Goal: Task Accomplishment & Management: Manage account settings

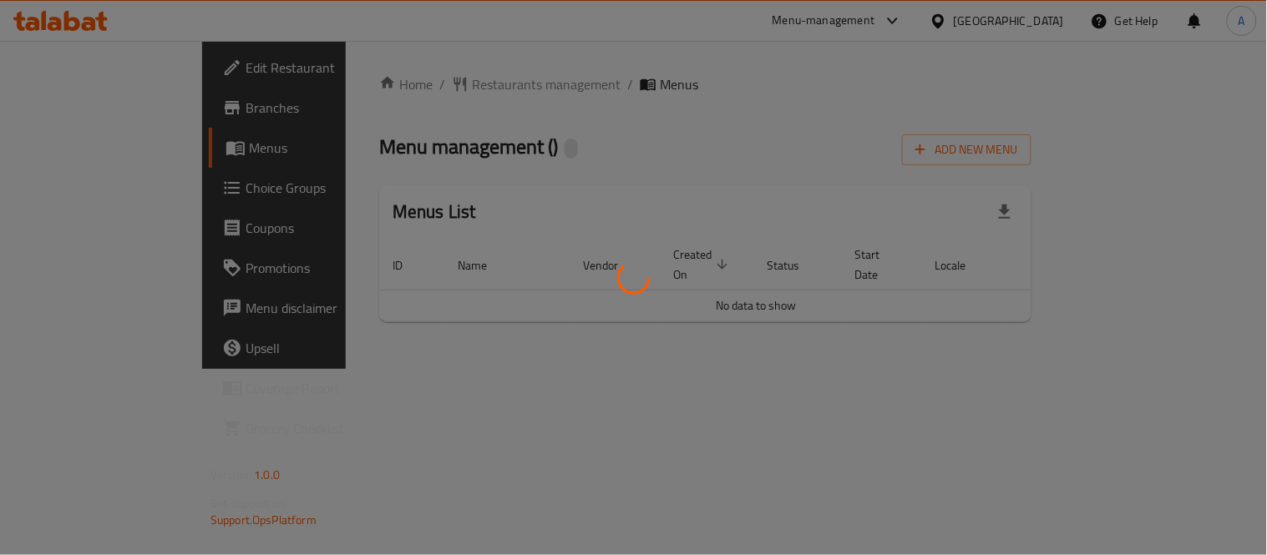
click at [1190, 353] on div at bounding box center [633, 277] width 1267 height 555
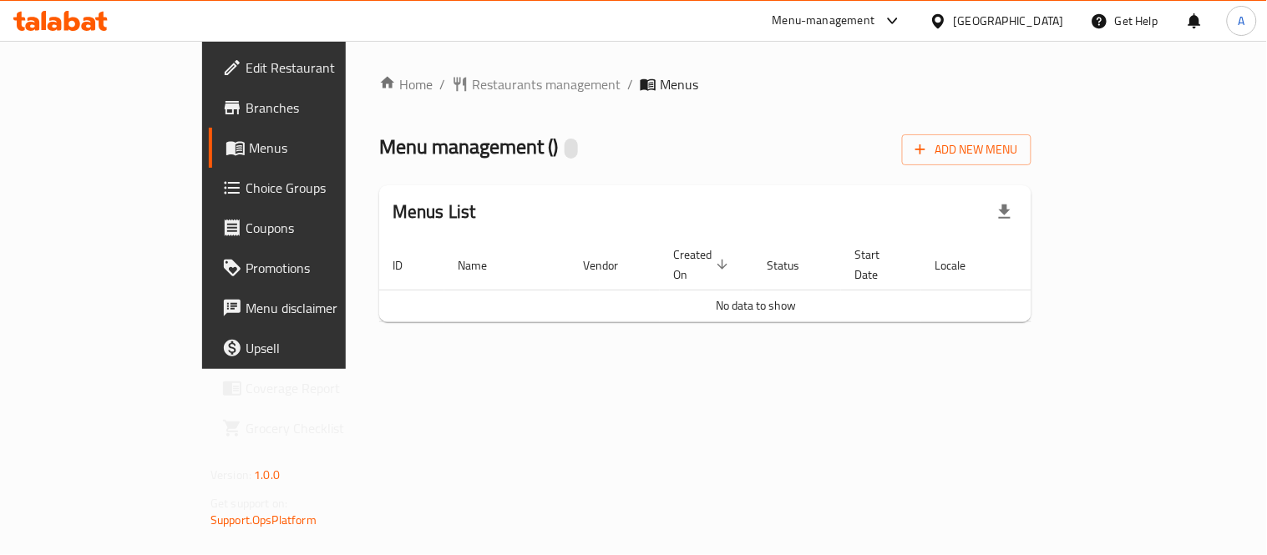
click at [1065, 369] on div "Home / Restaurants management / Menus Menu management ( ) Add New Menu Menus Li…" at bounding box center [705, 205] width 719 height 328
click at [245, 104] on span "Branches" at bounding box center [322, 108] width 154 height 20
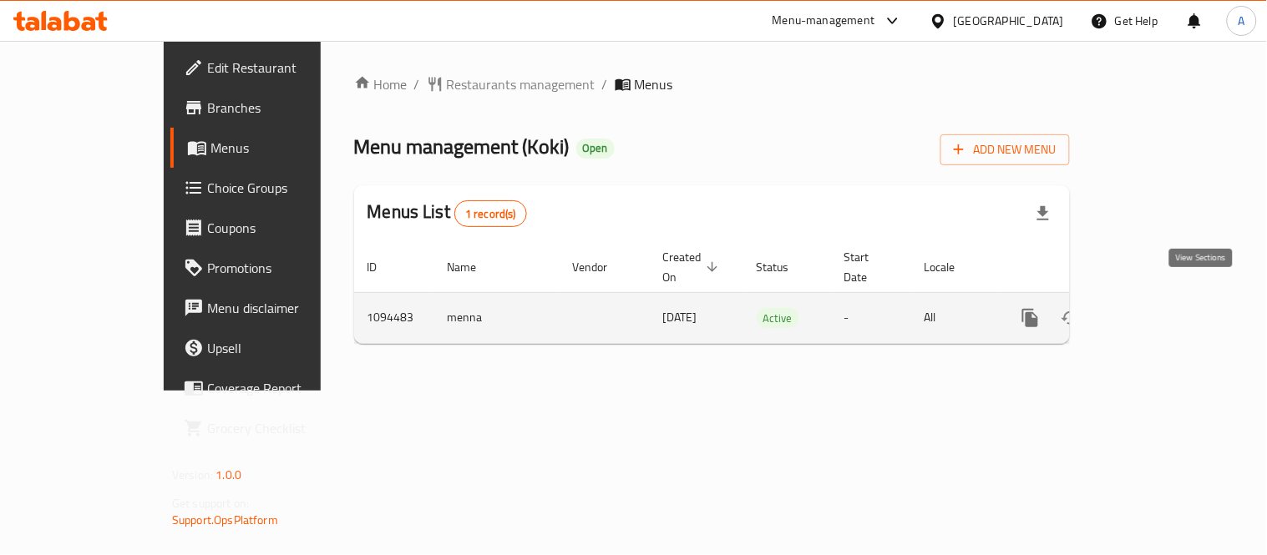
click at [1161, 308] on icon "enhanced table" at bounding box center [1151, 318] width 20 height 20
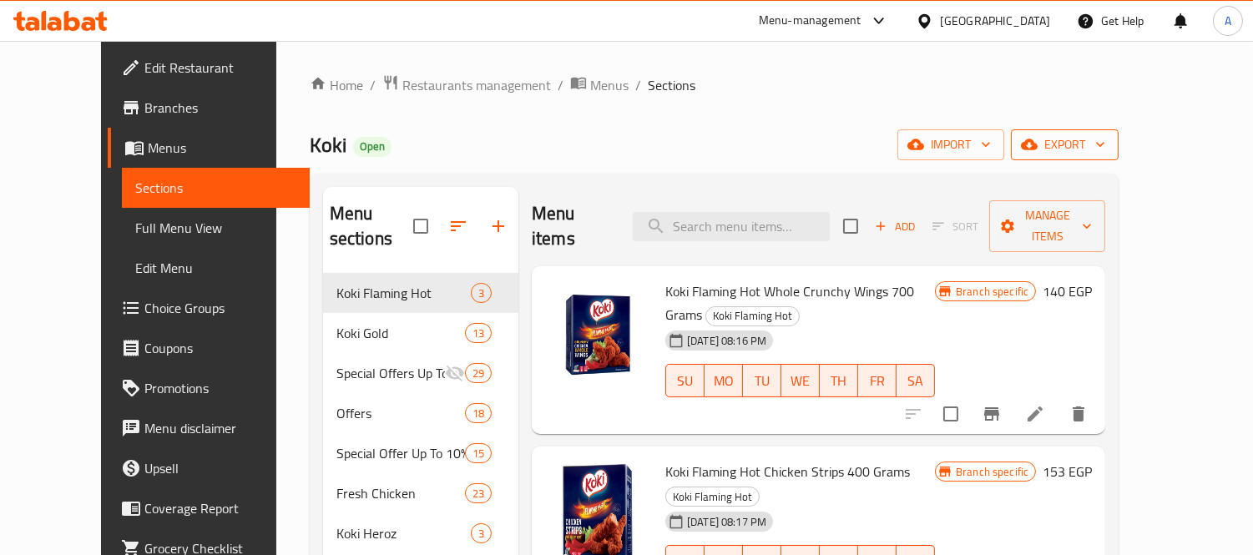
click at [1106, 153] on span "export" at bounding box center [1065, 144] width 81 height 21
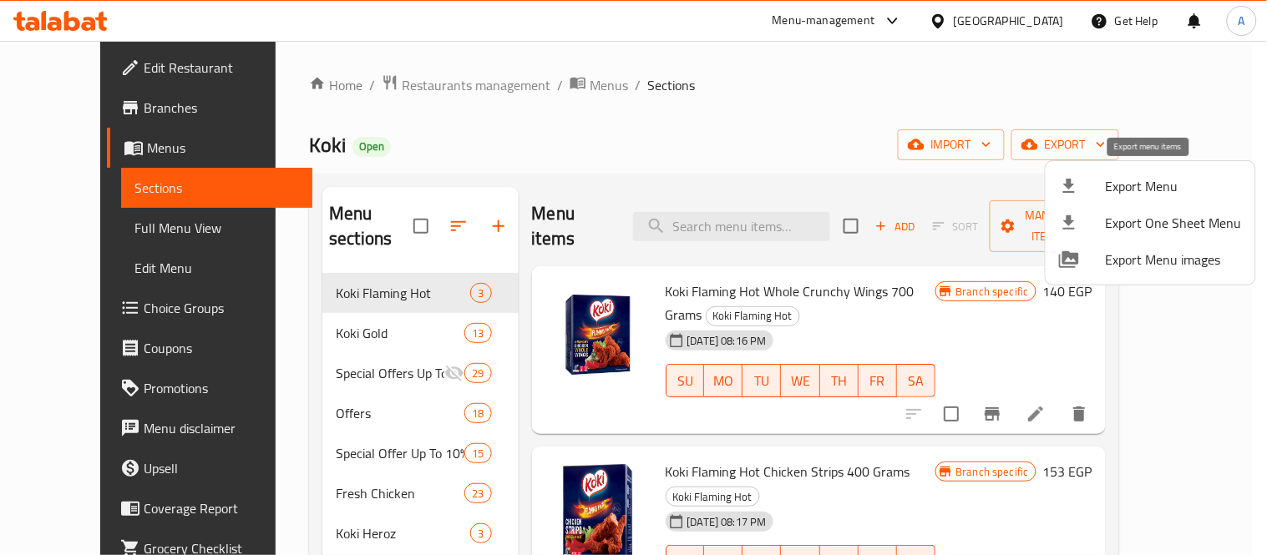
click at [1136, 190] on span "Export Menu" at bounding box center [1174, 186] width 136 height 20
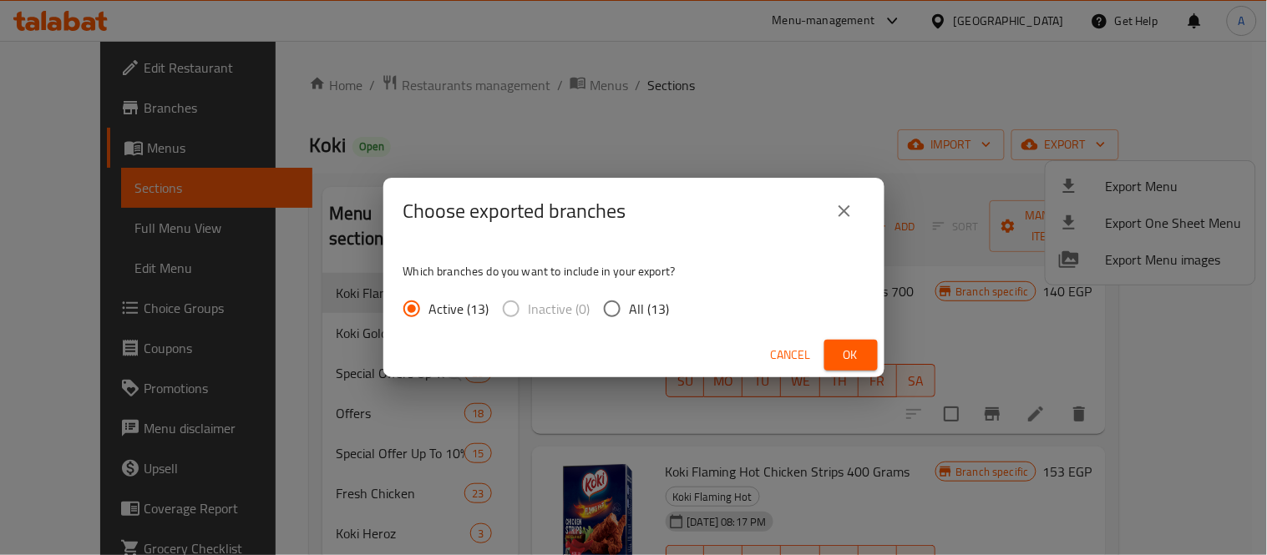
click at [645, 303] on span "All (13)" at bounding box center [650, 309] width 40 height 20
click at [630, 303] on input "All (13)" at bounding box center [612, 308] width 35 height 35
radio input "true"
click at [855, 338] on div "Cancel Ok" at bounding box center [633, 355] width 501 height 44
click at [848, 352] on span "Ok" at bounding box center [851, 355] width 27 height 21
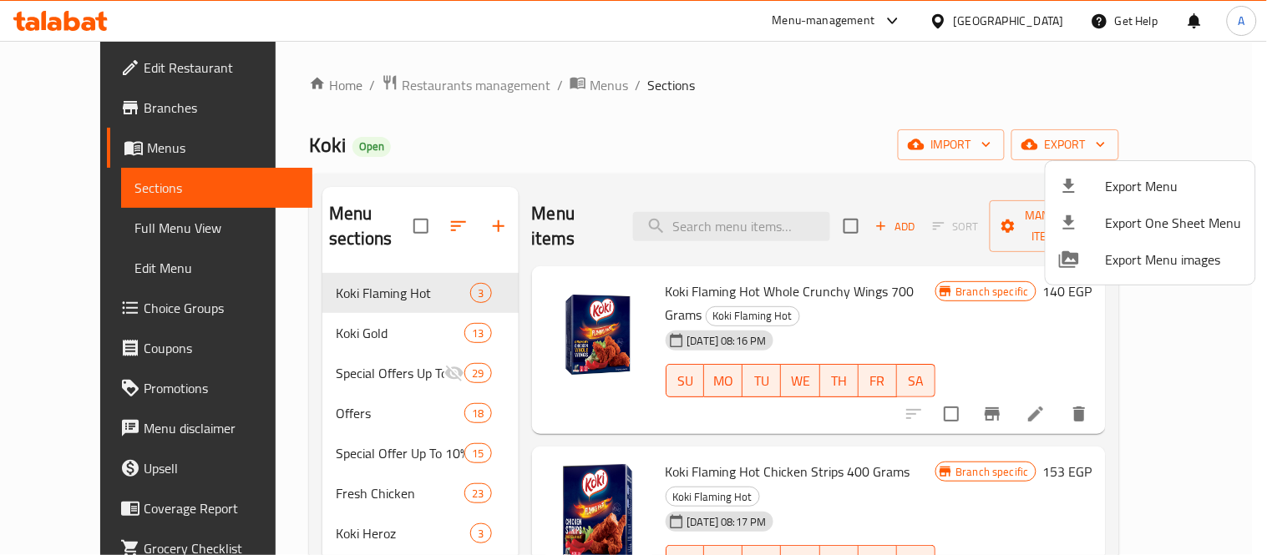
click at [729, 215] on div at bounding box center [633, 277] width 1267 height 555
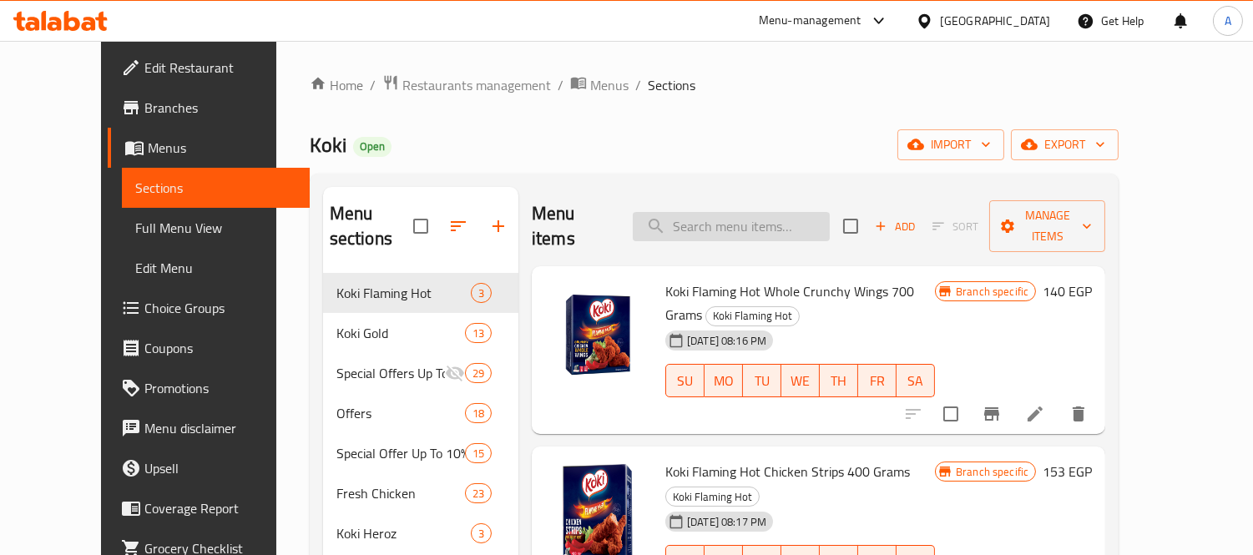
click at [754, 212] on input "search" at bounding box center [731, 226] width 197 height 29
paste input "Crunchy Nuggets 20 Pieces"
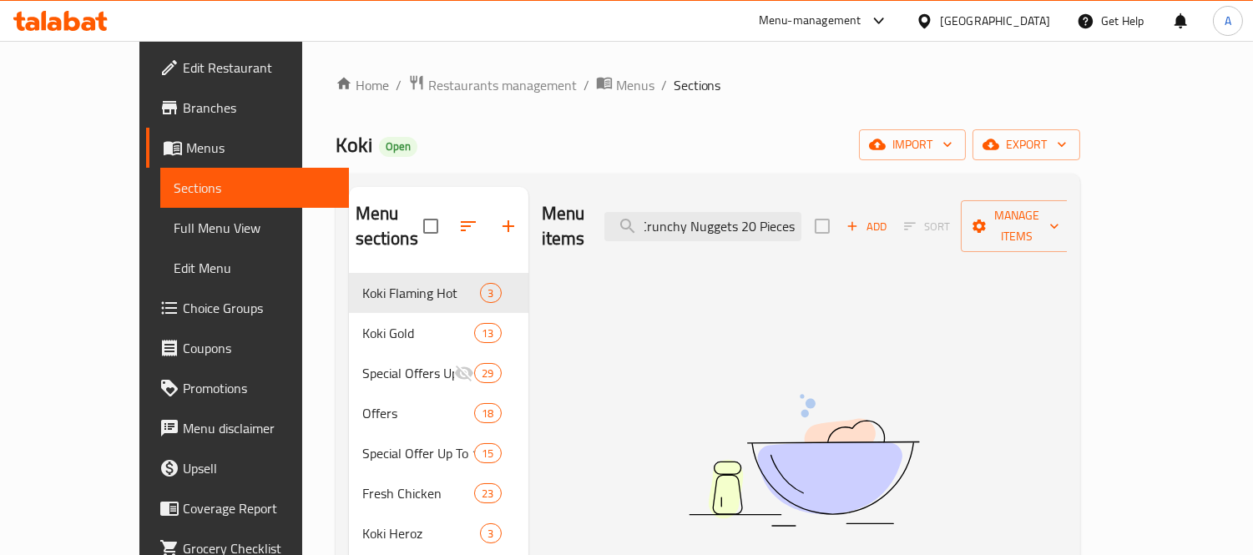
scroll to position [0, 3]
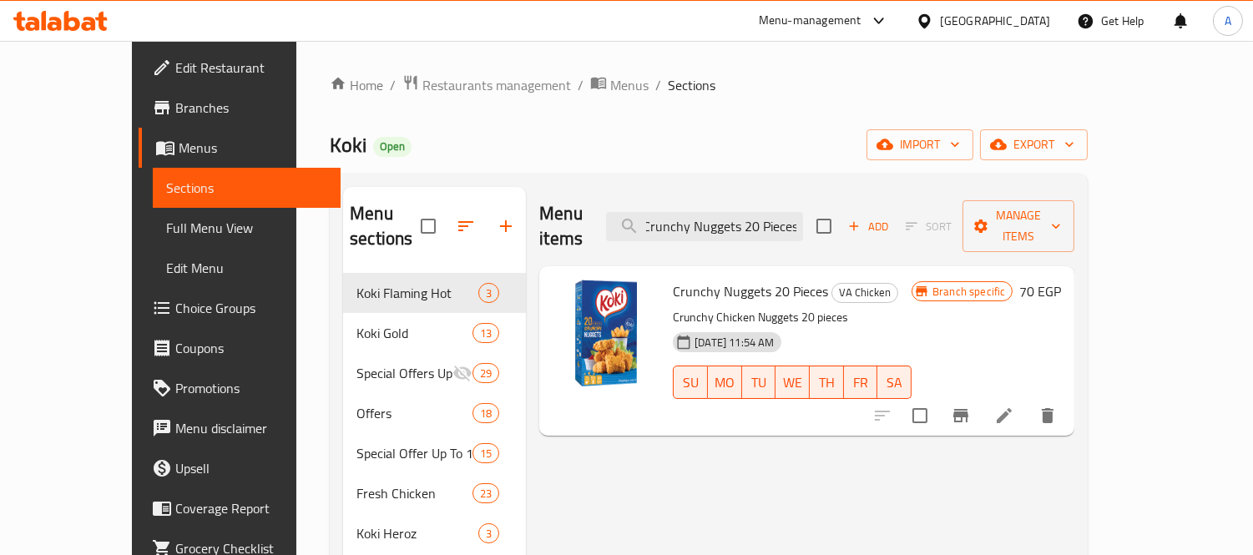
type input "Crunchy Nuggets 20 Pieces"
click at [1012, 408] on icon at bounding box center [1004, 415] width 15 height 15
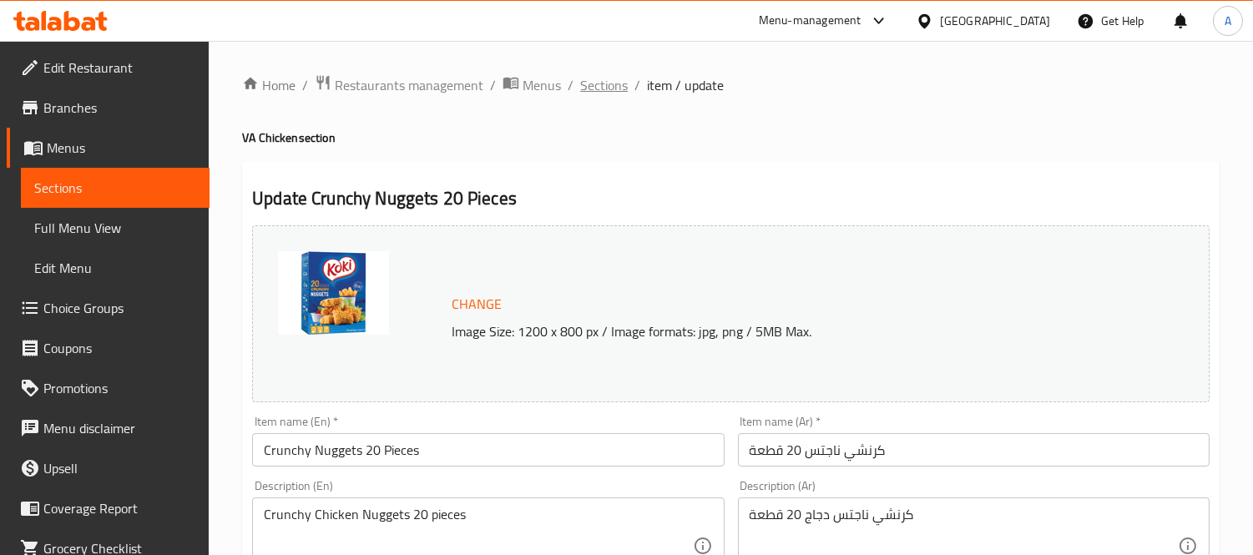
click at [611, 80] on span "Sections" at bounding box center [604, 85] width 48 height 20
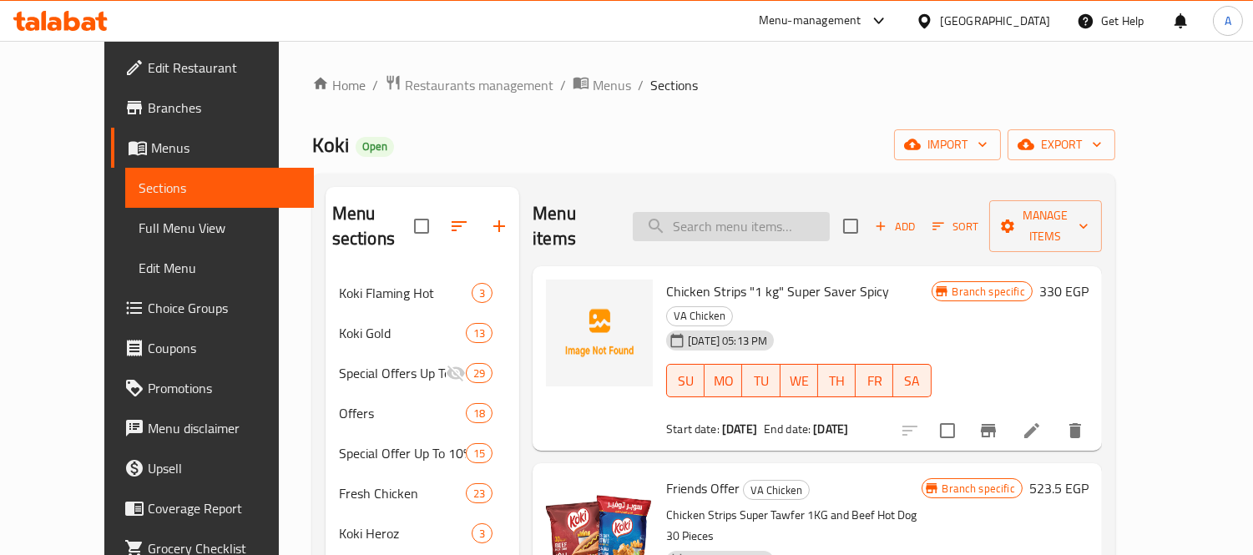
click at [718, 220] on input "search" at bounding box center [731, 226] width 197 height 29
paste input "Crunchy Pane 40 Pieces"
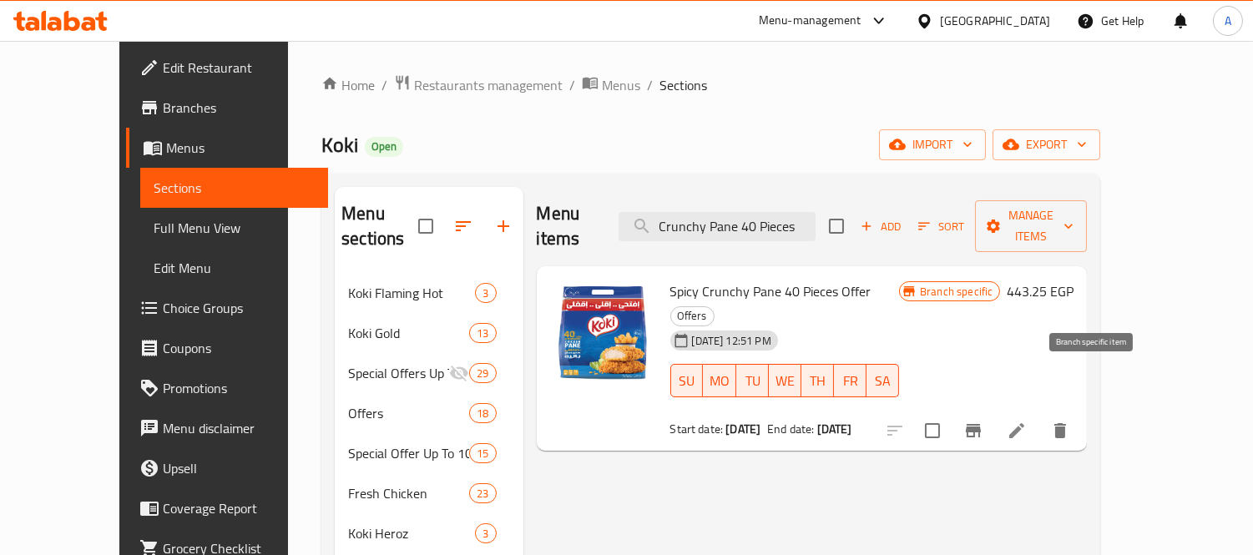
type input "Crunchy Pane 40 Pieces"
click at [1027, 421] on icon at bounding box center [1017, 431] width 20 height 20
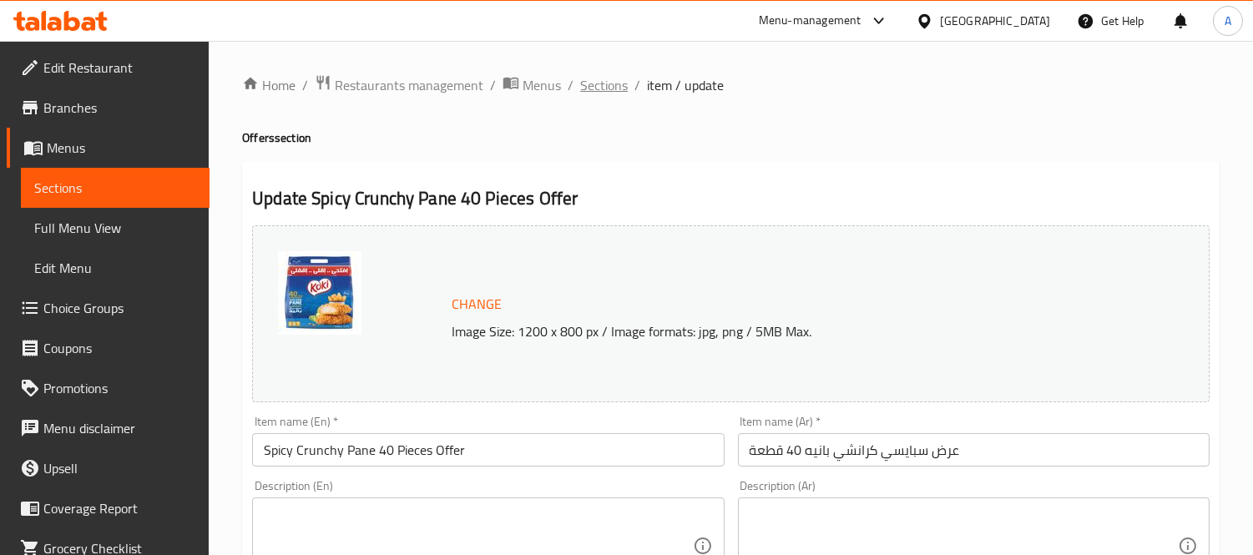
click at [595, 88] on span "Sections" at bounding box center [604, 85] width 48 height 20
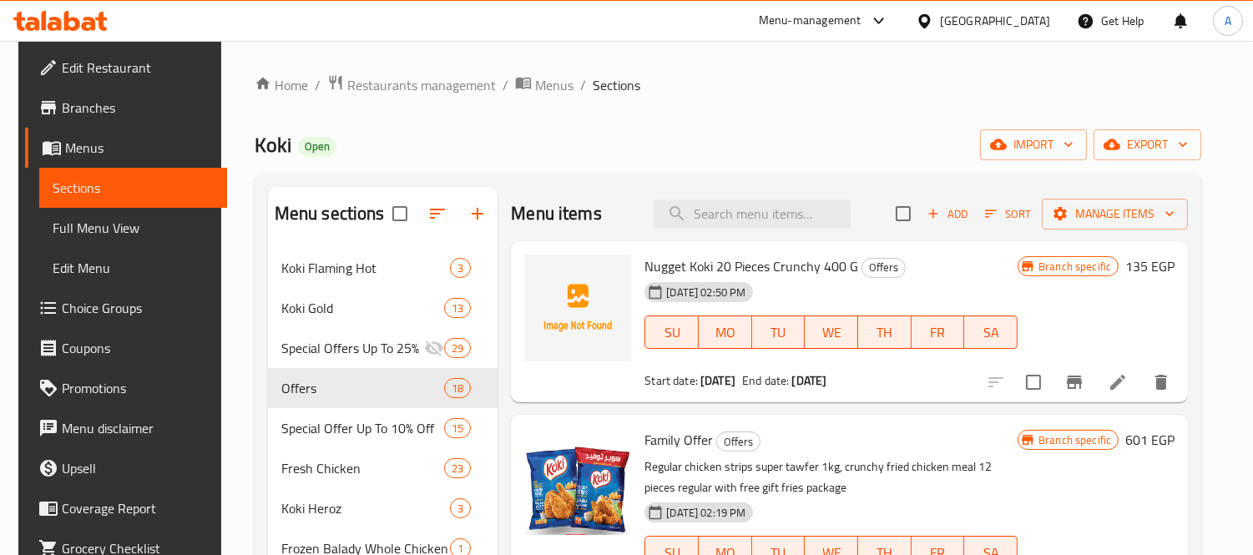
click at [766, 234] on div "Menu items Add Sort Manage items" at bounding box center [849, 214] width 677 height 54
click at [772, 224] on input "search" at bounding box center [752, 214] width 197 height 29
paste input "Spicy Crunchy Pane 40 Pieces"
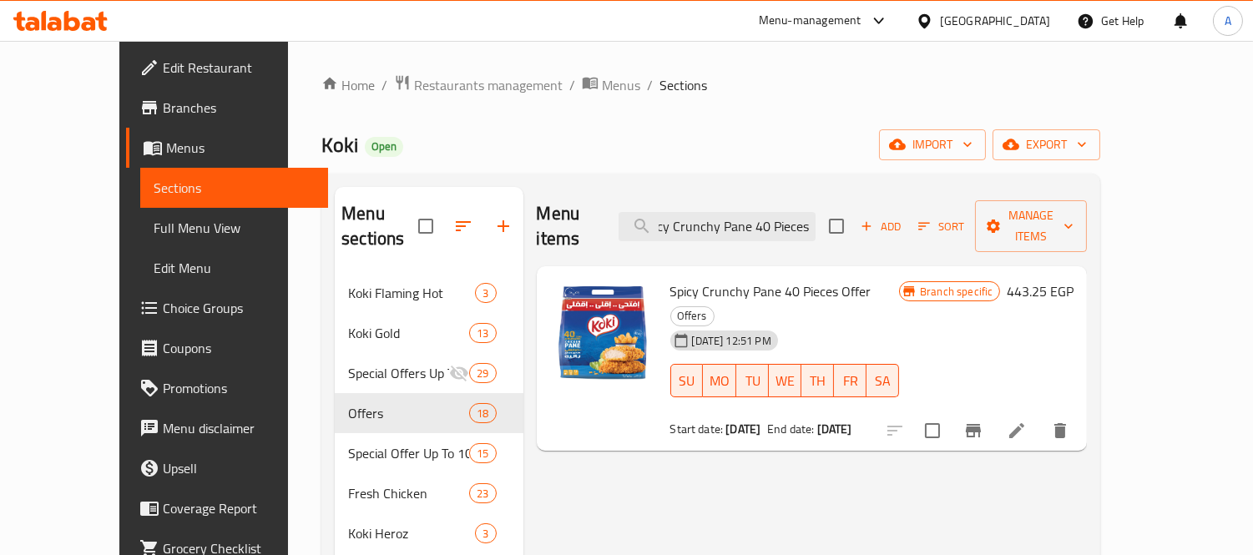
type input "Spicy Crunchy Pane 40 Pieces"
click at [1025, 423] on icon at bounding box center [1017, 430] width 15 height 15
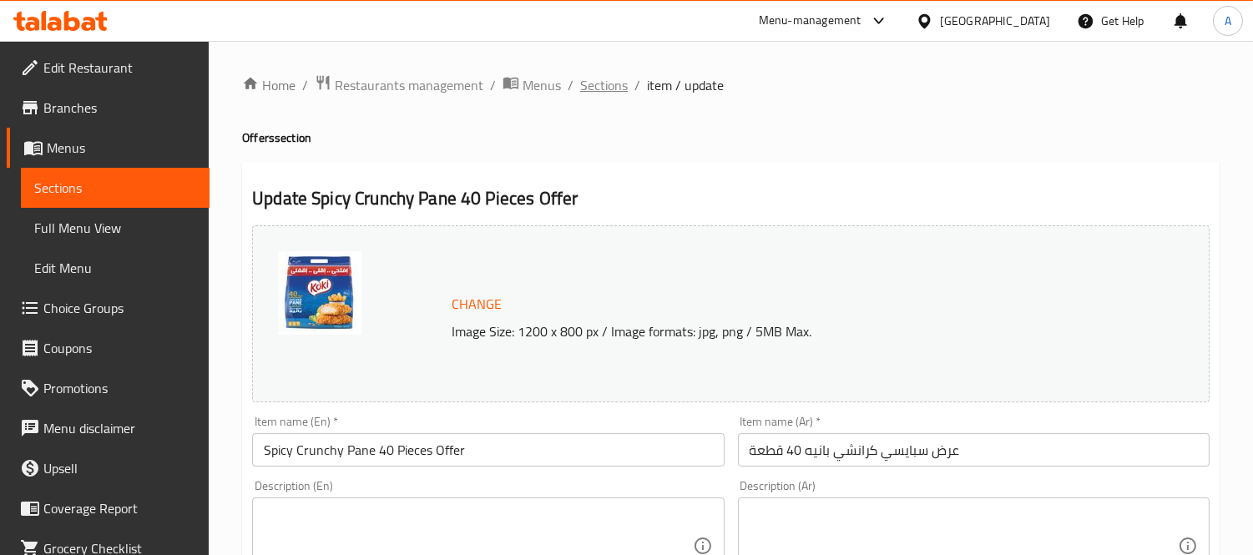
click at [623, 90] on span "Sections" at bounding box center [604, 85] width 48 height 20
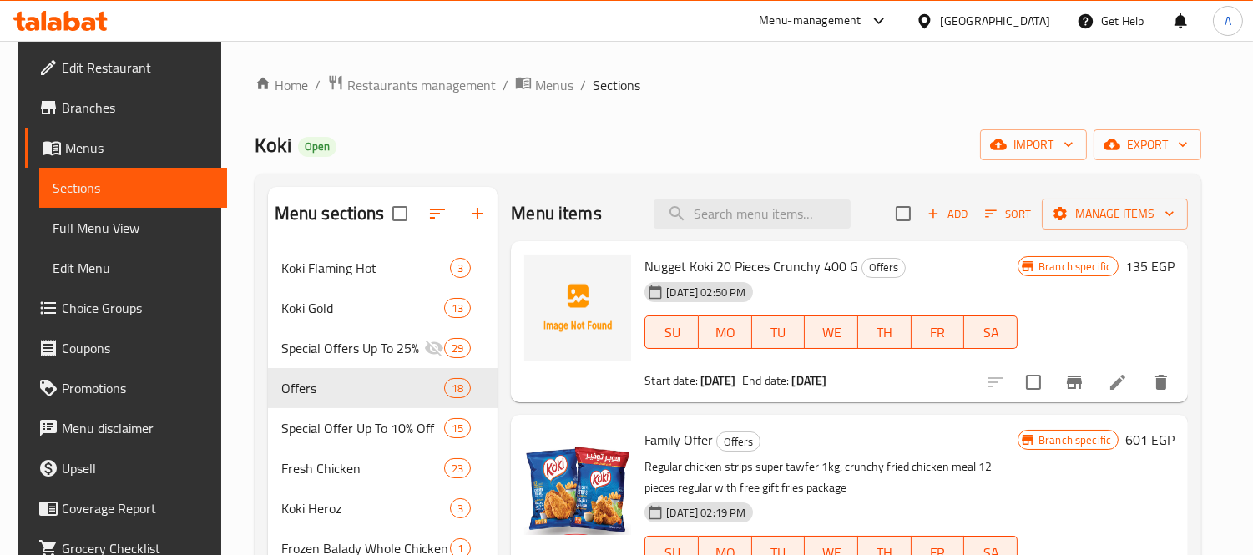
click at [736, 239] on div "Menu items Add Sort Manage items" at bounding box center [849, 214] width 677 height 54
click at [744, 224] on div "Menu items Add Sort Manage items" at bounding box center [849, 214] width 677 height 54
click at [762, 210] on input "search" at bounding box center [752, 214] width 197 height 29
paste input "Crunchy Nuggets 20 Pieces"
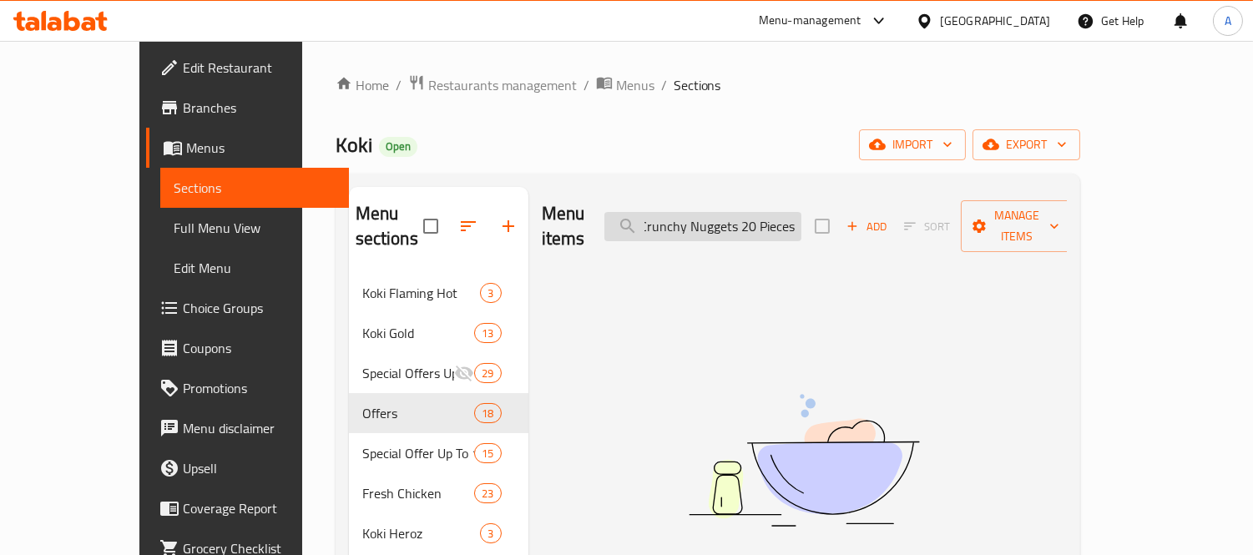
click at [791, 217] on input "Crunchy Nuggets 20 Pieces" at bounding box center [703, 226] width 197 height 29
drag, startPoint x: 791, startPoint y: 217, endPoint x: 905, endPoint y: 198, distance: 116.0
click at [905, 198] on div "Menu items Crunchy Nuggets 20 Pieces Add Sort Manage items" at bounding box center [804, 226] width 525 height 79
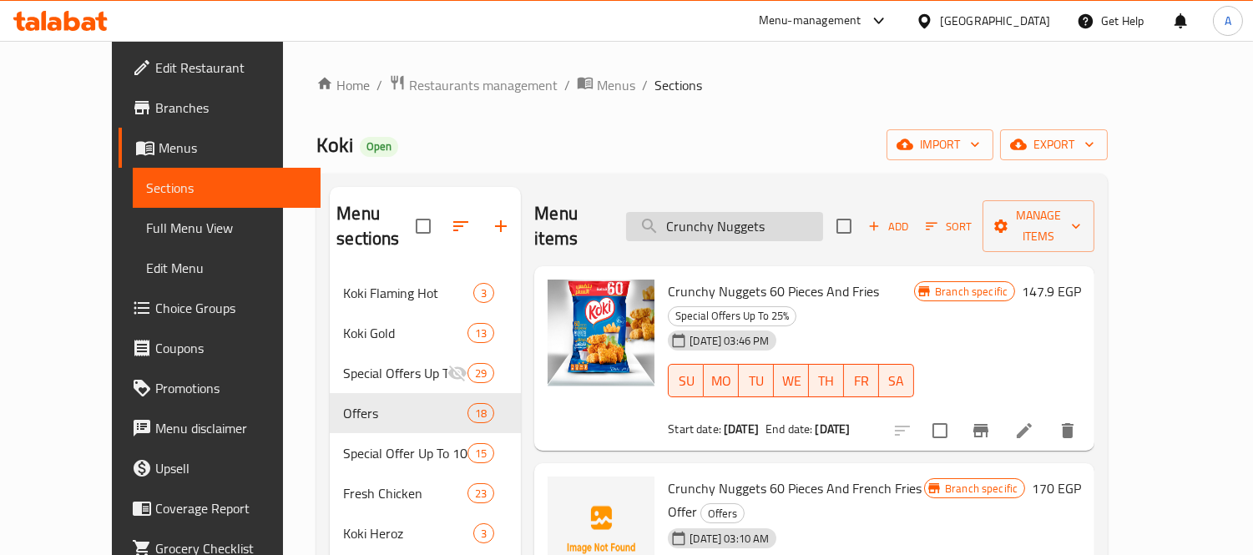
click at [785, 212] on input "Crunchy Nuggets" at bounding box center [724, 226] width 197 height 29
click at [777, 215] on input "Crunchy Nuggets" at bounding box center [724, 226] width 197 height 29
paste input "20 Pieces"
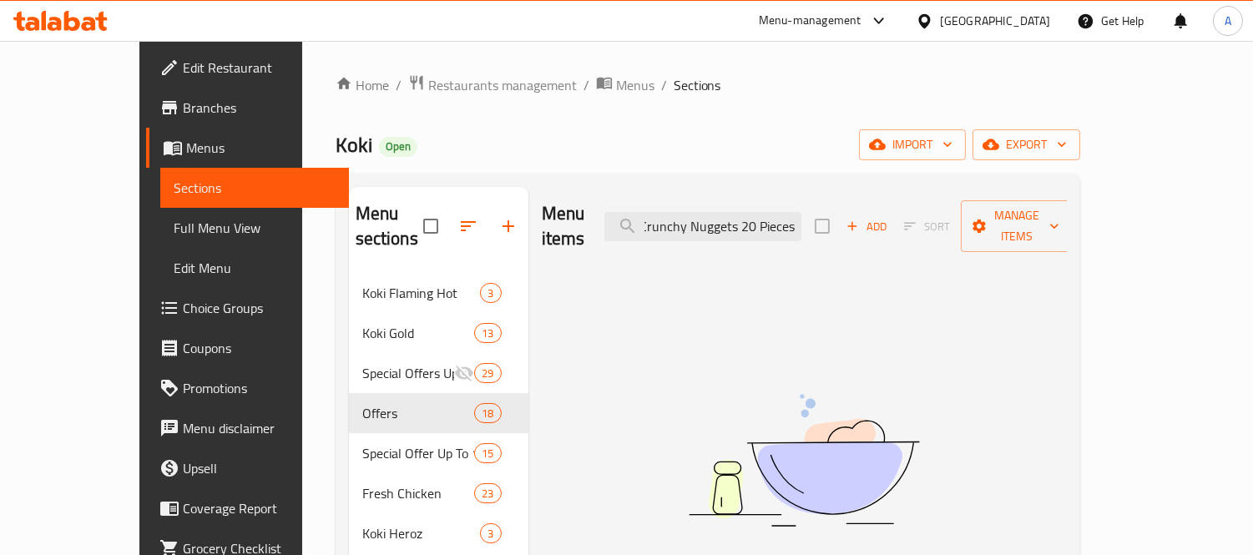
scroll to position [0, 3]
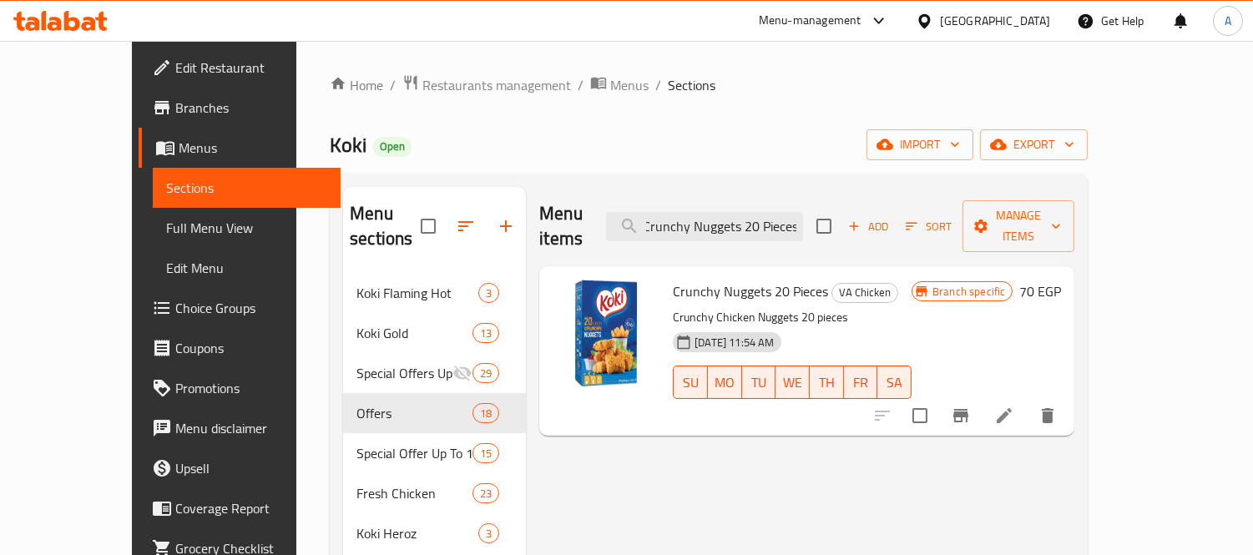
type input "Crunchy Nuggets 20 Pieces"
click at [1028, 401] on li at bounding box center [1004, 416] width 47 height 30
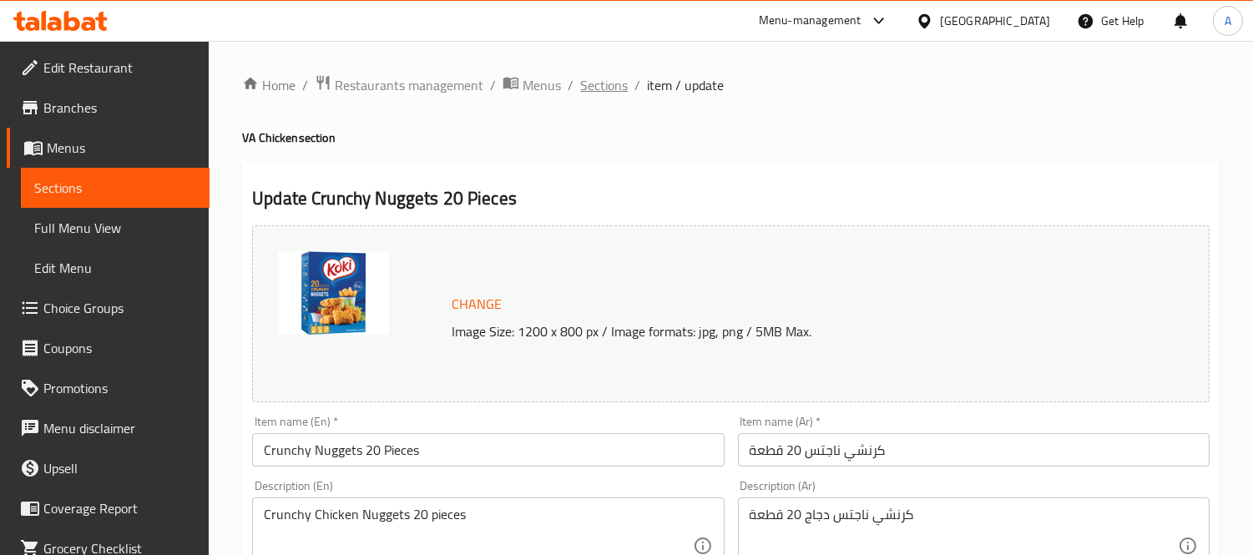
click at [611, 89] on span "Sections" at bounding box center [604, 85] width 48 height 20
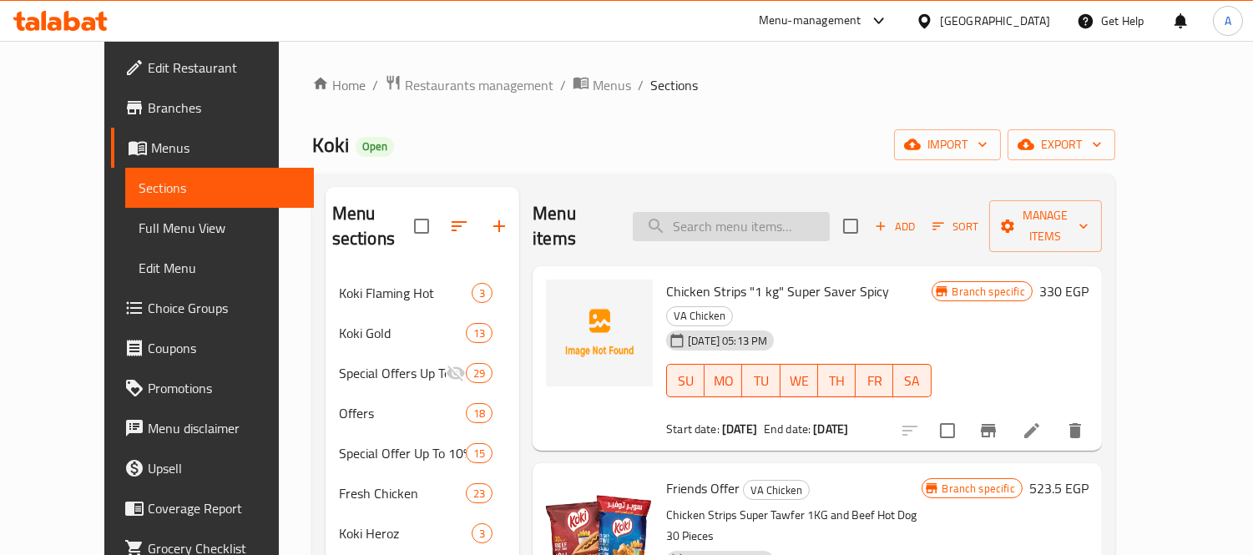
click at [782, 212] on input "search" at bounding box center [731, 226] width 197 height 29
paste input "Crunchy Pane 40 Pieces"
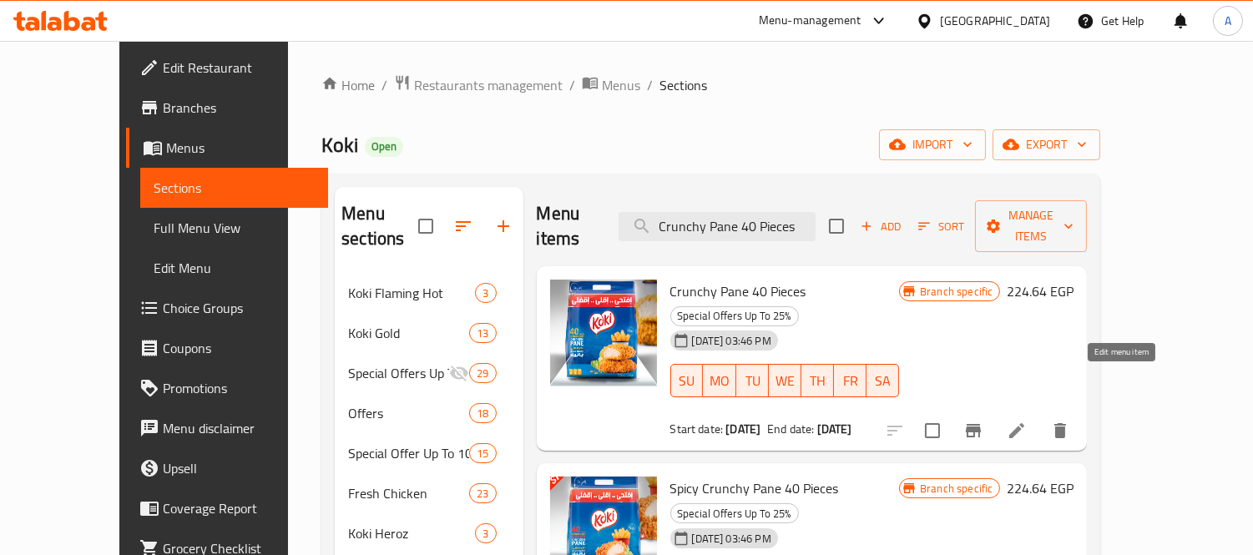
type input "Crunchy Pane 40 Pieces"
click at [1027, 421] on icon at bounding box center [1017, 431] width 20 height 20
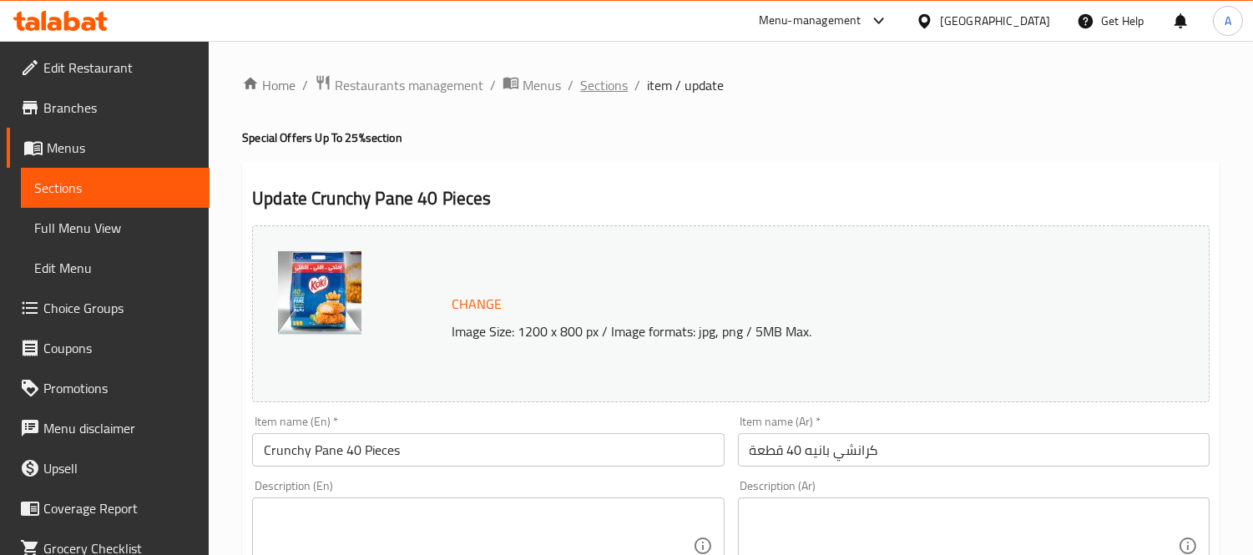
click at [605, 82] on span "Sections" at bounding box center [604, 85] width 48 height 20
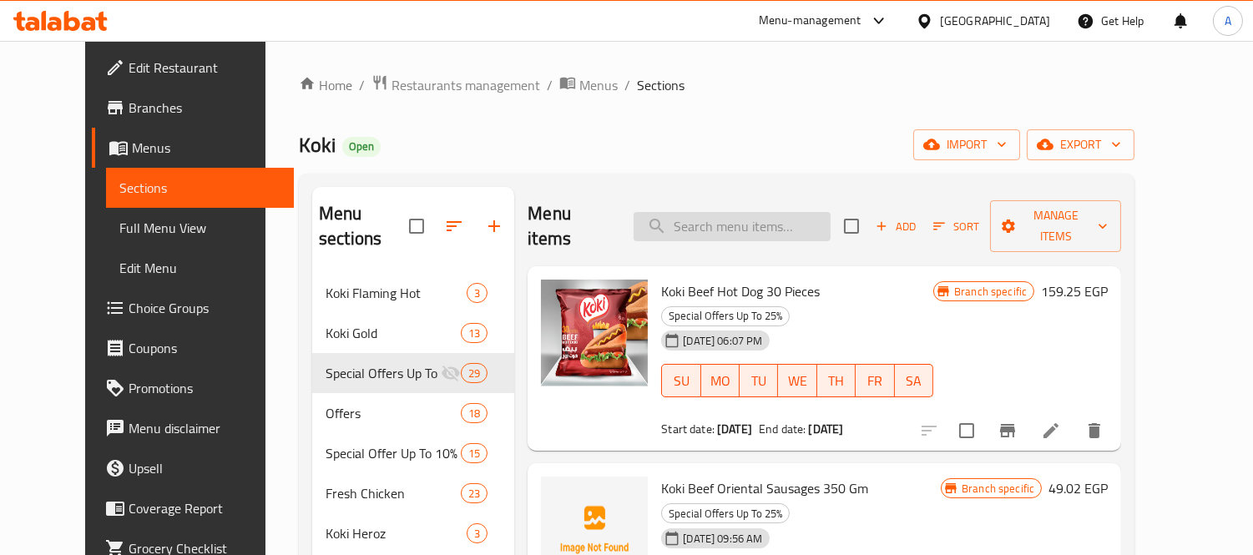
click at [771, 217] on input "search" at bounding box center [732, 226] width 197 height 29
paste input "Spicy Crunchy Pane 40 Pieces"
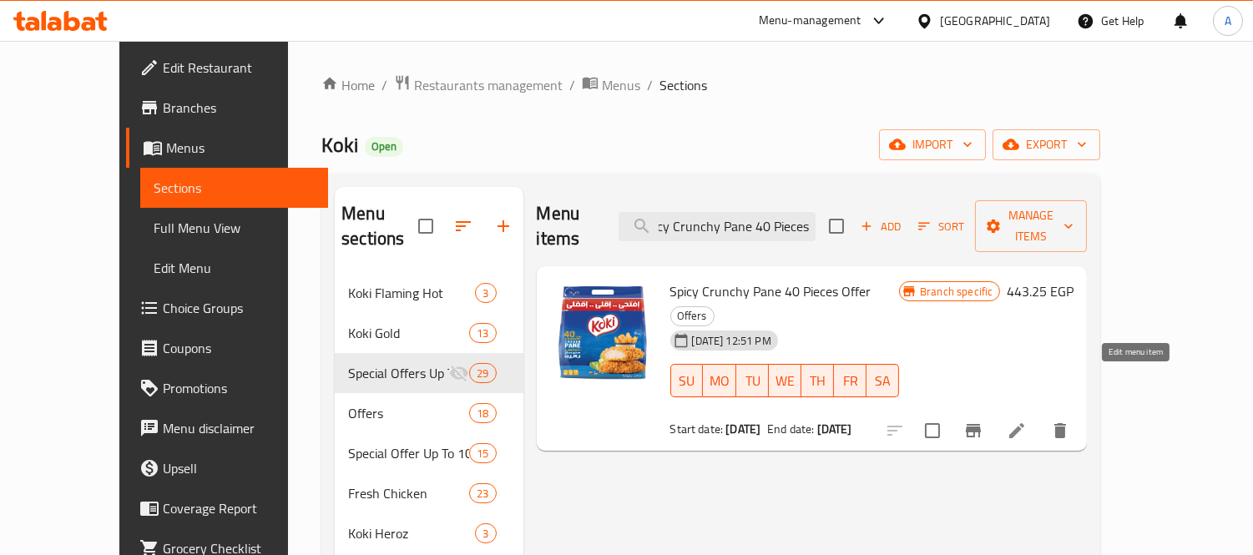
type input "Spicy Crunchy Pane 40 Pieces"
click at [1027, 421] on icon at bounding box center [1017, 431] width 20 height 20
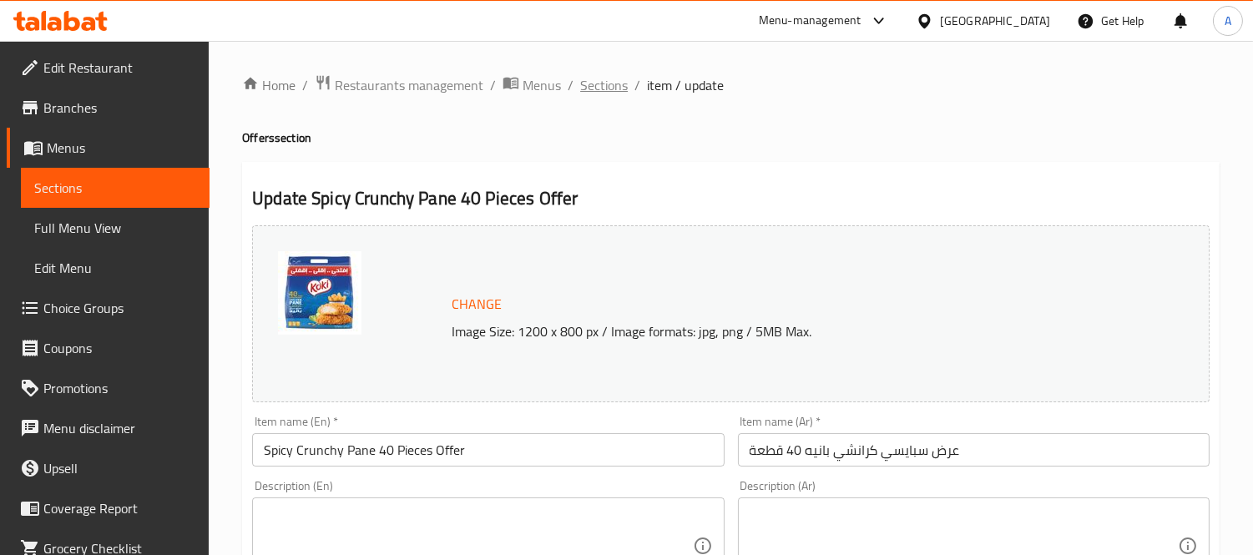
click at [604, 78] on span "Sections" at bounding box center [604, 85] width 48 height 20
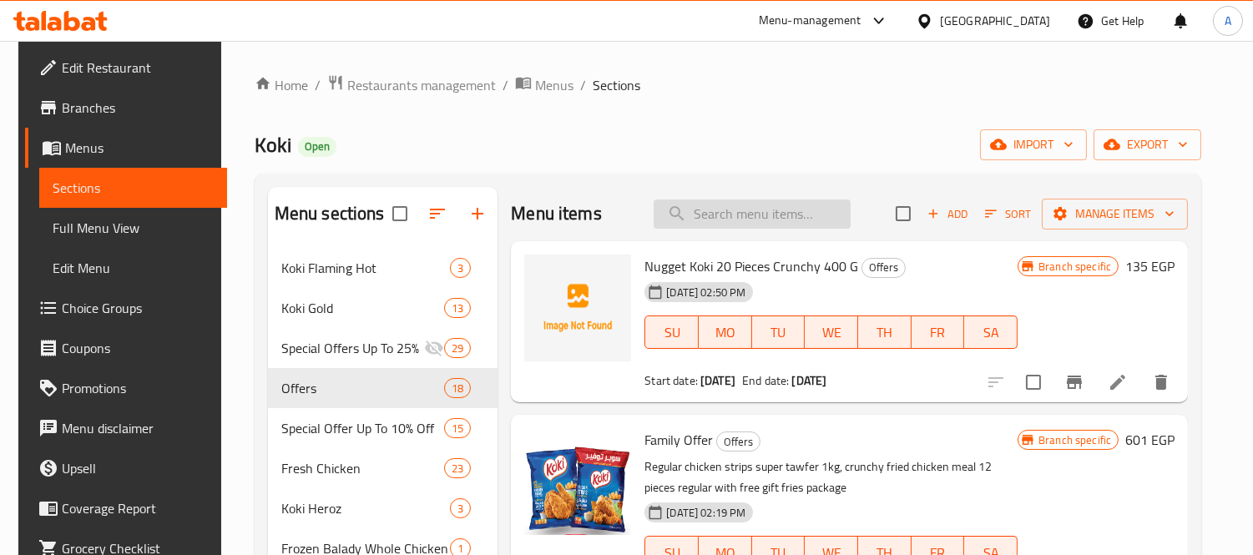
click at [729, 205] on input "search" at bounding box center [752, 214] width 197 height 29
paste input "Spicy Crunchy Pane 40 Pieces"
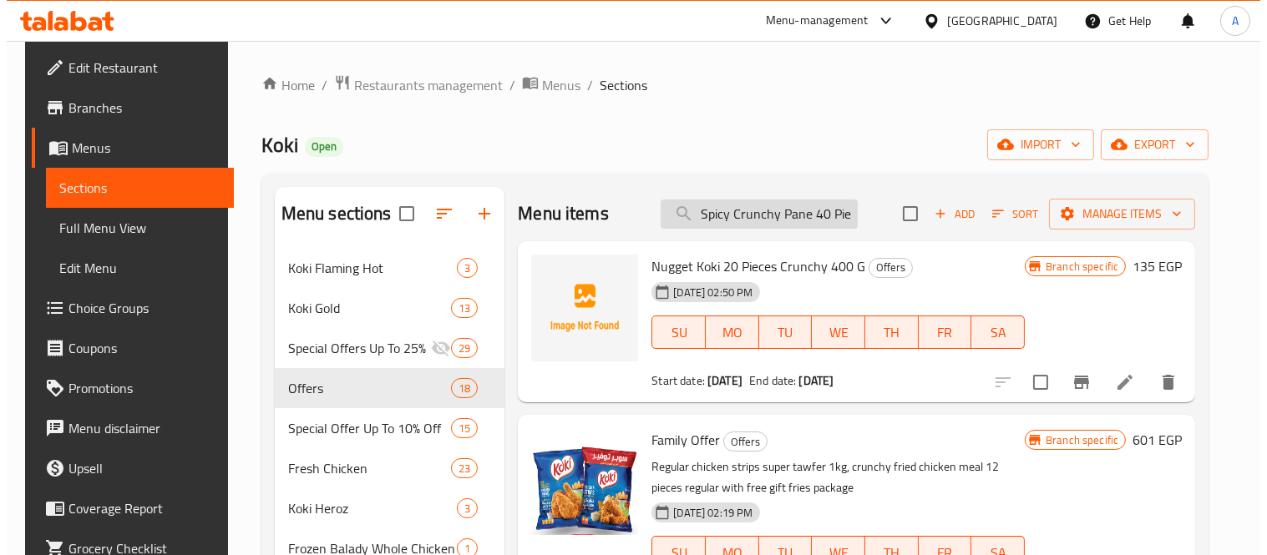
scroll to position [0, 19]
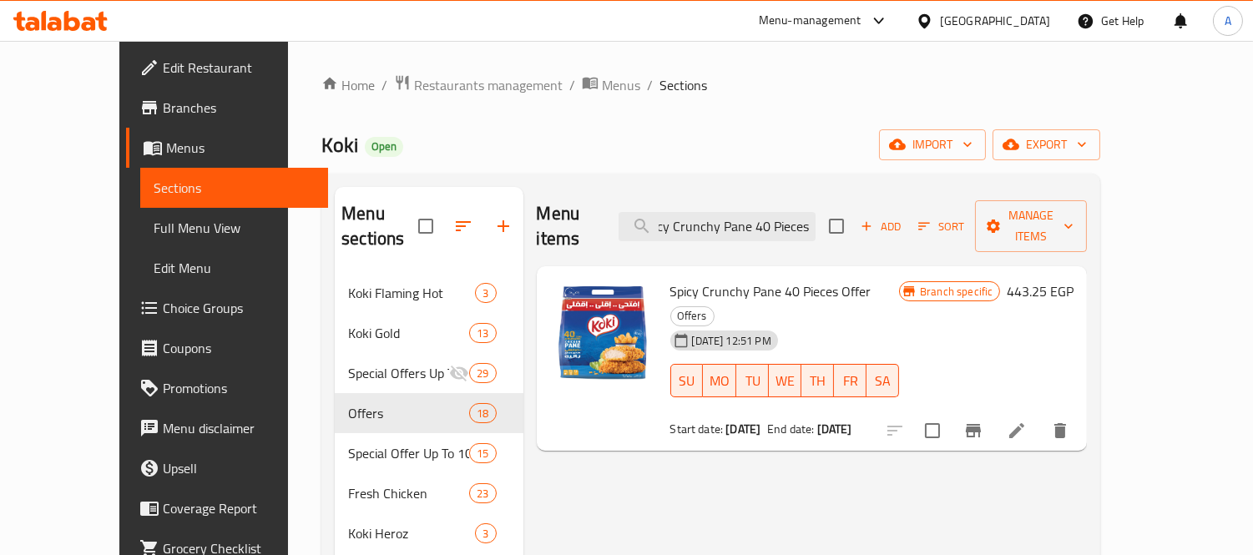
type input "Spicy Crunchy Pane 40 Pieces"
click at [981, 424] on icon "Branch-specific-item" at bounding box center [973, 430] width 15 height 13
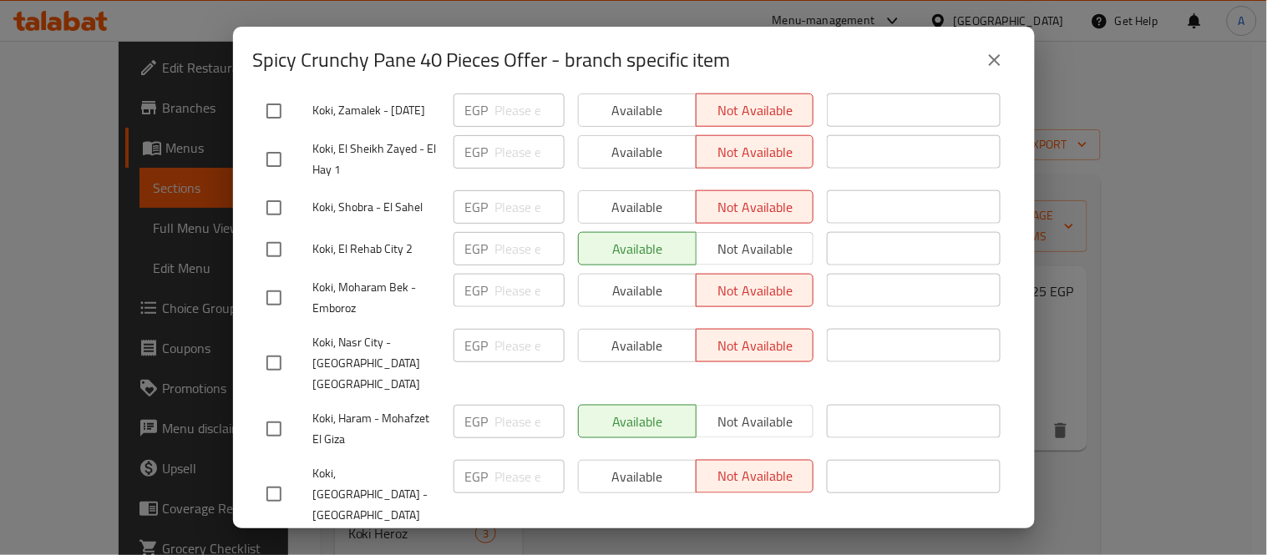
scroll to position [534, 0]
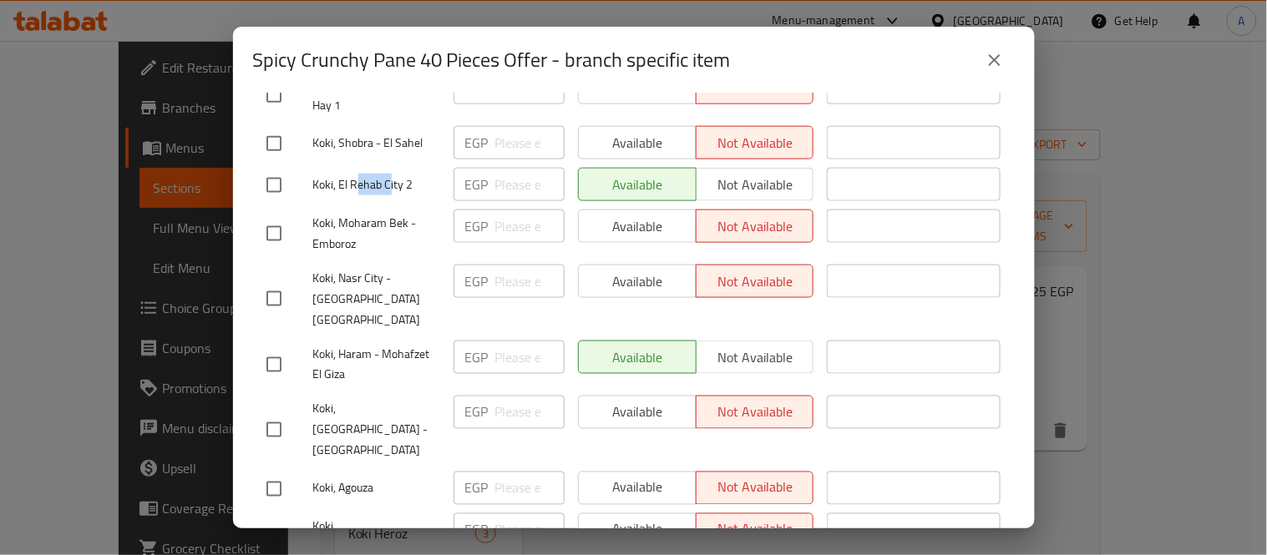
drag, startPoint x: 390, startPoint y: 169, endPoint x: 355, endPoint y: 161, distance: 35.9
click at [355, 175] on span "Koki, El Rehab City 2" at bounding box center [376, 185] width 127 height 21
click at [994, 68] on icon "close" at bounding box center [994, 60] width 20 height 20
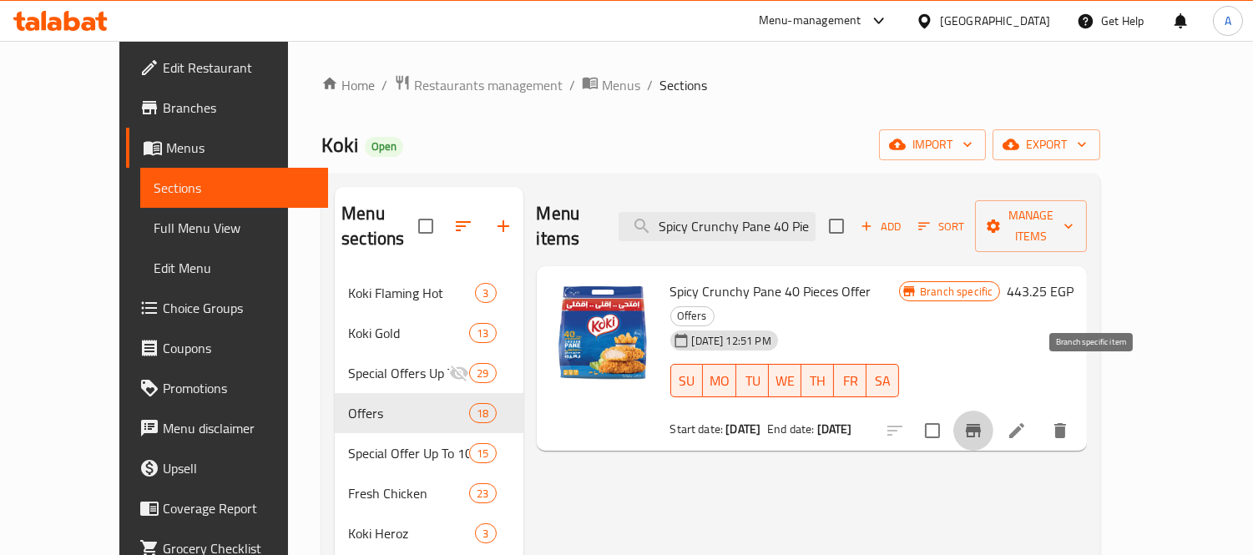
click at [994, 411] on button "Branch-specific-item" at bounding box center [974, 431] width 40 height 40
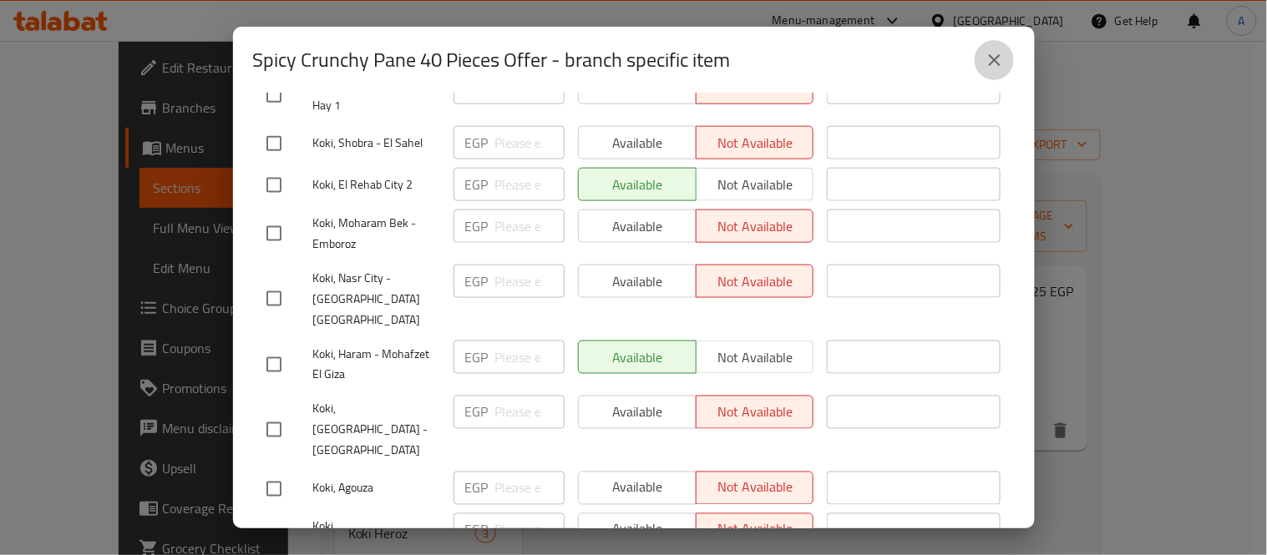
click at [992, 57] on icon "close" at bounding box center [995, 60] width 12 height 12
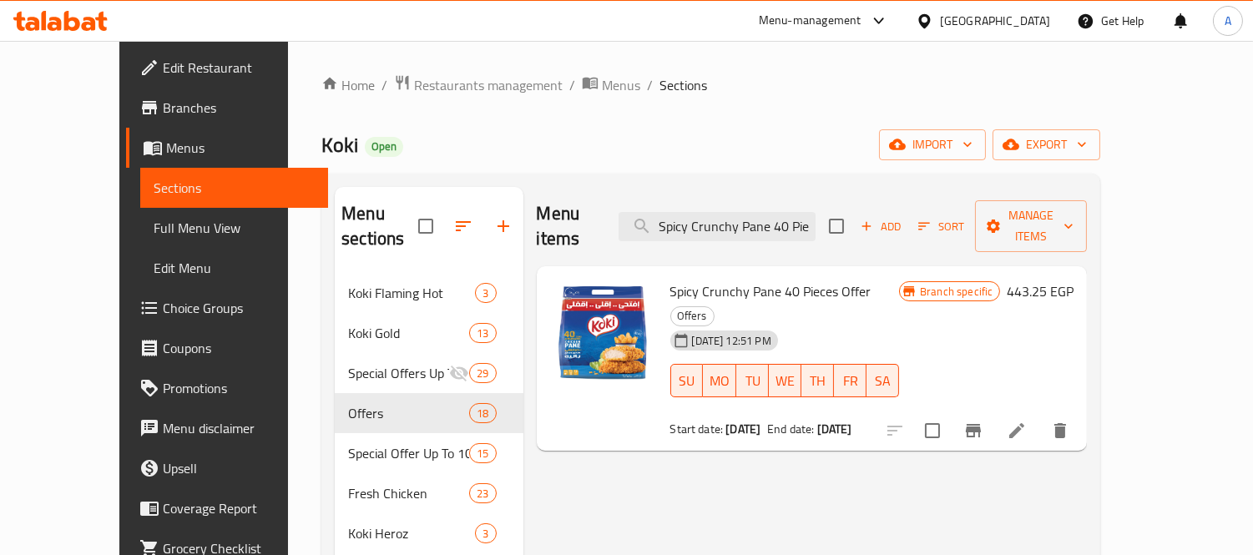
click at [1027, 421] on icon at bounding box center [1017, 431] width 20 height 20
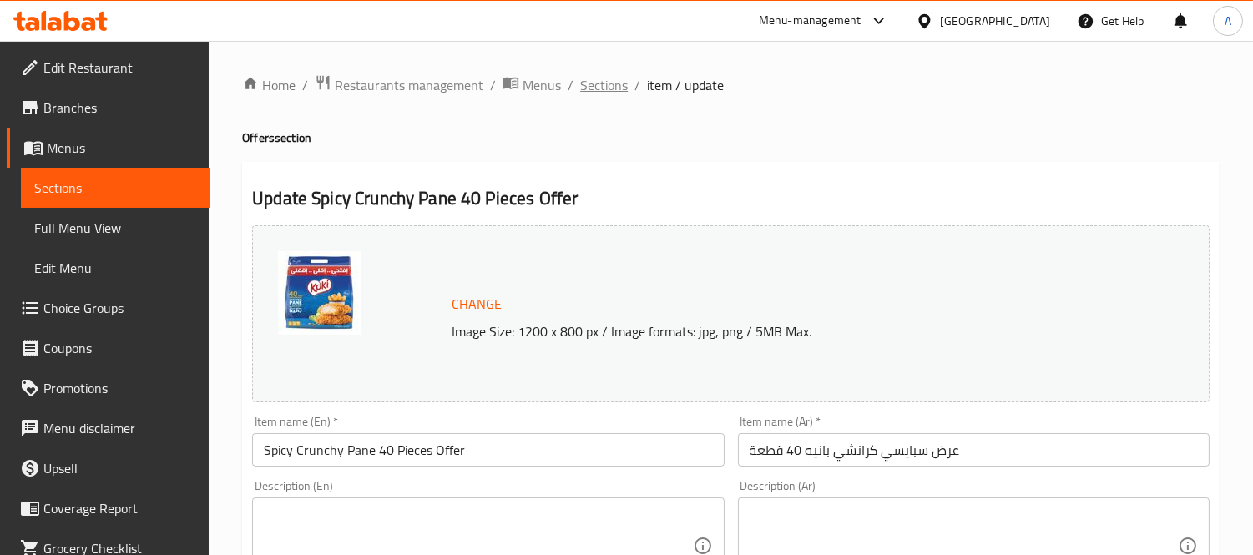
click at [613, 84] on span "Sections" at bounding box center [604, 85] width 48 height 20
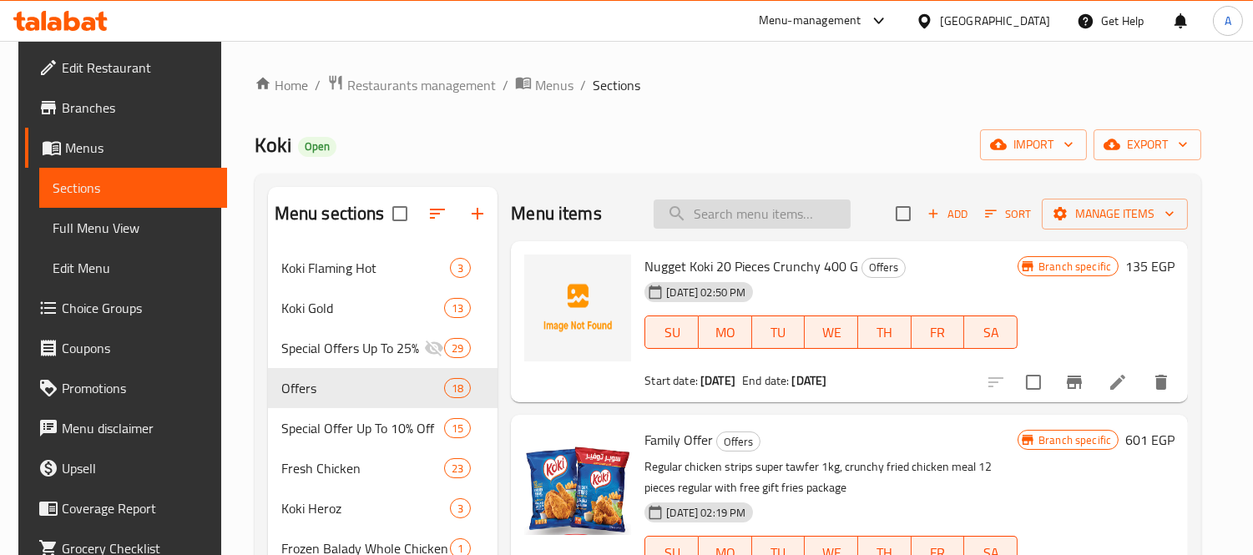
drag, startPoint x: 756, startPoint y: 235, endPoint x: 757, endPoint y: 223, distance: 11.7
click at [756, 235] on div "Menu items Add Sort Manage items" at bounding box center [849, 214] width 677 height 54
click at [757, 223] on input "search" at bounding box center [752, 214] width 197 height 29
click at [763, 217] on input "search" at bounding box center [752, 214] width 197 height 29
paste input "Spicy Crunchy Pane 40 Pieces"
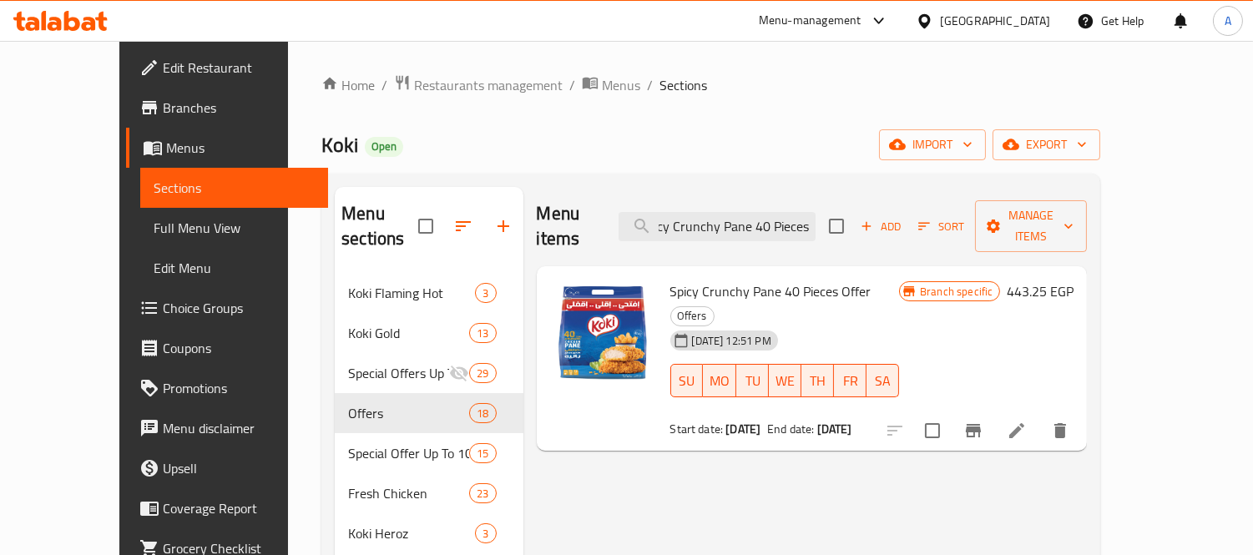
scroll to position [0, 17]
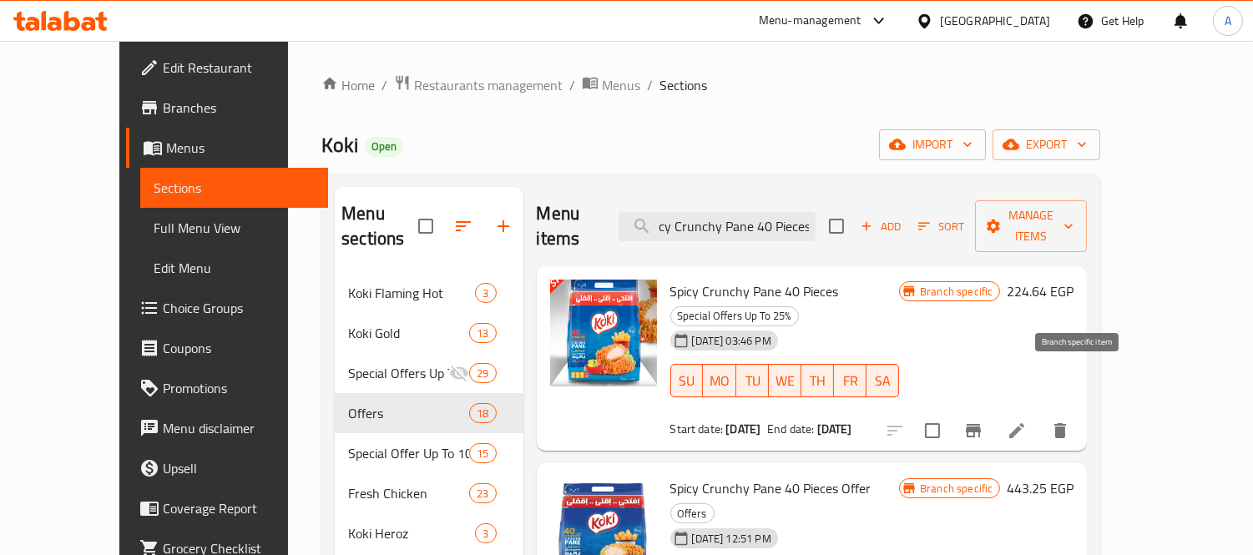
type input "Spicy Crunchy Pane 40 Pieces"
drag, startPoint x: 1072, startPoint y: 392, endPoint x: 745, endPoint y: 423, distance: 328.7
click at [745, 470] on div "Spicy Crunchy Pane 40 Pieces Offer Offers [DATE] 12:51 PM SU MO TU WE TH FR SA …" at bounding box center [785, 556] width 243 height 172
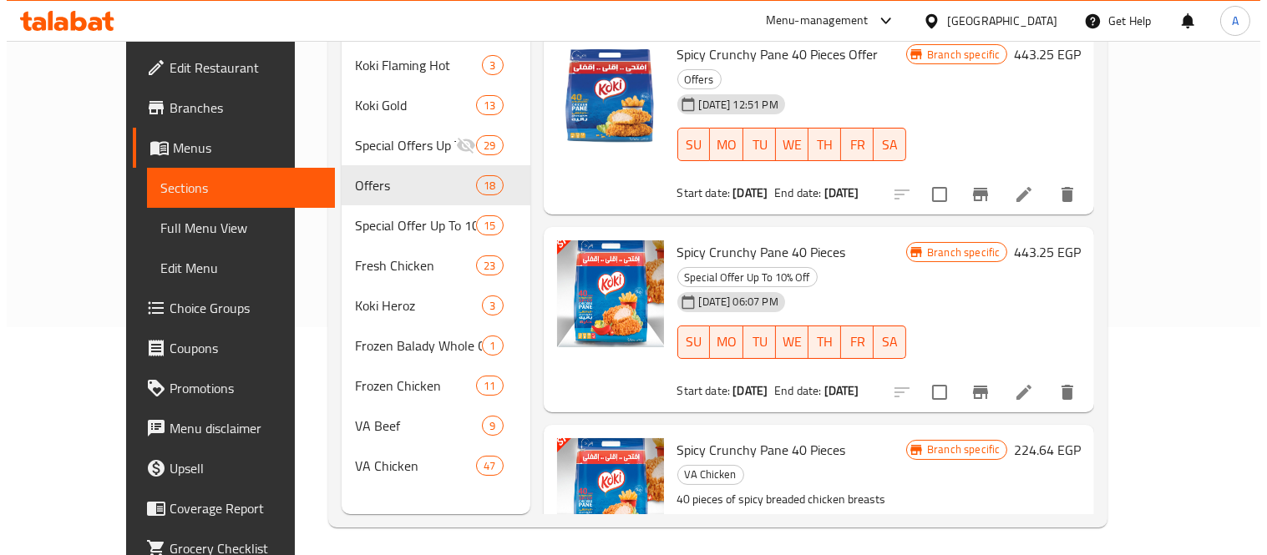
scroll to position [234, 0]
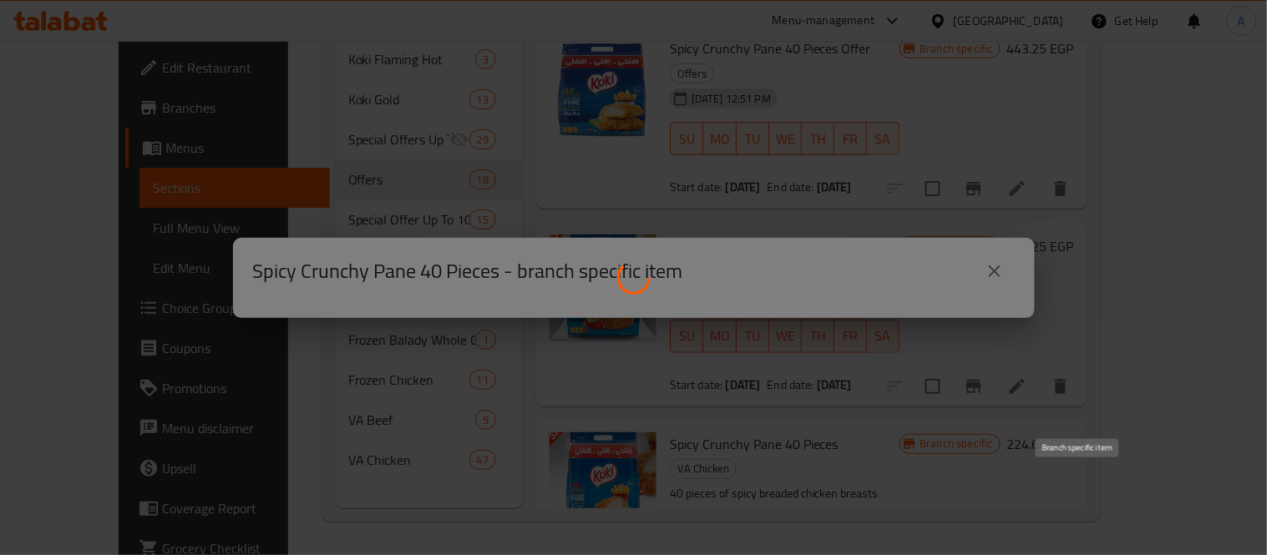
click at [1079, 487] on div "Spicy Crunchy Pane 40 Pieces - branch specific item" at bounding box center [633, 277] width 1267 height 555
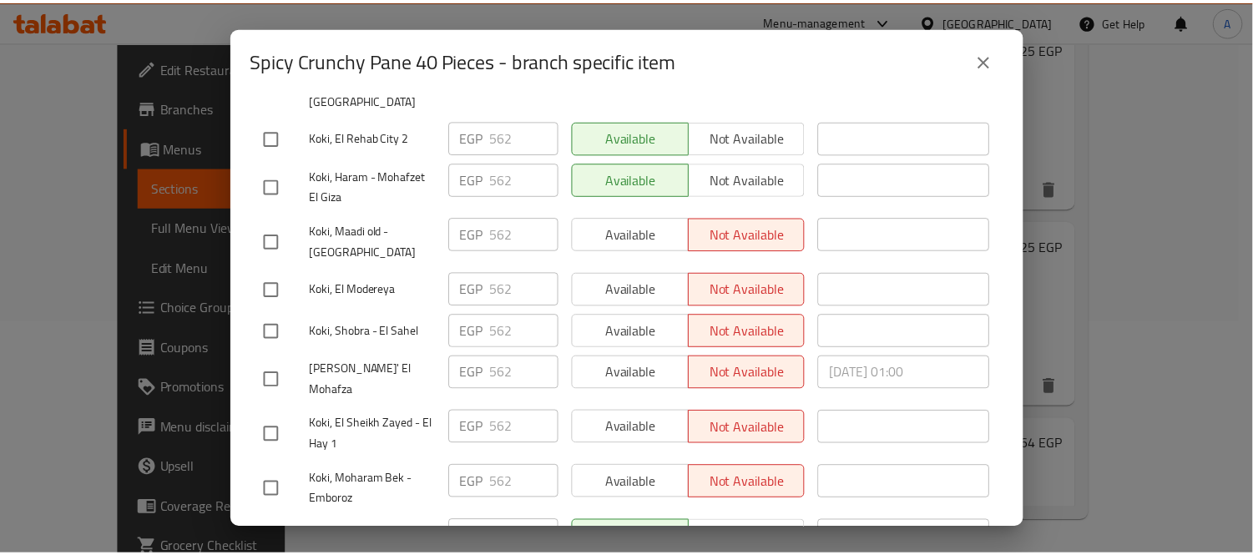
scroll to position [371, 0]
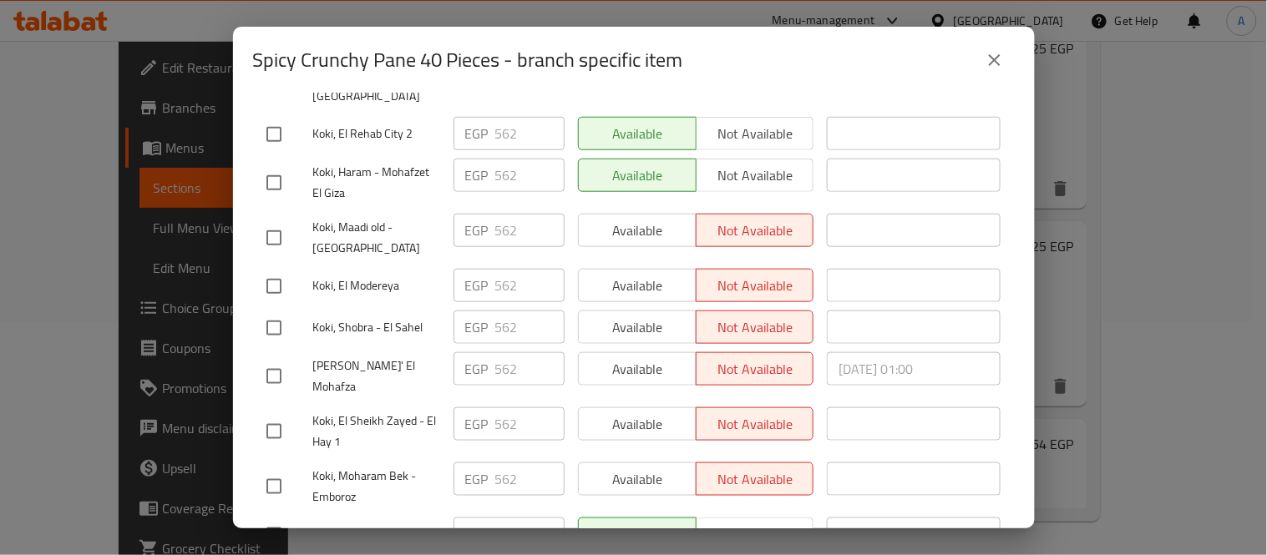
click at [537, 461] on div "EGP 562 ​" at bounding box center [509, 487] width 124 height 62
click at [999, 71] on button "close" at bounding box center [994, 60] width 40 height 40
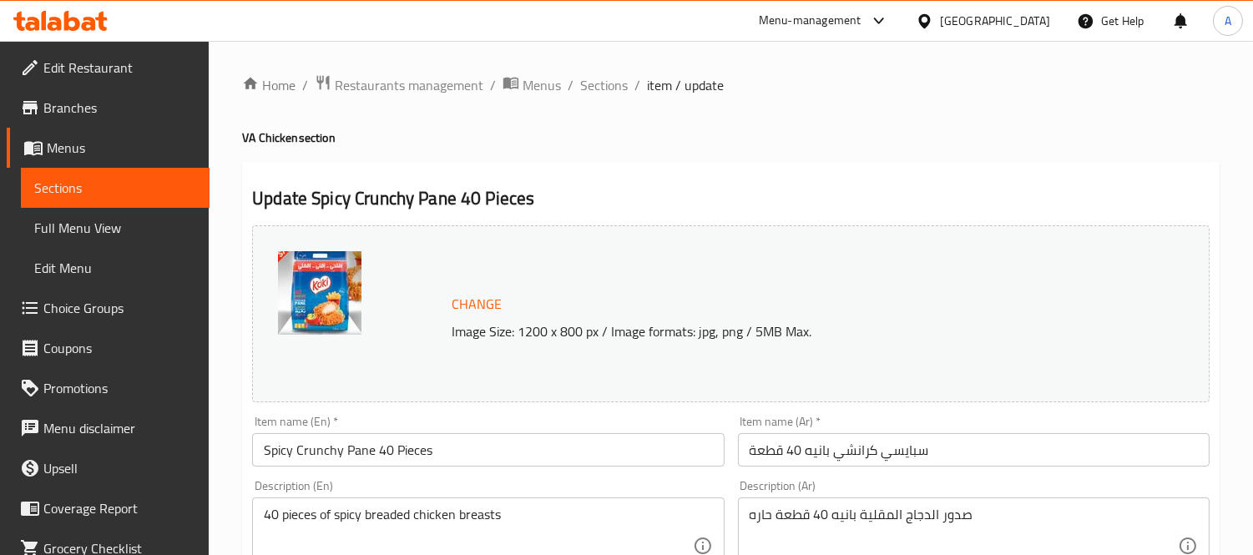
click at [590, 75] on span "Sections" at bounding box center [604, 85] width 48 height 20
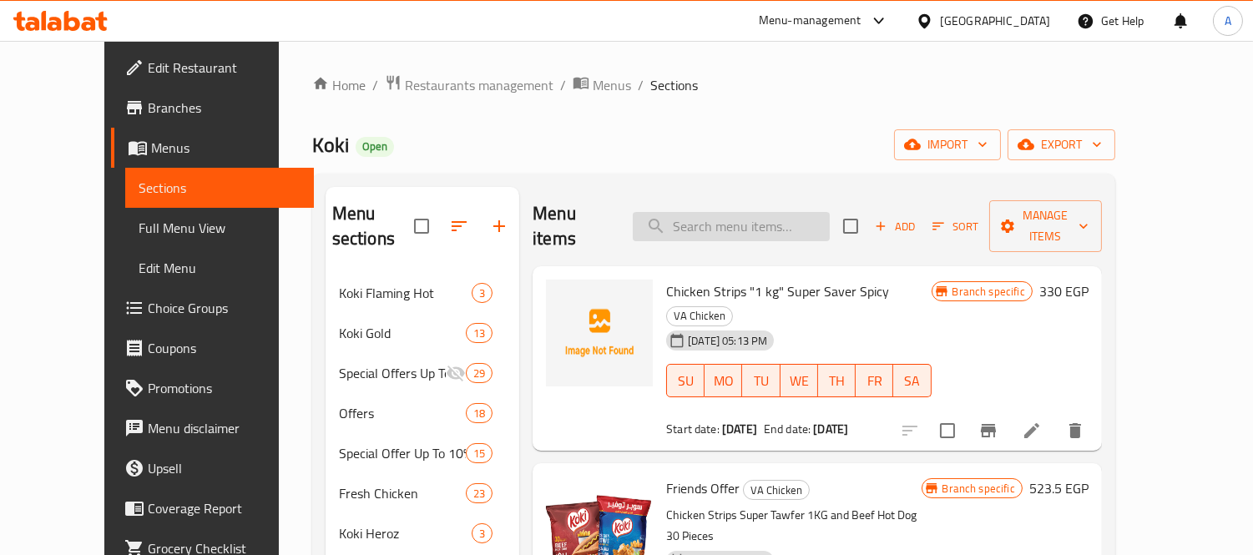
click at [762, 212] on input "search" at bounding box center [731, 226] width 197 height 29
paste input "Crunchy Nuggets 20 Pieces"
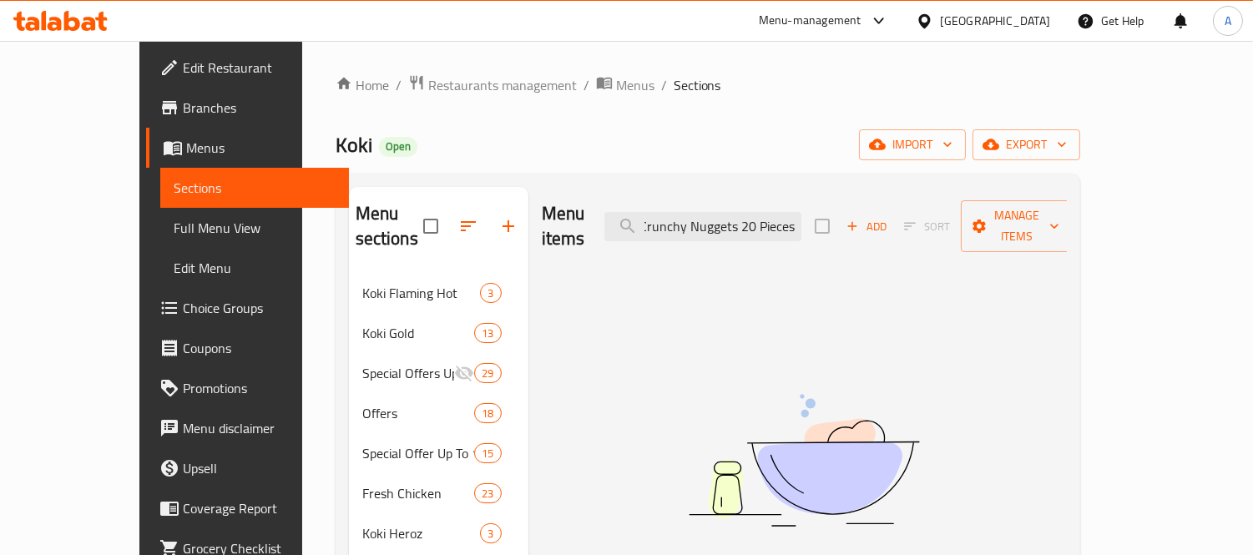
scroll to position [0, 3]
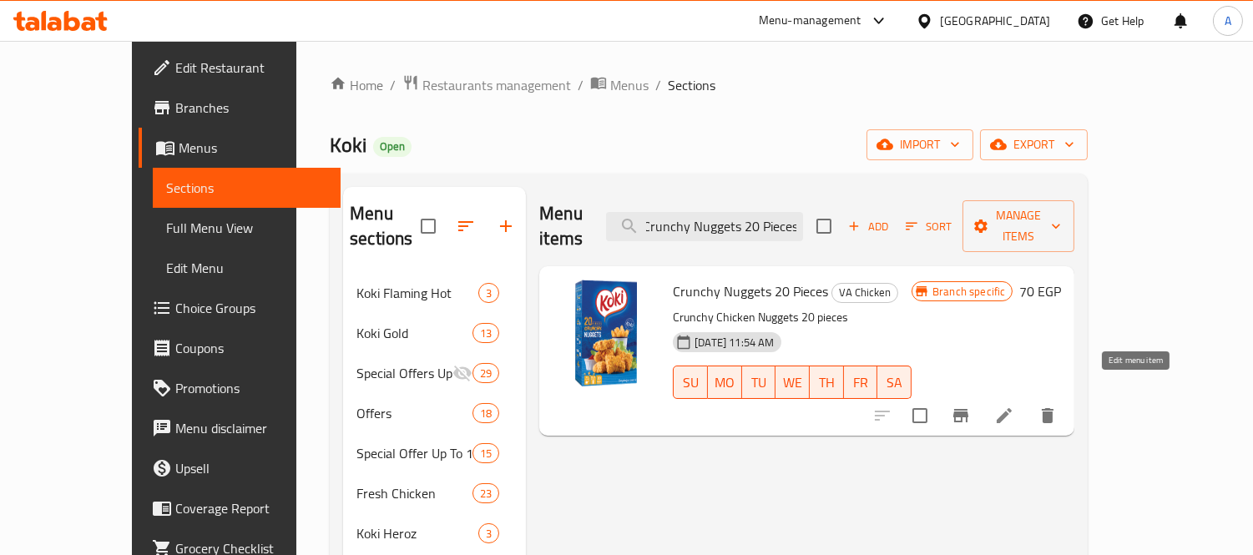
type input "Crunchy Nuggets 20 Pieces"
click at [1015, 406] on icon at bounding box center [1004, 416] width 20 height 20
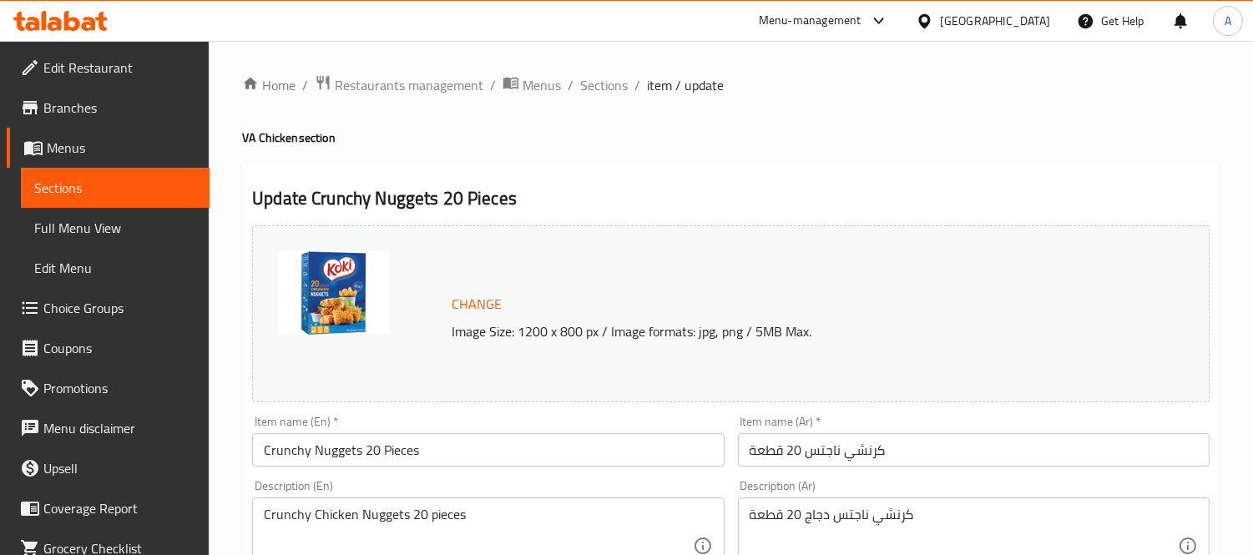
click at [607, 87] on span "Sections" at bounding box center [604, 85] width 48 height 20
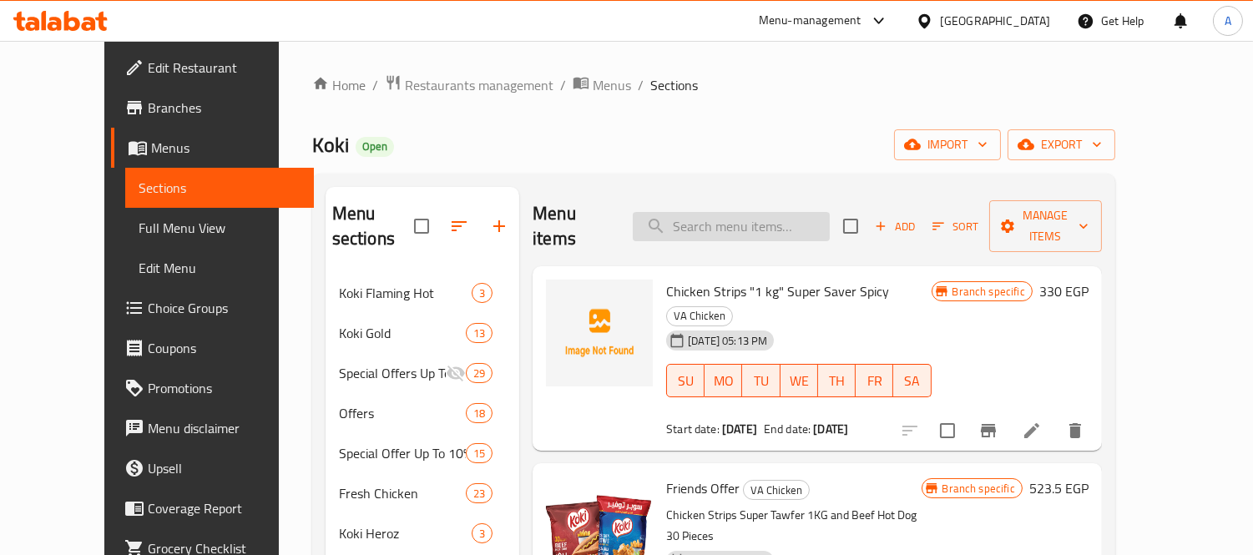
click at [736, 218] on input "search" at bounding box center [731, 226] width 197 height 29
paste input "Crunchy Pane 40 Pieces"
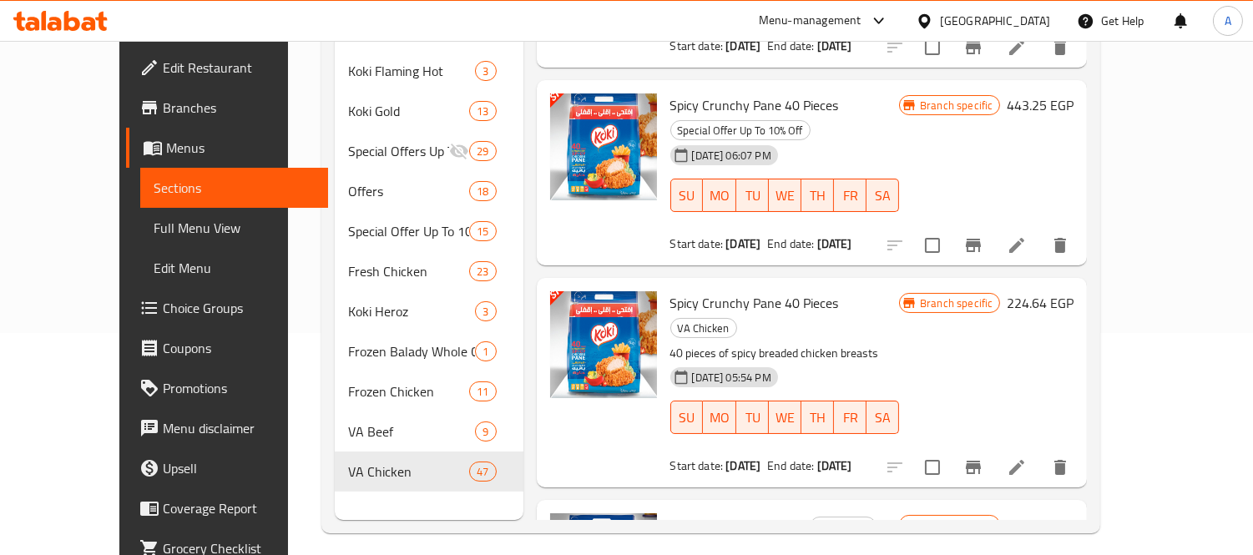
scroll to position [234, 0]
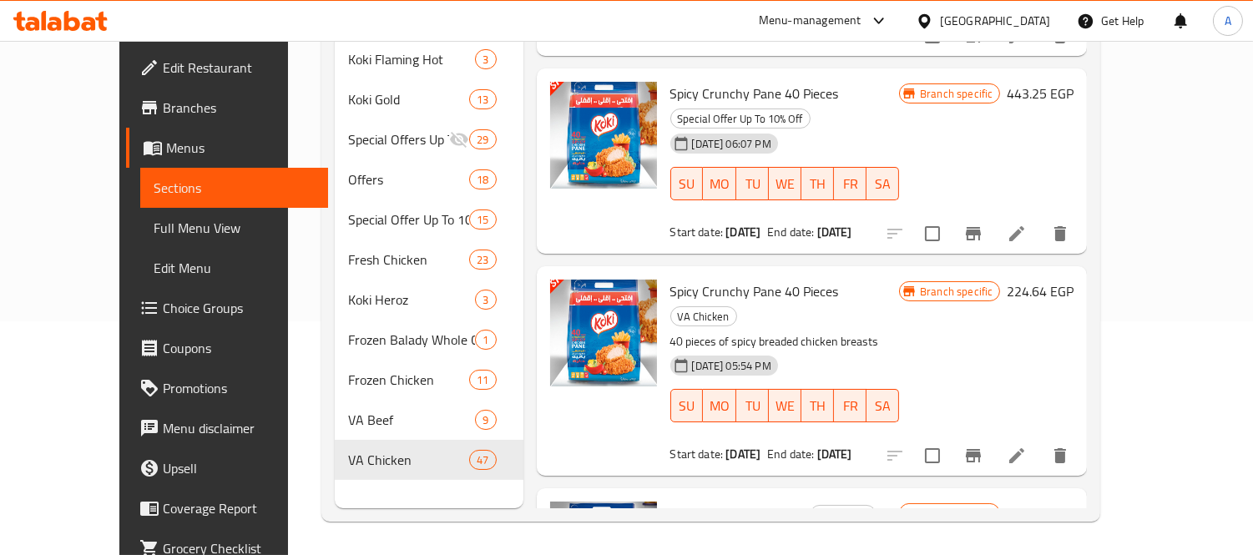
type input "Crunchy Pane 40 Pieces"
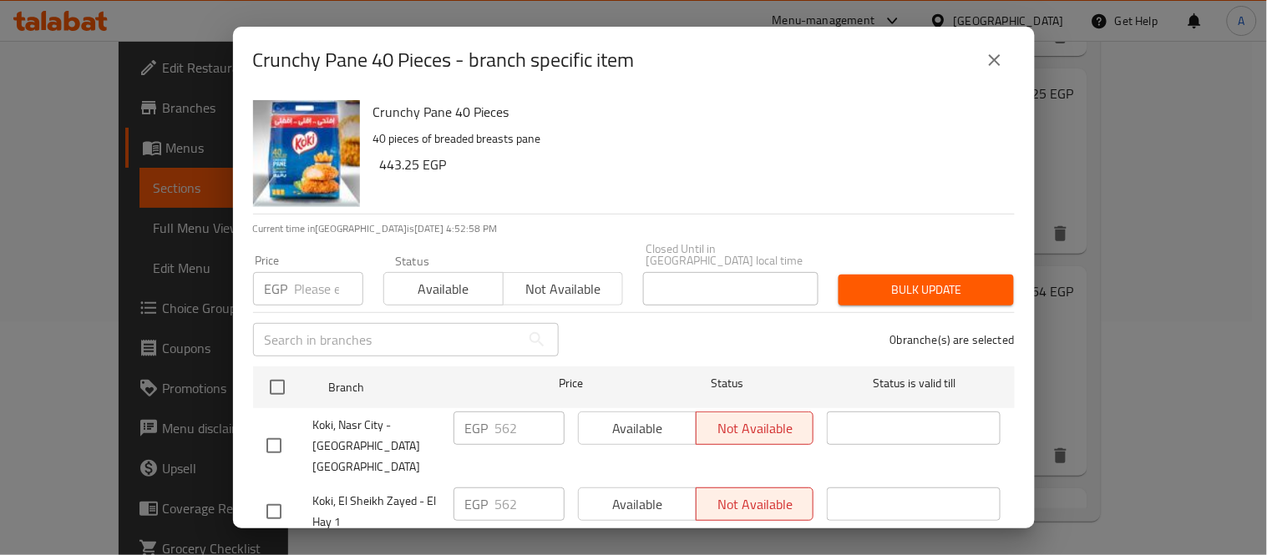
click at [995, 60] on icon "close" at bounding box center [995, 60] width 12 height 12
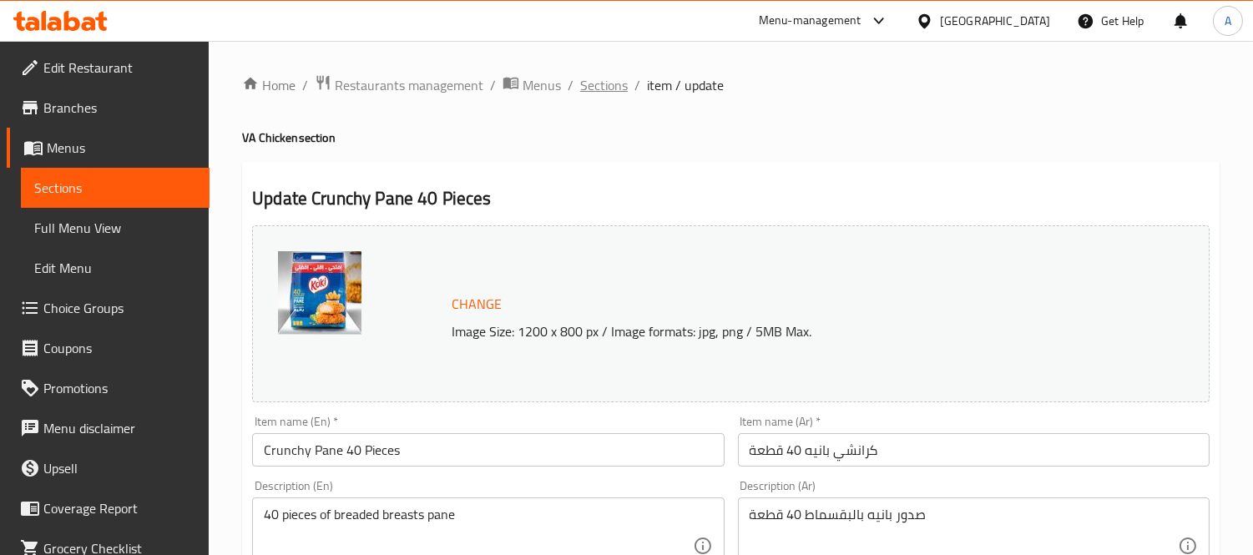
click at [590, 88] on span "Sections" at bounding box center [604, 85] width 48 height 20
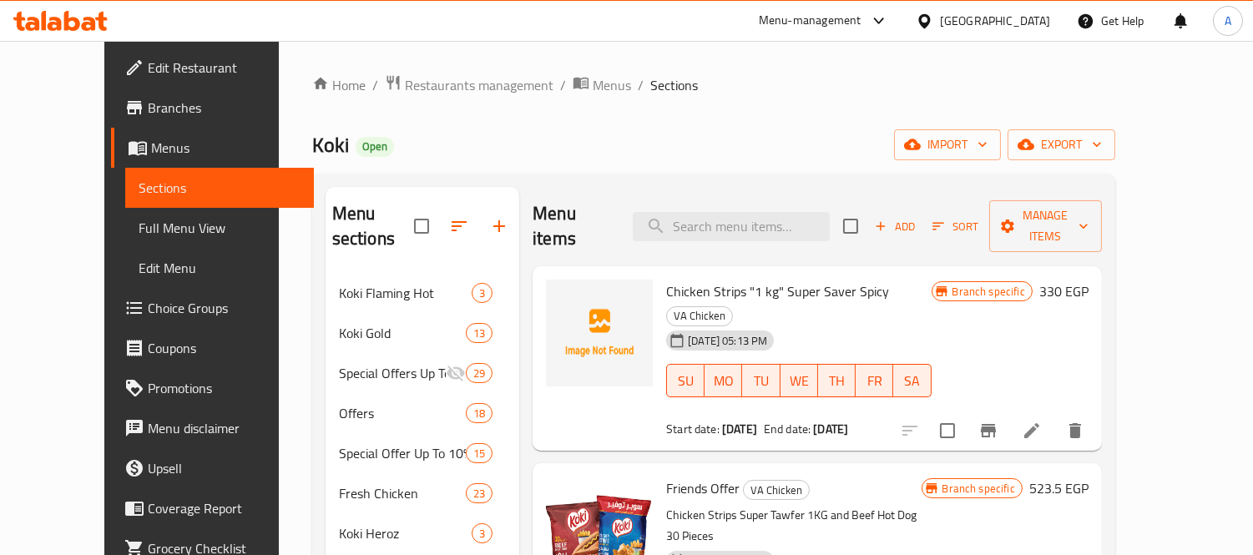
click at [626, 94] on ol "Home / Restaurants management / Menus / Sections" at bounding box center [713, 85] width 803 height 22
click at [758, 212] on input "search" at bounding box center [731, 226] width 197 height 29
paste input "Spicy Crunchy Pane 40 Pieces"
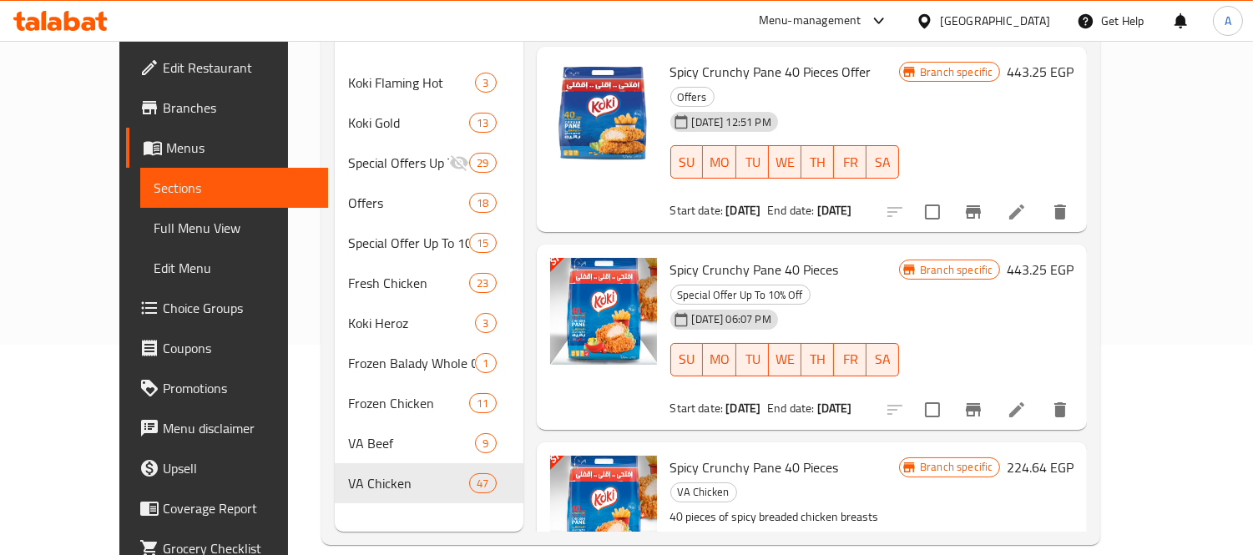
scroll to position [234, 0]
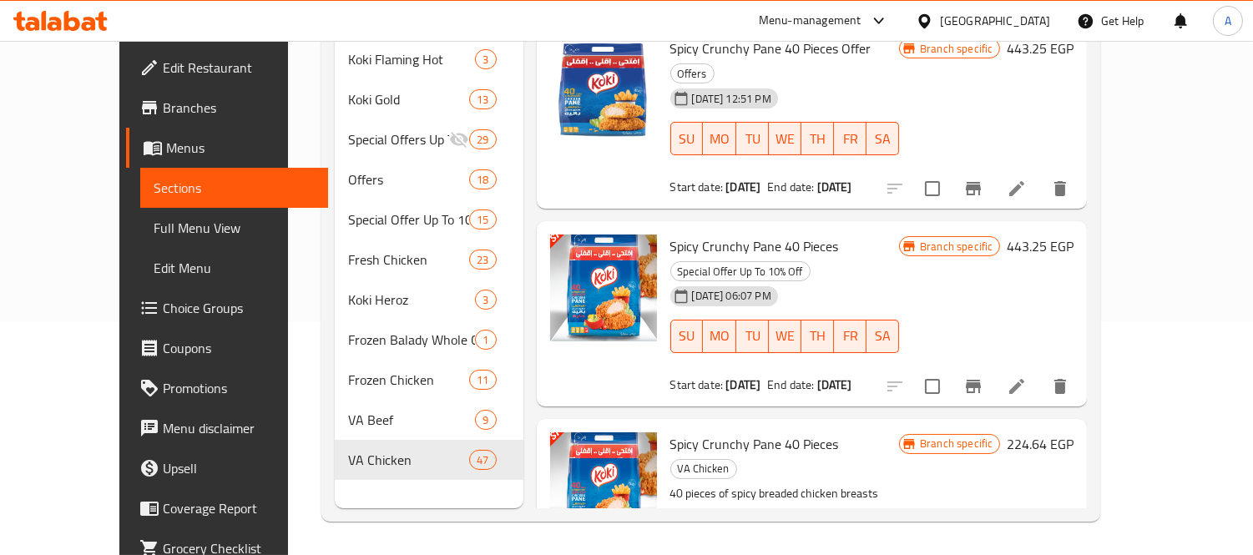
type input "Spicy Crunchy Pane 40 Pieces"
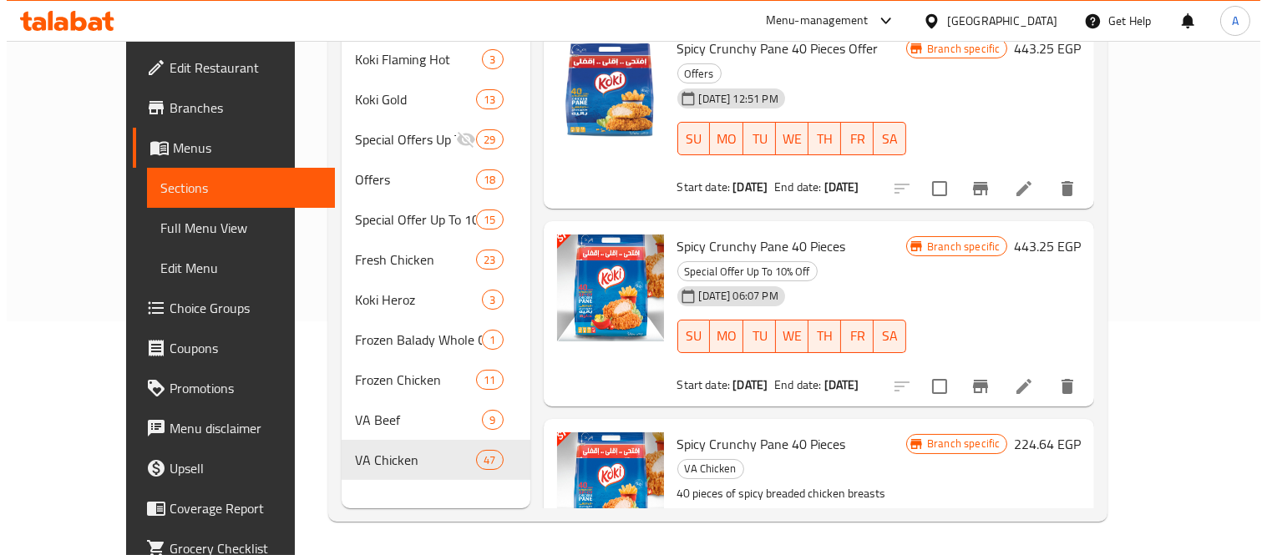
scroll to position [0, 0]
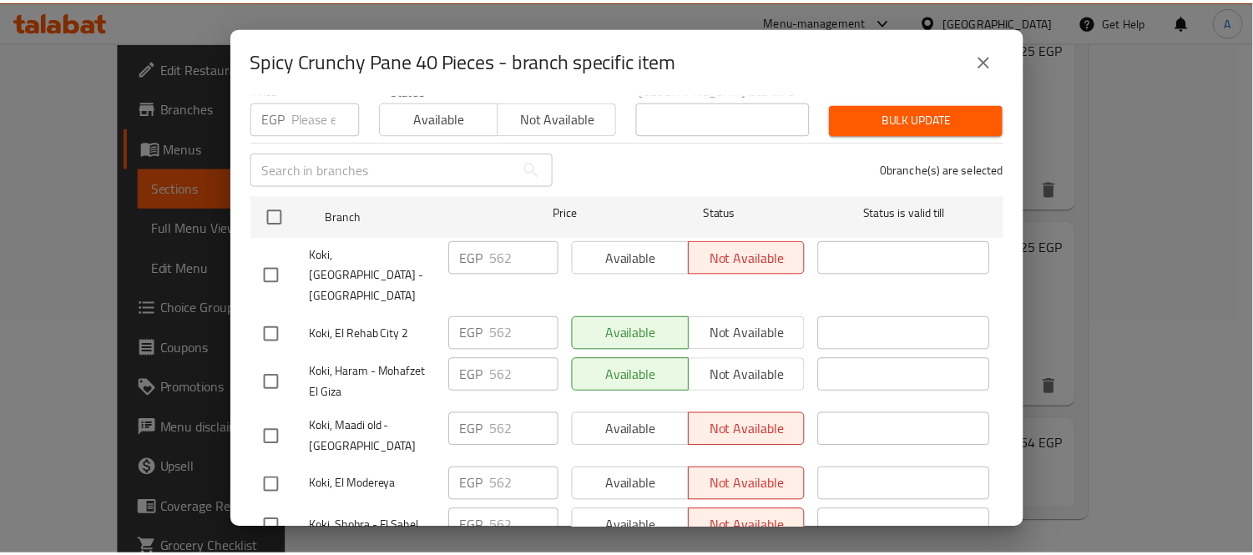
scroll to position [371, 0]
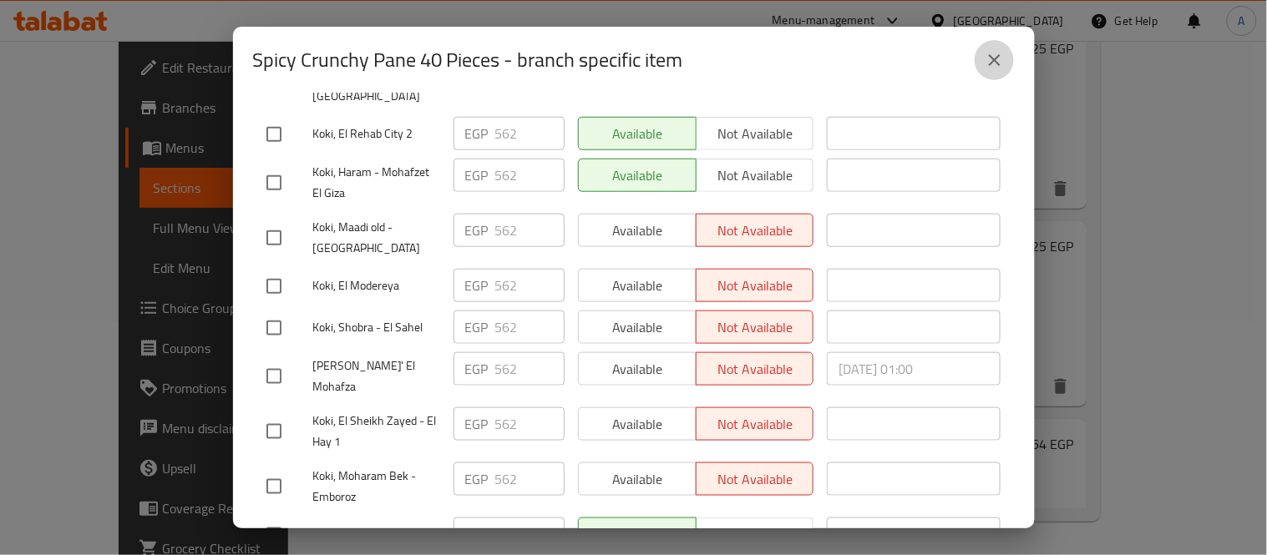
click at [998, 60] on icon "close" at bounding box center [994, 60] width 20 height 20
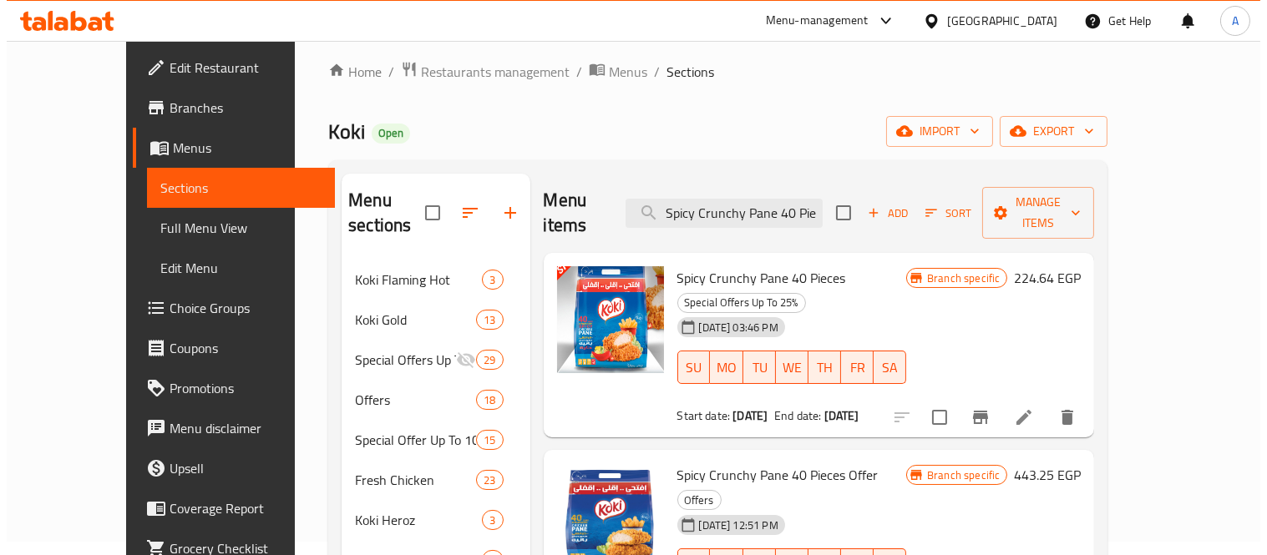
scroll to position [0, 0]
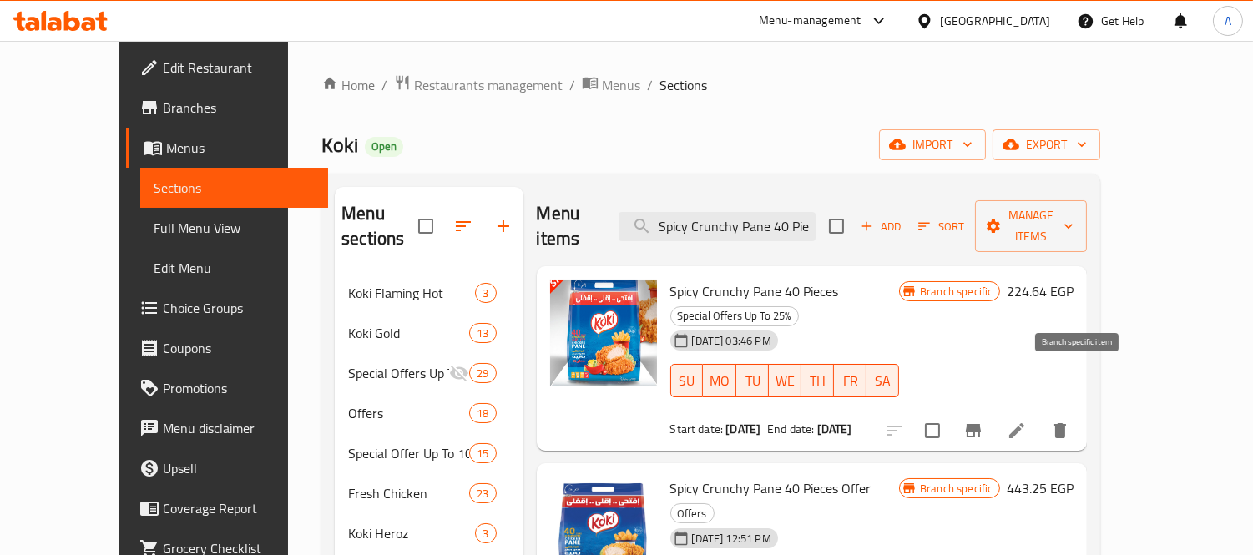
click at [984, 421] on icon "Branch-specific-item" at bounding box center [974, 431] width 20 height 20
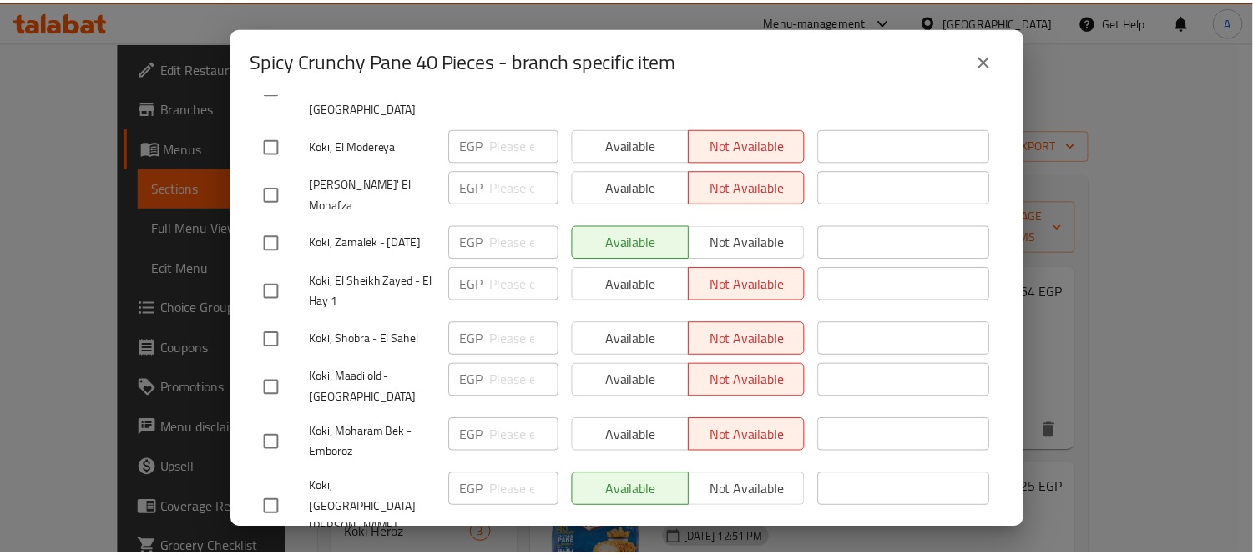
scroll to position [371, 0]
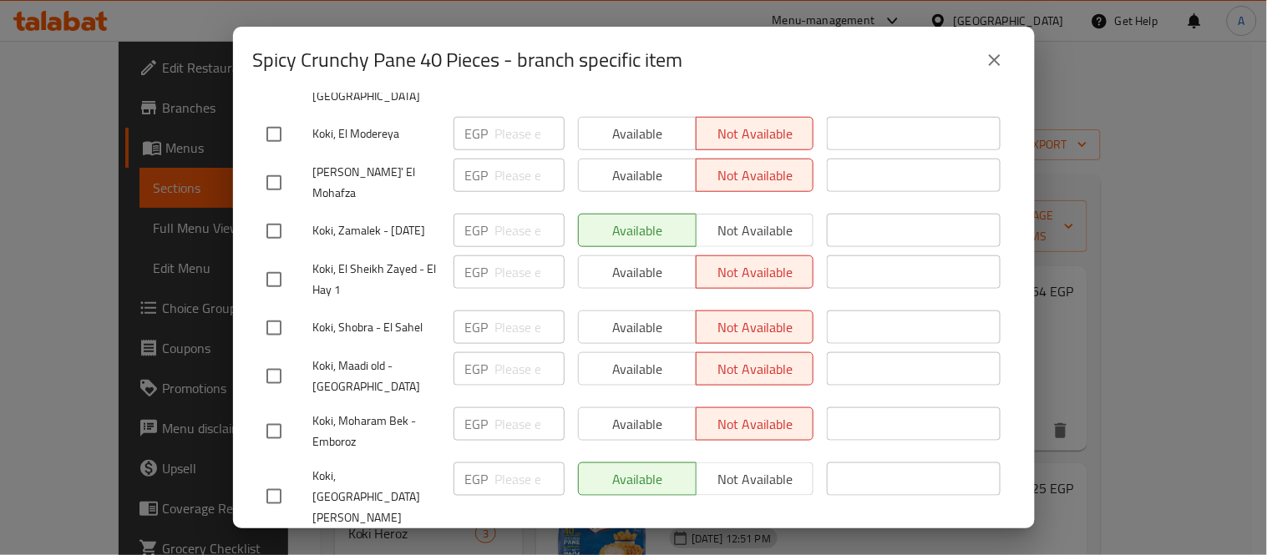
click at [999, 54] on icon "close" at bounding box center [995, 60] width 12 height 12
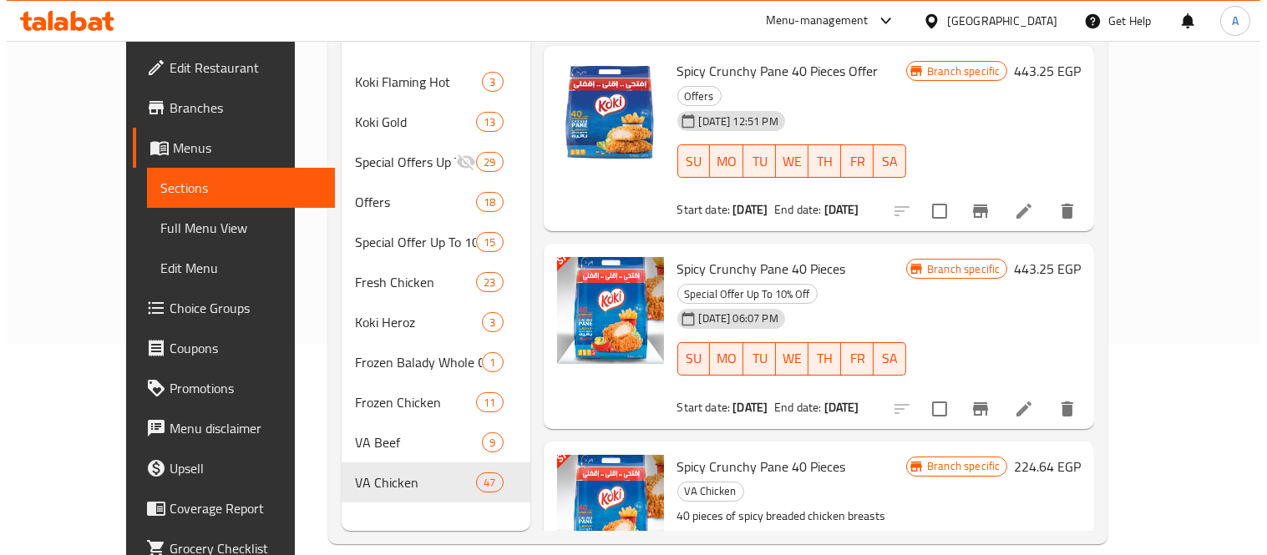
scroll to position [234, 0]
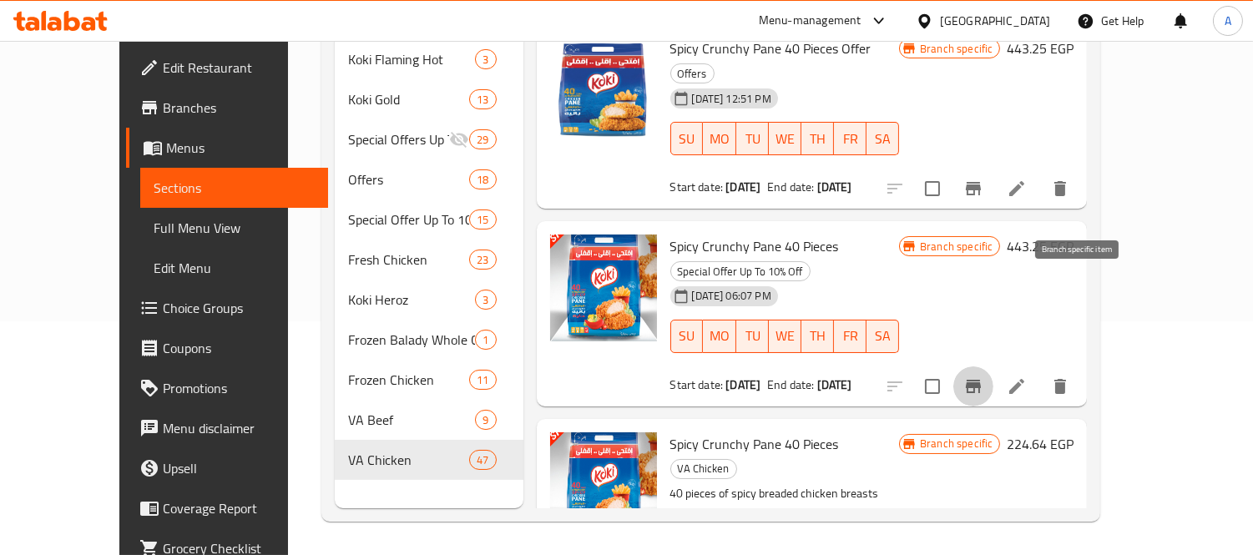
click at [984, 377] on icon "Branch-specific-item" at bounding box center [974, 387] width 20 height 20
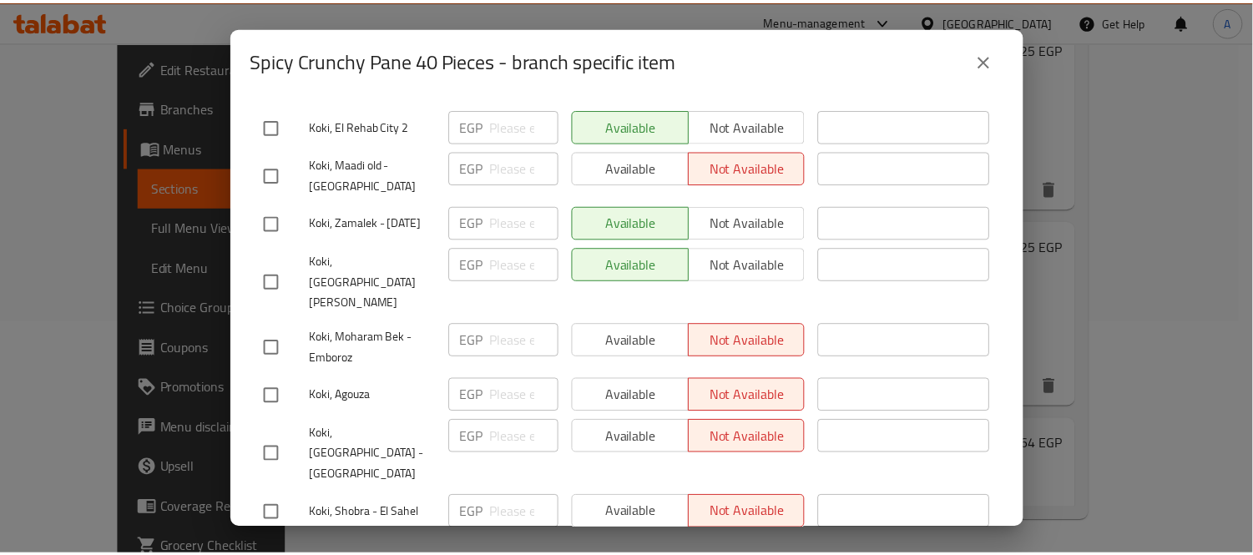
scroll to position [534, 0]
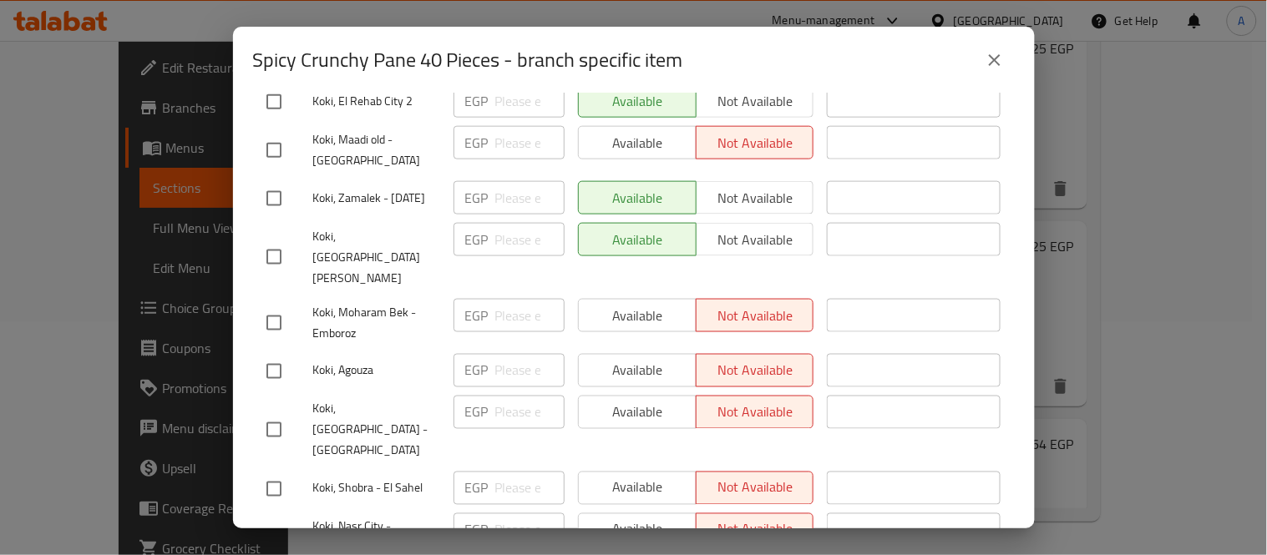
click at [996, 60] on icon "close" at bounding box center [994, 60] width 20 height 20
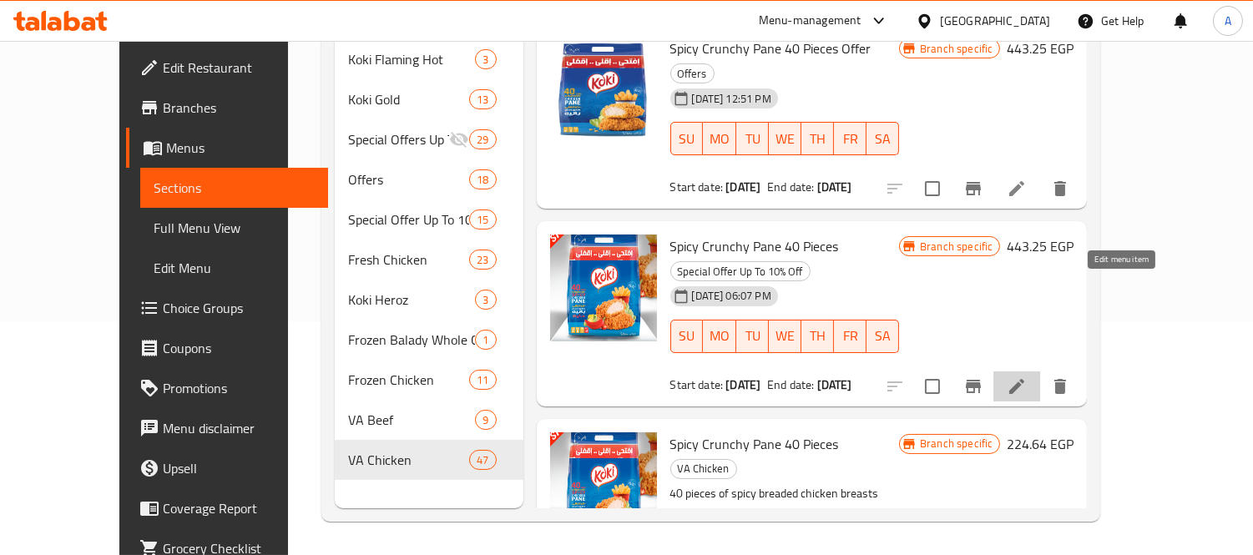
click at [1025, 379] on icon at bounding box center [1017, 386] width 15 height 15
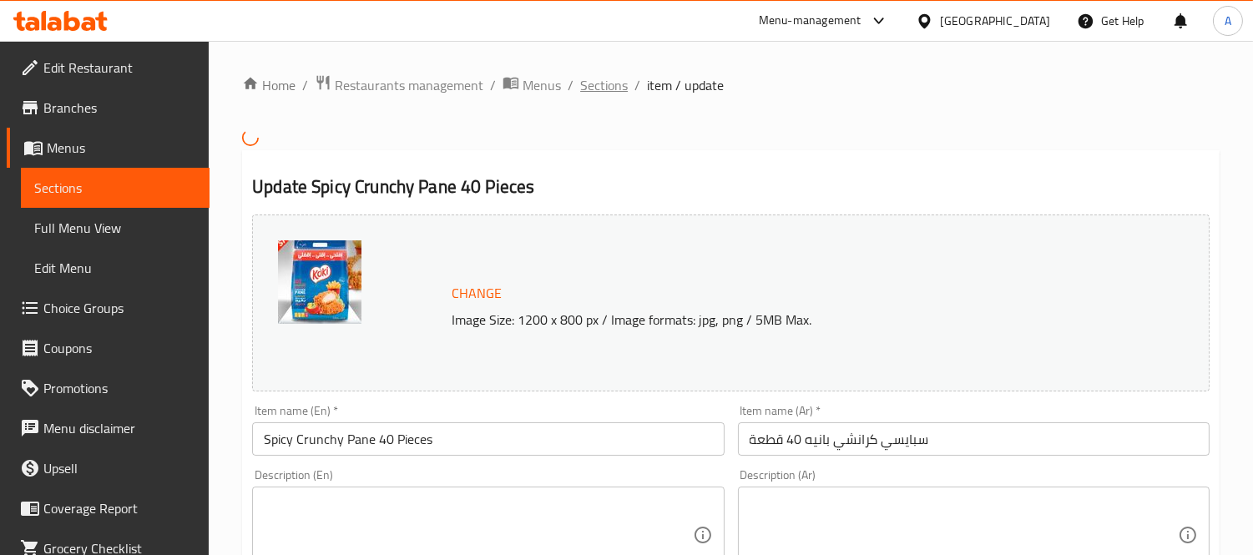
click at [615, 94] on span "Sections" at bounding box center [604, 85] width 48 height 20
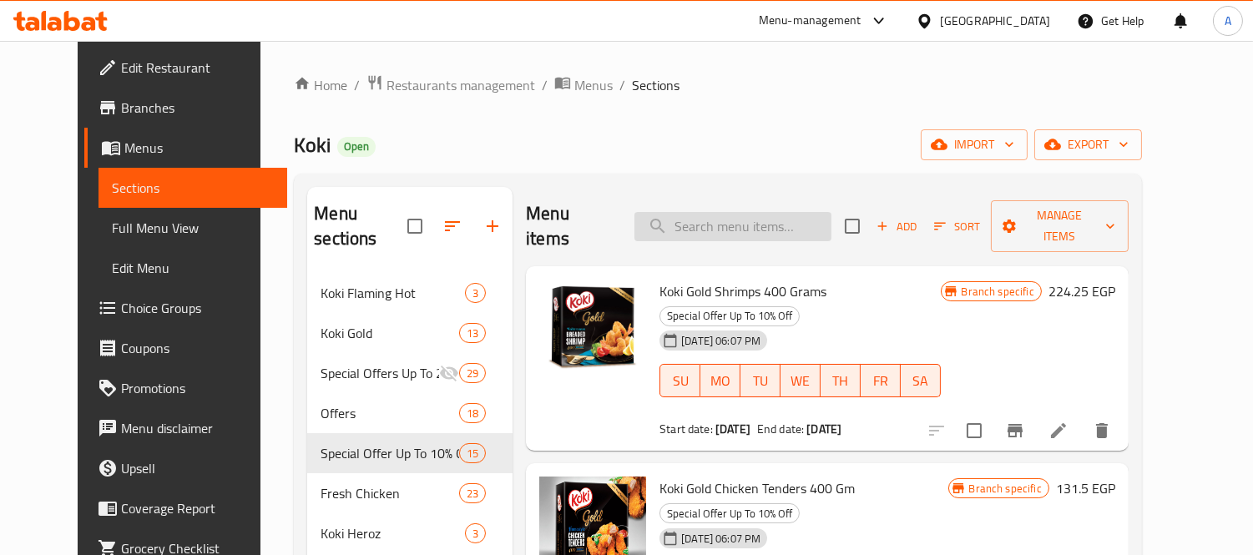
click at [752, 212] on input "search" at bounding box center [733, 226] width 197 height 29
paste input "Spicy Crunchy Pane 40 Pieces"
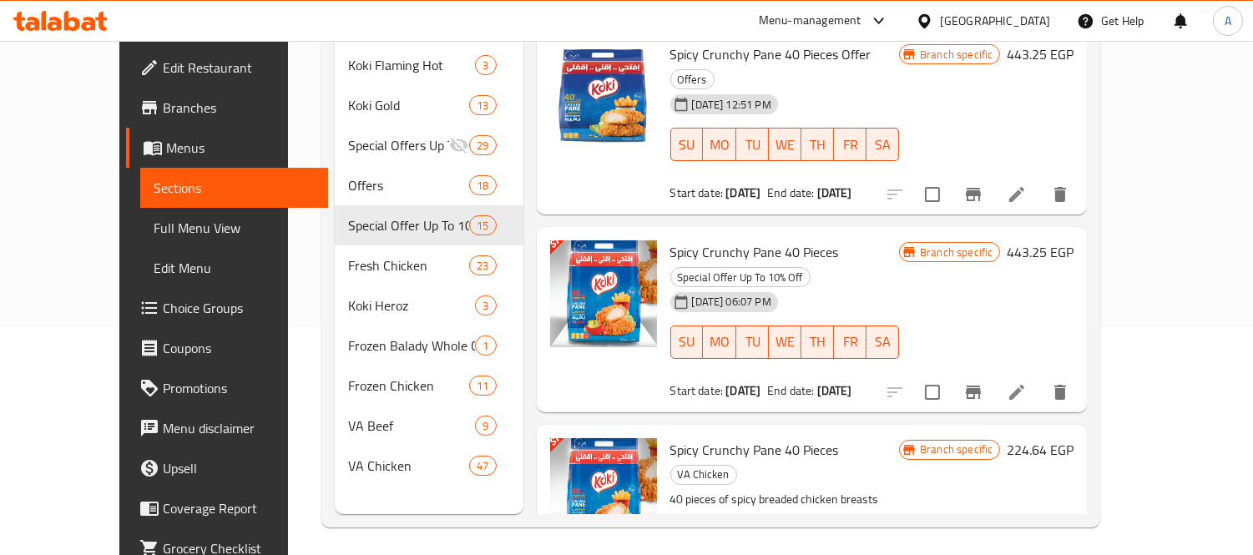
scroll to position [234, 0]
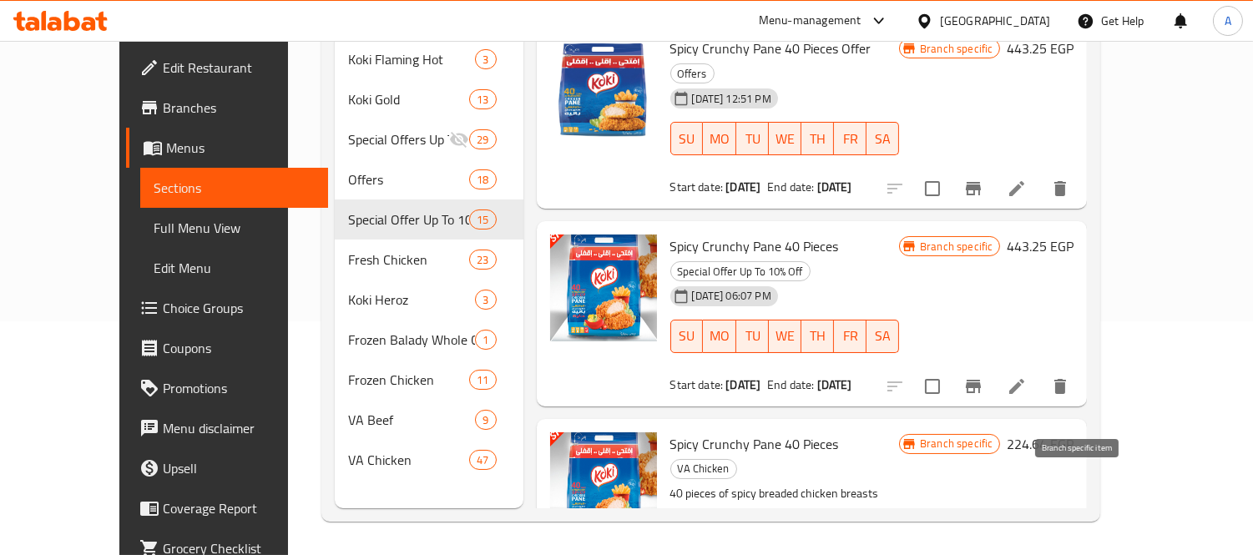
type input "Spicy Crunchy Pane 40 Pieces"
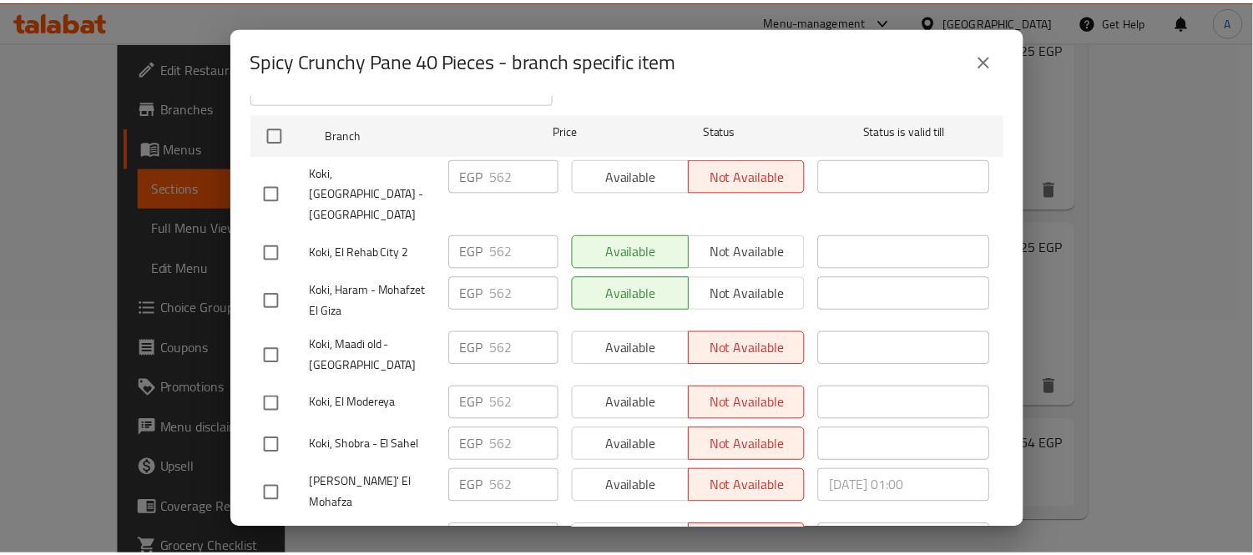
scroll to position [278, 0]
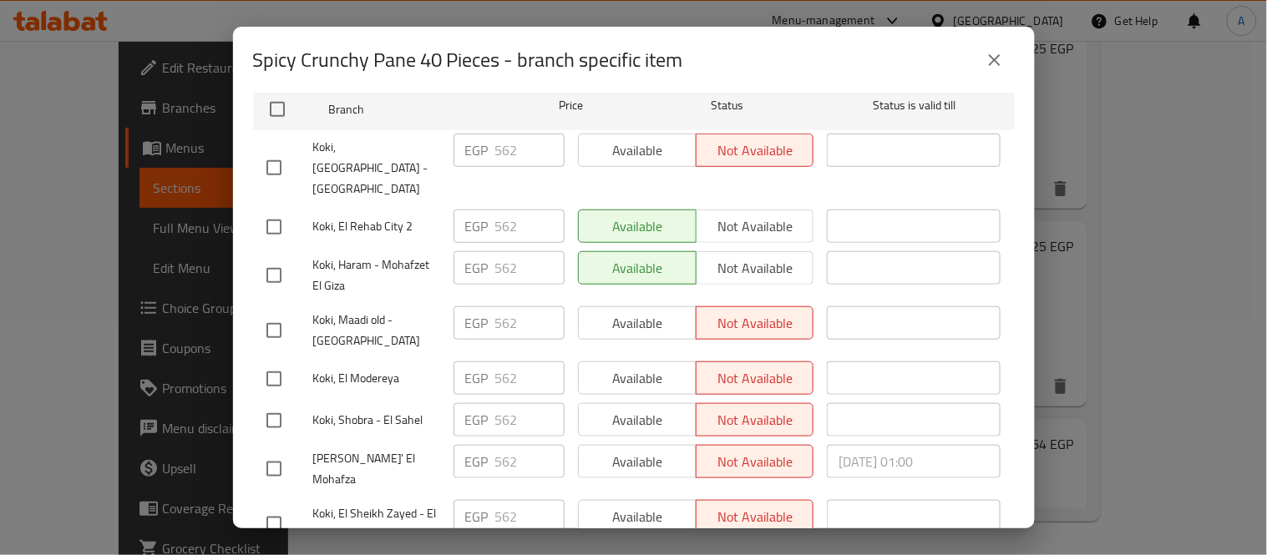
click at [991, 73] on button "close" at bounding box center [994, 60] width 40 height 40
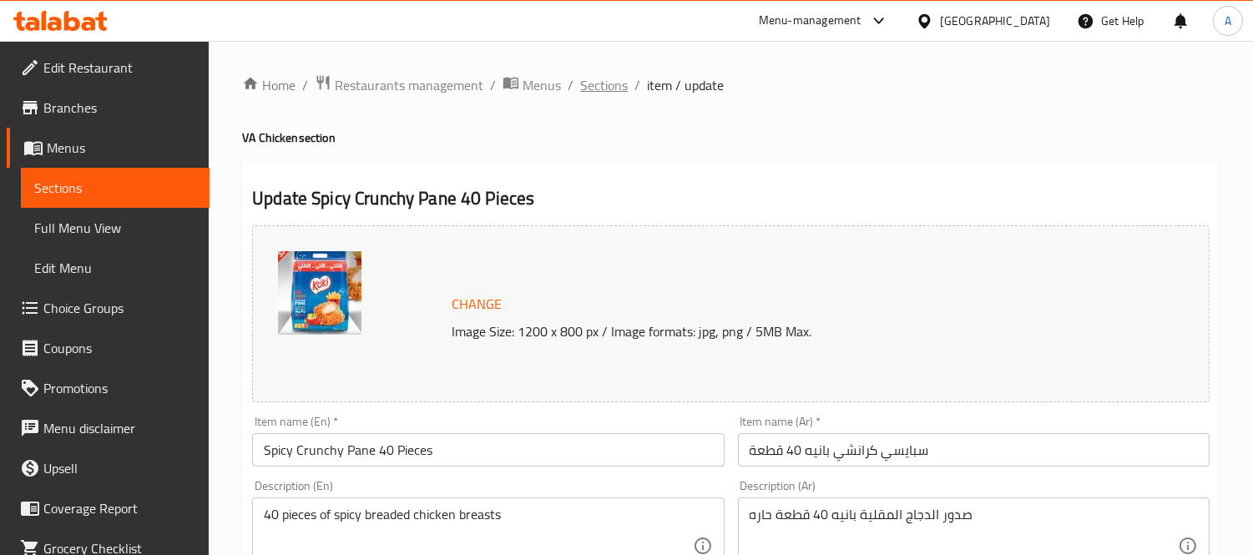
click at [605, 82] on span "Sections" at bounding box center [604, 85] width 48 height 20
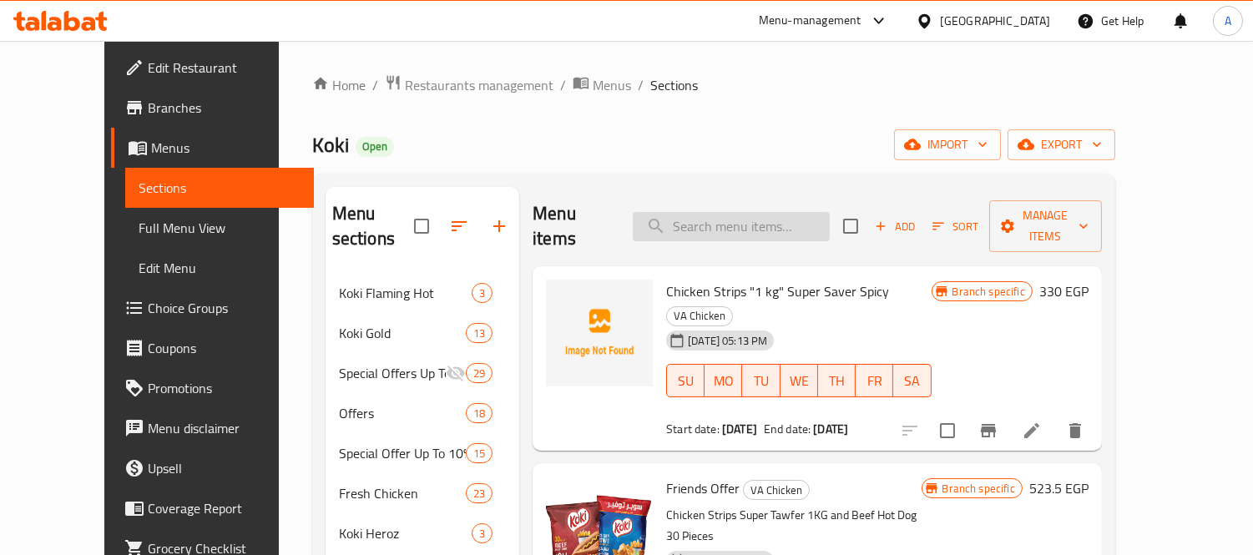
click at [757, 212] on input "search" at bounding box center [731, 226] width 197 height 29
paste input "crunchy pane 8 pieces"
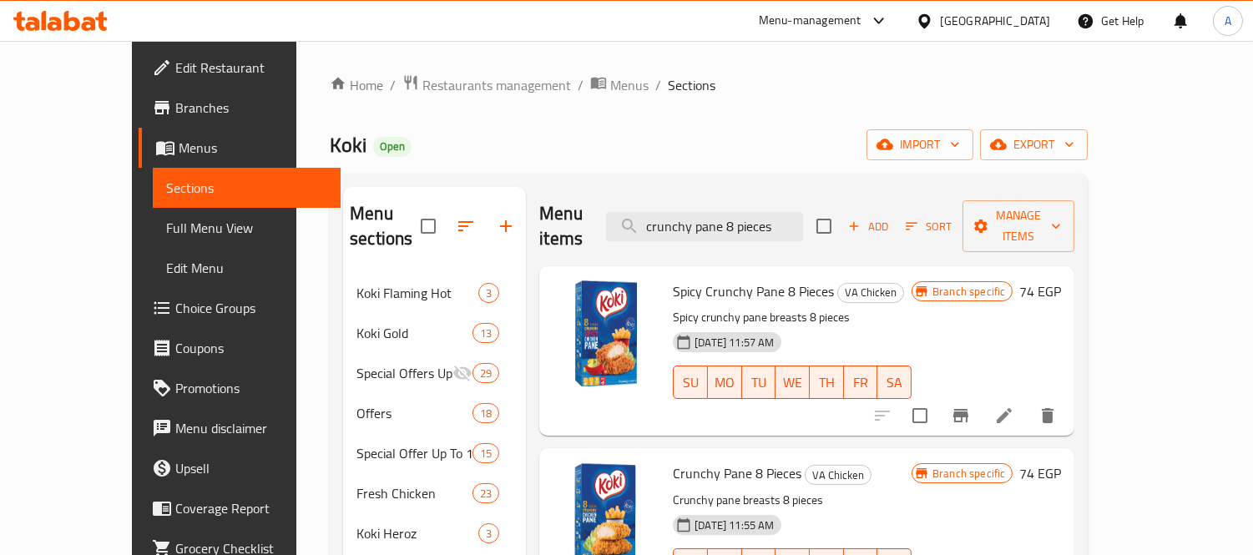
scroll to position [93, 0]
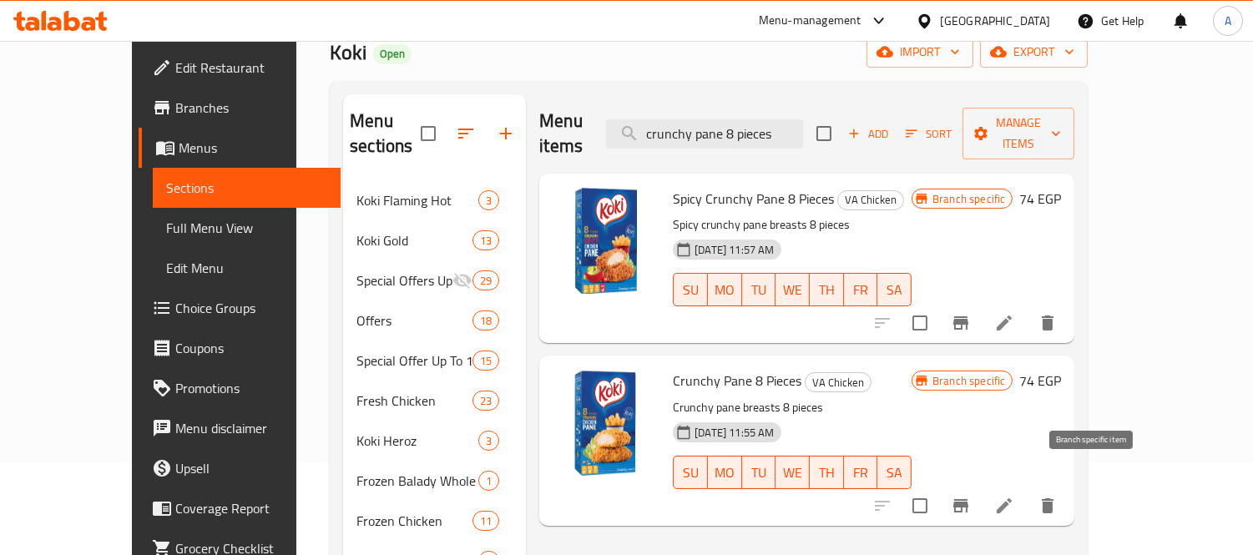
type input "crunchy pane 8 pieces"
click at [969, 499] on icon "Branch-specific-item" at bounding box center [961, 505] width 15 height 13
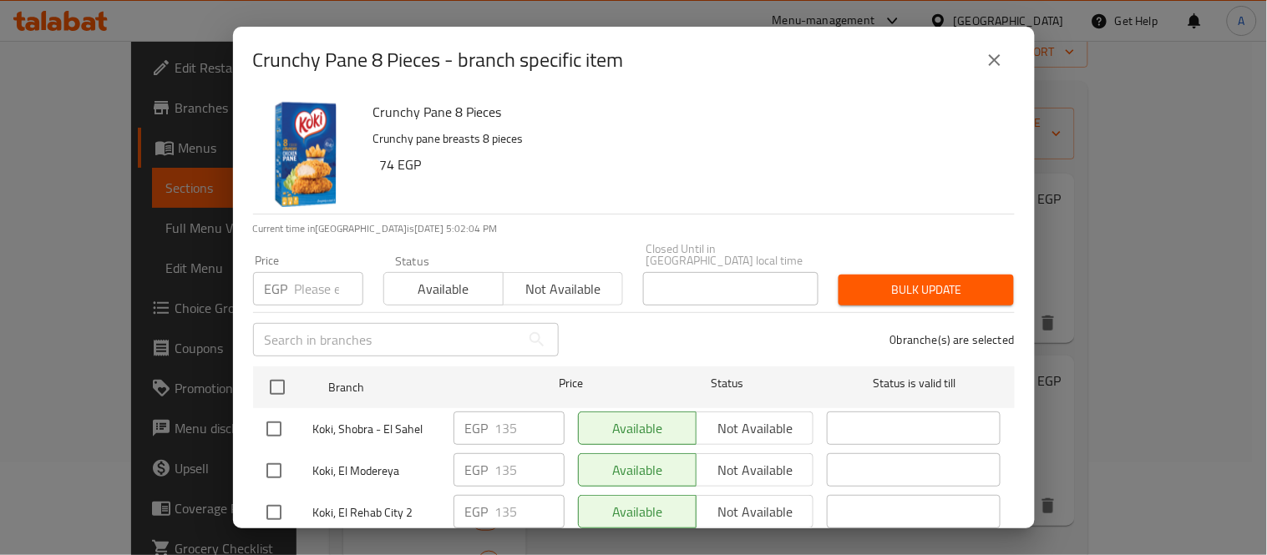
click at [1000, 73] on button "close" at bounding box center [994, 60] width 40 height 40
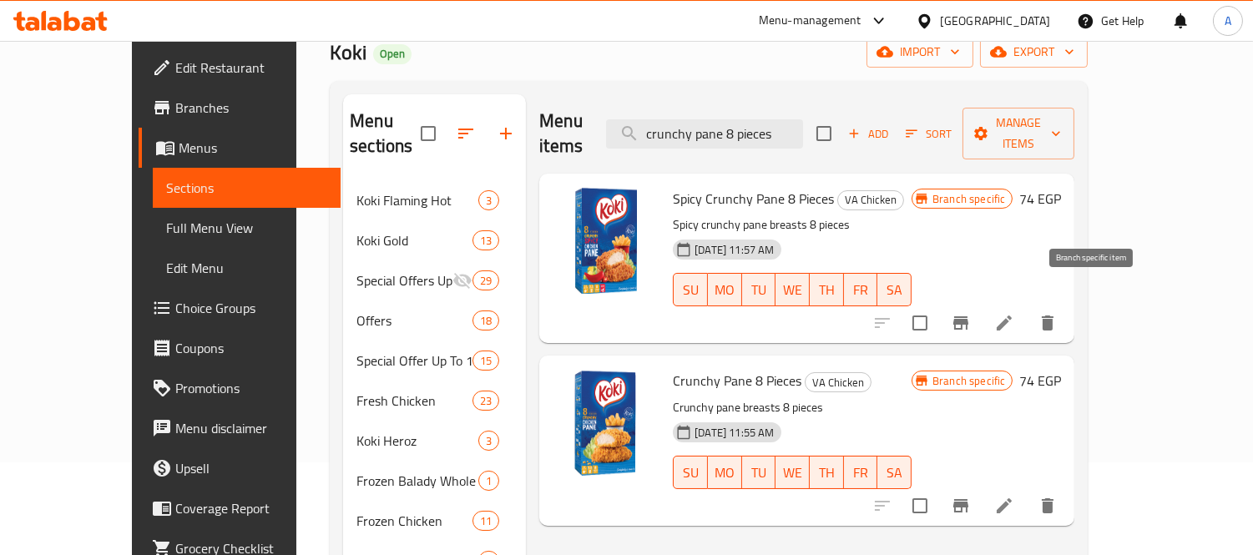
click at [971, 313] on icon "Branch-specific-item" at bounding box center [961, 323] width 20 height 20
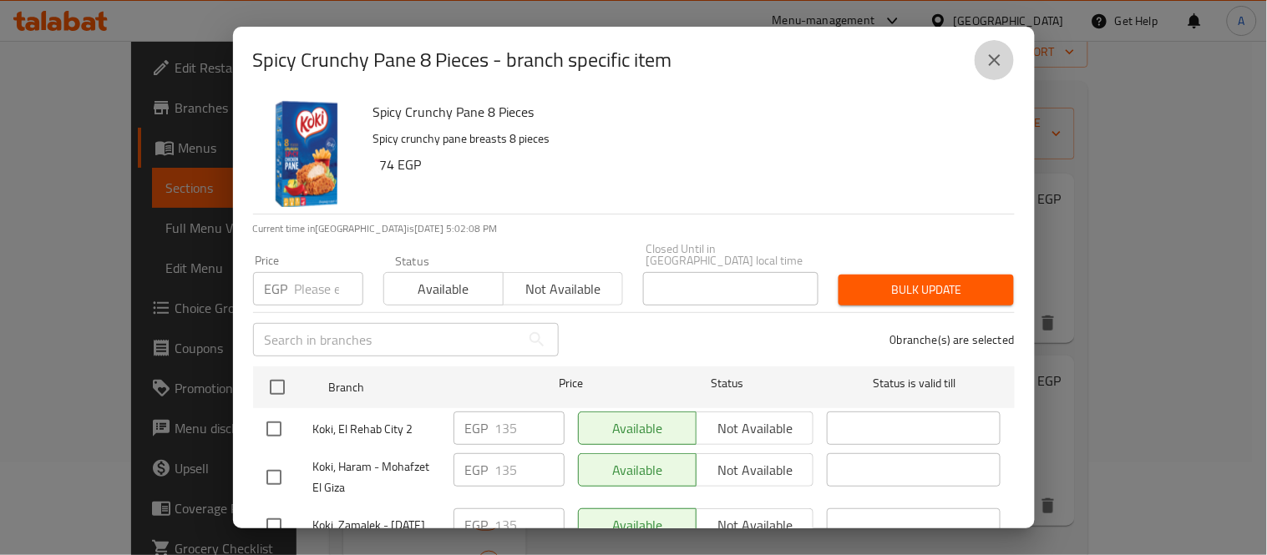
click at [1004, 56] on icon "close" at bounding box center [994, 60] width 20 height 20
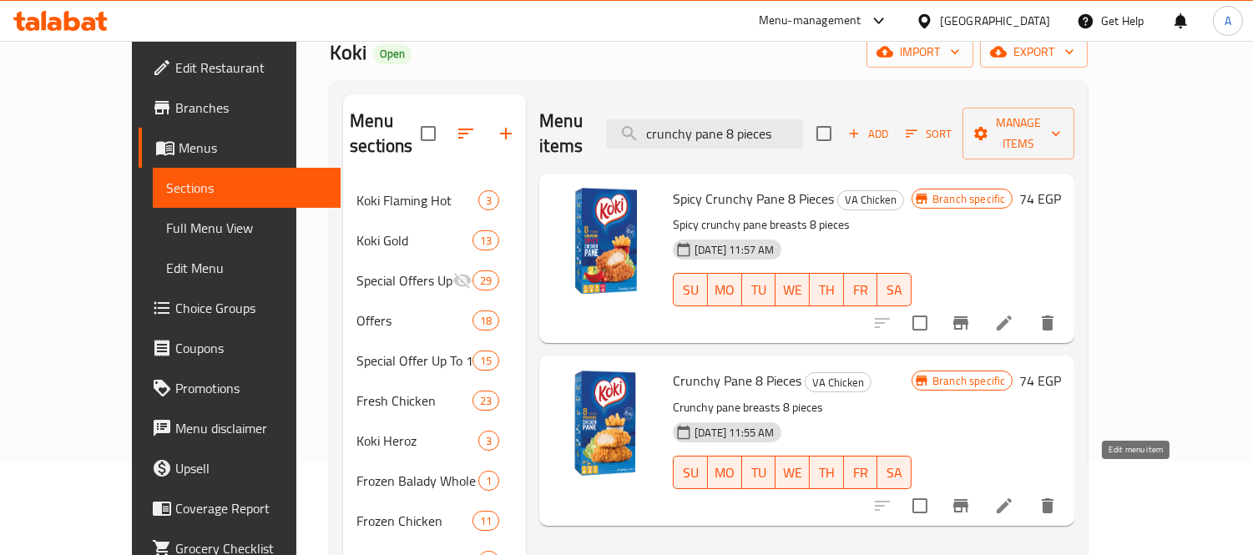
click at [1012, 499] on icon at bounding box center [1004, 506] width 15 height 15
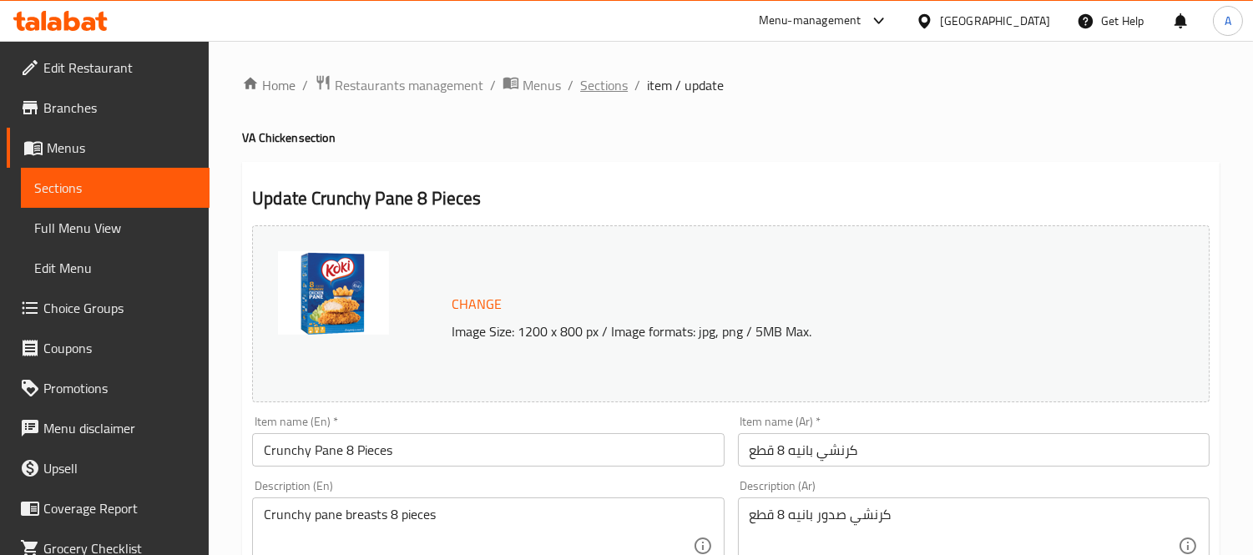
click at [590, 89] on span "Sections" at bounding box center [604, 85] width 48 height 20
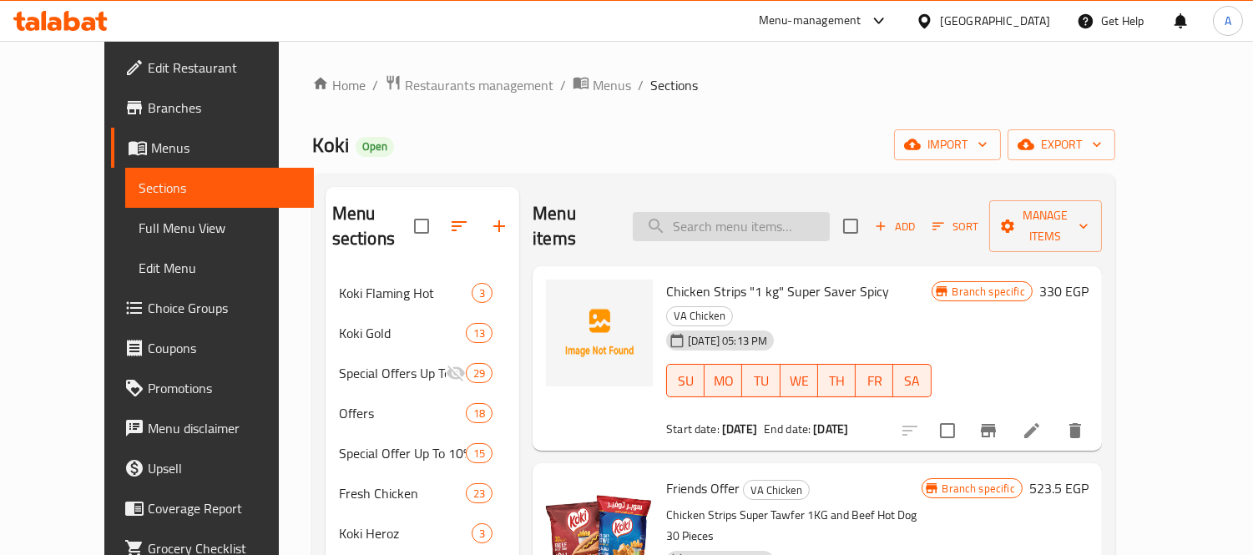
click at [746, 212] on input "search" at bounding box center [731, 226] width 197 height 29
paste input "Spicy crunchy pane 8 Pieces"
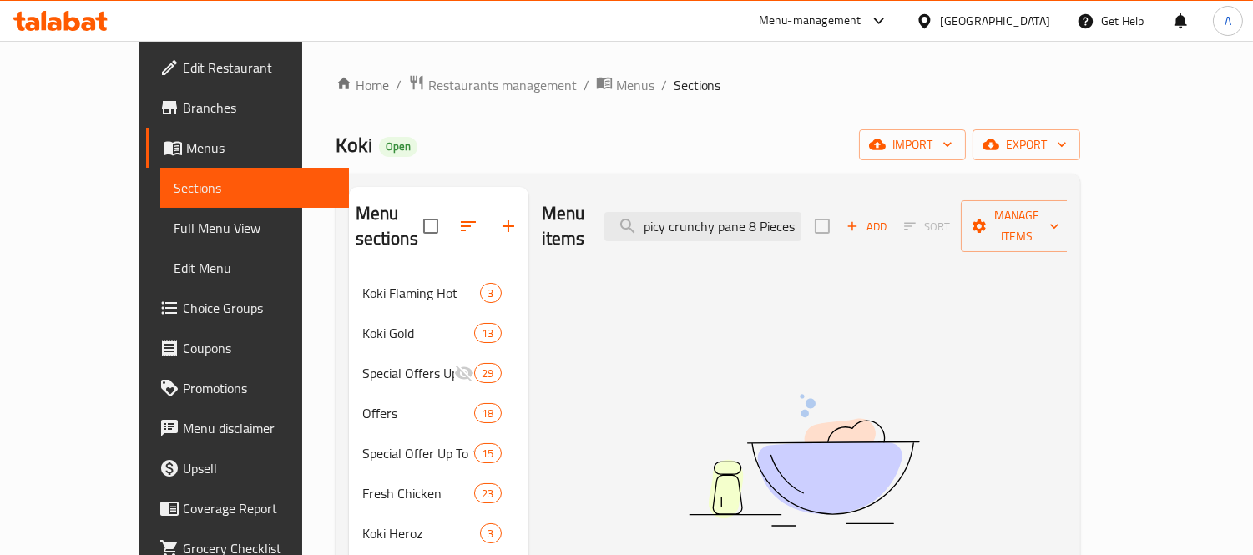
scroll to position [0, 7]
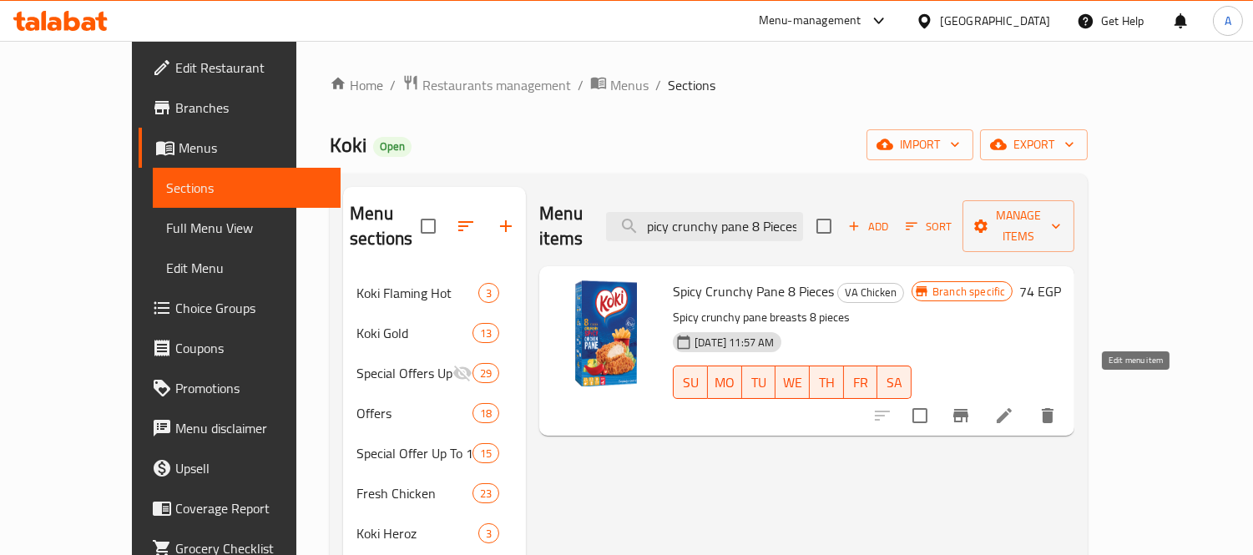
type input "Spicy crunchy pane 8 Pieces"
click at [1012, 408] on icon at bounding box center [1004, 415] width 15 height 15
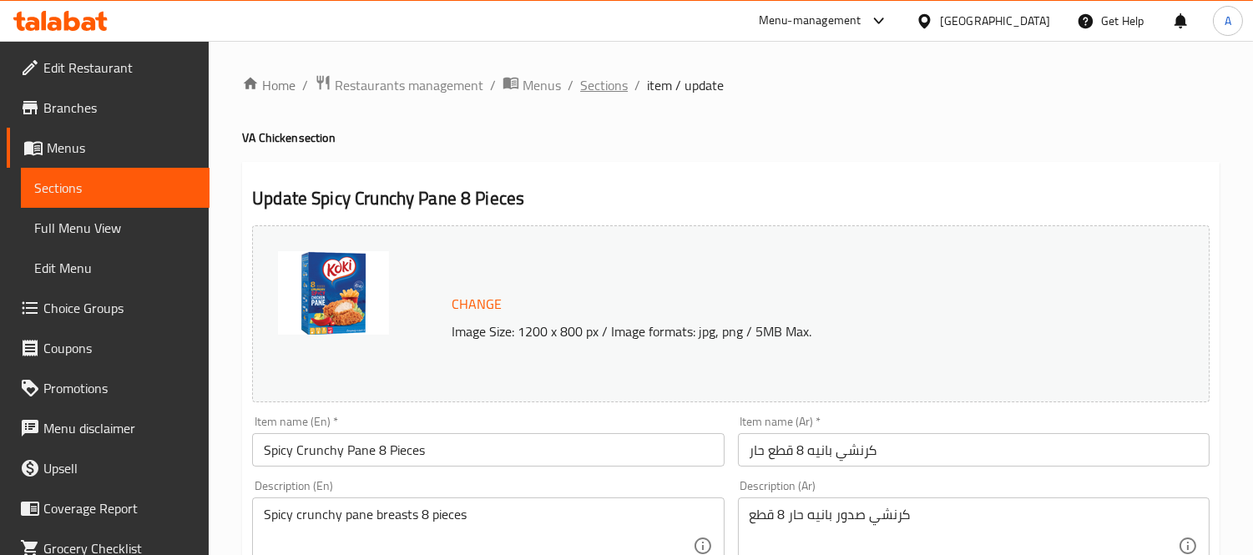
click at [591, 75] on span "Sections" at bounding box center [604, 85] width 48 height 20
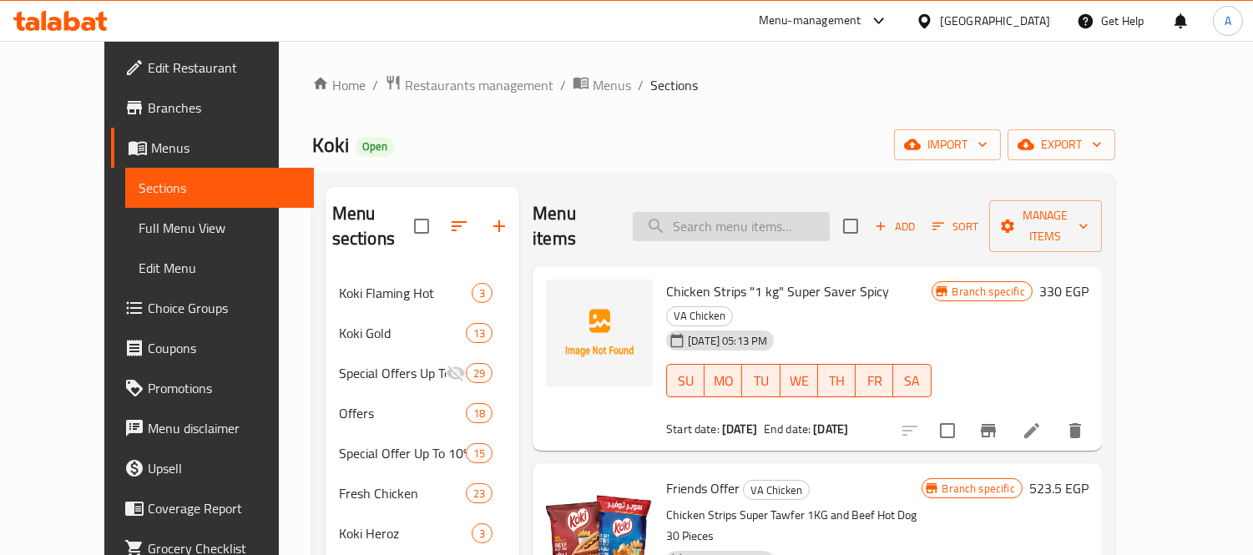
click at [743, 220] on input "search" at bounding box center [731, 226] width 197 height 29
paste input "Beef Burger Ko"
click at [744, 220] on input "Beef Burger Ko" at bounding box center [731, 226] width 197 height 29
click at [757, 212] on input "Beef Burger Ko" at bounding box center [731, 226] width 197 height 29
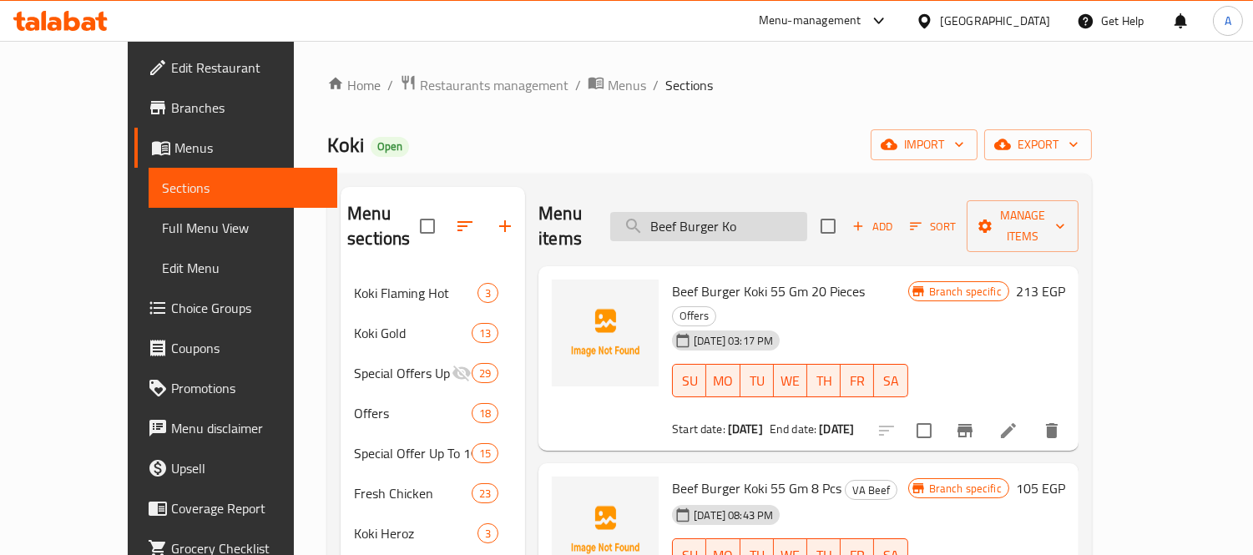
click at [757, 212] on input "Beef Burger Ko" at bounding box center [708, 226] width 197 height 29
paste input "search"
type input "Beef Burger Ko"
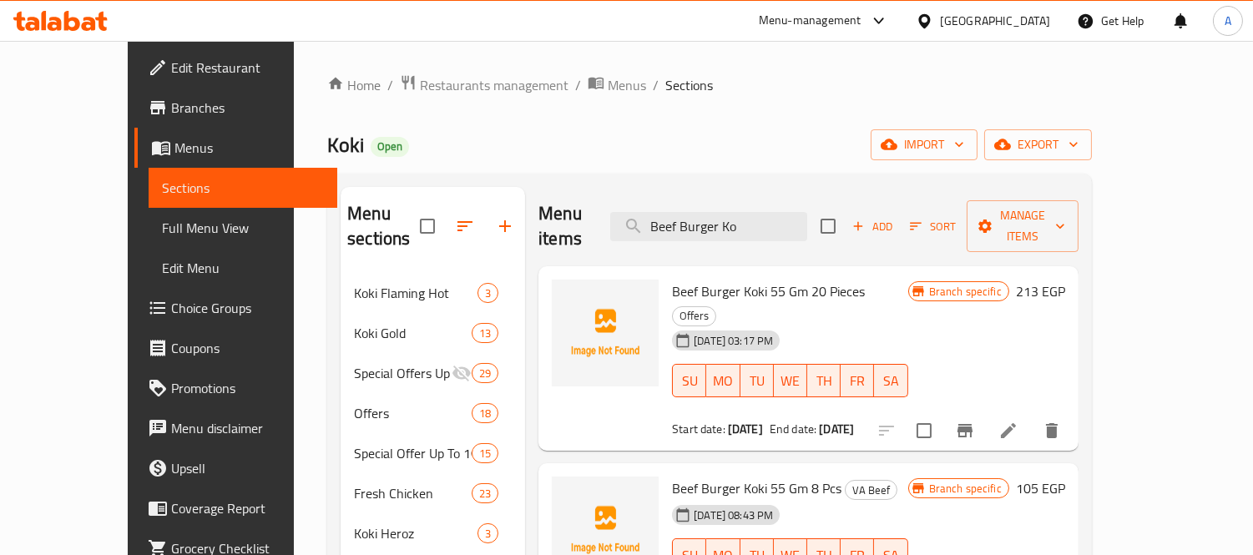
drag, startPoint x: 1148, startPoint y: 382, endPoint x: 724, endPoint y: 167, distance: 475.4
click at [723, 168] on div "Home / Restaurants management / Menus / Sections Koki Open import export Menu s…" at bounding box center [709, 414] width 765 height 681
click at [1019, 421] on icon at bounding box center [1009, 431] width 20 height 20
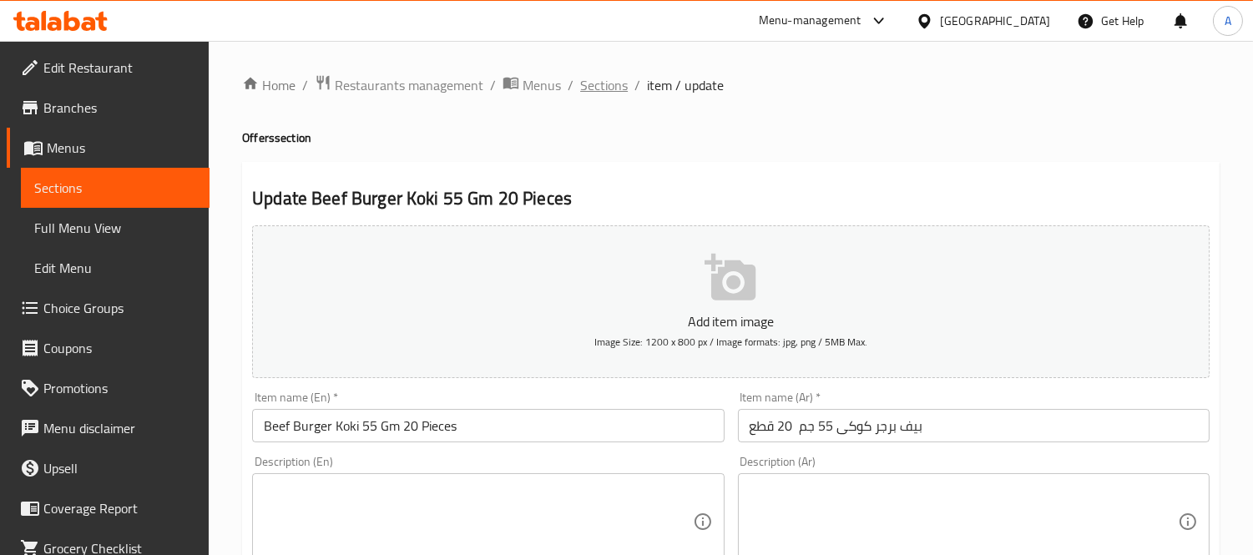
click at [611, 87] on span "Sections" at bounding box center [604, 85] width 48 height 20
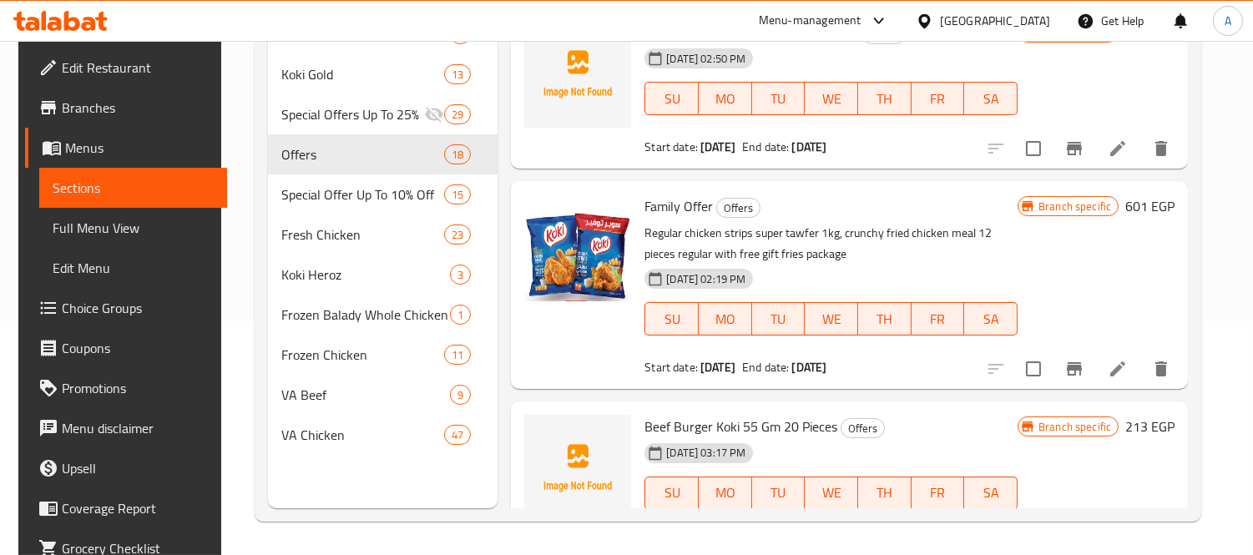
scroll to position [93, 0]
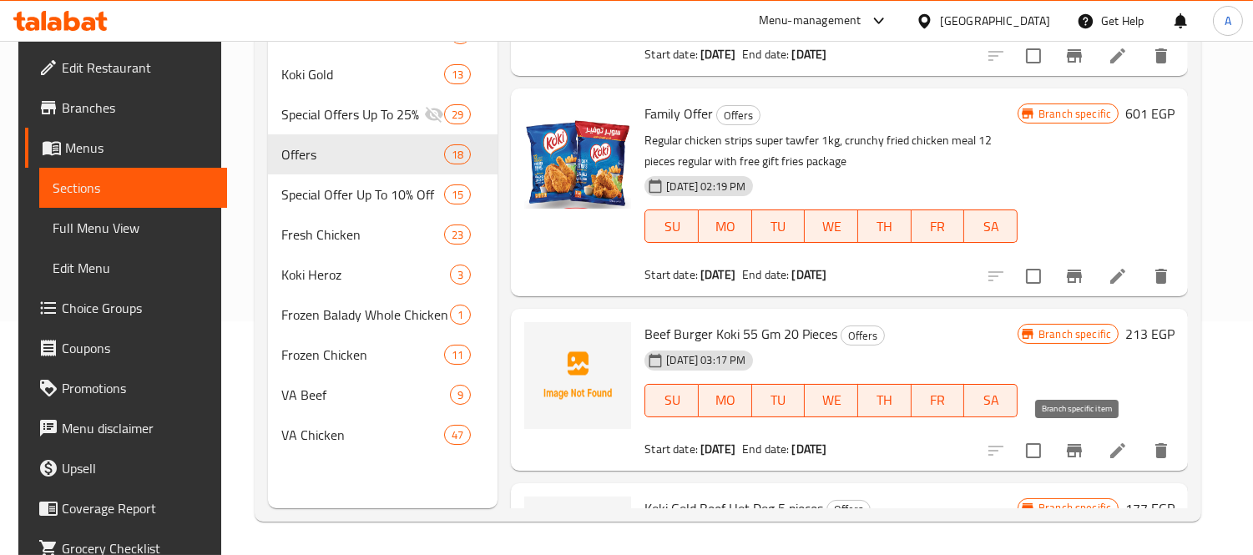
click at [1070, 459] on icon "Branch-specific-item" at bounding box center [1075, 451] width 20 height 20
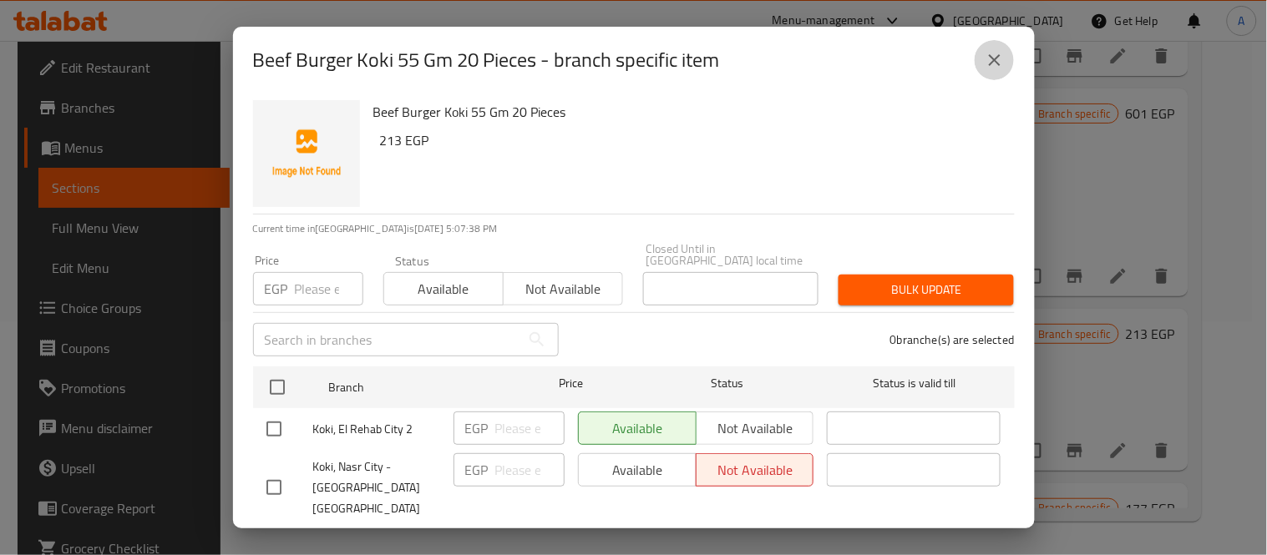
click at [981, 55] on button "close" at bounding box center [994, 60] width 40 height 40
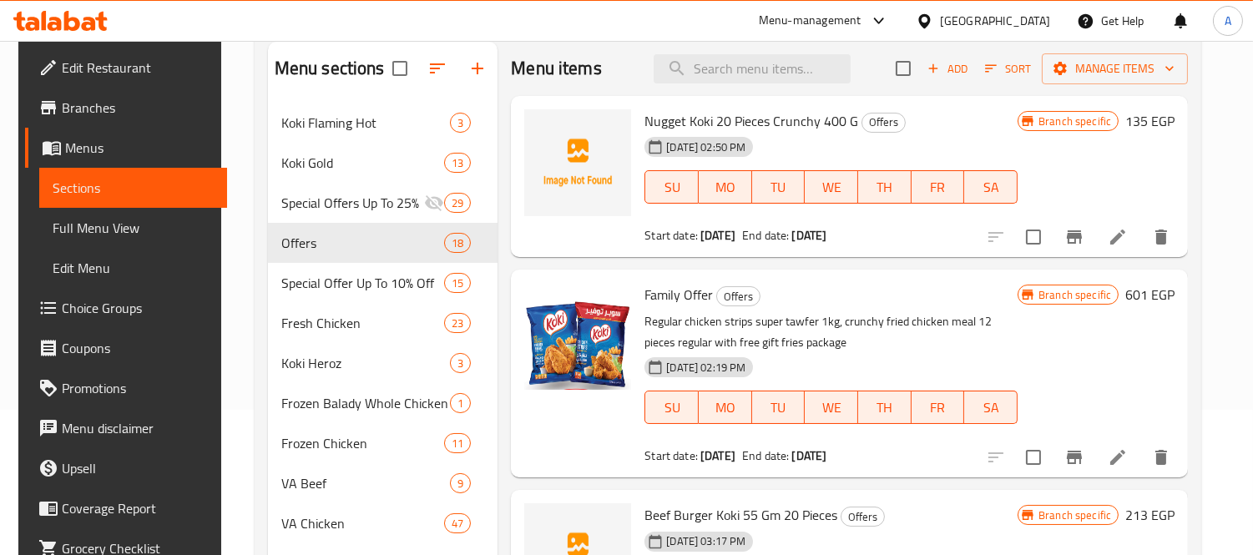
scroll to position [0, 0]
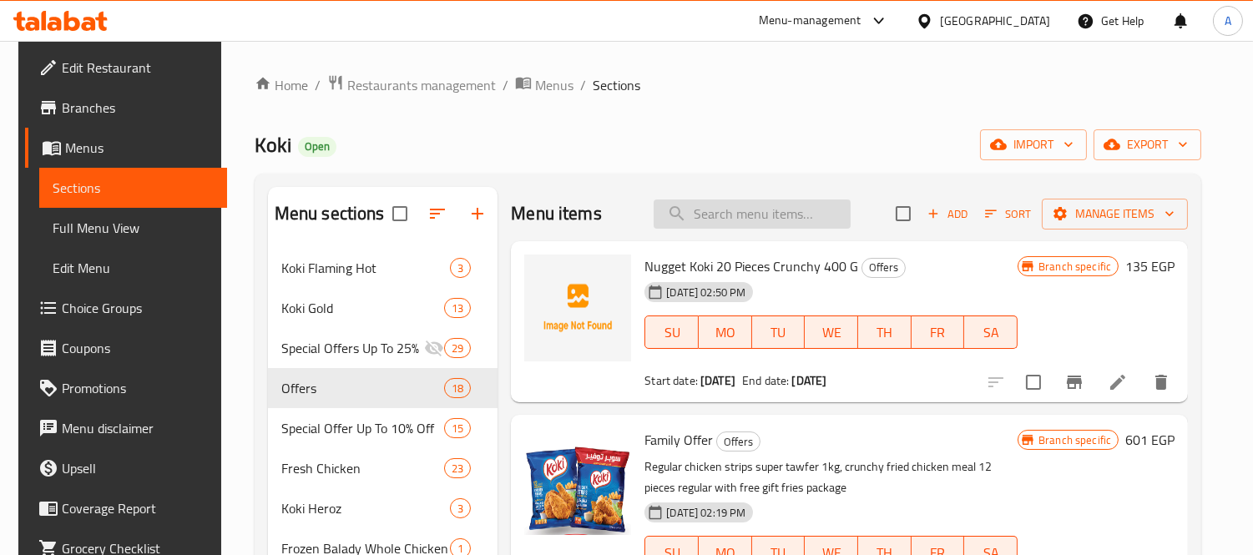
click at [786, 211] on input "search" at bounding box center [752, 214] width 197 height 29
paste input "Beef Burger Ko"
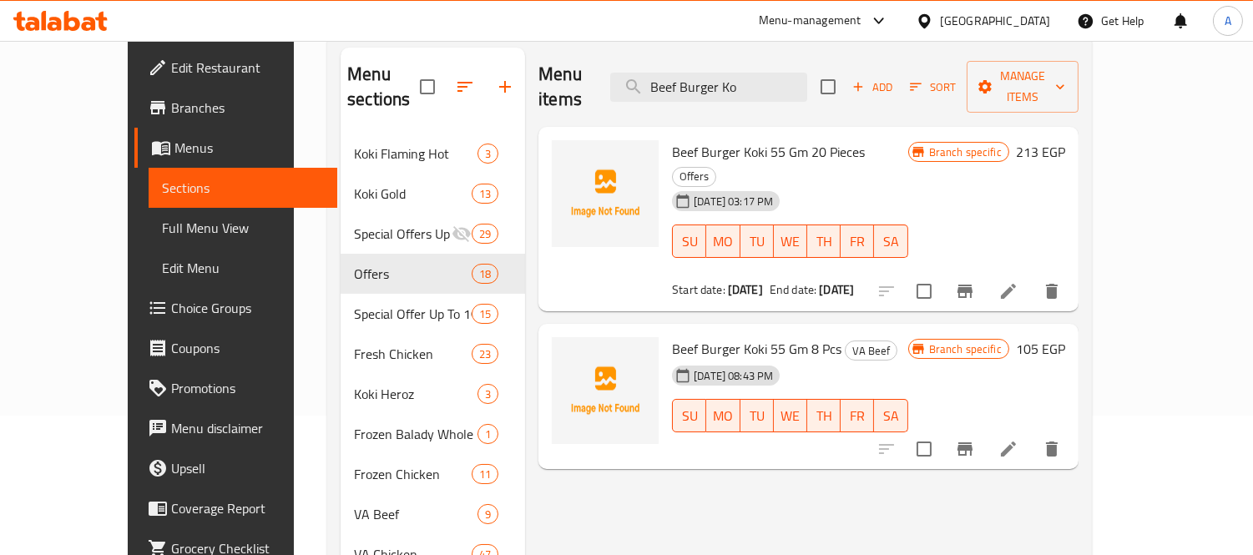
scroll to position [185, 0]
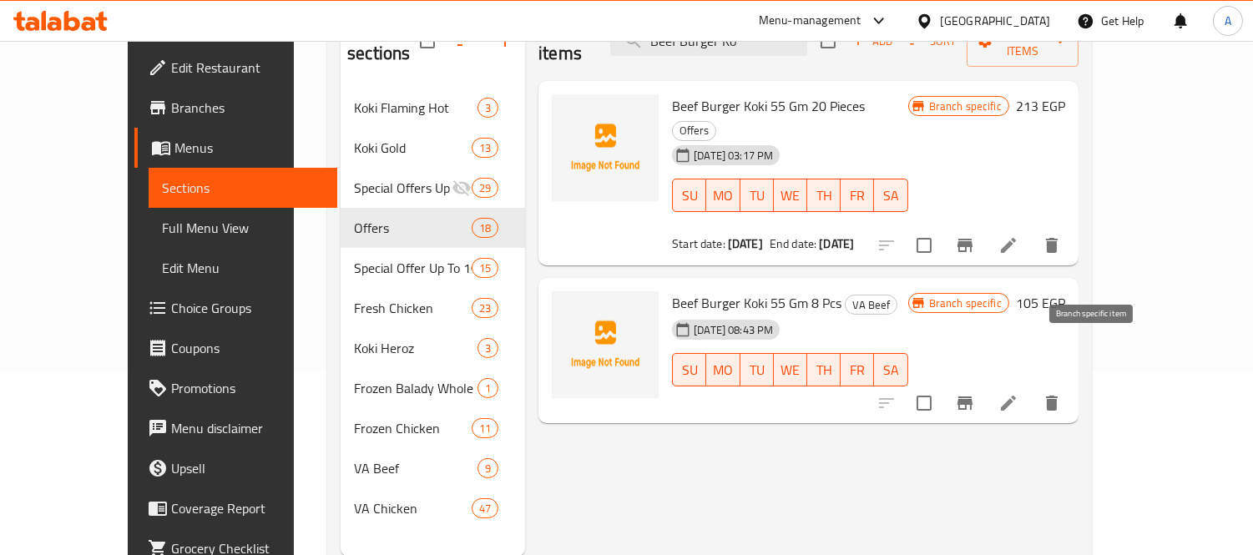
type input "Beef Burger Ko"
click at [975, 393] on icon "Branch-specific-item" at bounding box center [965, 403] width 20 height 20
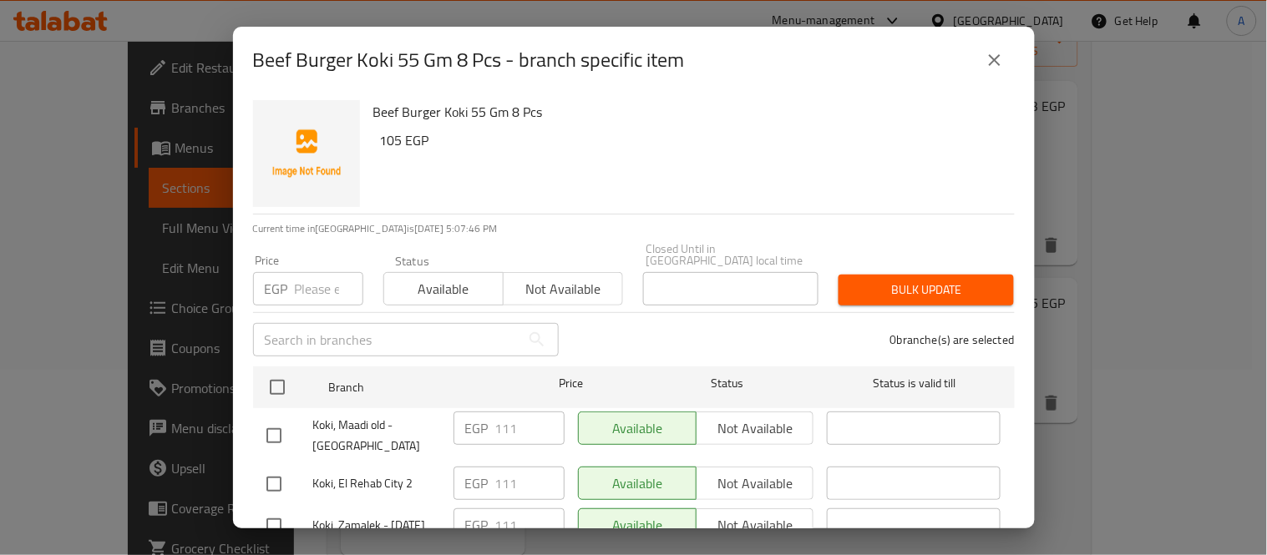
click at [994, 64] on icon "close" at bounding box center [994, 60] width 20 height 20
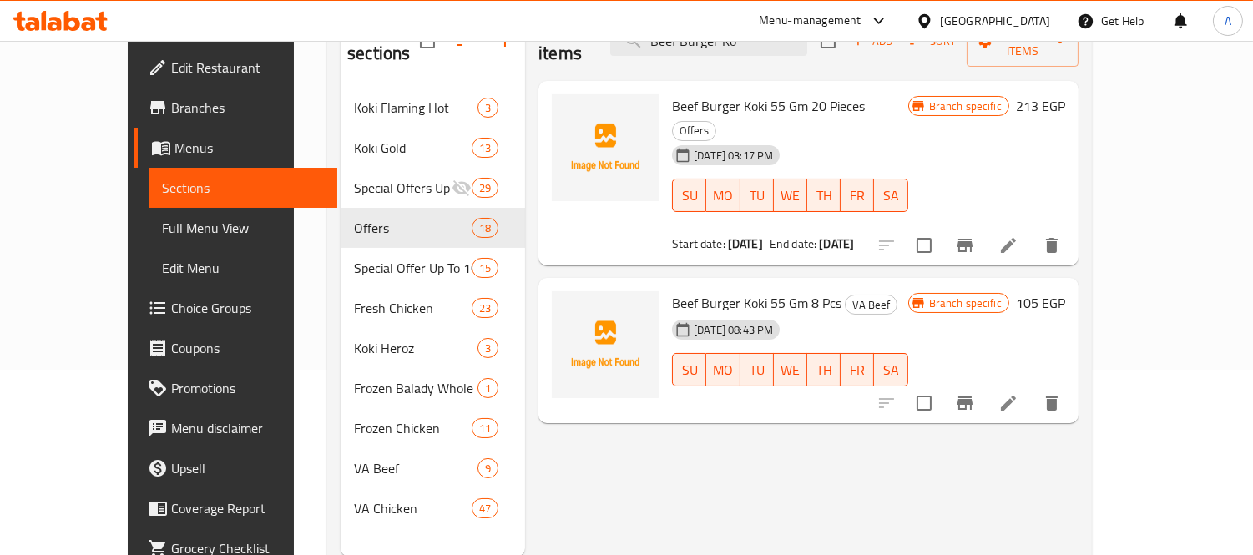
click at [1019, 393] on icon at bounding box center [1009, 403] width 20 height 20
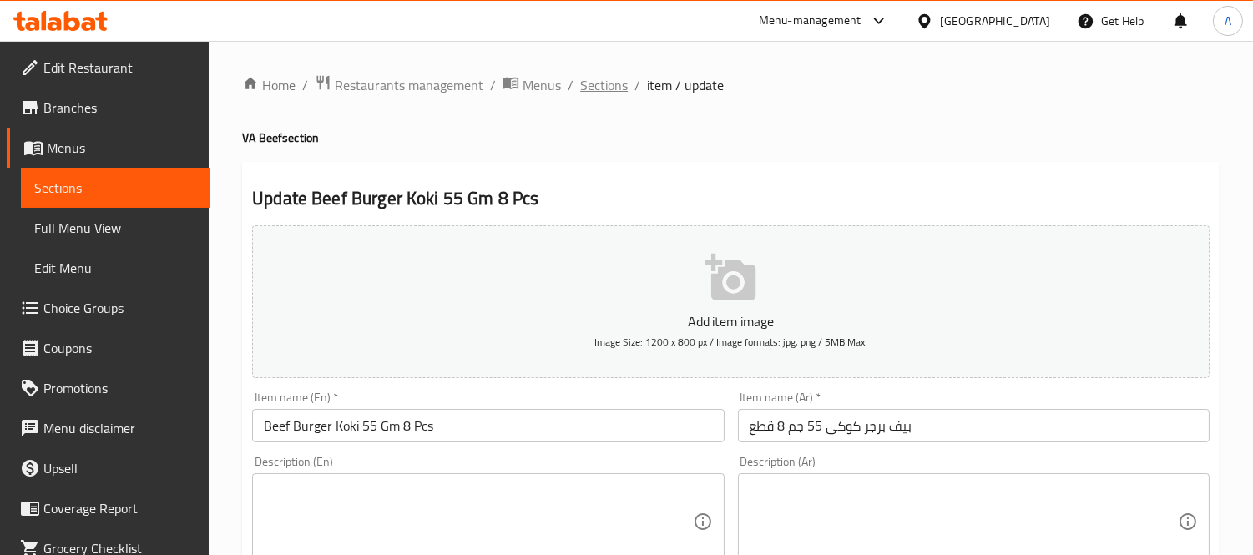
click at [588, 88] on span "Sections" at bounding box center [604, 85] width 48 height 20
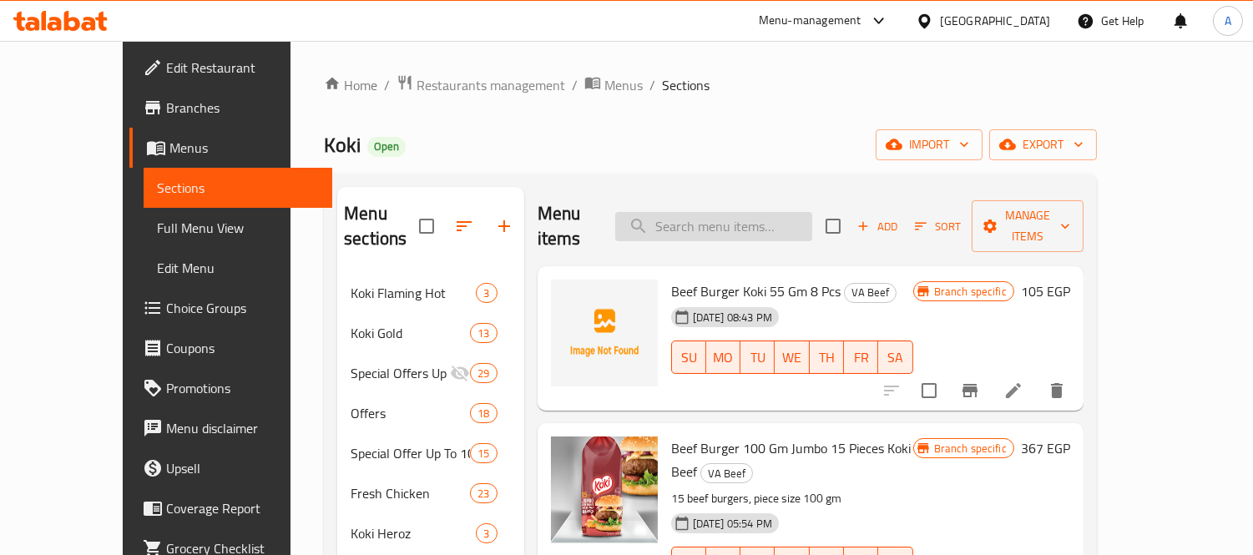
click at [726, 227] on input "search" at bounding box center [713, 226] width 197 height 29
paste input "Koki Gold Gourmet Burger 6 Pieces"
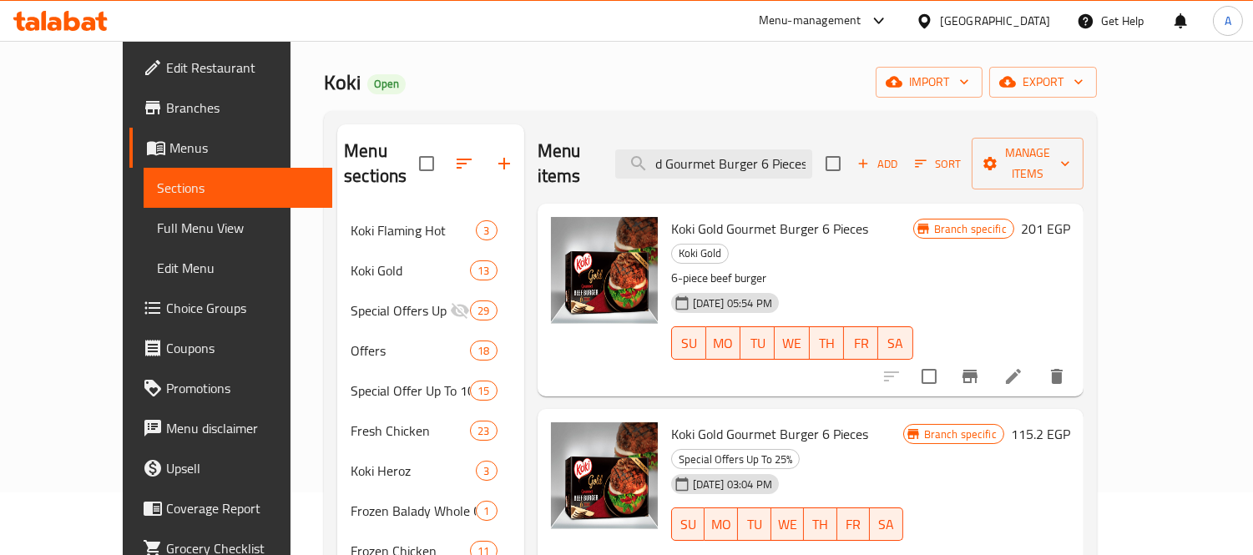
scroll to position [93, 0]
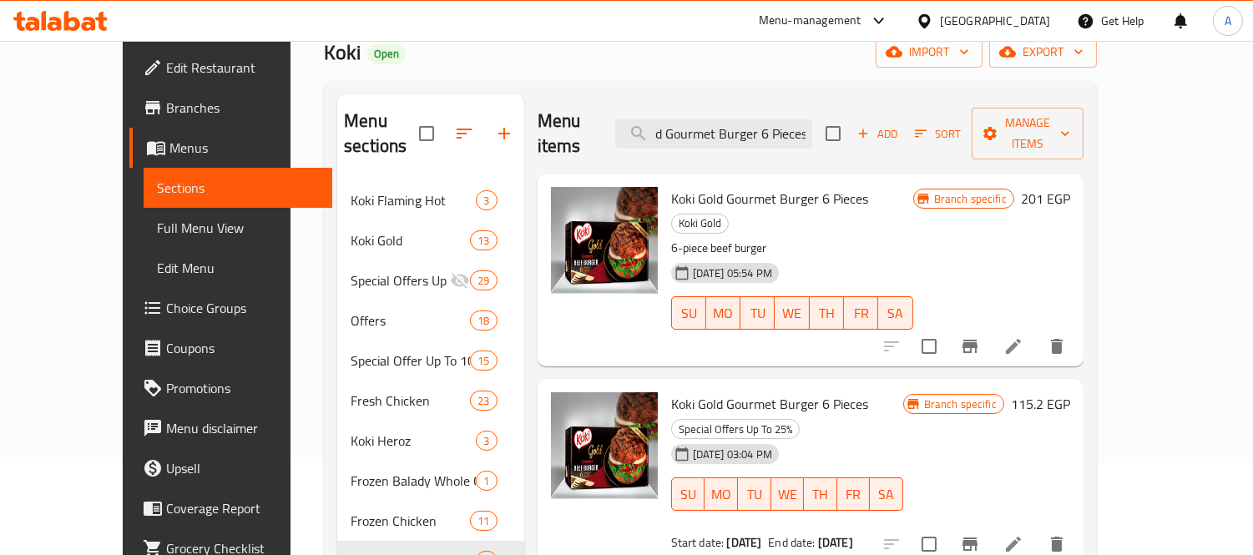
type input "Koki Gold Gourmet Burger 6 Pieces"
click at [980, 337] on icon "Branch-specific-item" at bounding box center [970, 347] width 20 height 20
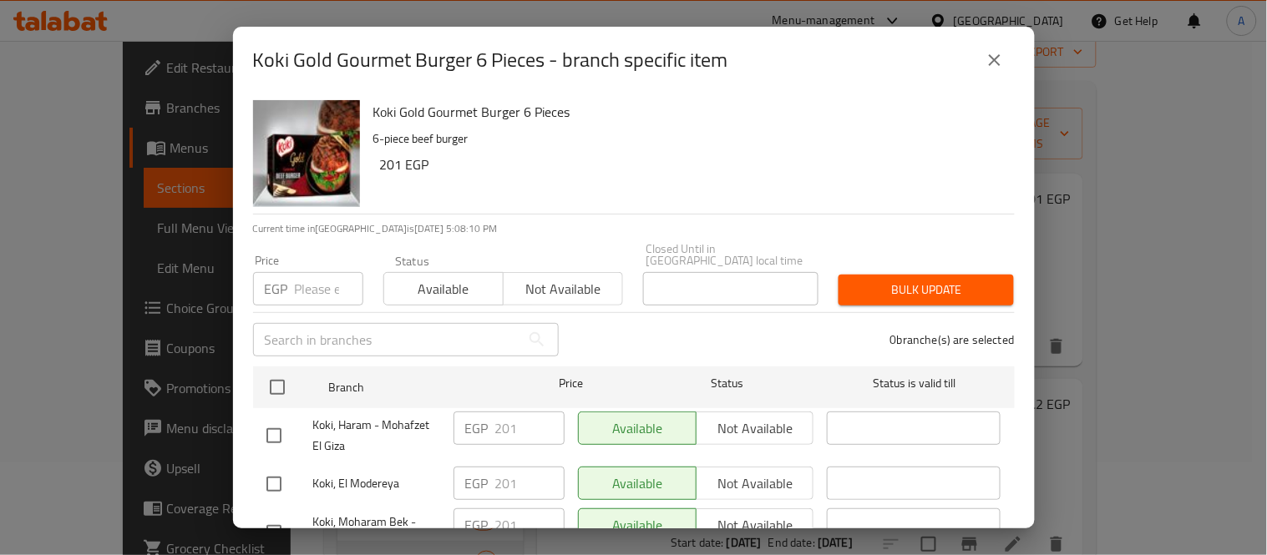
click at [995, 53] on icon "close" at bounding box center [994, 60] width 20 height 20
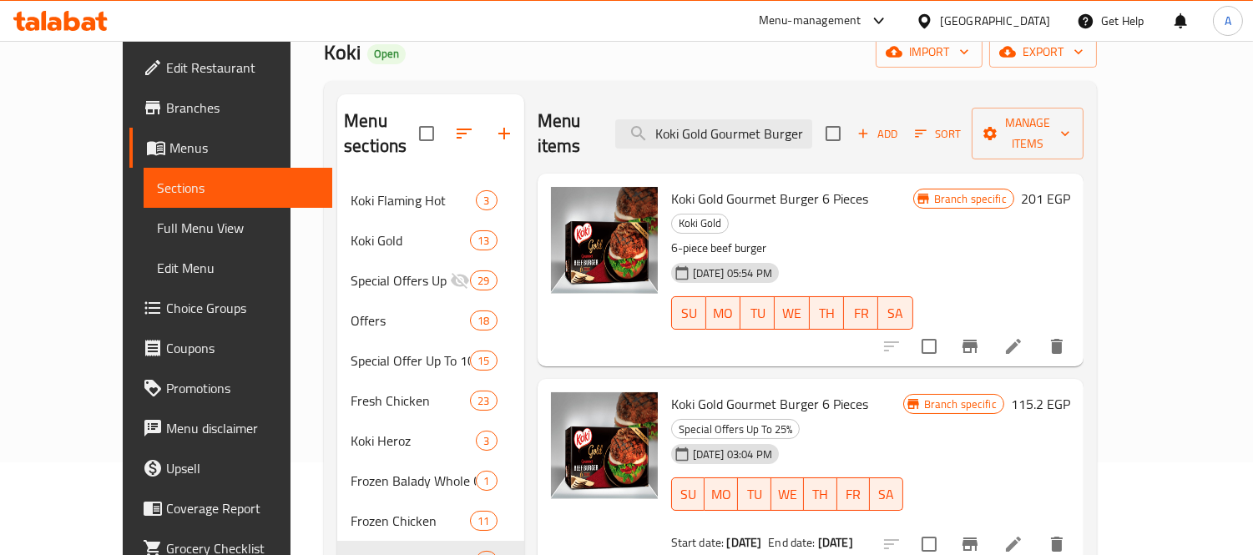
click at [1024, 337] on icon at bounding box center [1014, 347] width 20 height 20
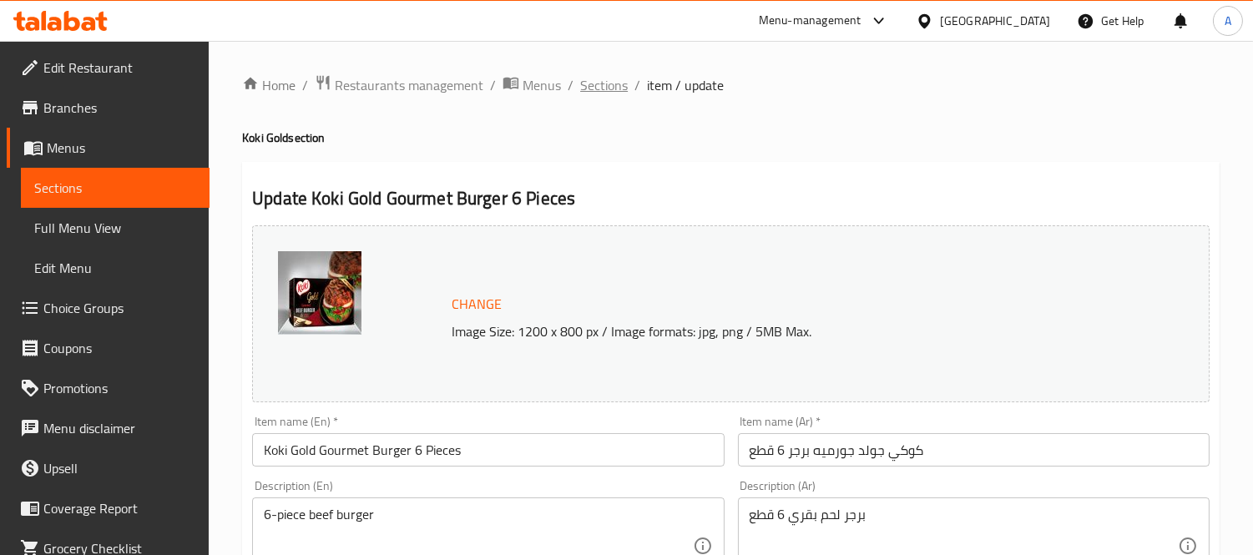
click at [615, 90] on span "Sections" at bounding box center [604, 85] width 48 height 20
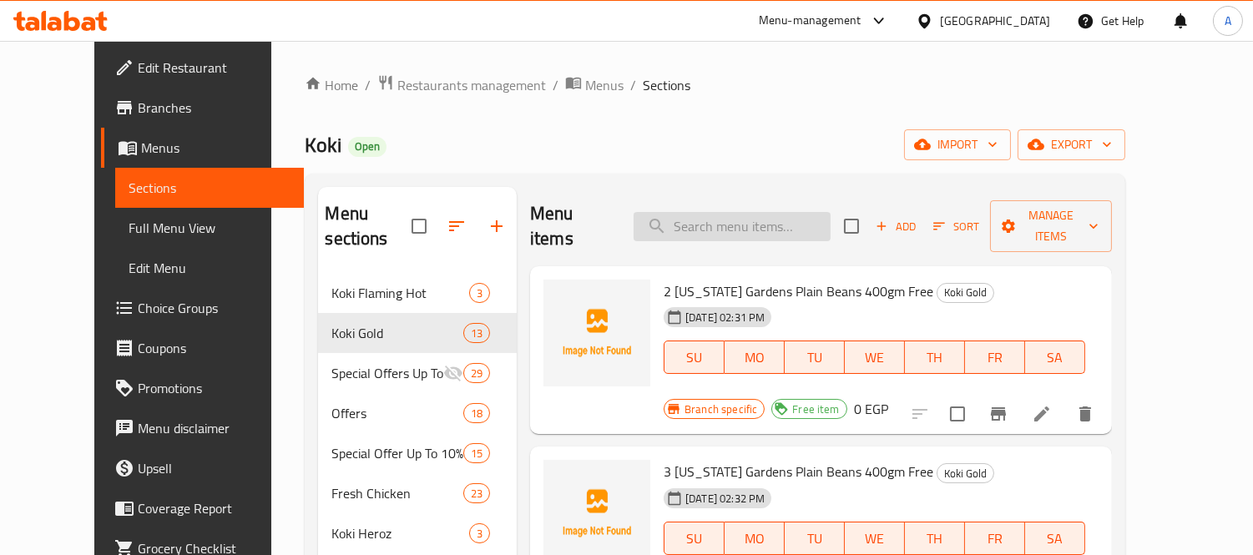
click at [725, 213] on input "search" at bounding box center [732, 226] width 197 height 29
paste input "Koki Gold [US_STATE] Hot Dog 5 Pieces"
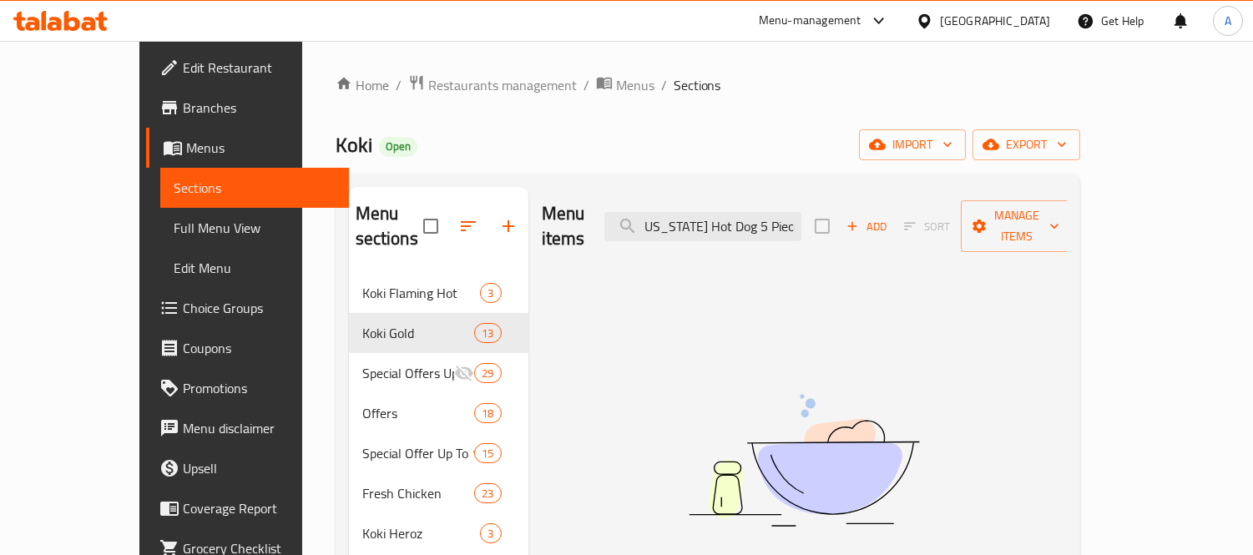
scroll to position [0, 57]
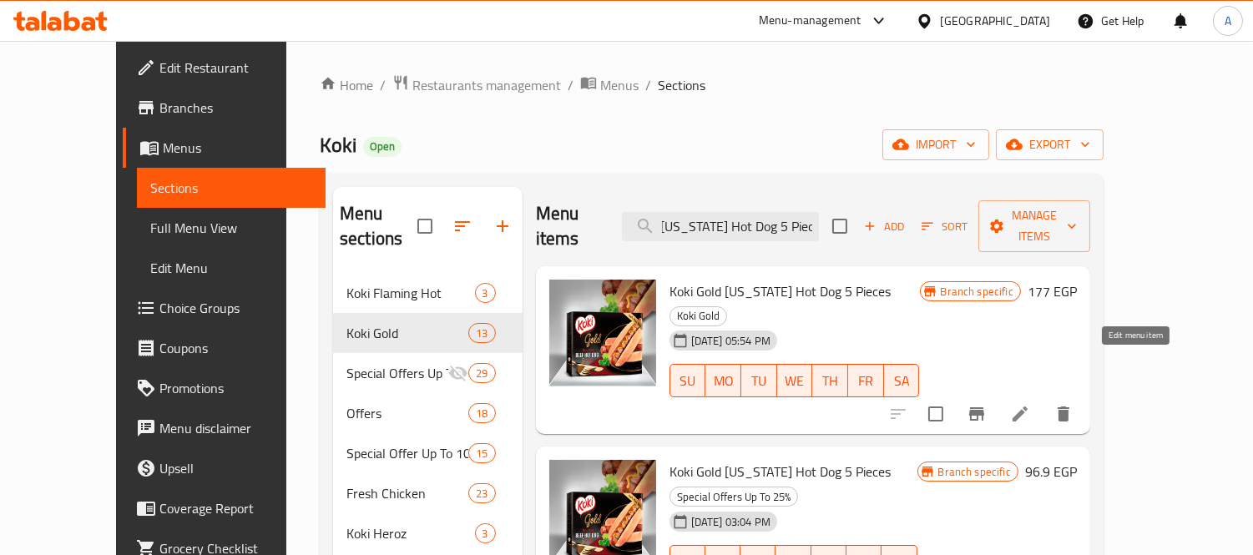
type input "Koki Gold [US_STATE] Hot Dog 5 Pieces"
click at [1028, 407] on icon at bounding box center [1020, 414] width 15 height 15
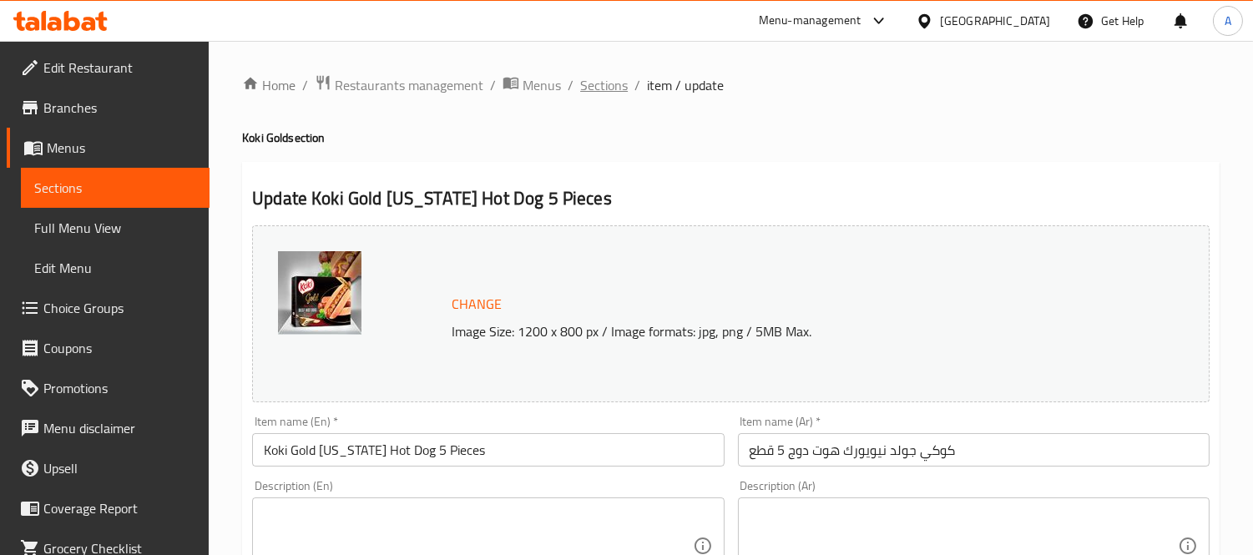
click at [616, 84] on span "Sections" at bounding box center [604, 85] width 48 height 20
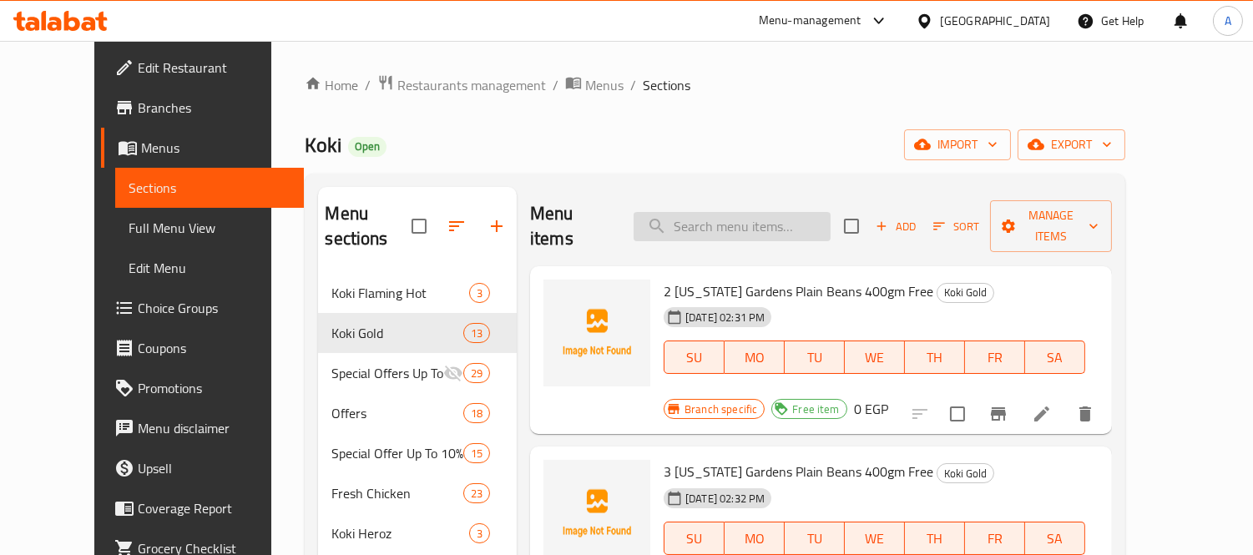
click at [753, 214] on input "search" at bounding box center [732, 226] width 197 height 29
paste input "Koki Gold [US_STATE] Hot Dog 5 Pieces"
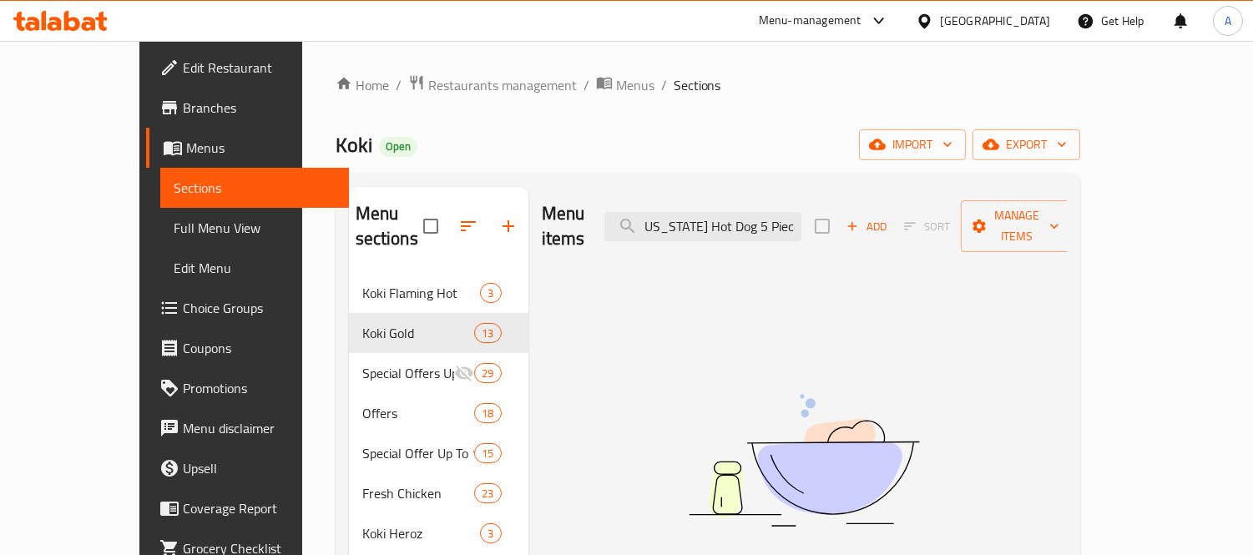
scroll to position [0, 57]
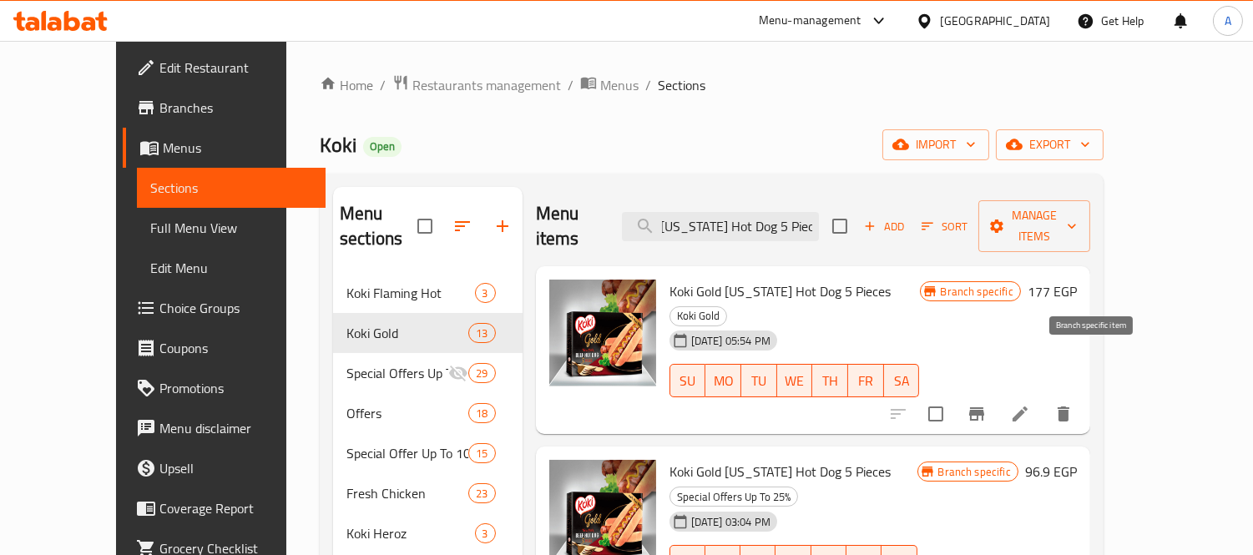
type input "Koki Gold [US_STATE] Hot Dog 5 Pieces"
click at [987, 404] on icon "Branch-specific-item" at bounding box center [977, 414] width 20 height 20
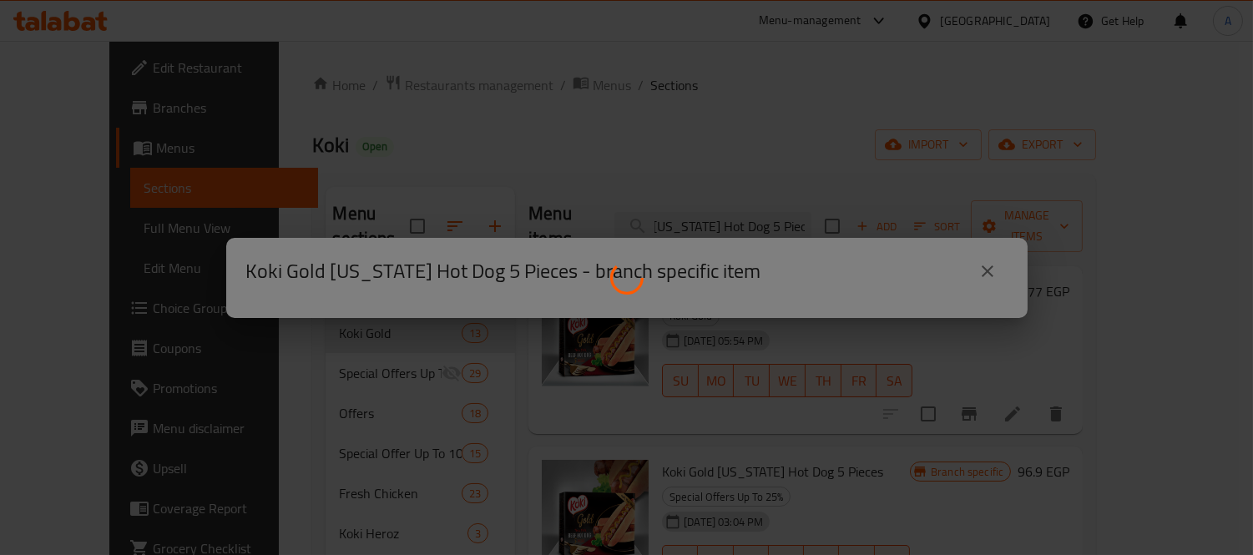
scroll to position [0, 0]
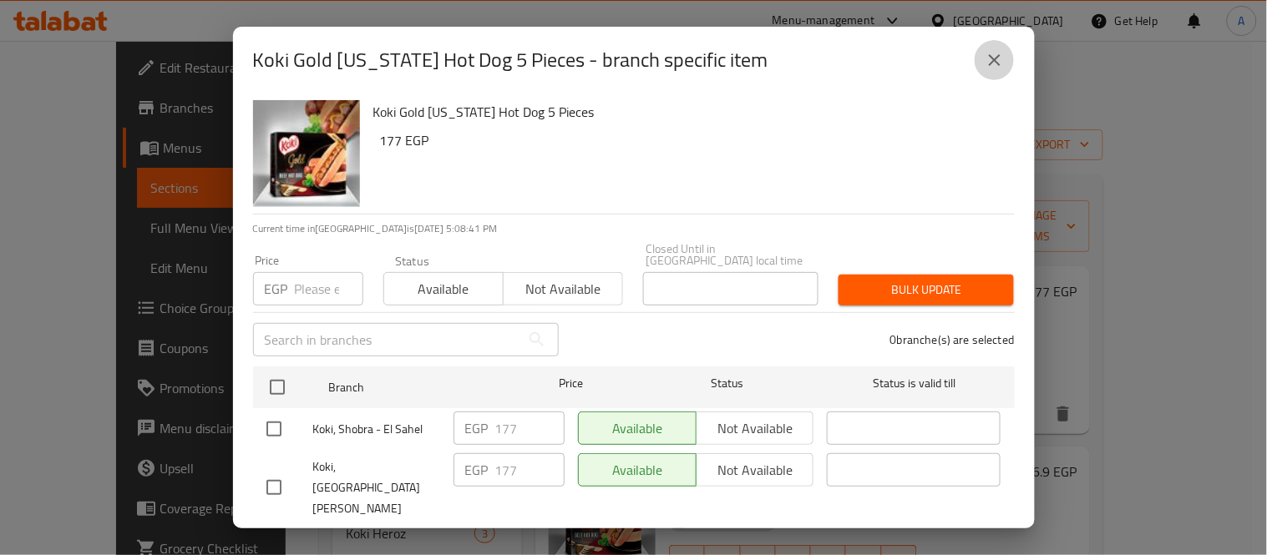
click at [995, 60] on icon "close" at bounding box center [995, 60] width 12 height 12
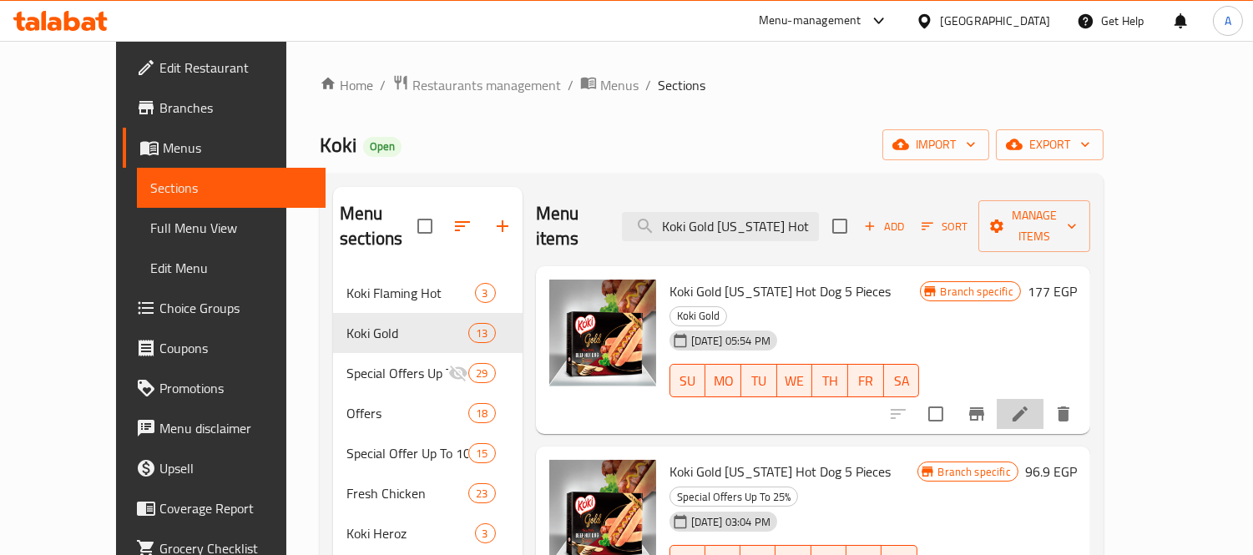
click at [1044, 399] on li at bounding box center [1020, 414] width 47 height 30
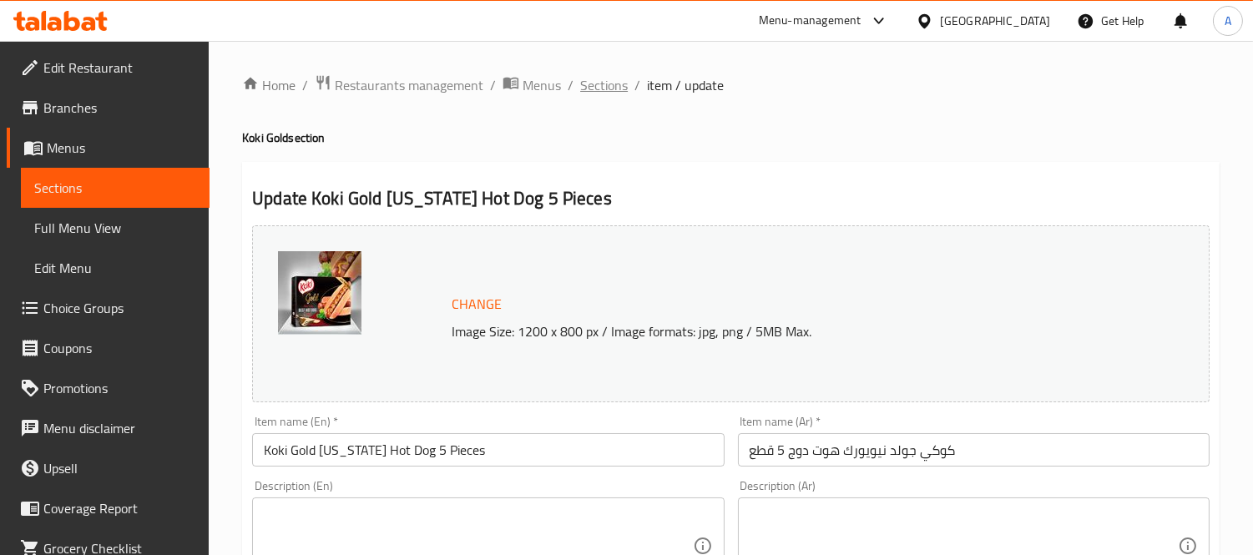
click at [608, 90] on span "Sections" at bounding box center [604, 85] width 48 height 20
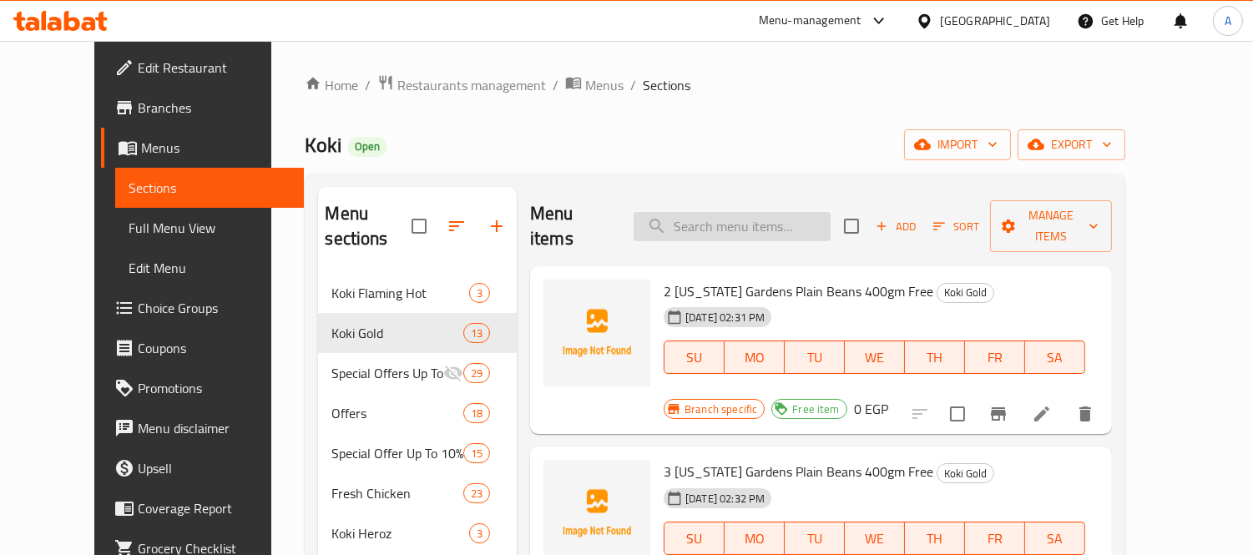
click at [719, 212] on input "search" at bounding box center [732, 226] width 197 height 29
paste input "Crunchy Nuggets 60 pieces and fries"
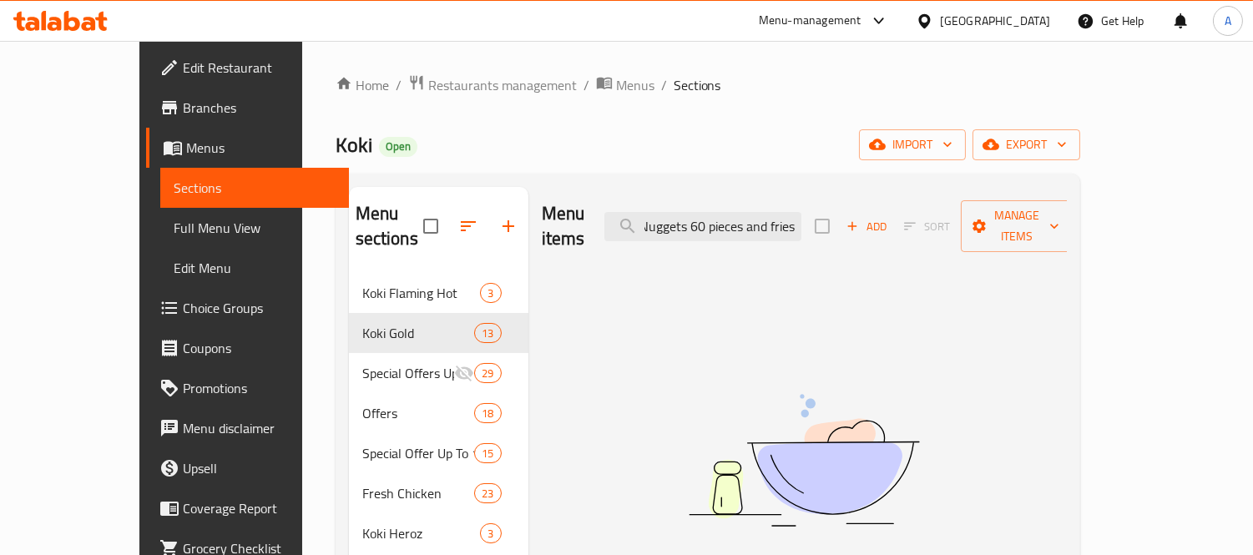
drag, startPoint x: 804, startPoint y: 221, endPoint x: 878, endPoint y: 212, distance: 74.1
click at [878, 212] on div "Menu items Crunchy Nuggets 60 pieces and fries Add Sort Manage items" at bounding box center [804, 226] width 525 height 79
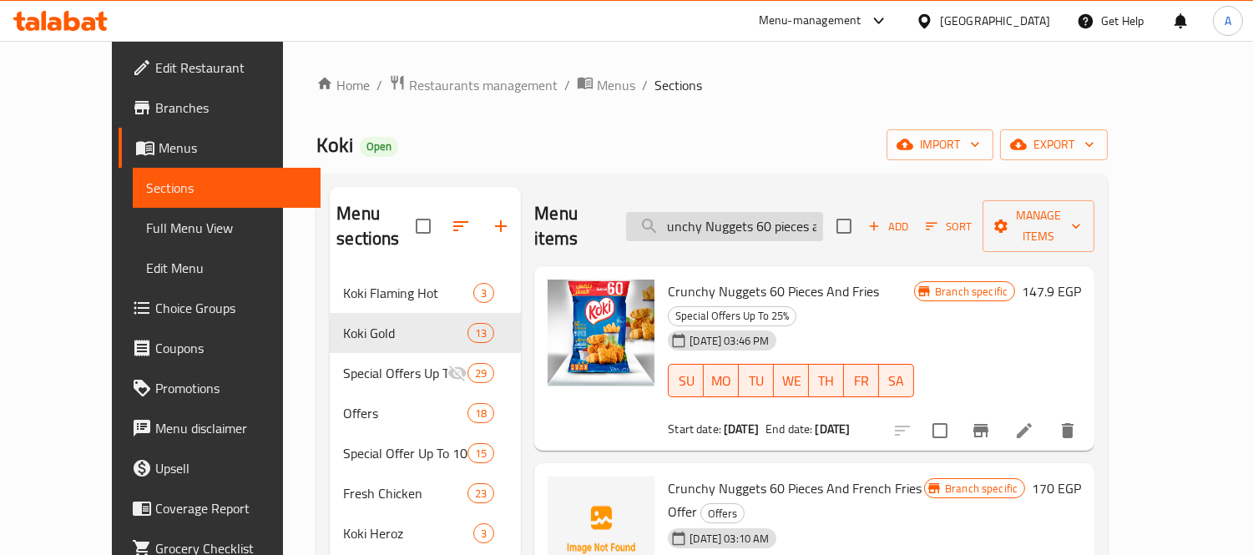
click at [823, 212] on input "Crunchy Nuggets 60 pieces a" at bounding box center [724, 226] width 197 height 29
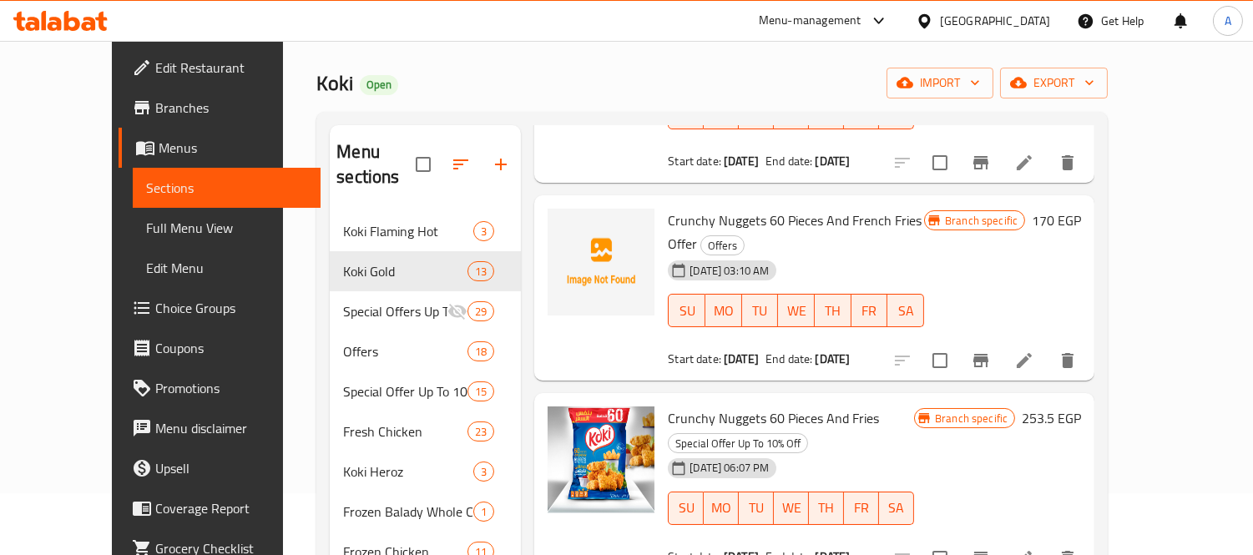
scroll to position [93, 0]
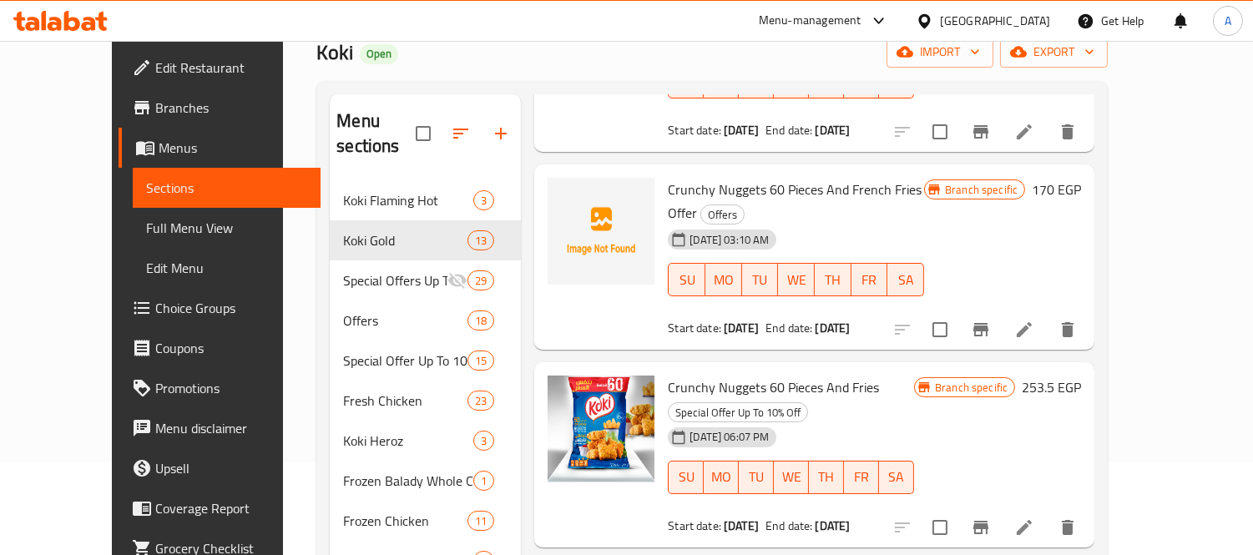
type input "Crunchy Nuggets 60 pieces a"
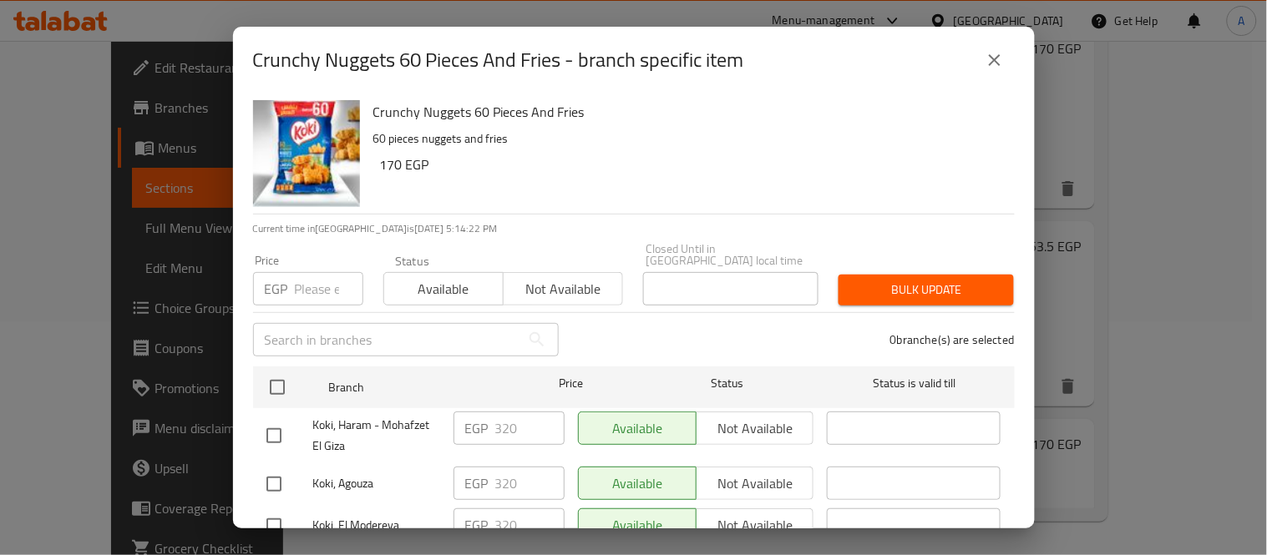
drag, startPoint x: 1140, startPoint y: 137, endPoint x: 1008, endPoint y: 78, distance: 144.6
click at [1140, 136] on div "Crunchy Nuggets 60 Pieces And Fries - branch specific item Crunchy Nuggets 60 P…" at bounding box center [633, 277] width 1267 height 555
click at [998, 65] on icon "close" at bounding box center [994, 60] width 20 height 20
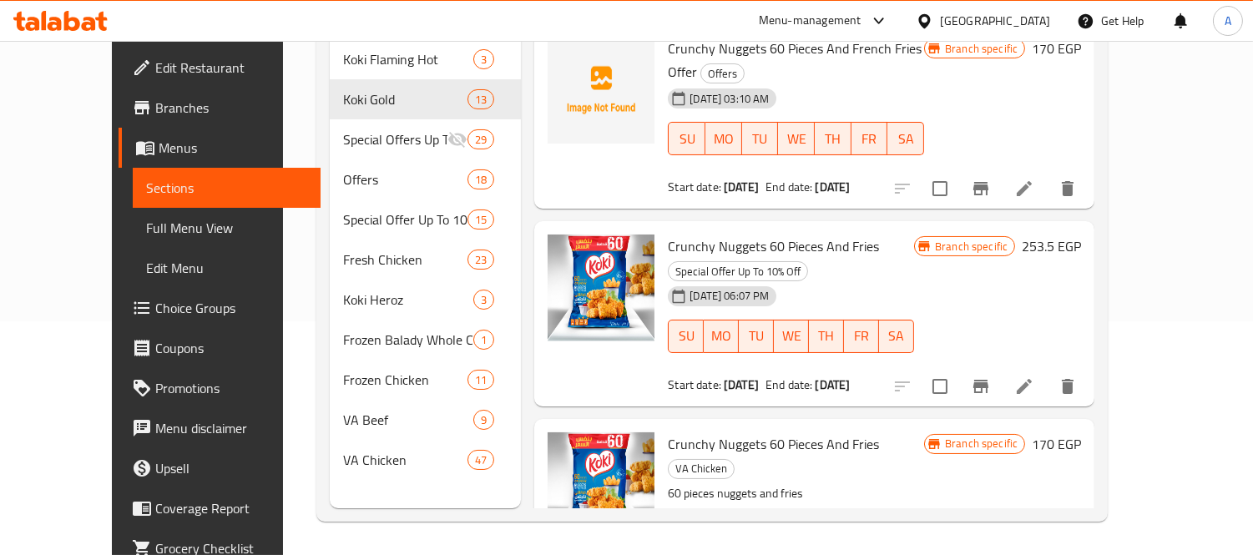
scroll to position [0, 0]
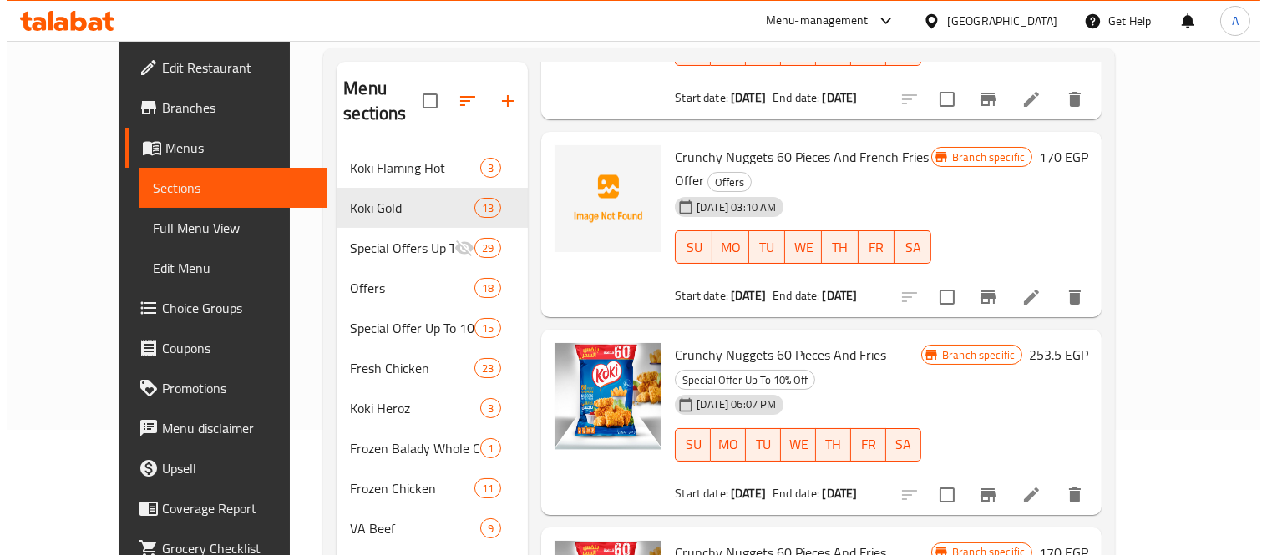
scroll to position [234, 0]
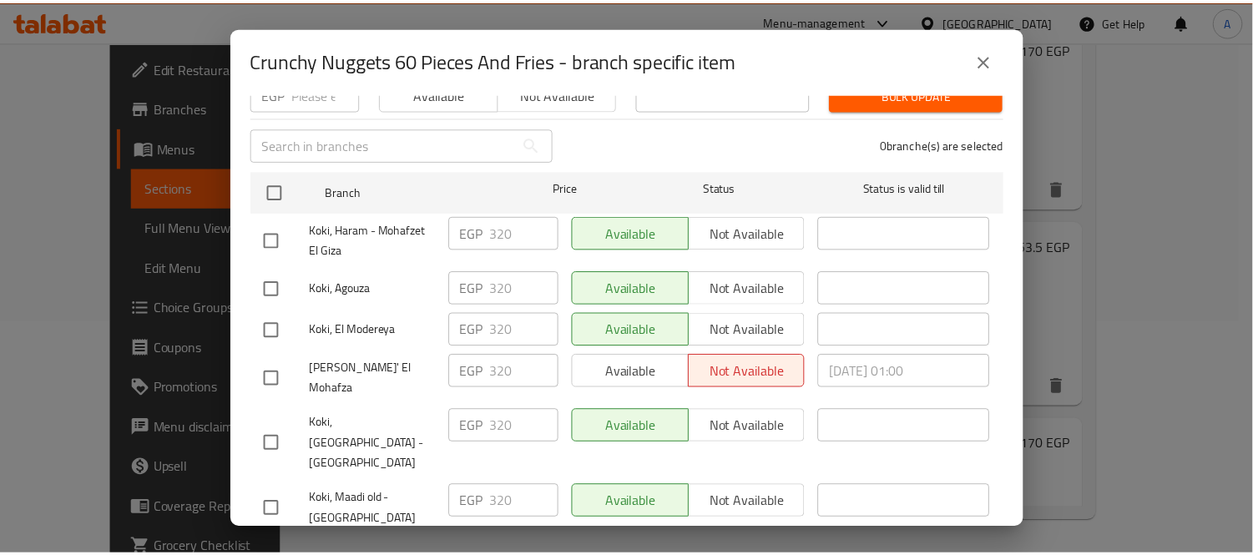
scroll to position [278, 0]
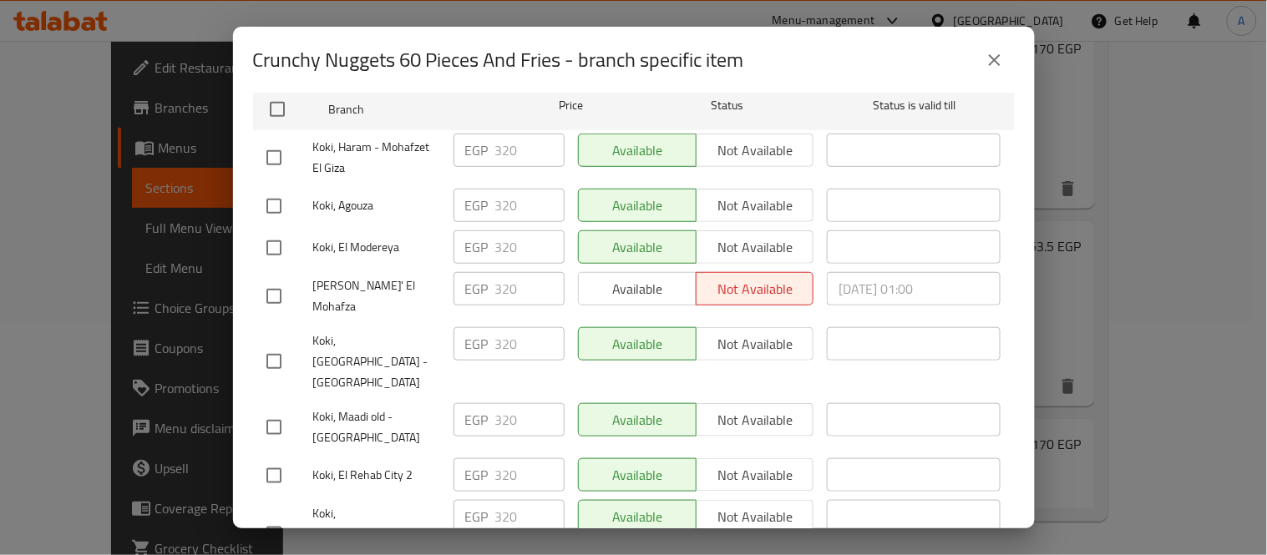
click at [1004, 59] on icon "close" at bounding box center [994, 60] width 20 height 20
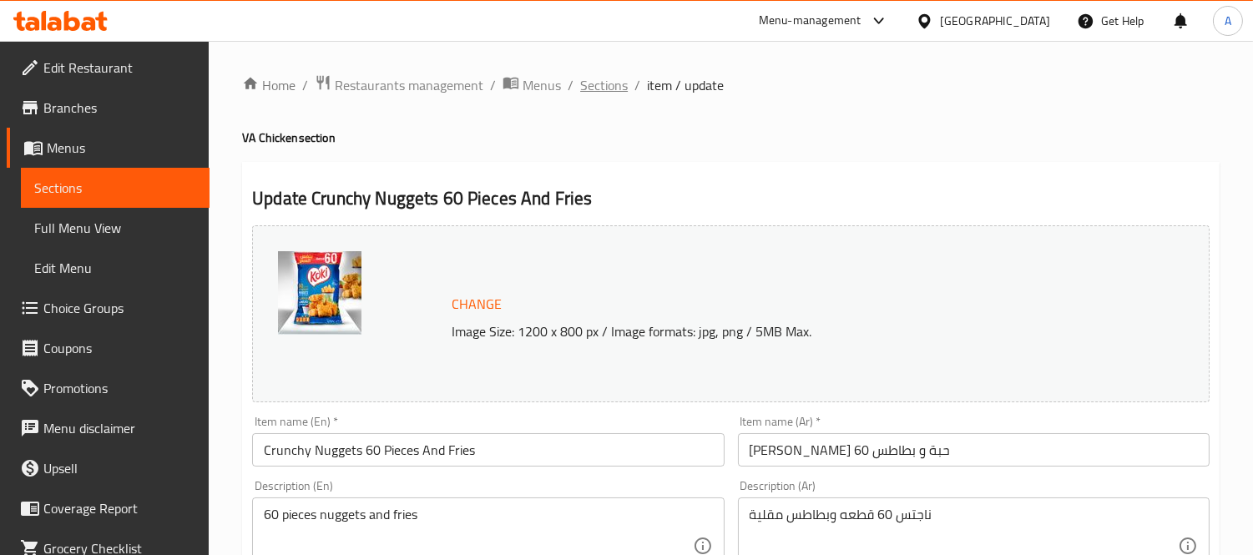
click at [607, 84] on span "Sections" at bounding box center [604, 85] width 48 height 20
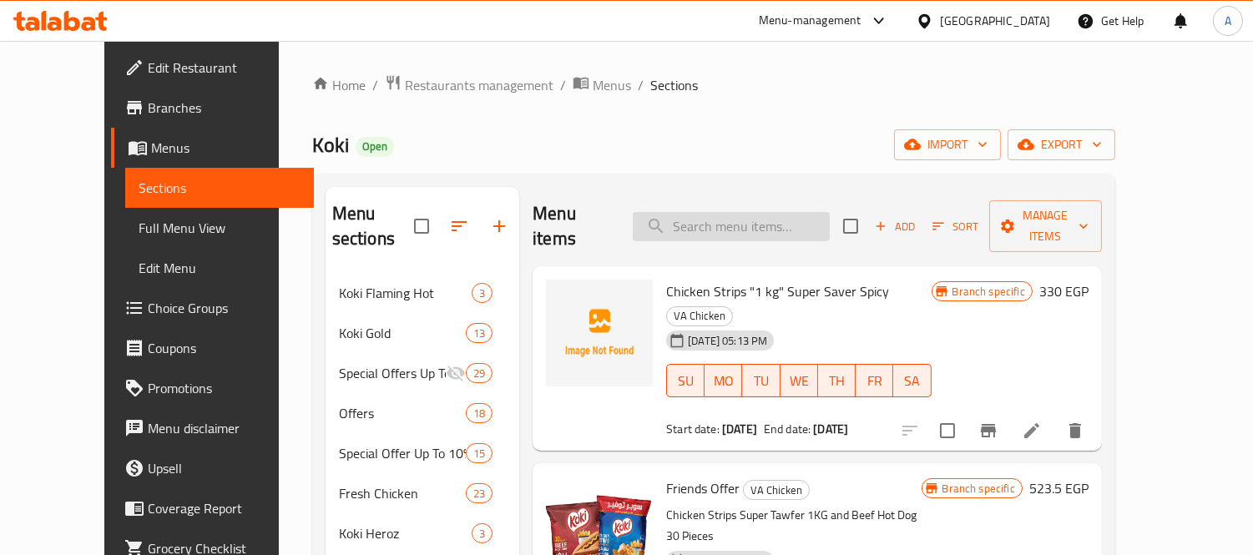
click at [757, 212] on input "search" at bounding box center [731, 226] width 197 height 29
paste input "Crunchy pane 20 Pieces super tawfeer"
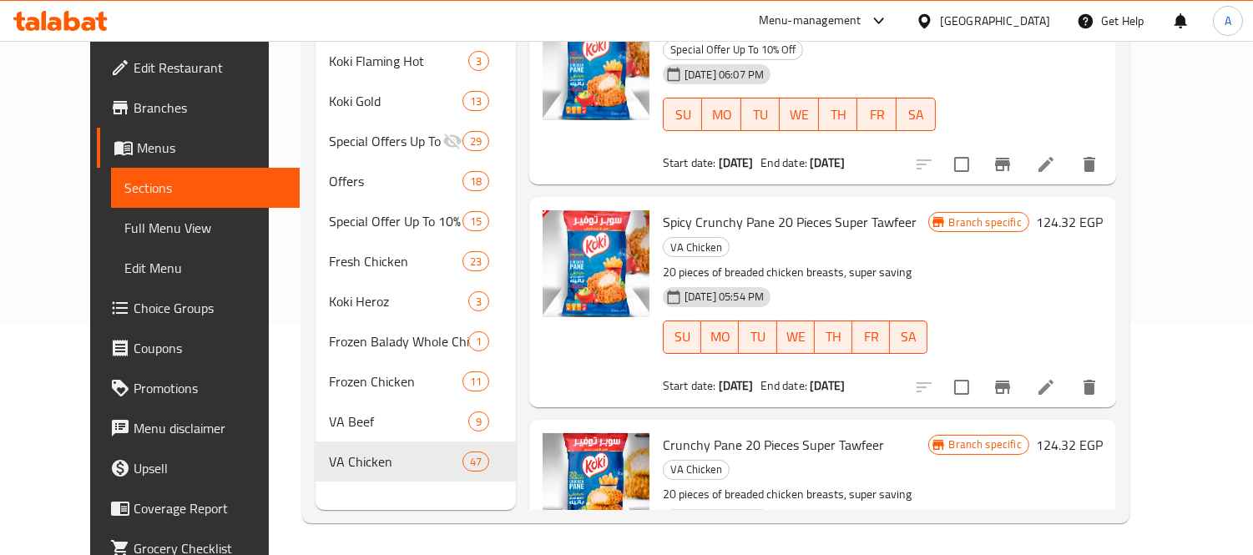
scroll to position [234, 0]
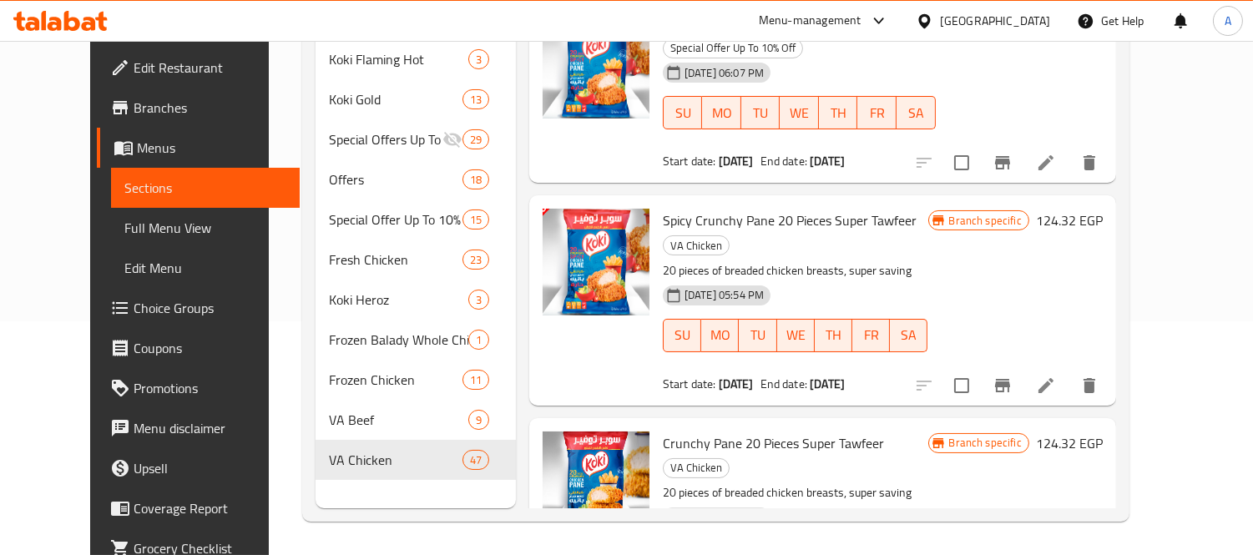
type input "Crunchy pane 20 Pieces super ta"
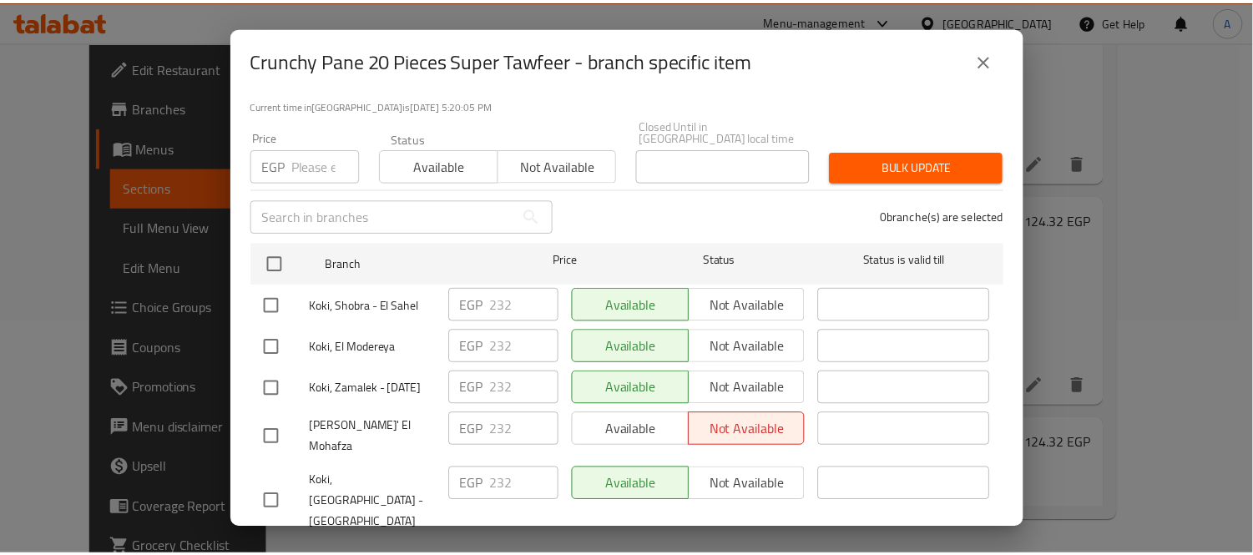
scroll to position [371, 0]
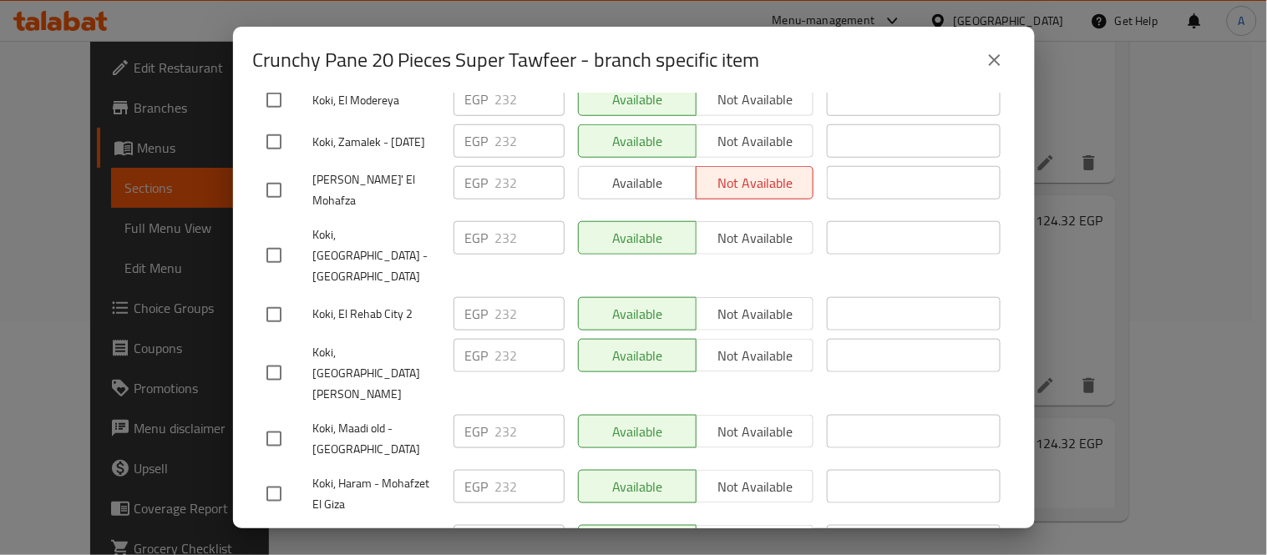
click at [1003, 68] on icon "close" at bounding box center [994, 60] width 20 height 20
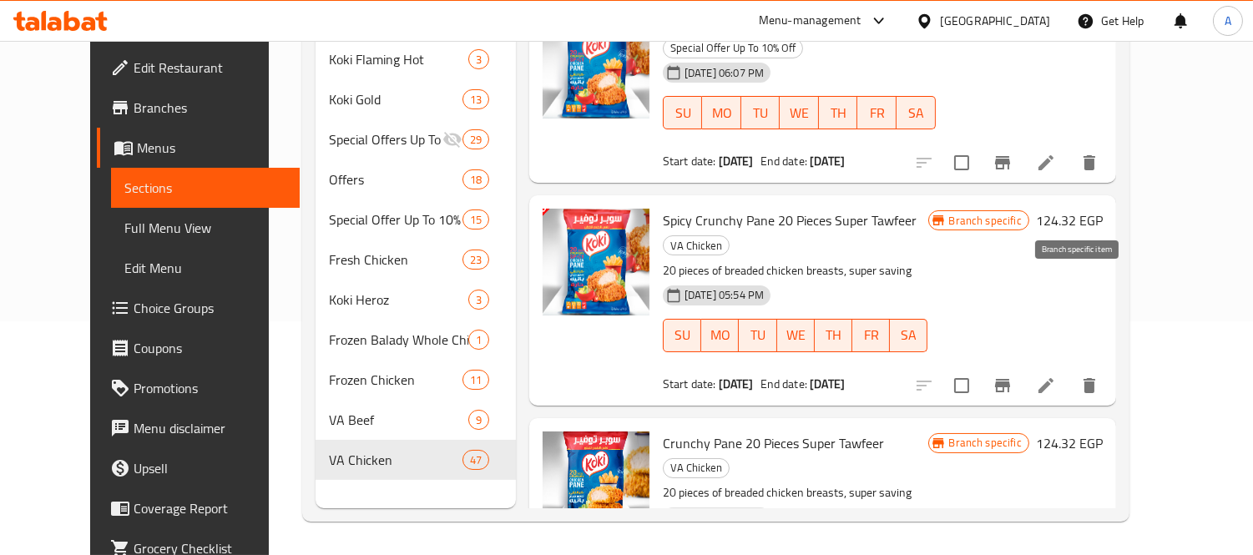
click at [1010, 379] on icon "Branch-specific-item" at bounding box center [1002, 385] width 15 height 13
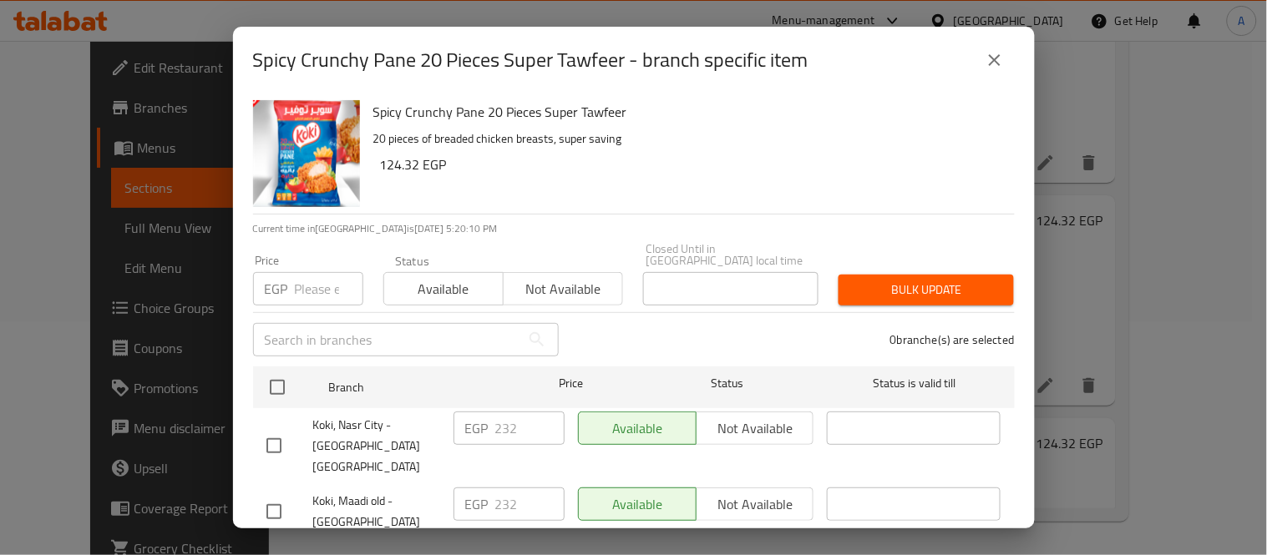
click at [1006, 61] on button "close" at bounding box center [994, 60] width 40 height 40
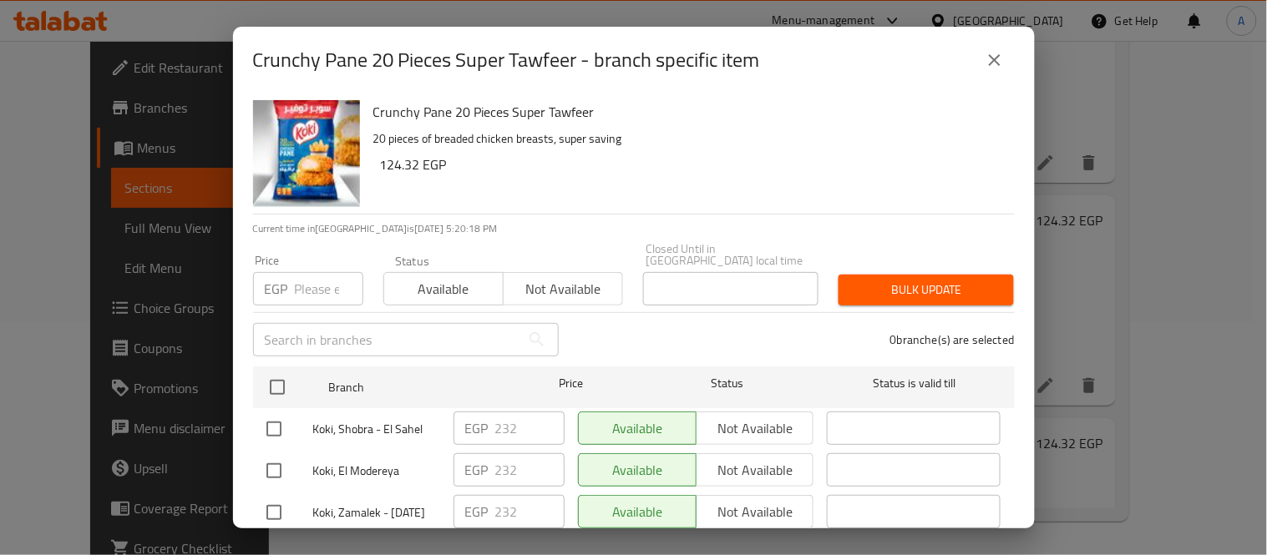
click at [1012, 67] on div "Crunchy Pane 20 Pieces Super Tawfeer - branch specific item" at bounding box center [634, 60] width 762 height 40
click at [1004, 63] on button "close" at bounding box center [994, 60] width 40 height 40
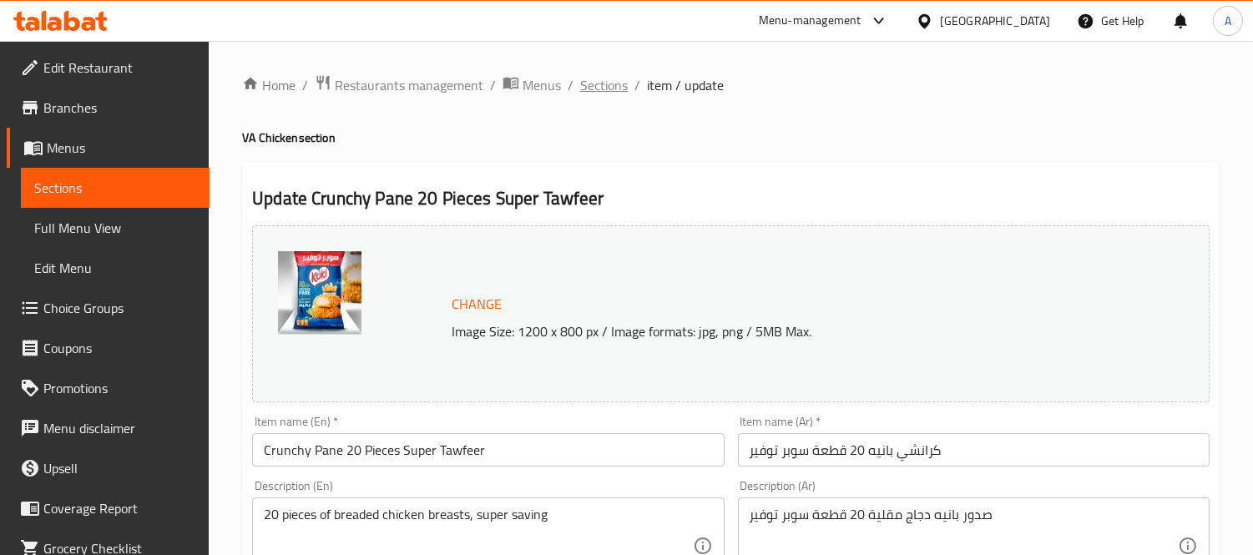
click at [607, 89] on span "Sections" at bounding box center [604, 85] width 48 height 20
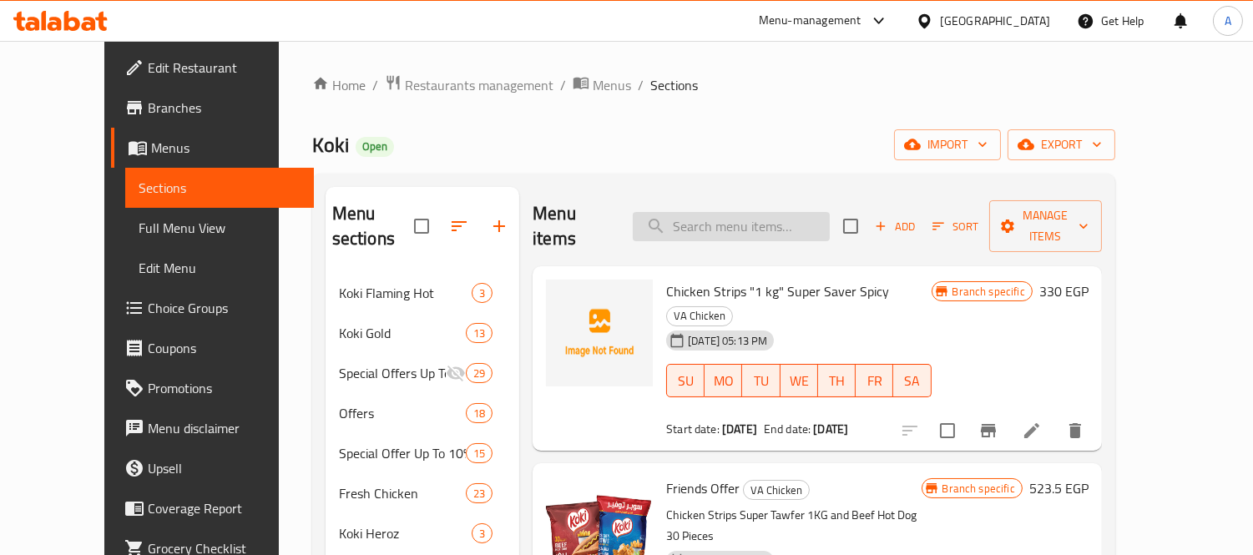
click at [746, 226] on input "search" at bounding box center [731, 226] width 197 height 29
click at [716, 223] on input "search" at bounding box center [731, 226] width 197 height 29
paste input "Spicy Crunchy pane 20 Pieces super tawfeer"
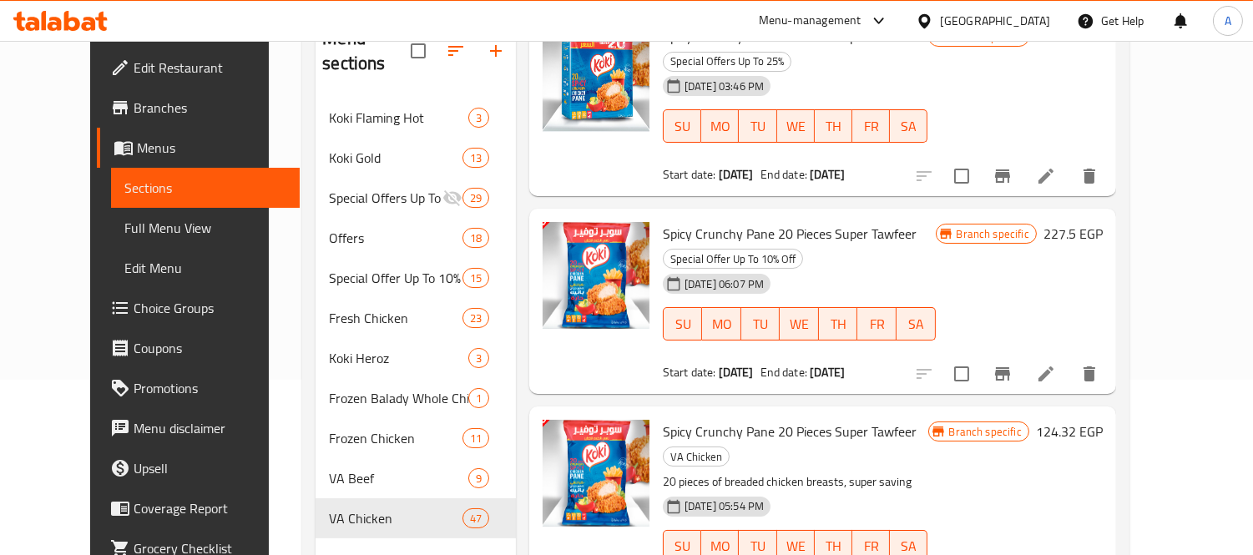
scroll to position [234, 0]
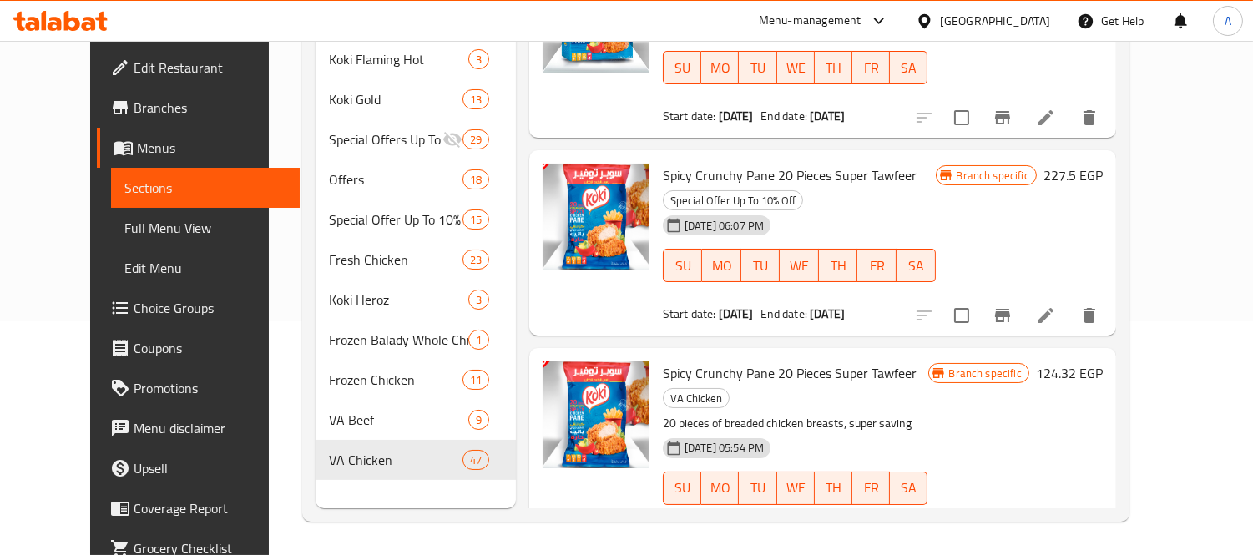
type input "Spicy Crunchy pane 20 Pieces super tawfeer"
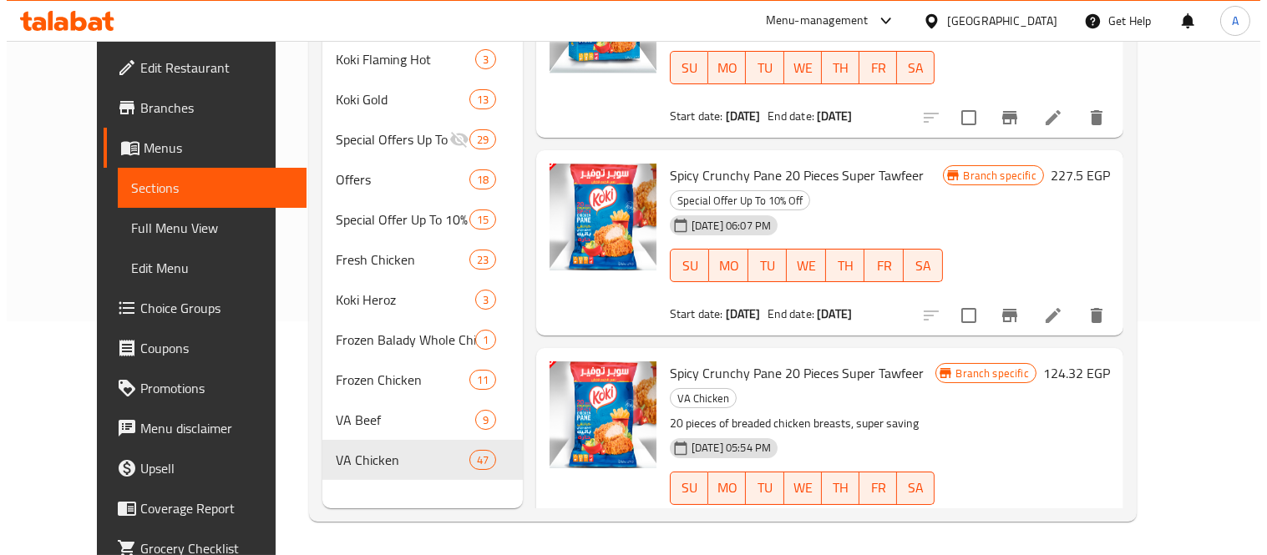
scroll to position [0, 0]
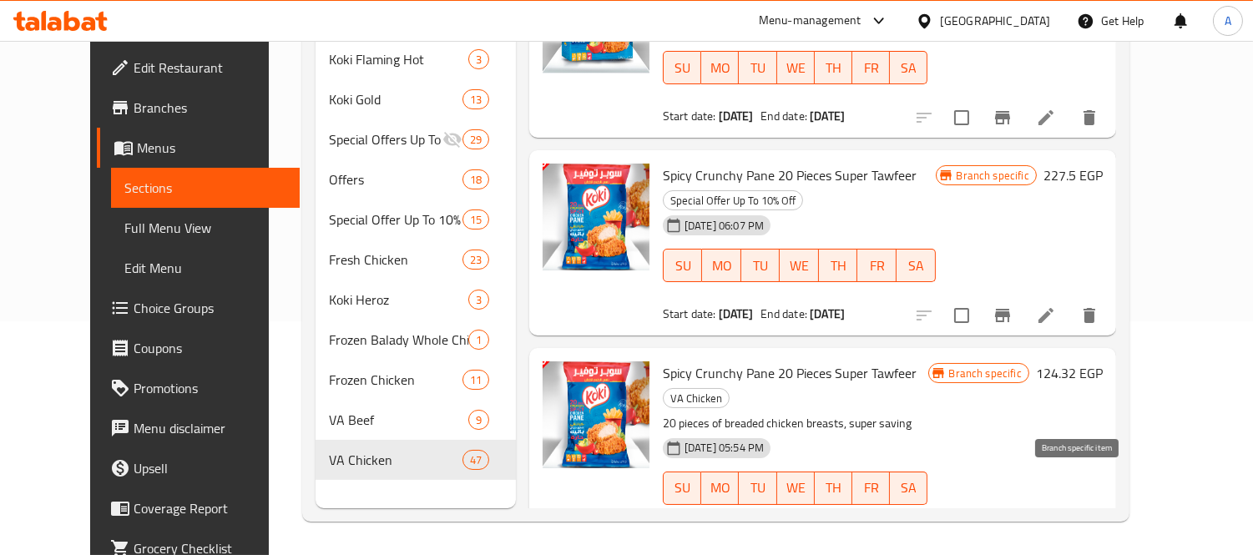
click at [1013, 529] on icon "Branch-specific-item" at bounding box center [1003, 539] width 20 height 20
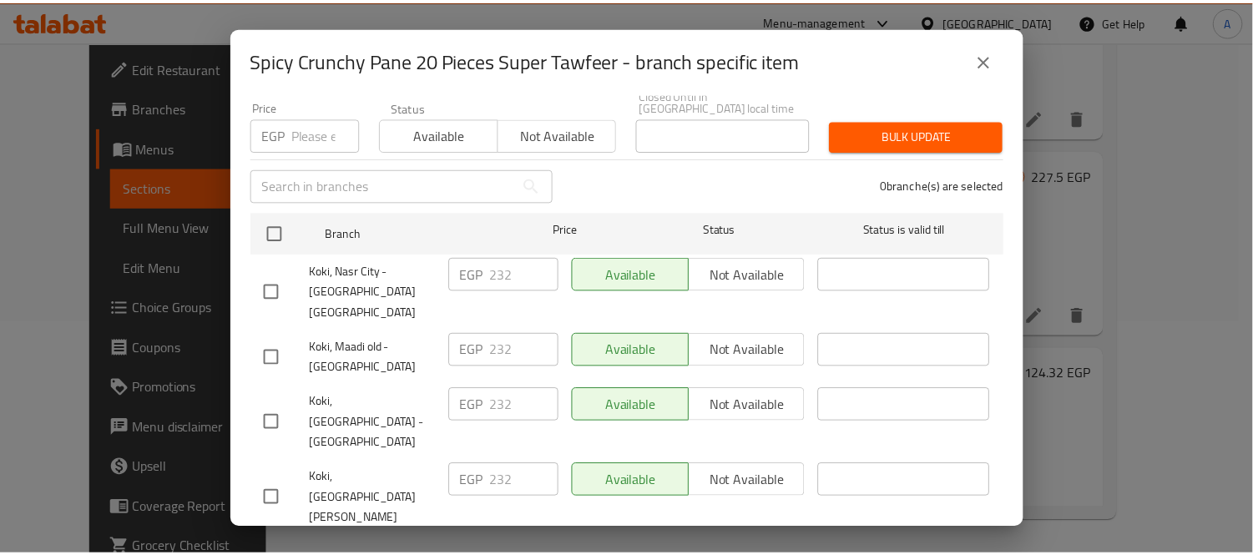
scroll to position [371, 0]
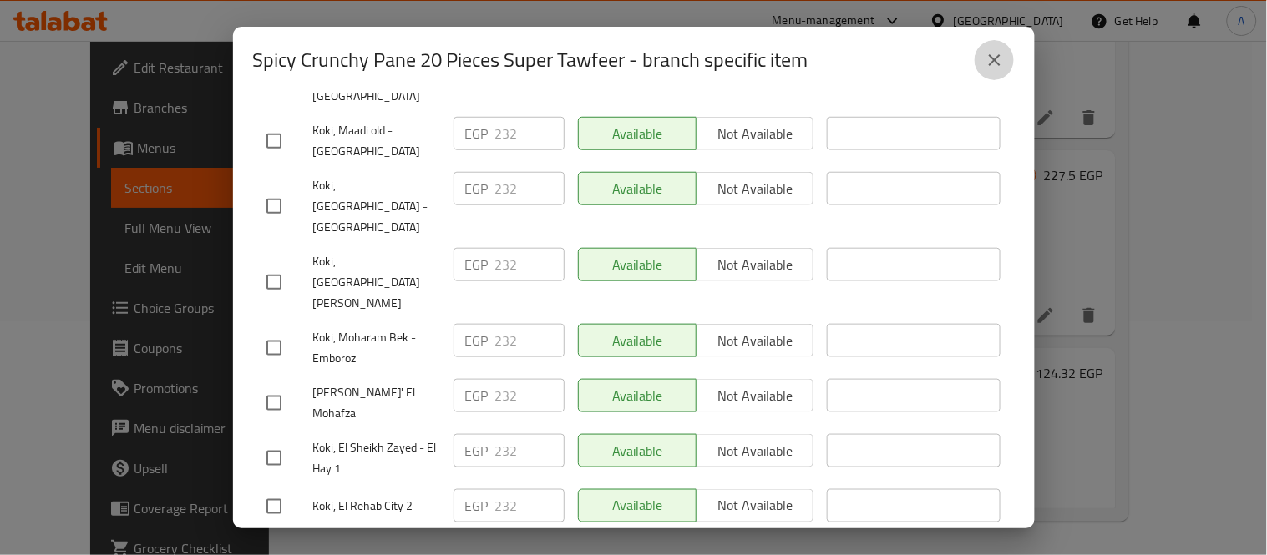
click at [1000, 69] on icon "close" at bounding box center [994, 60] width 20 height 20
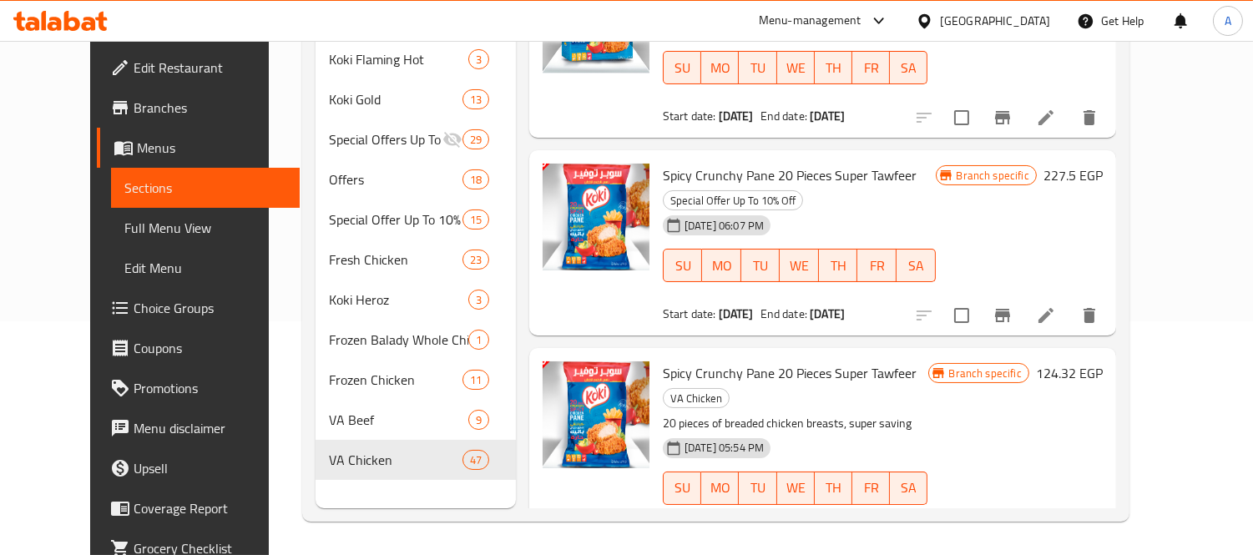
click at [1054, 531] on icon at bounding box center [1046, 538] width 15 height 15
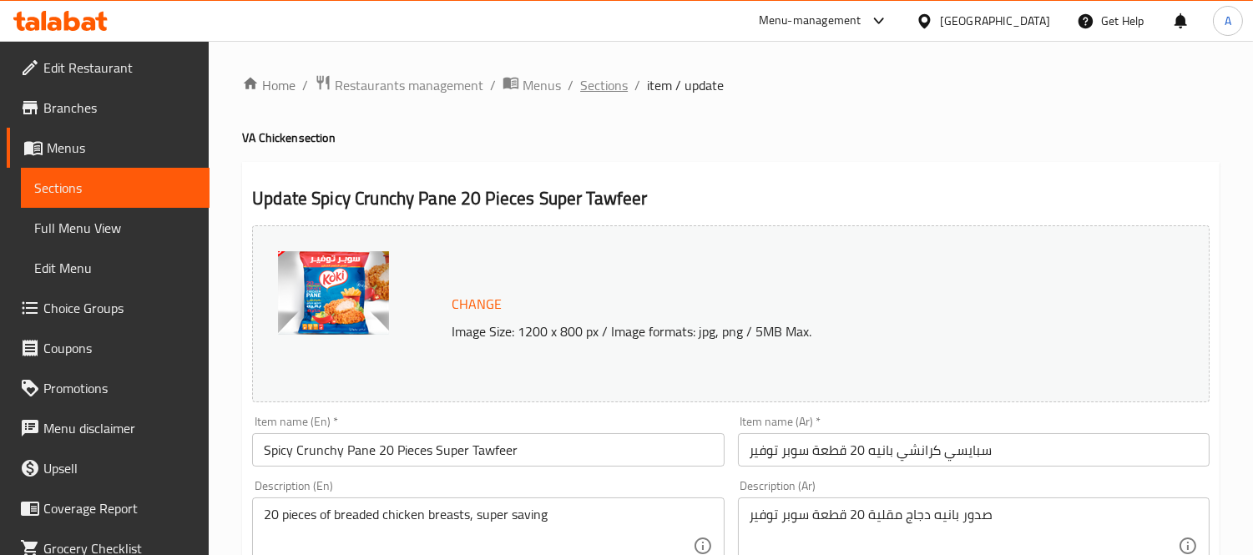
click at [612, 85] on span "Sections" at bounding box center [604, 85] width 48 height 20
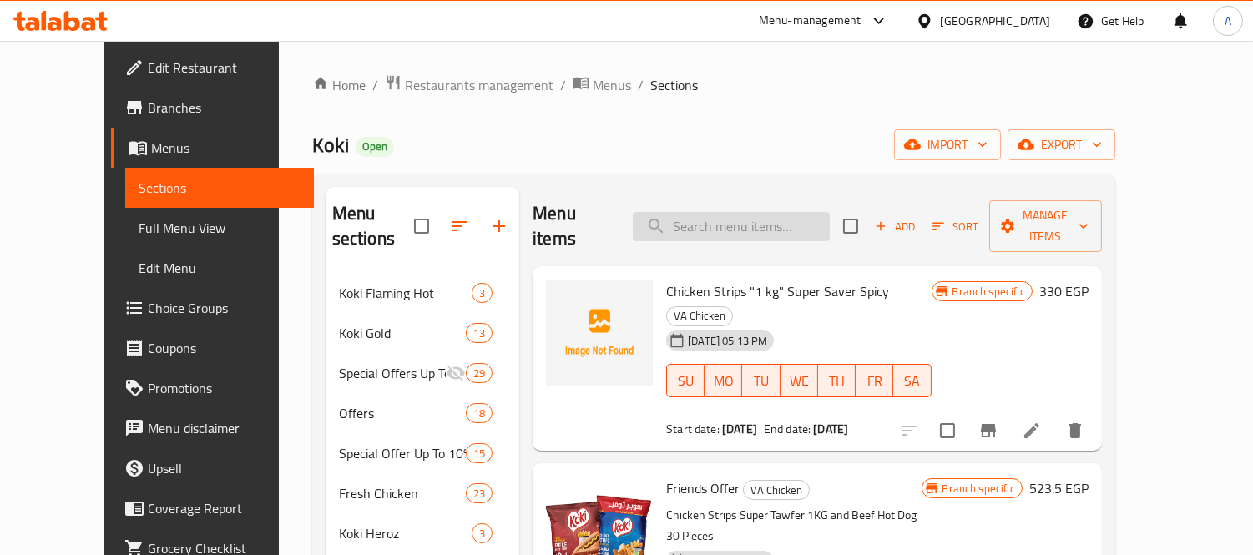
click at [792, 224] on input "search" at bounding box center [731, 226] width 197 height 29
paste input "Crunchy pane 20 Pieces super tawfeer"
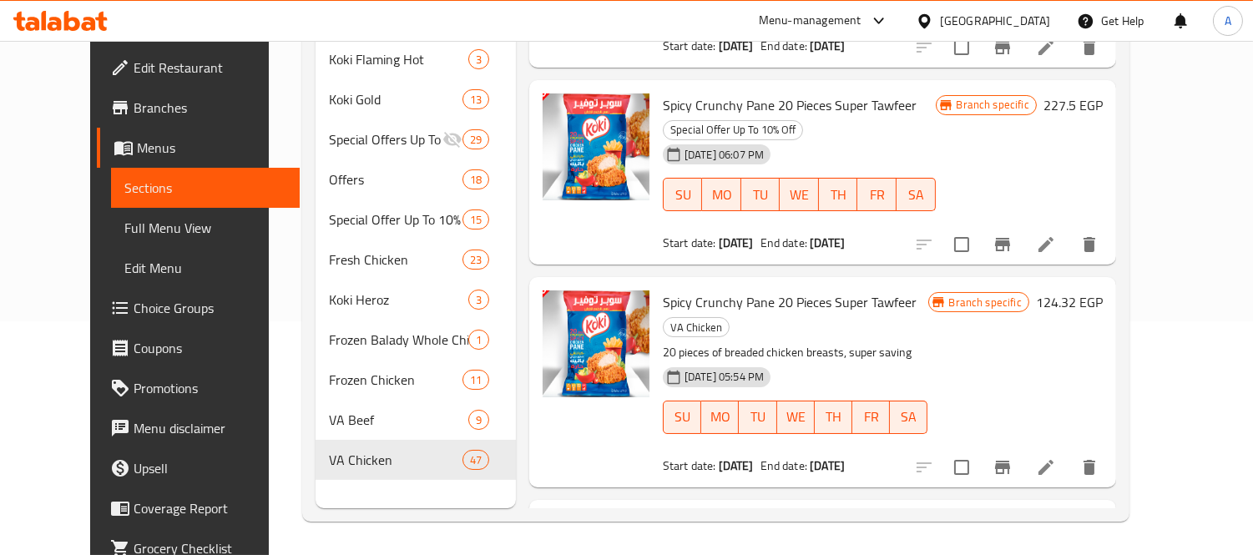
scroll to position [627, 0]
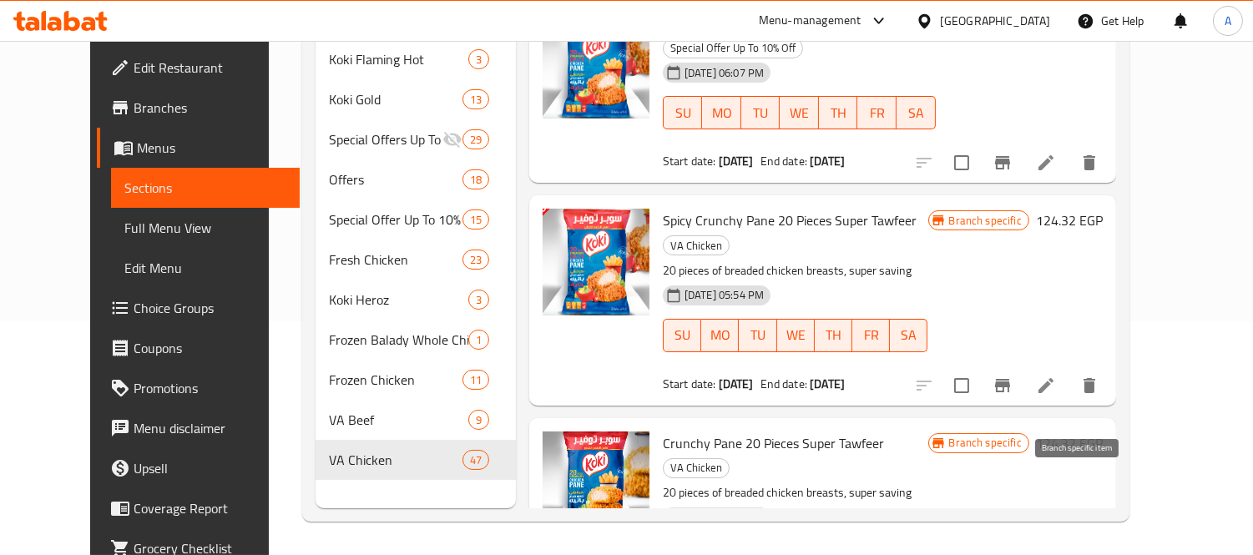
type input "Crunchy pane 20 Pieces super tawfe"
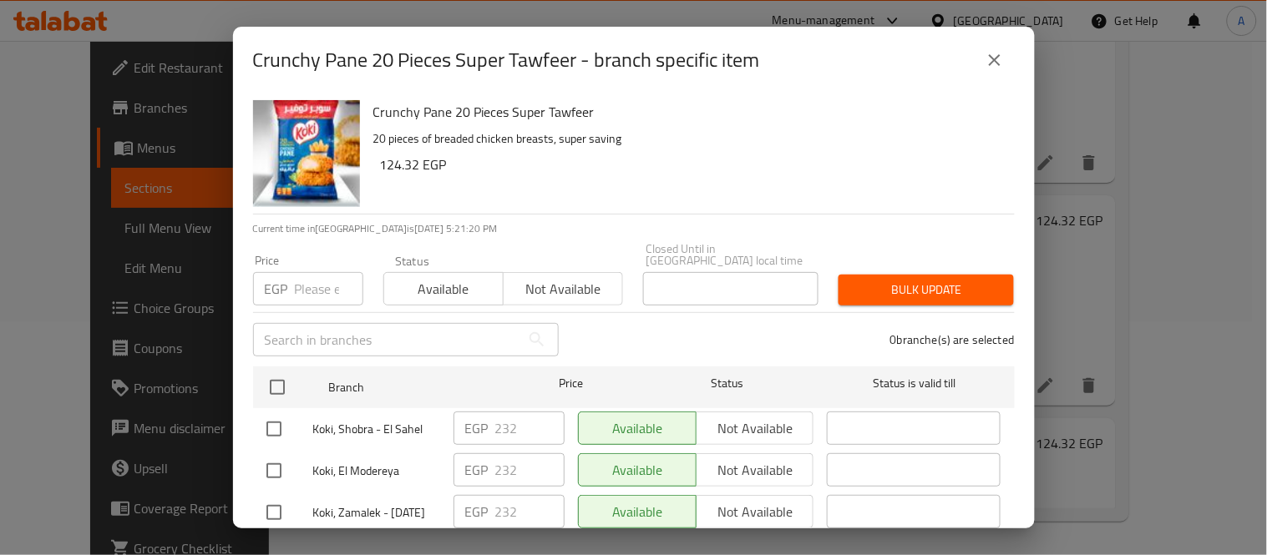
click at [994, 53] on icon "close" at bounding box center [994, 60] width 20 height 20
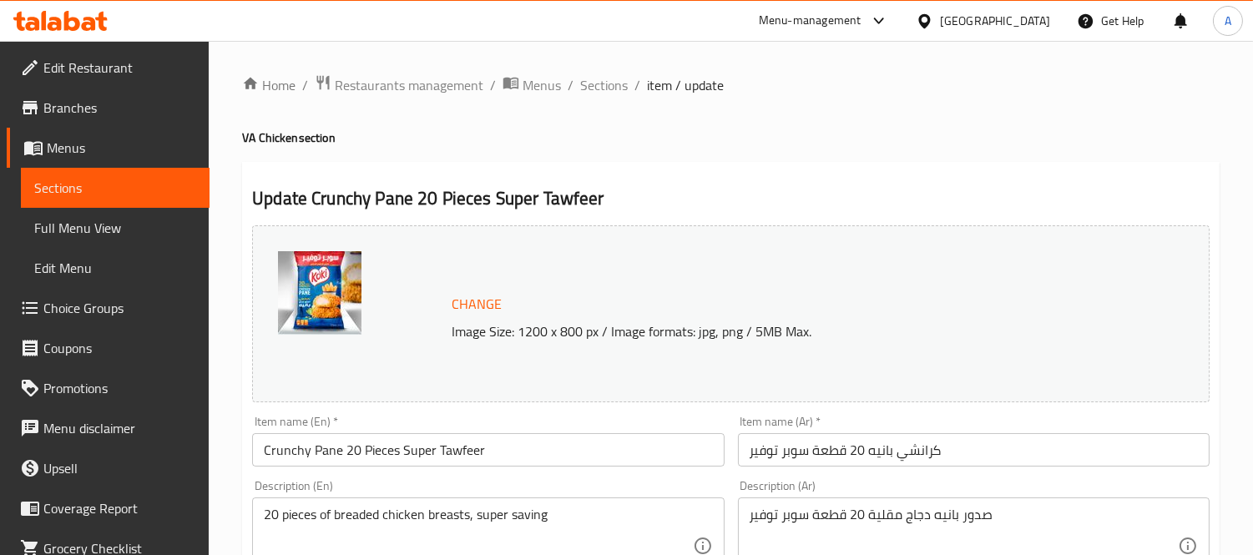
drag, startPoint x: 561, startPoint y: 79, endPoint x: 577, endPoint y: 84, distance: 16.4
click at [577, 84] on ol "Home / Restaurants management / Menus / Sections / item / update" at bounding box center [731, 85] width 978 height 22
click at [585, 84] on span "Sections" at bounding box center [604, 85] width 48 height 20
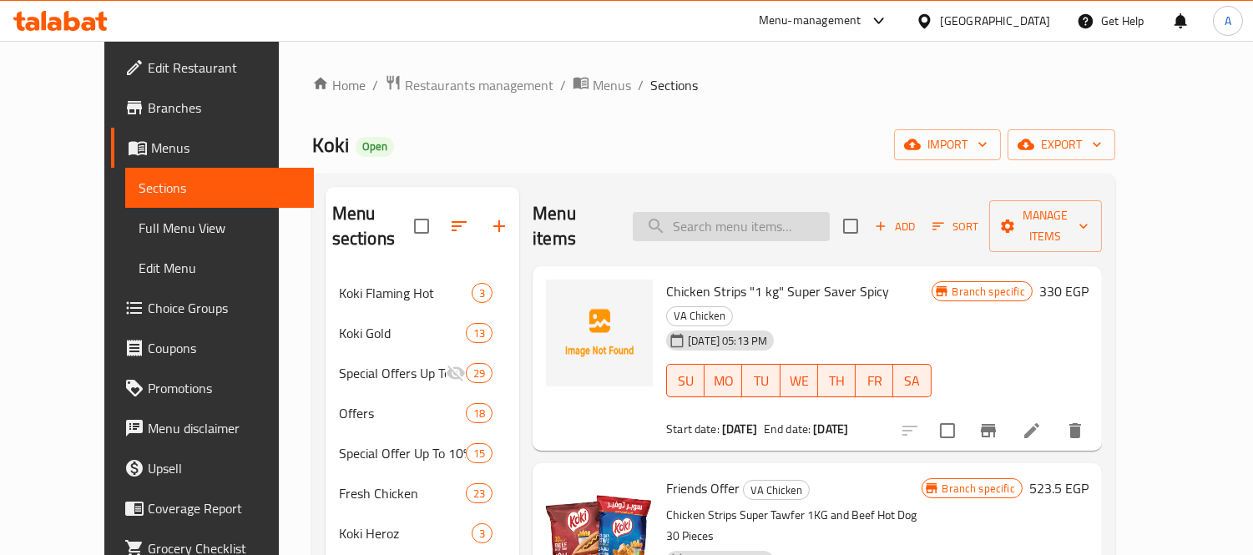
click at [748, 212] on input "search" at bounding box center [731, 226] width 197 height 29
paste input "Chicken strips 400 gm"
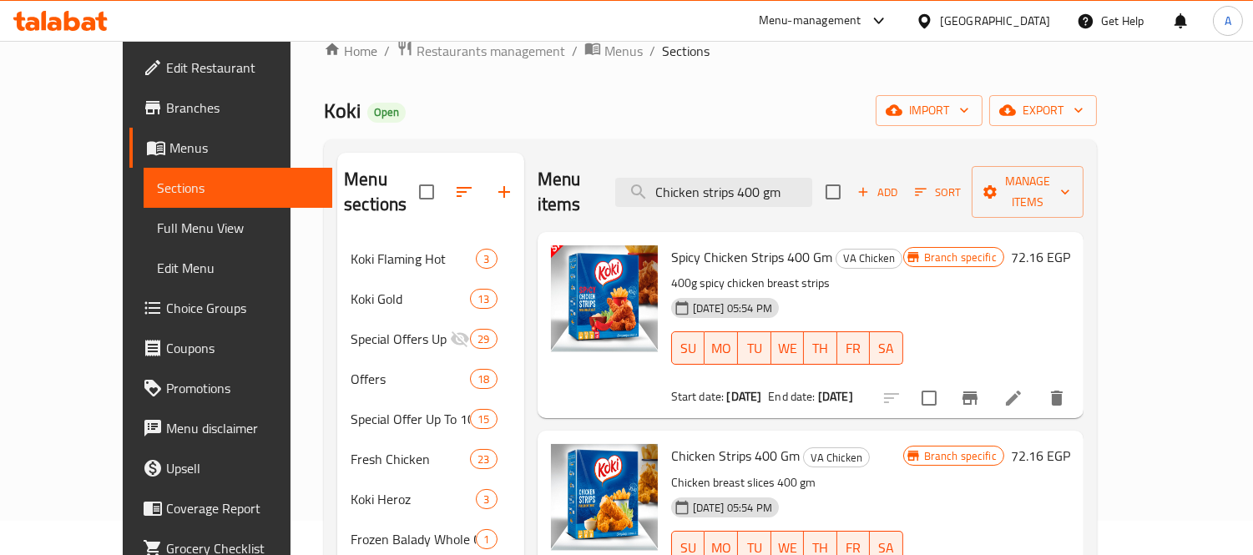
scroll to position [93, 0]
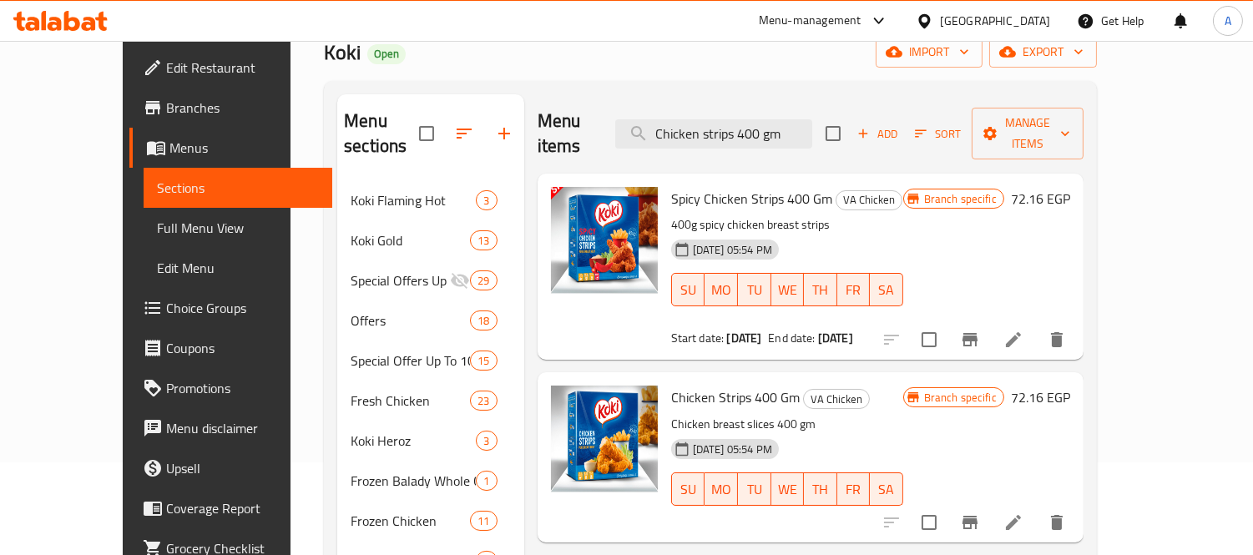
type input "Chicken strips 400 gm"
click at [980, 513] on icon "Branch-specific-item" at bounding box center [970, 523] width 20 height 20
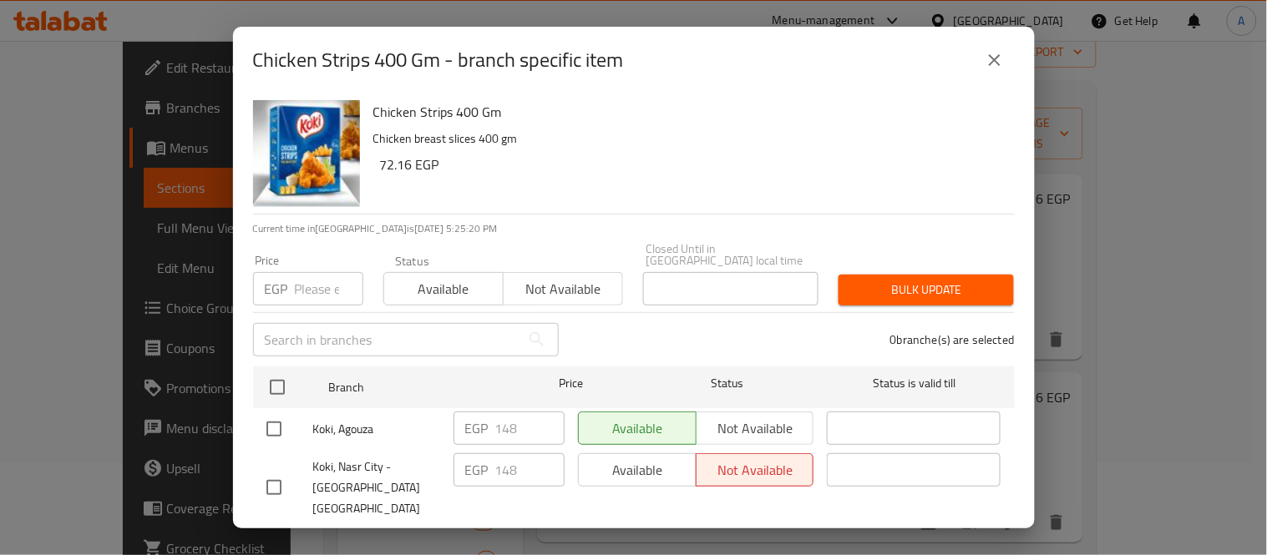
click at [999, 56] on icon "close" at bounding box center [994, 60] width 20 height 20
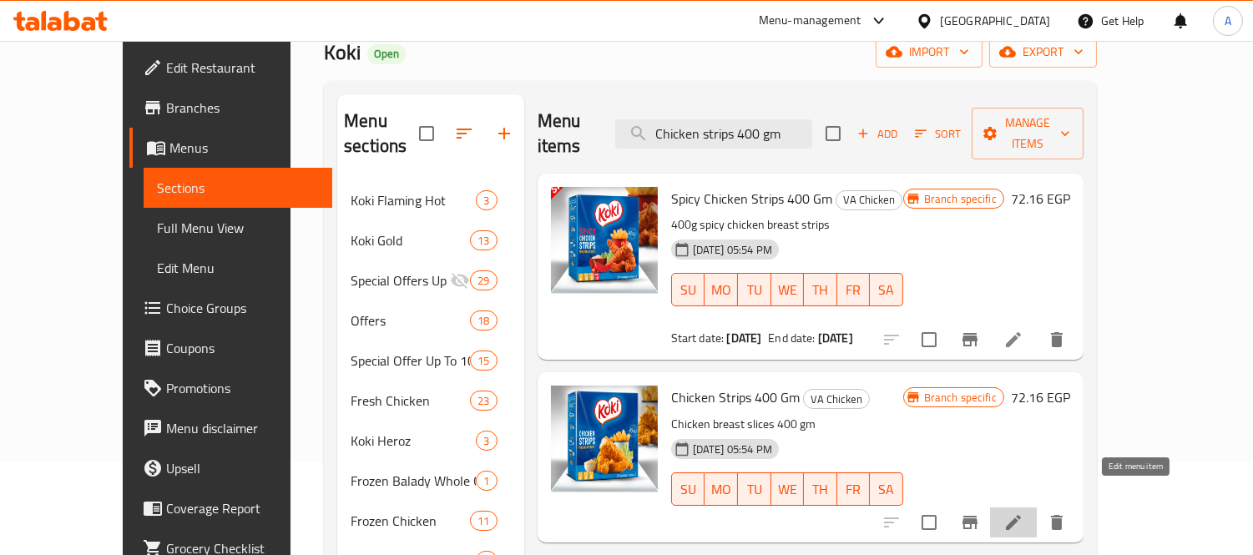
click at [1024, 513] on icon at bounding box center [1014, 523] width 20 height 20
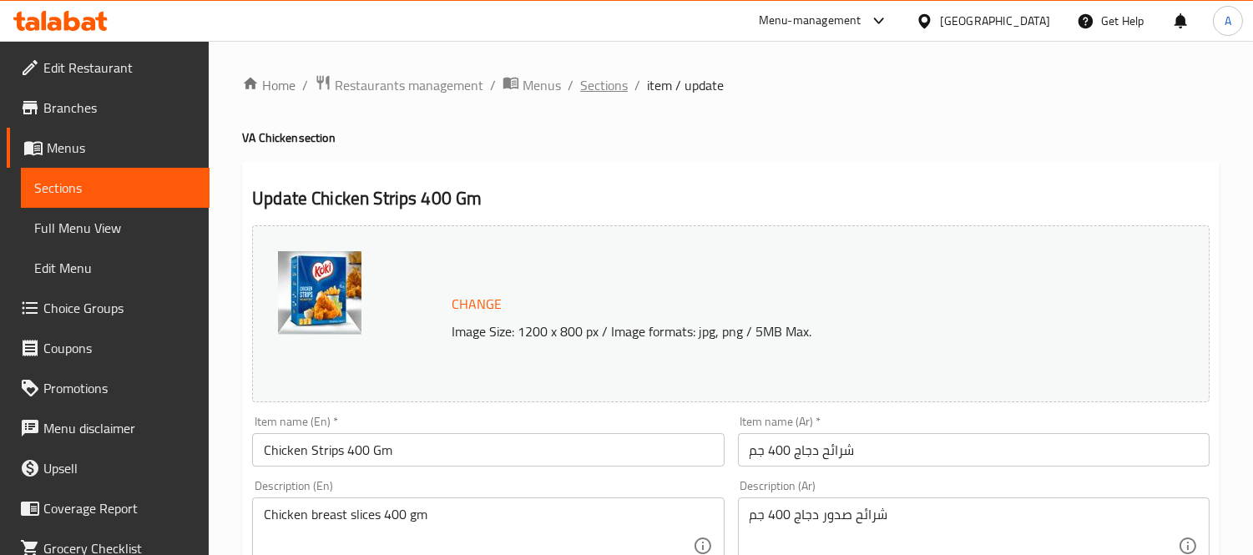
click at [590, 85] on span "Sections" at bounding box center [604, 85] width 48 height 20
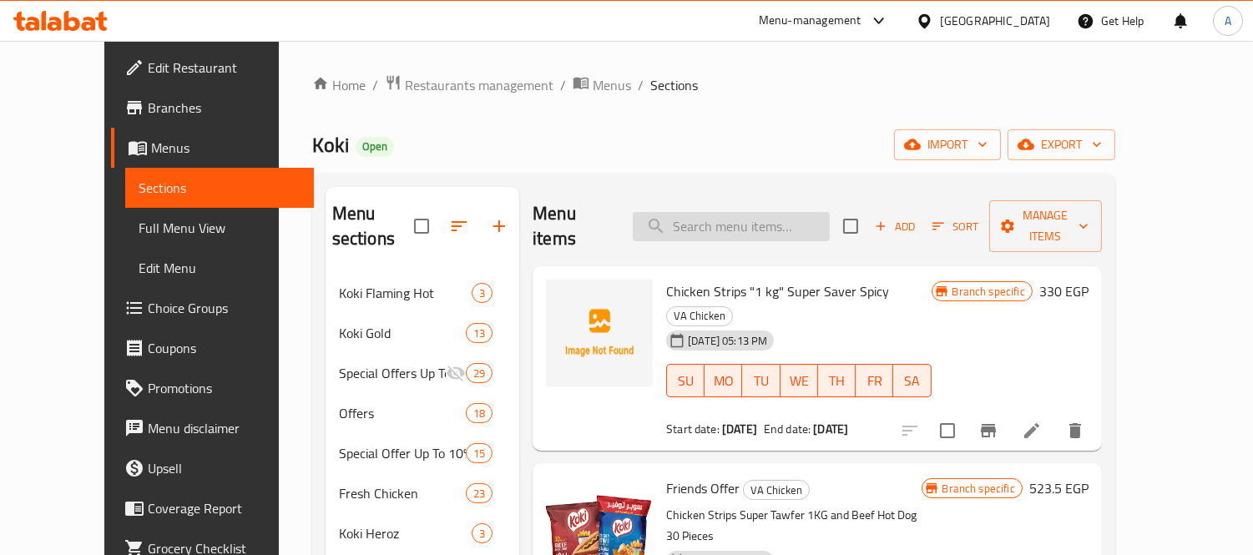
click at [757, 220] on input "search" at bounding box center [731, 226] width 197 height 29
paste input "Spicy Chicken strips 400 gm"
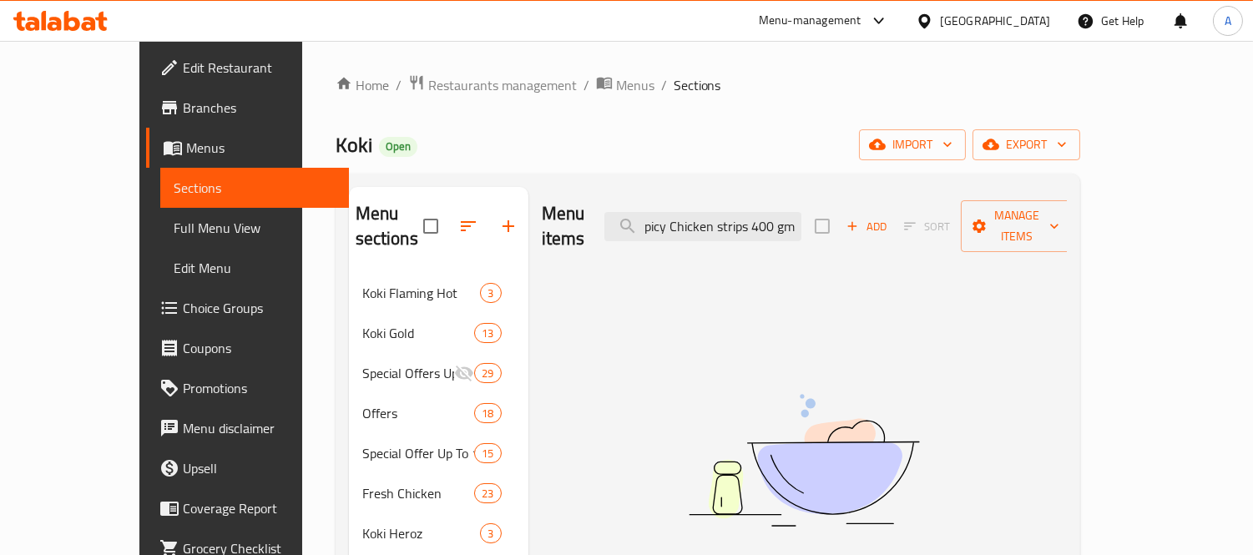
scroll to position [0, 7]
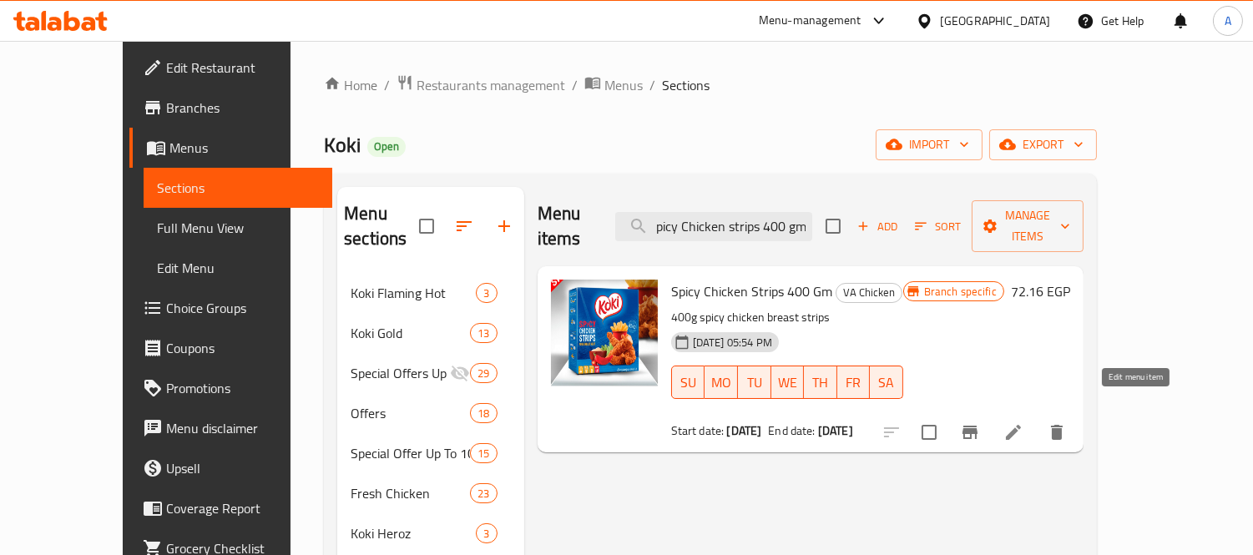
type input "Spicy Chicken strips 400 gm"
click at [1024, 423] on icon at bounding box center [1014, 433] width 20 height 20
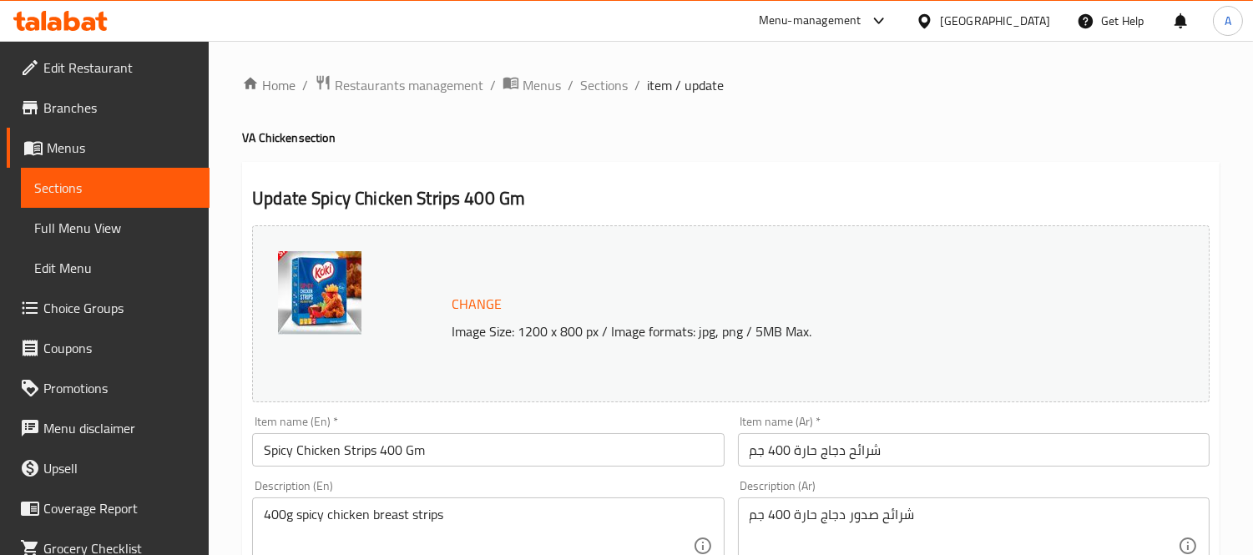
click at [615, 88] on span "Sections" at bounding box center [604, 85] width 48 height 20
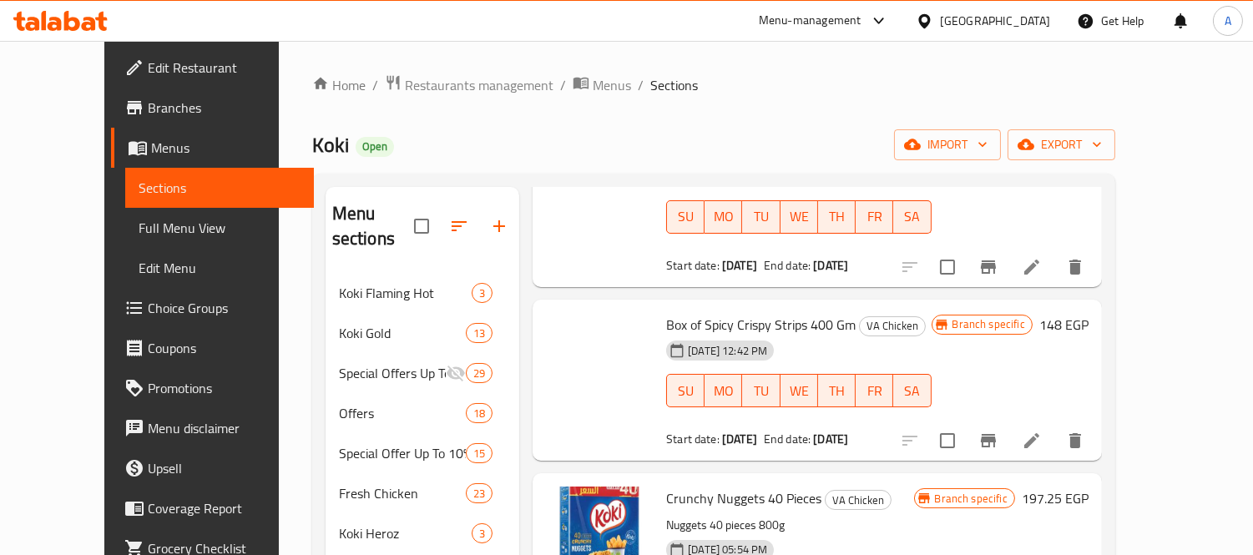
scroll to position [4447, 0]
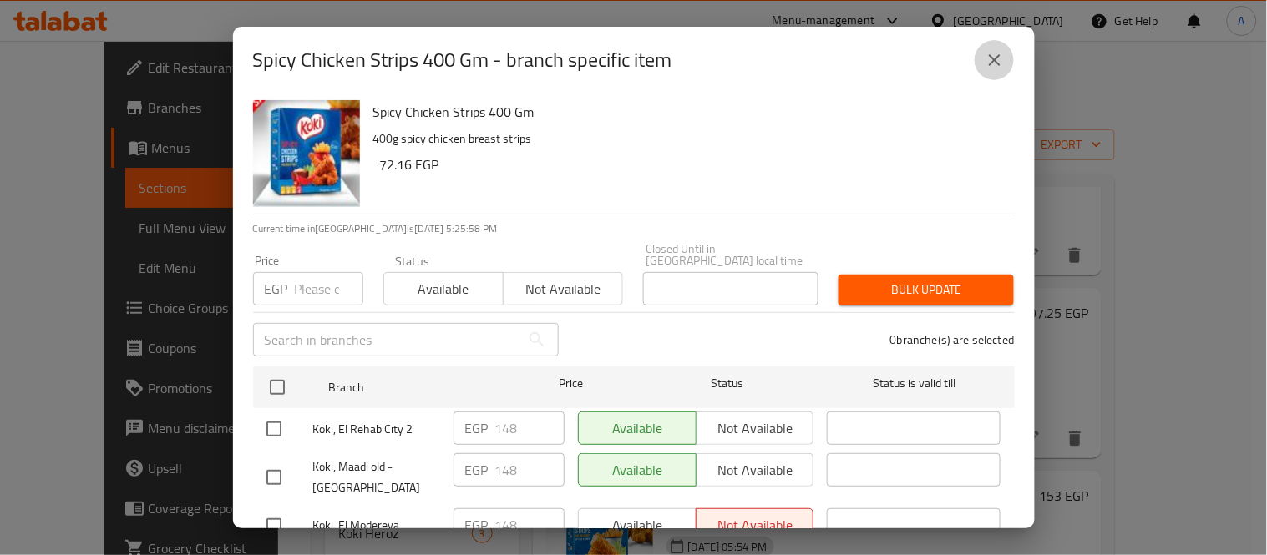
click at [989, 45] on button "close" at bounding box center [994, 60] width 40 height 40
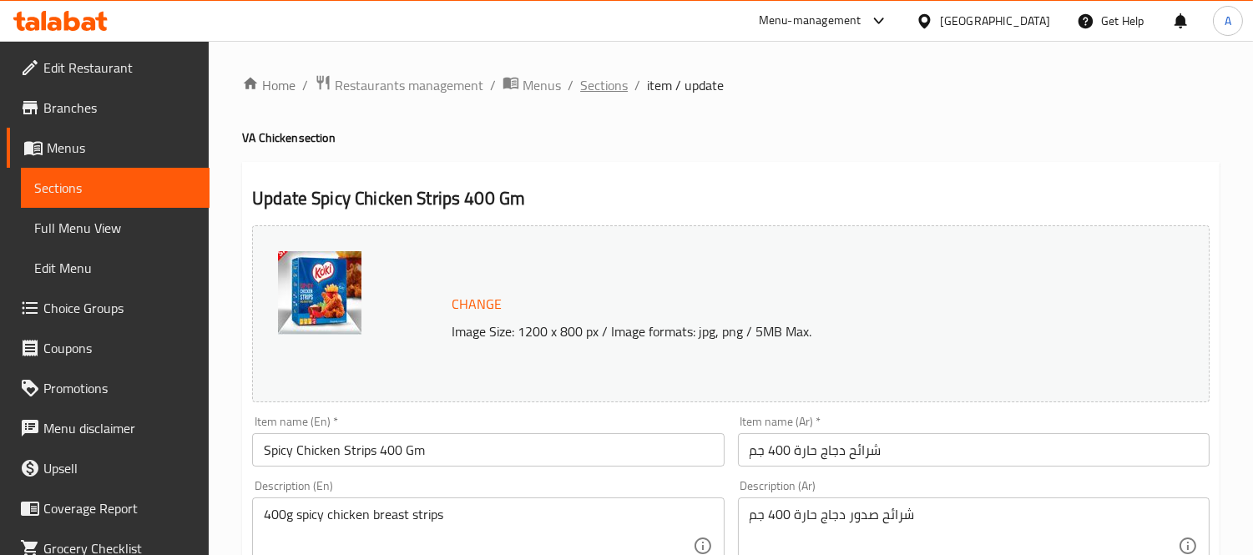
click at [615, 80] on span "Sections" at bounding box center [604, 85] width 48 height 20
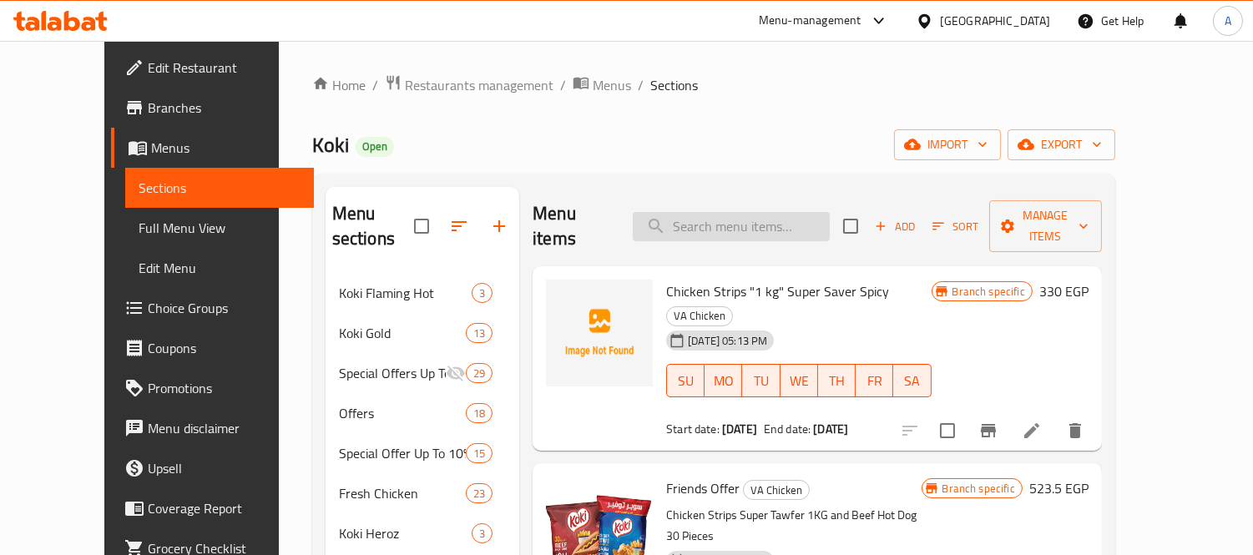
click at [752, 221] on input "search" at bounding box center [731, 226] width 197 height 29
paste input "Chicken Strips 1 KG - Super Tawfeer"
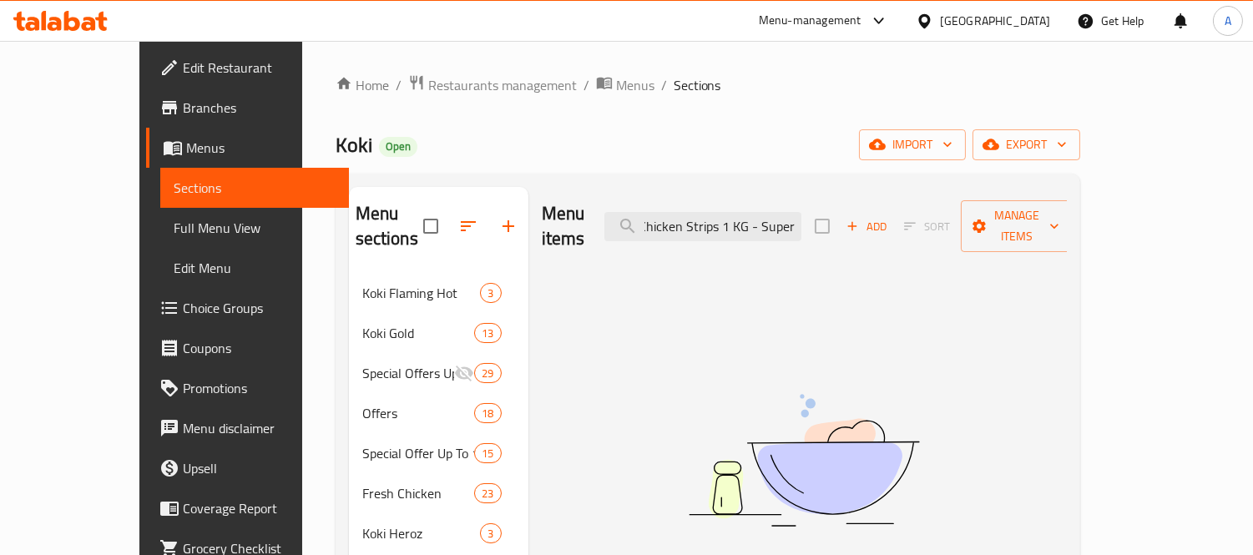
scroll to position [0, 5]
drag, startPoint x: 810, startPoint y: 220, endPoint x: 888, endPoint y: 210, distance: 79.1
click at [888, 210] on div "Menu items Chicken Strips 1 KG - Super Add Sort Manage items" at bounding box center [804, 226] width 525 height 79
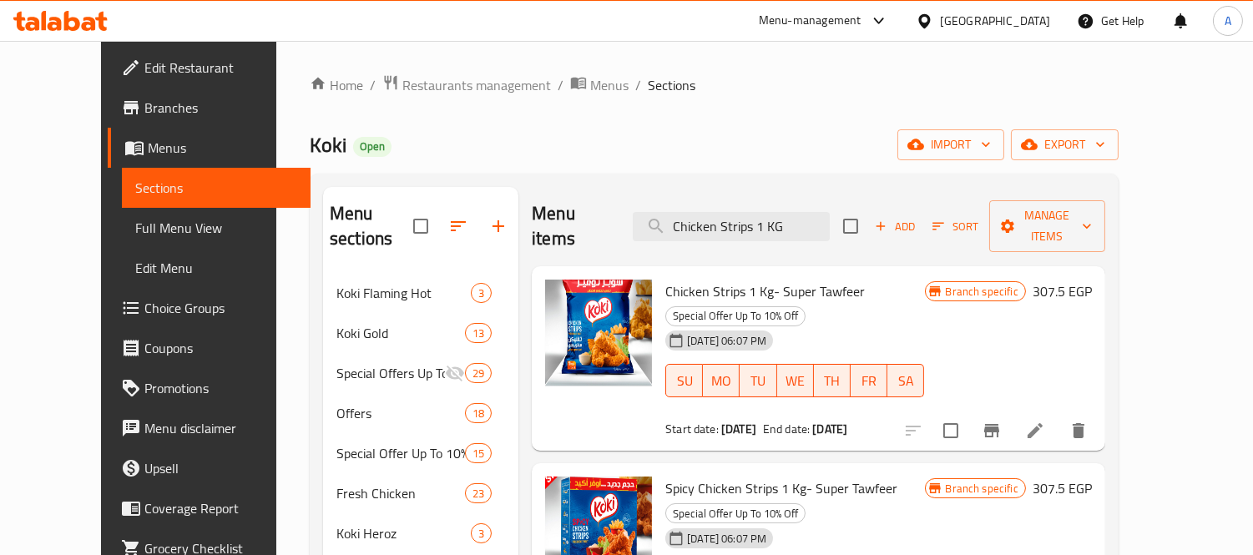
type input "Chicken Strips 1 KG"
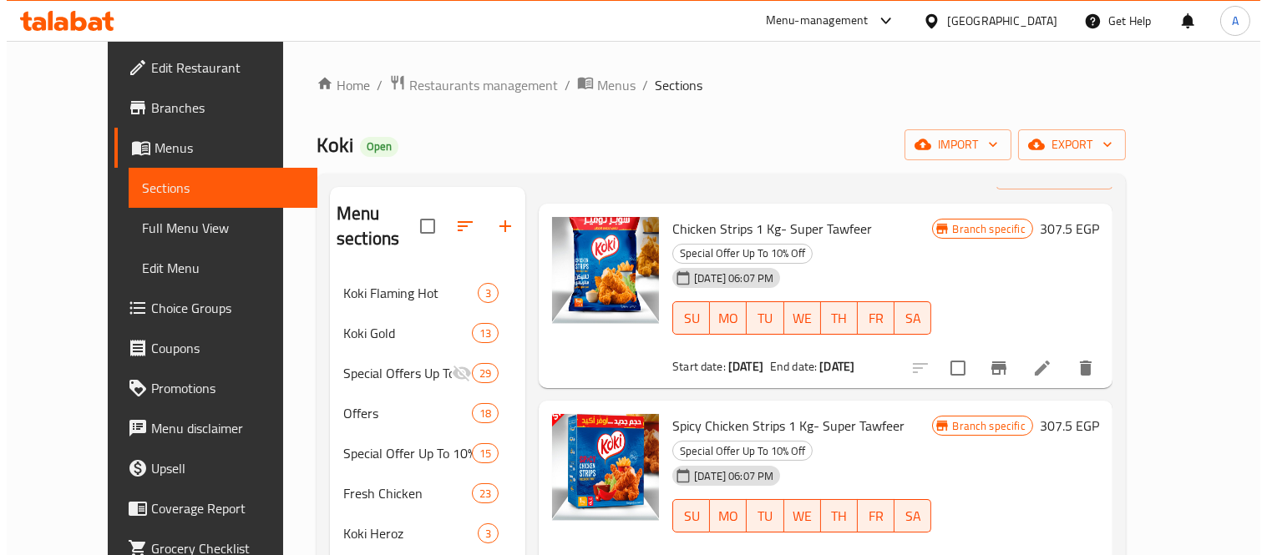
scroll to position [93, 0]
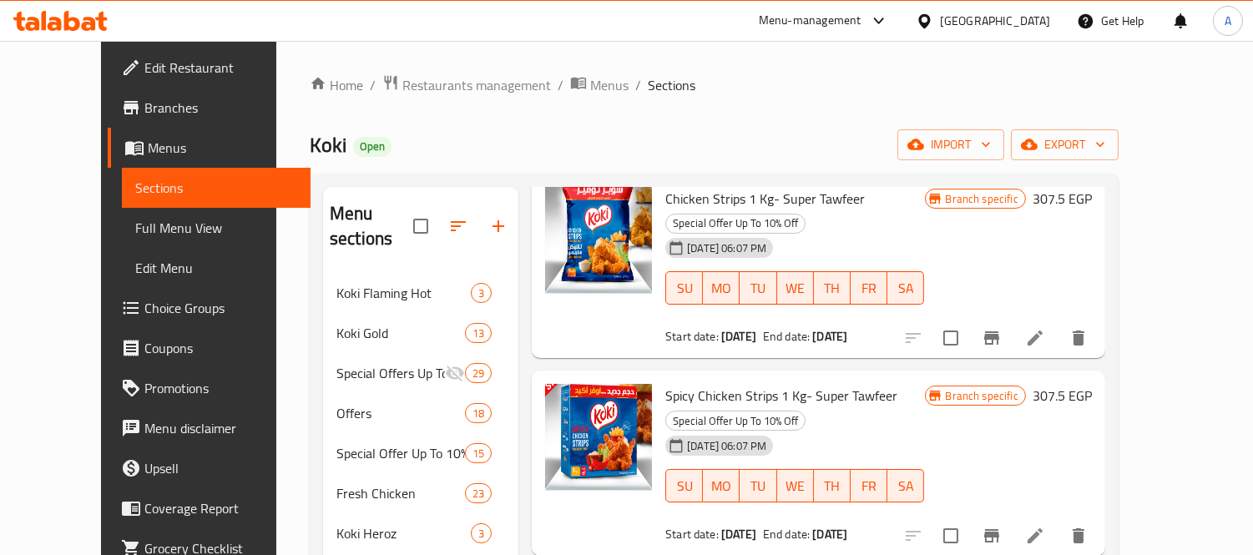
click at [1002, 328] on icon "Branch-specific-item" at bounding box center [992, 338] width 20 height 20
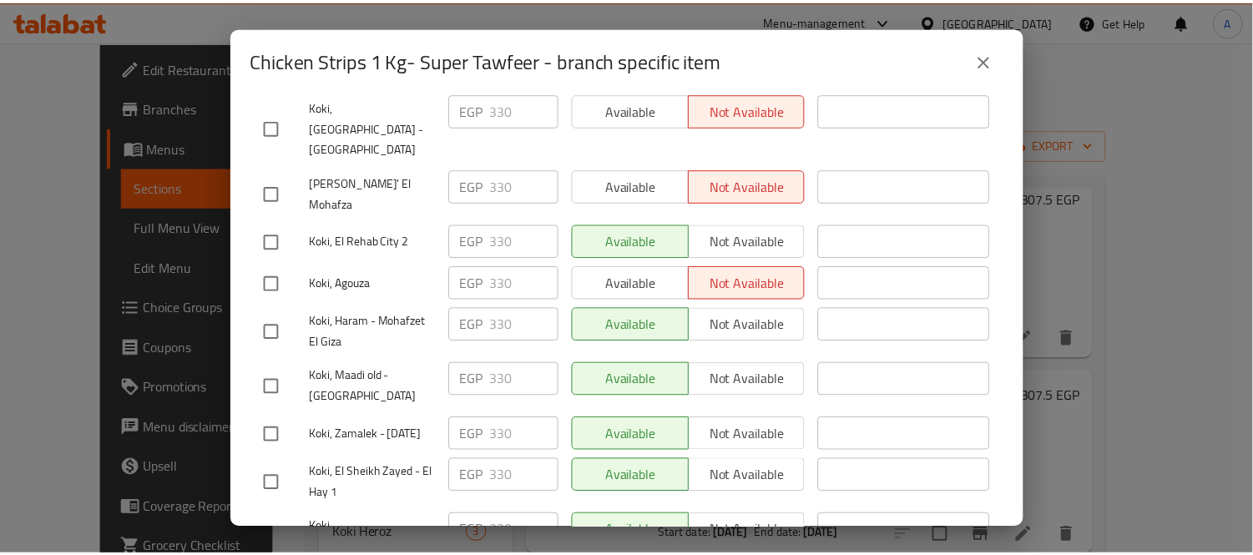
scroll to position [534, 0]
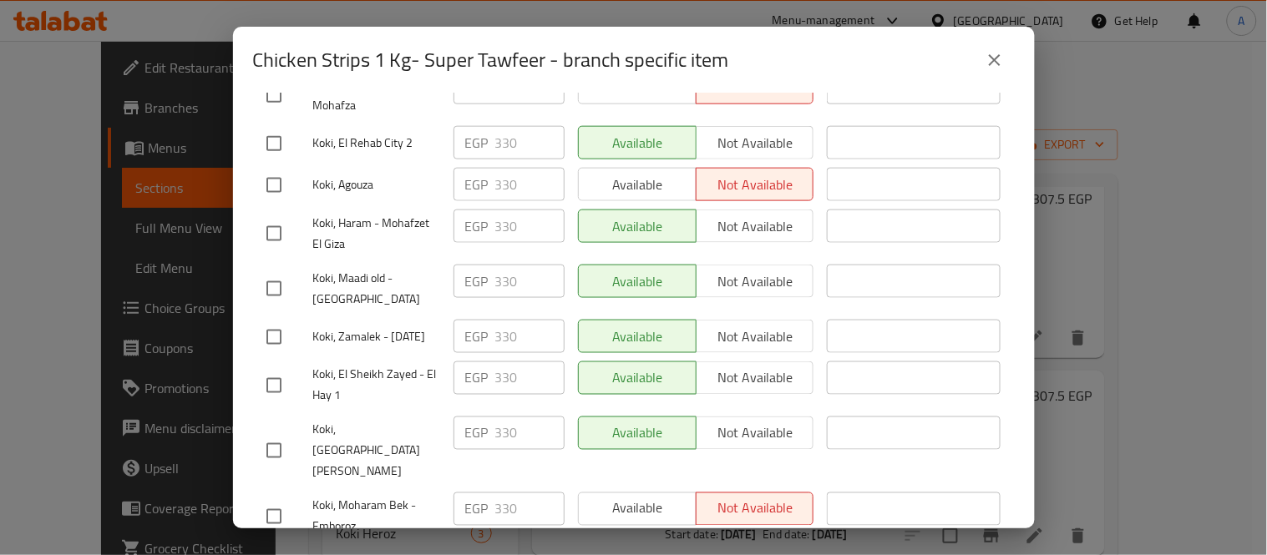
click at [990, 51] on icon "close" at bounding box center [994, 60] width 20 height 20
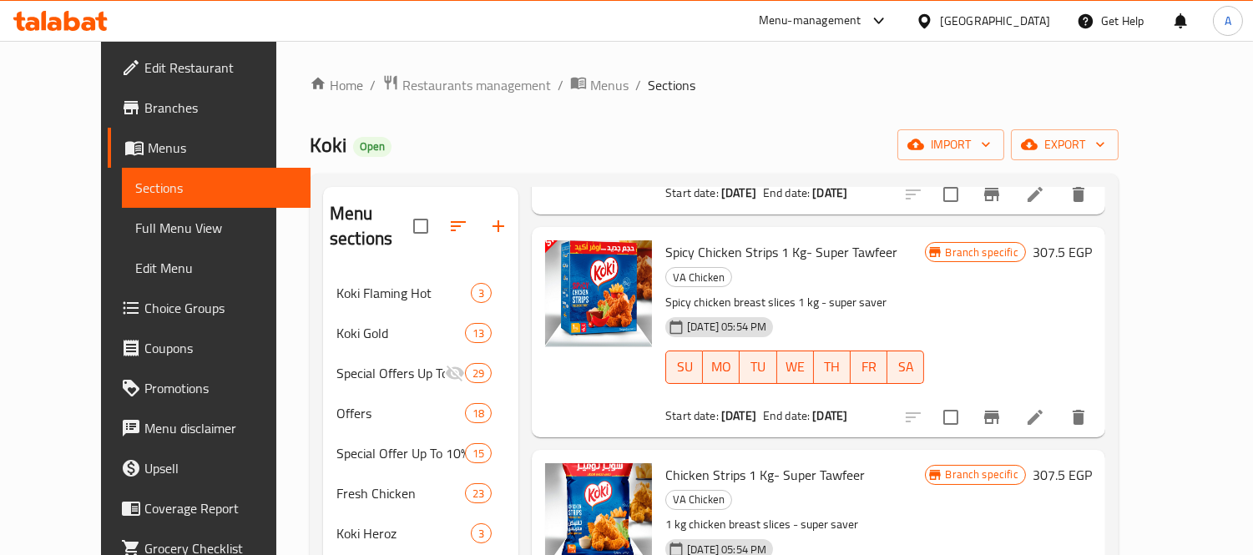
scroll to position [463, 0]
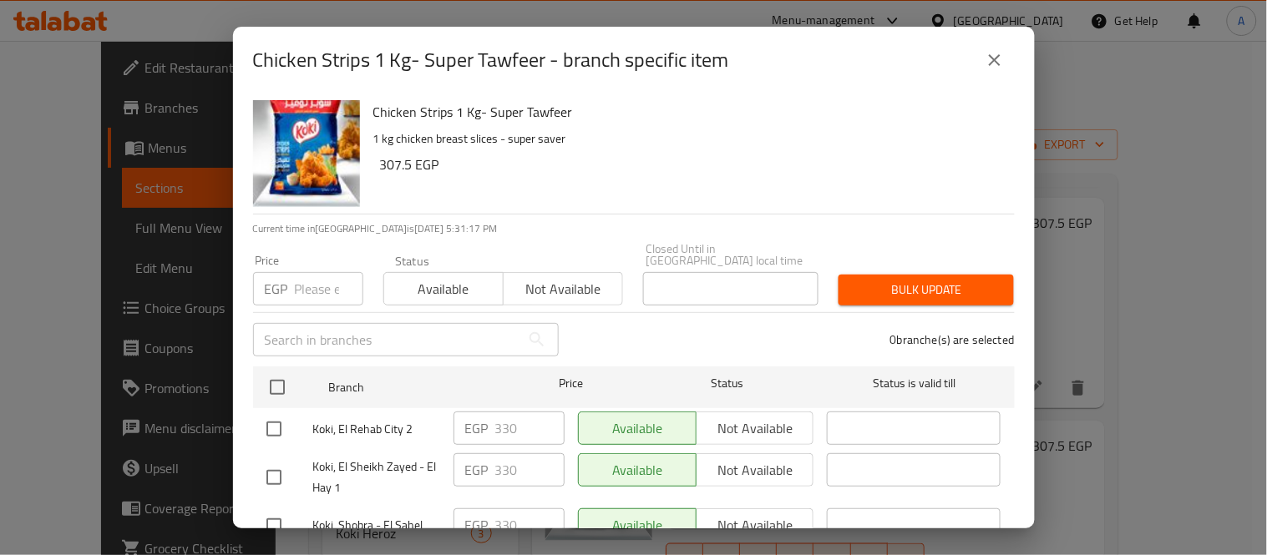
drag, startPoint x: 1136, startPoint y: 433, endPoint x: 1123, endPoint y: 424, distance: 15.8
click at [1136, 432] on div "Chicken Strips 1 Kg- Super Tawfeer - branch specific item Chicken Strips 1 Kg- …" at bounding box center [633, 277] width 1267 height 555
click at [995, 54] on icon "close" at bounding box center [994, 60] width 20 height 20
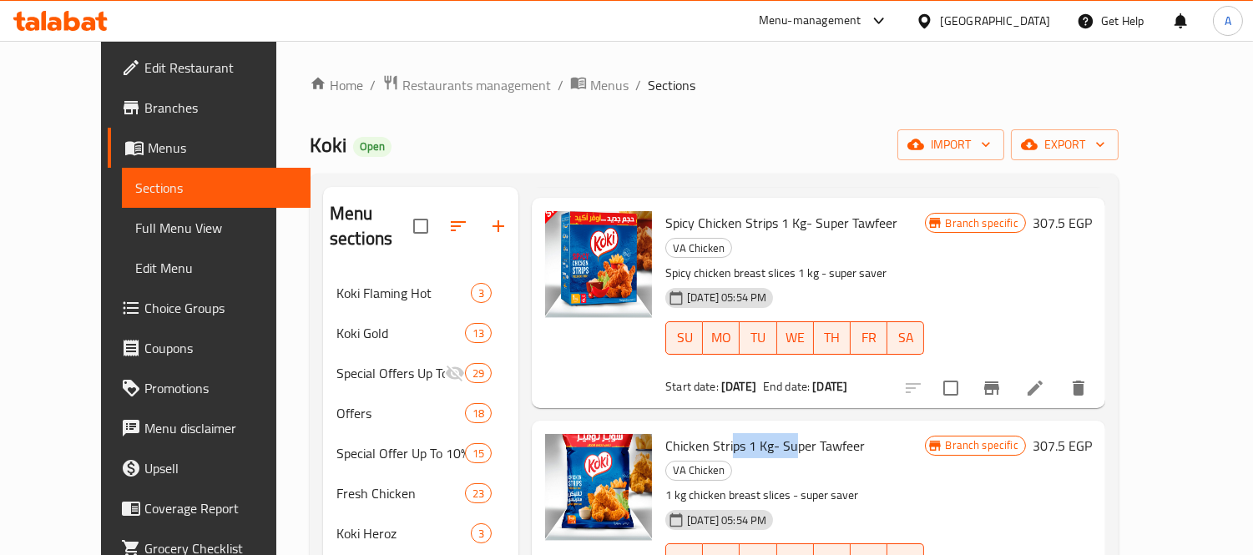
drag, startPoint x: 707, startPoint y: 353, endPoint x: 771, endPoint y: 349, distance: 63.6
click at [771, 433] on span "Chicken Strips 1 Kg- Super Tawfeer" at bounding box center [766, 445] width 200 height 25
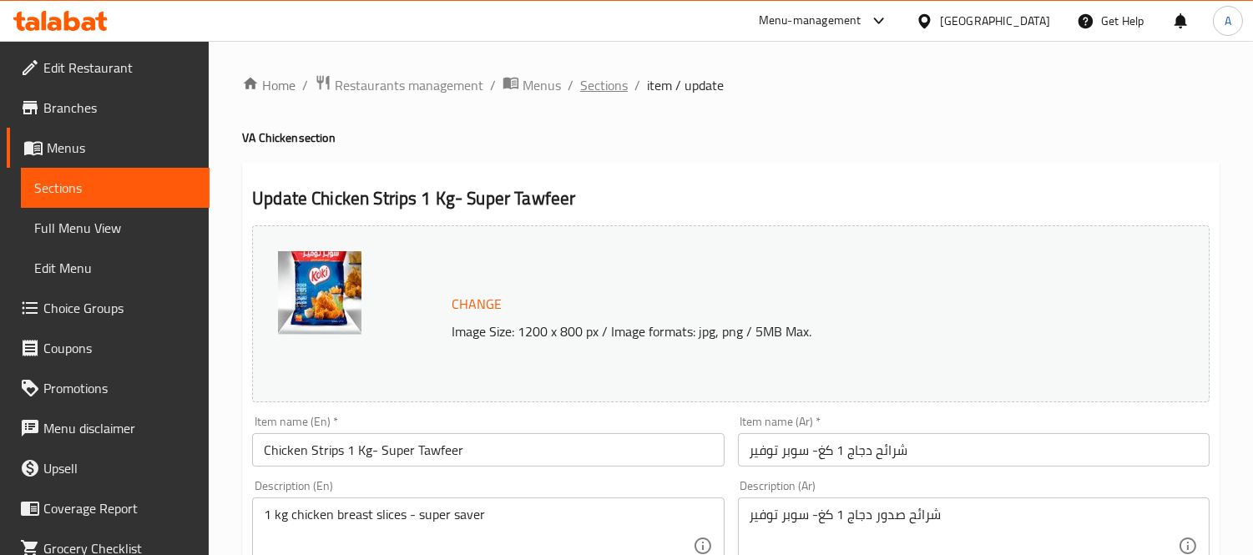
click at [607, 86] on span "Sections" at bounding box center [604, 85] width 48 height 20
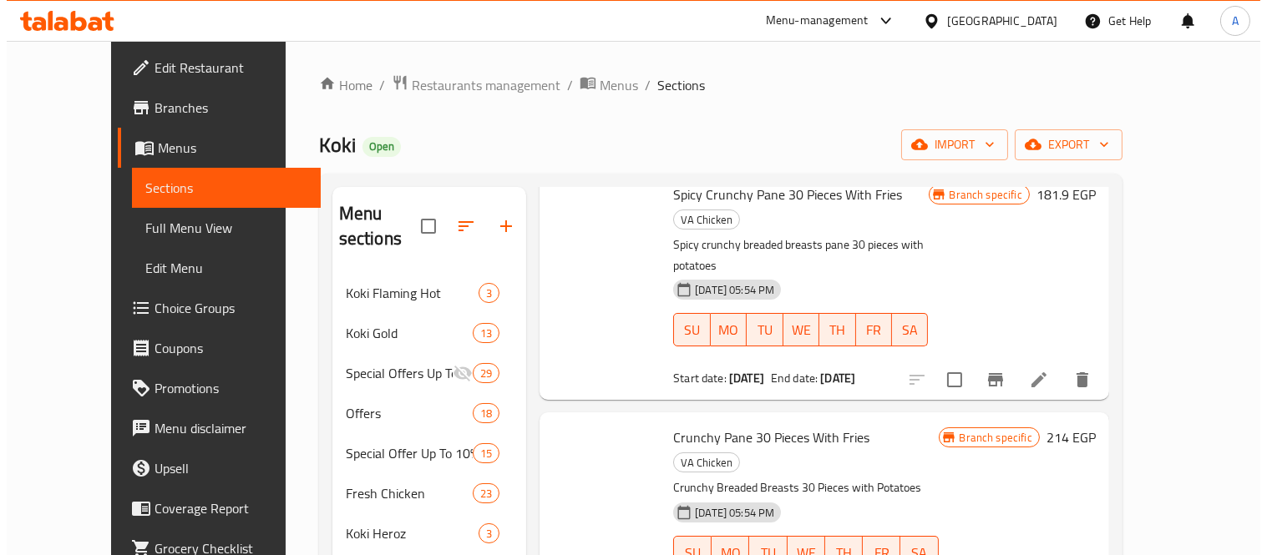
scroll to position [6222, 0]
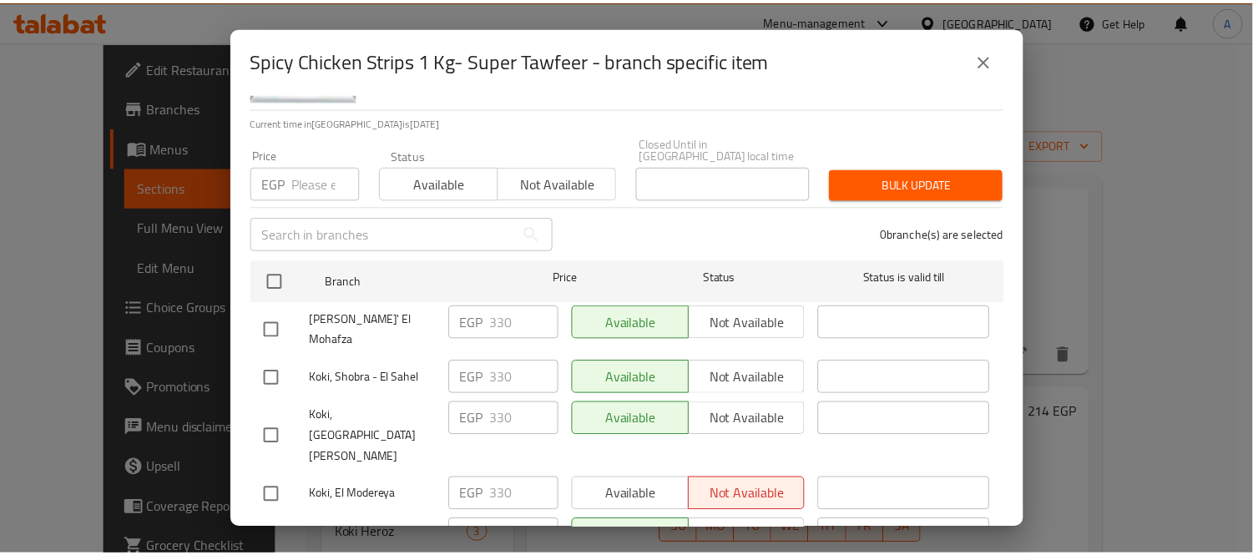
scroll to position [278, 0]
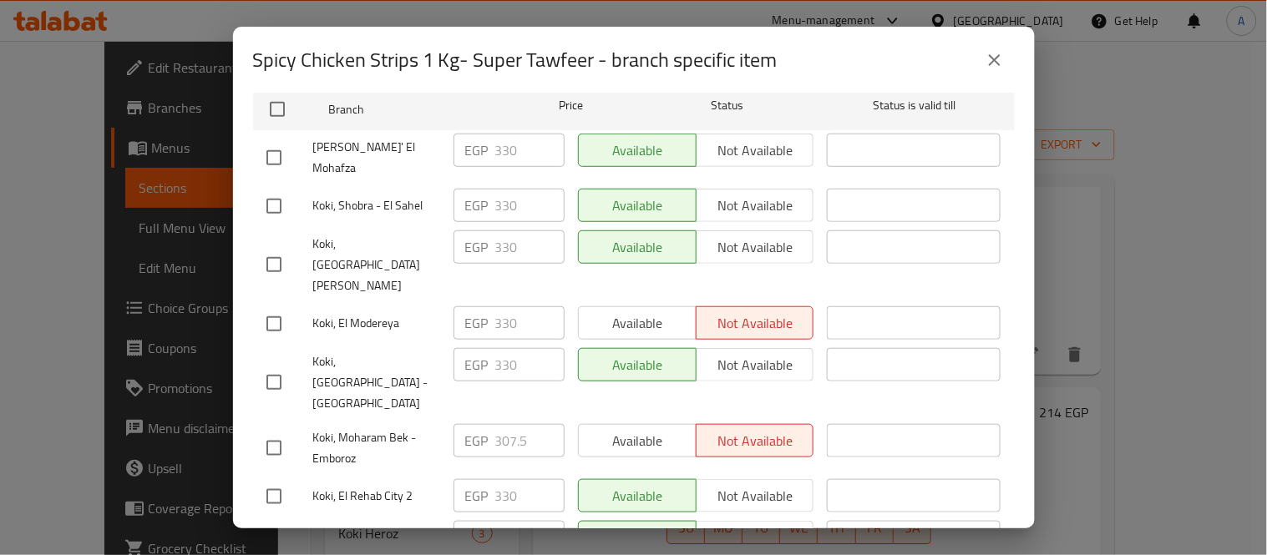
click at [1000, 53] on icon "close" at bounding box center [994, 60] width 20 height 20
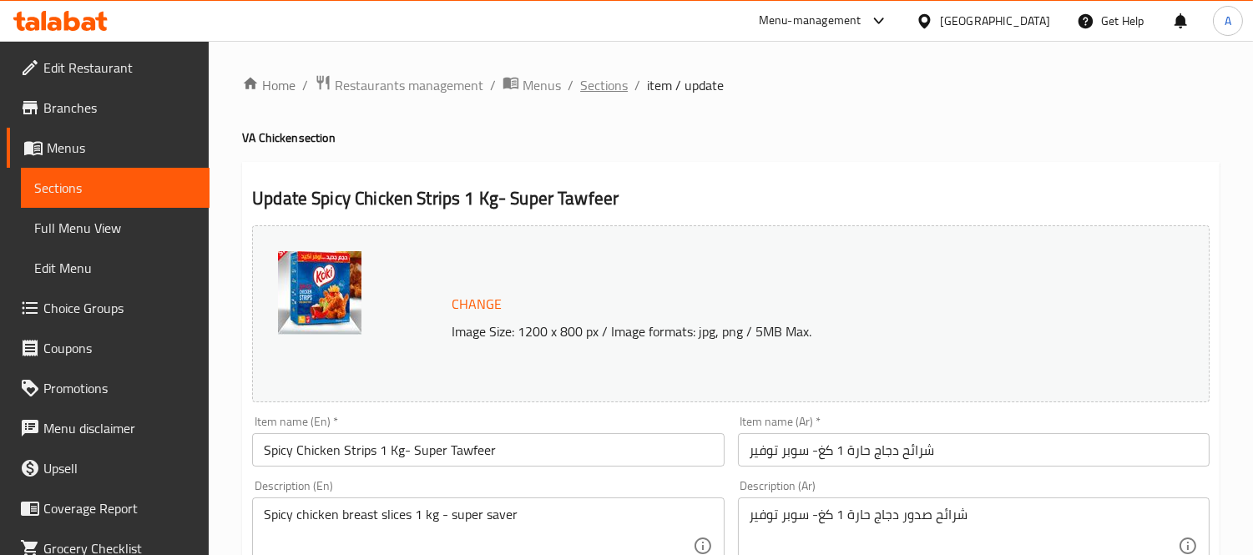
click at [595, 84] on span "Sections" at bounding box center [604, 85] width 48 height 20
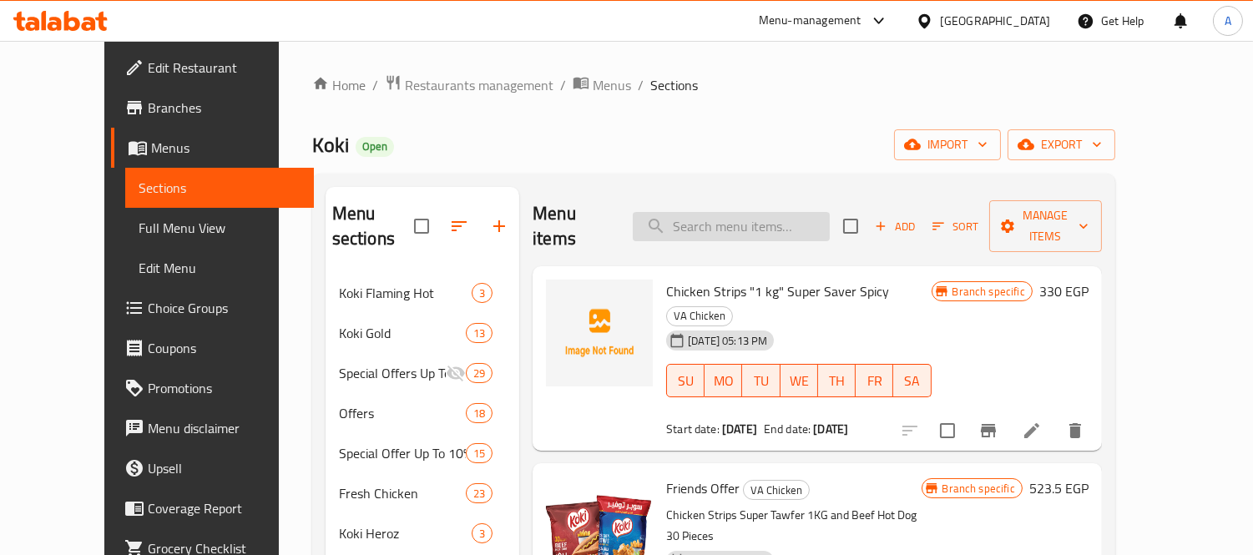
click at [718, 217] on input "search" at bounding box center [731, 226] width 197 height 29
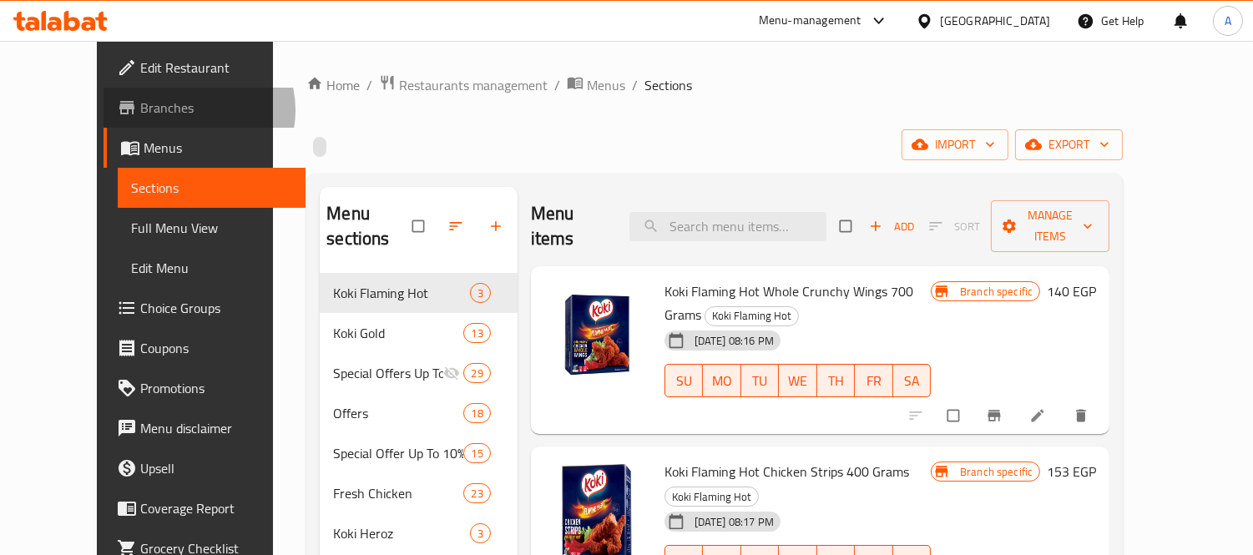
click at [140, 110] on span "Branches" at bounding box center [216, 108] width 153 height 20
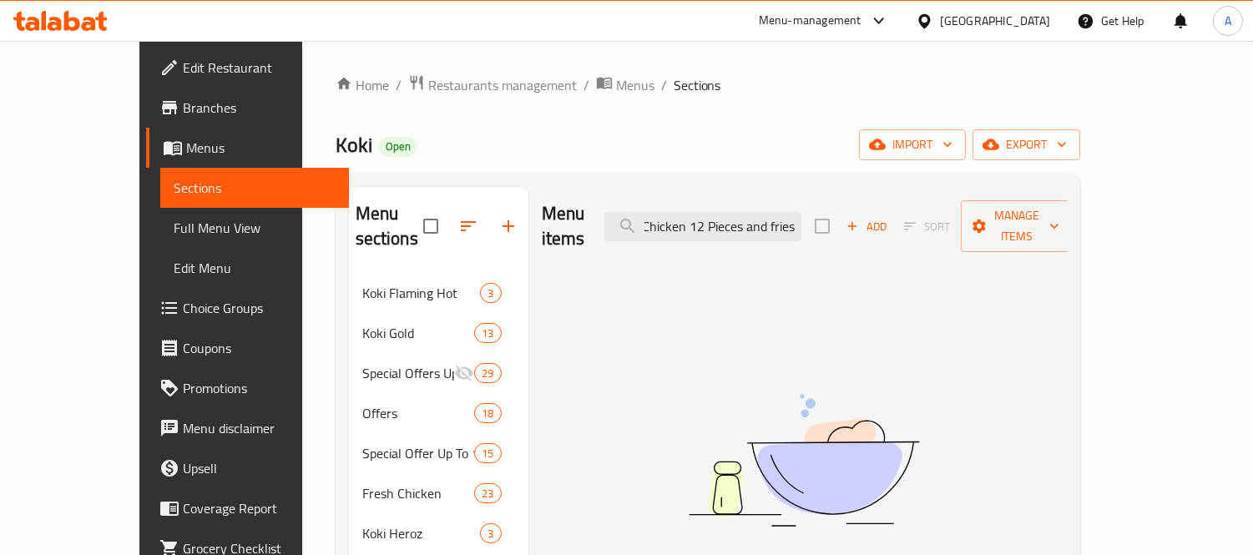
scroll to position [0, 81]
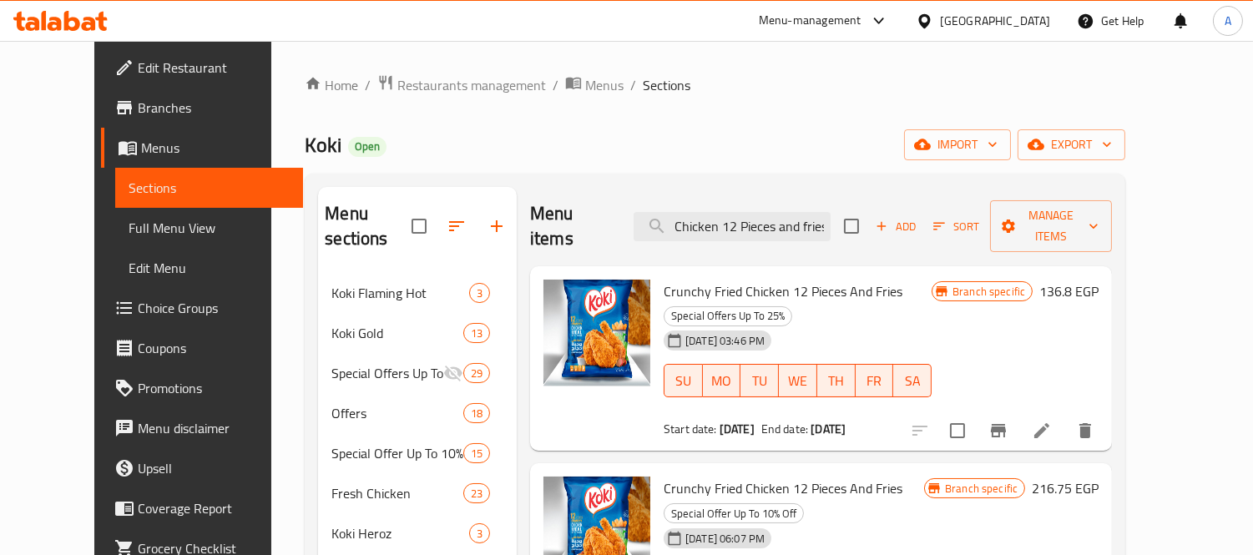
type input "Crunchy Fried Chicken 12 Pieces and fries"
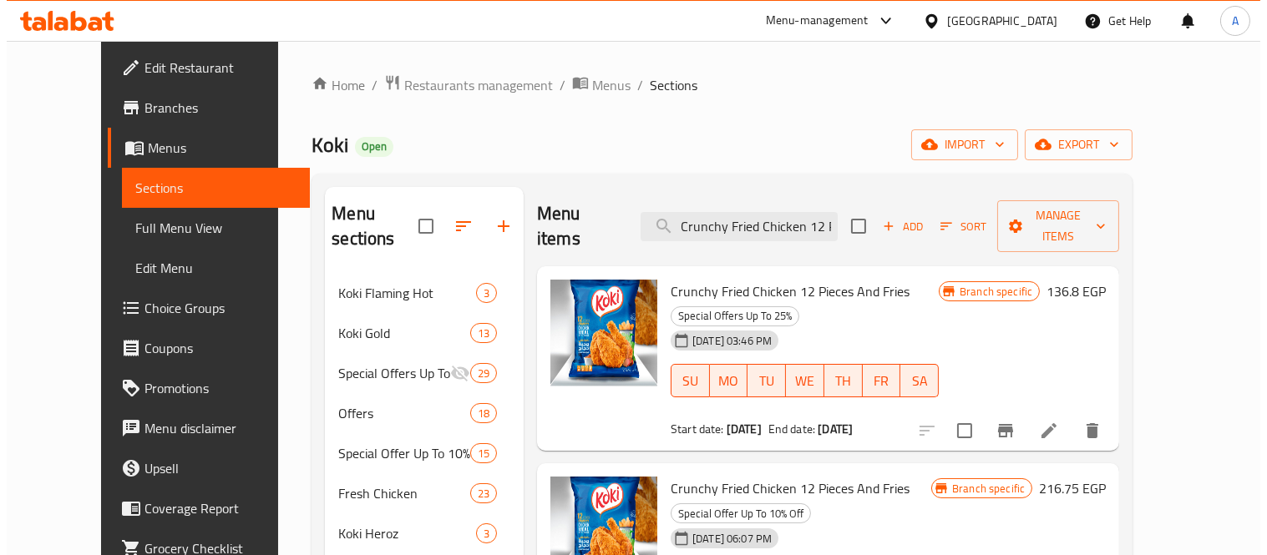
scroll to position [56, 0]
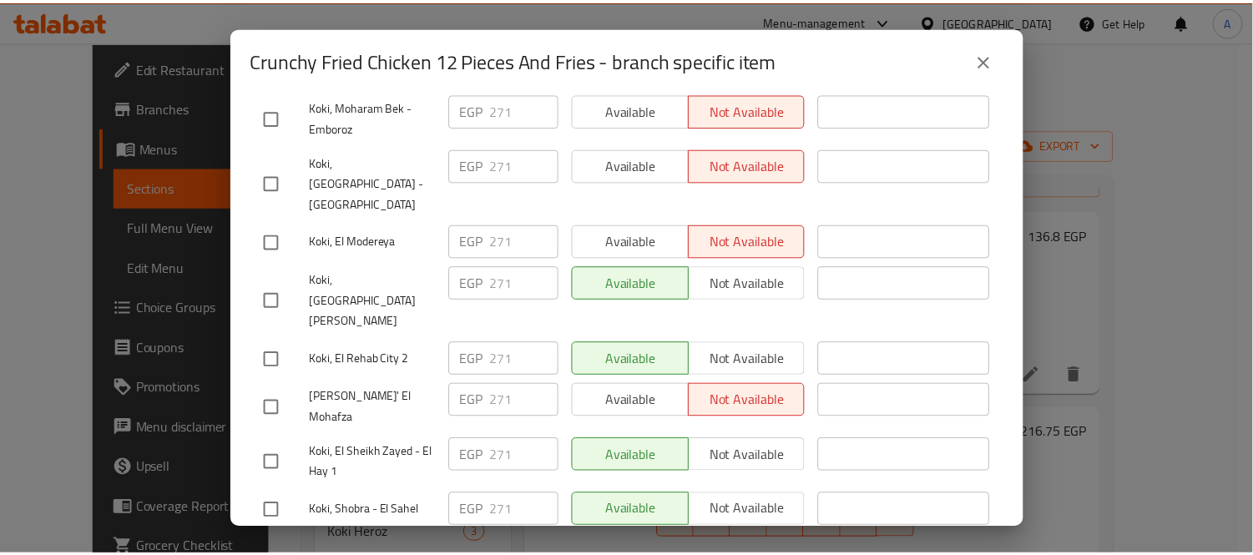
scroll to position [534, 0]
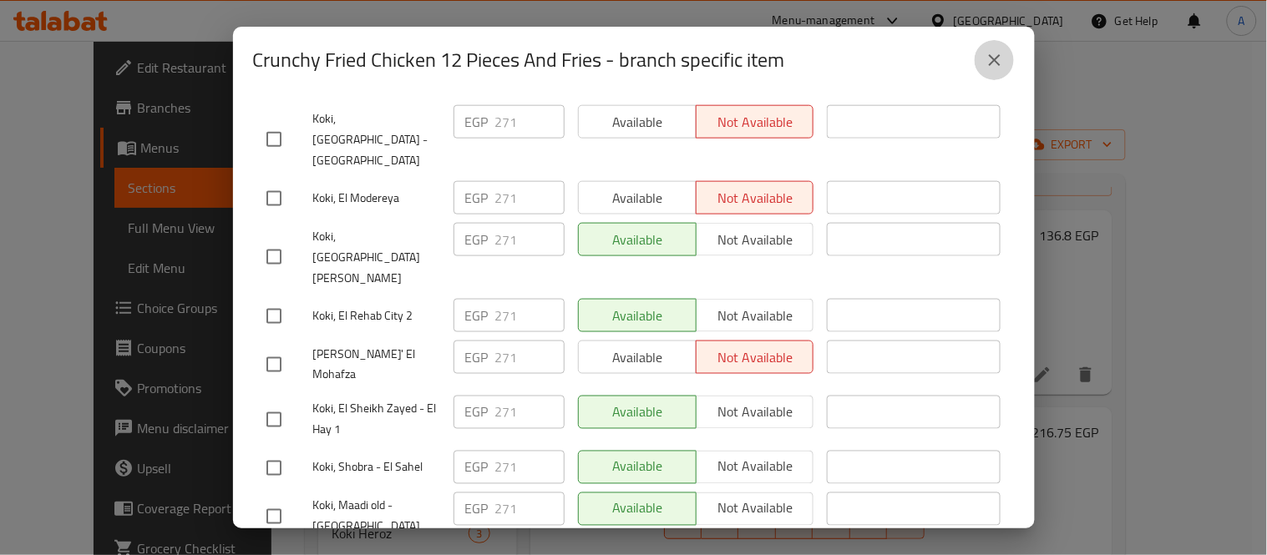
click at [988, 65] on icon "close" at bounding box center [994, 60] width 20 height 20
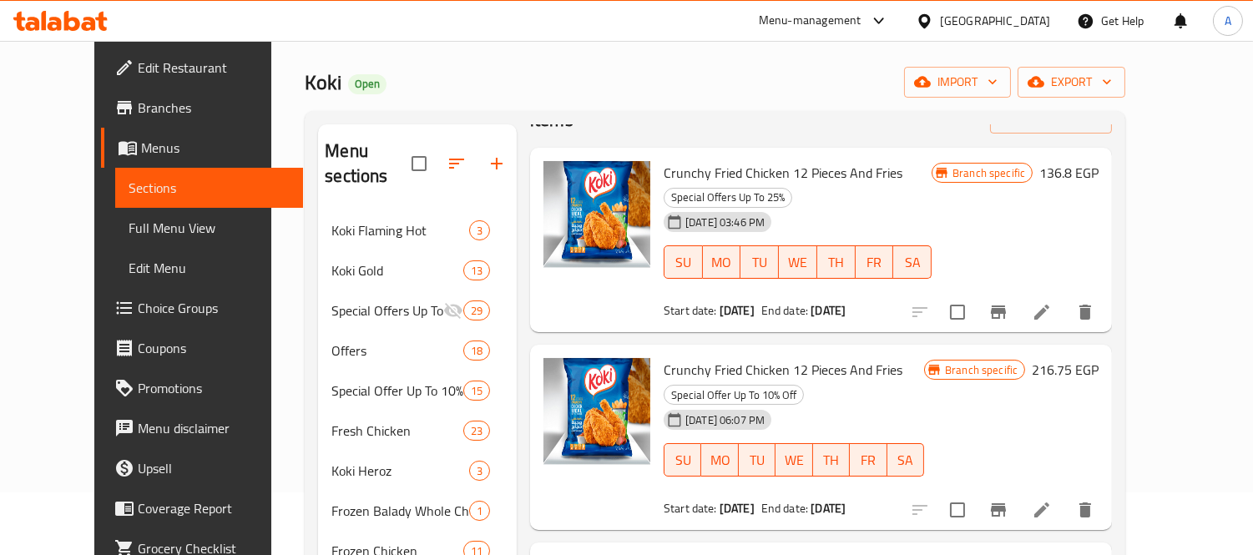
scroll to position [93, 0]
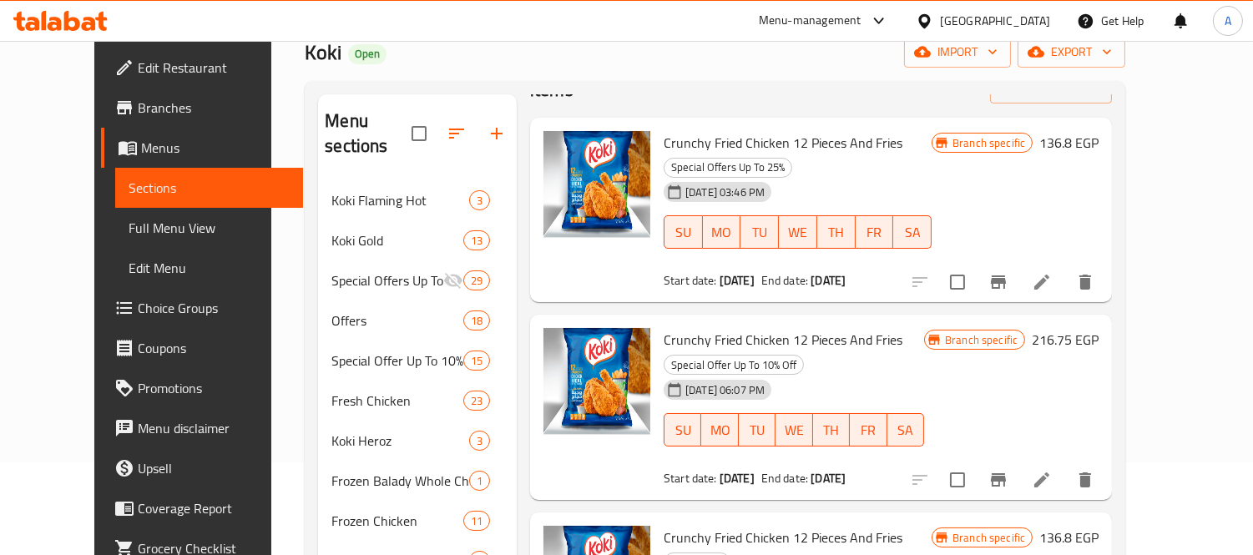
click at [1052, 470] on icon at bounding box center [1042, 480] width 20 height 20
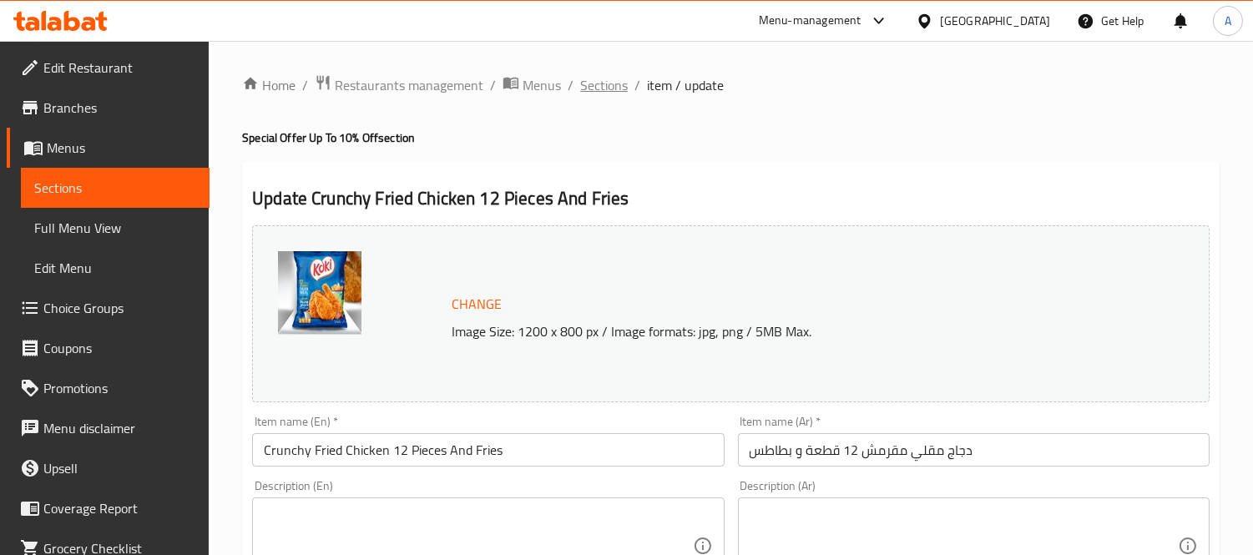
click at [597, 89] on span "Sections" at bounding box center [604, 85] width 48 height 20
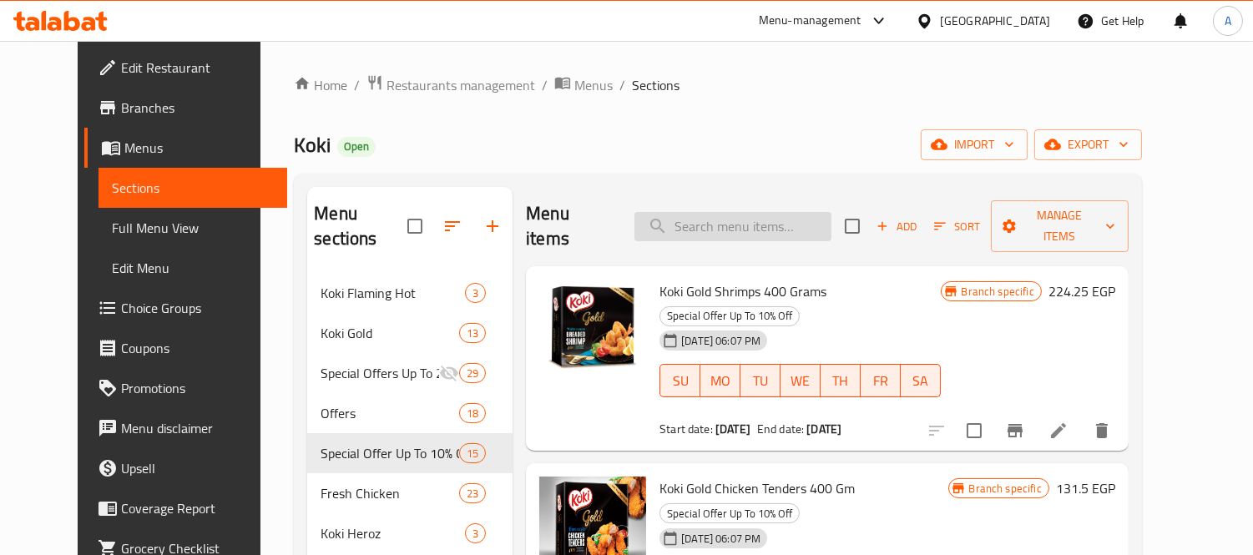
click at [743, 212] on input "search" at bounding box center [733, 226] width 197 height 29
paste input "Spicy Crunchy Fried Chicken 12 Pieces and fries"
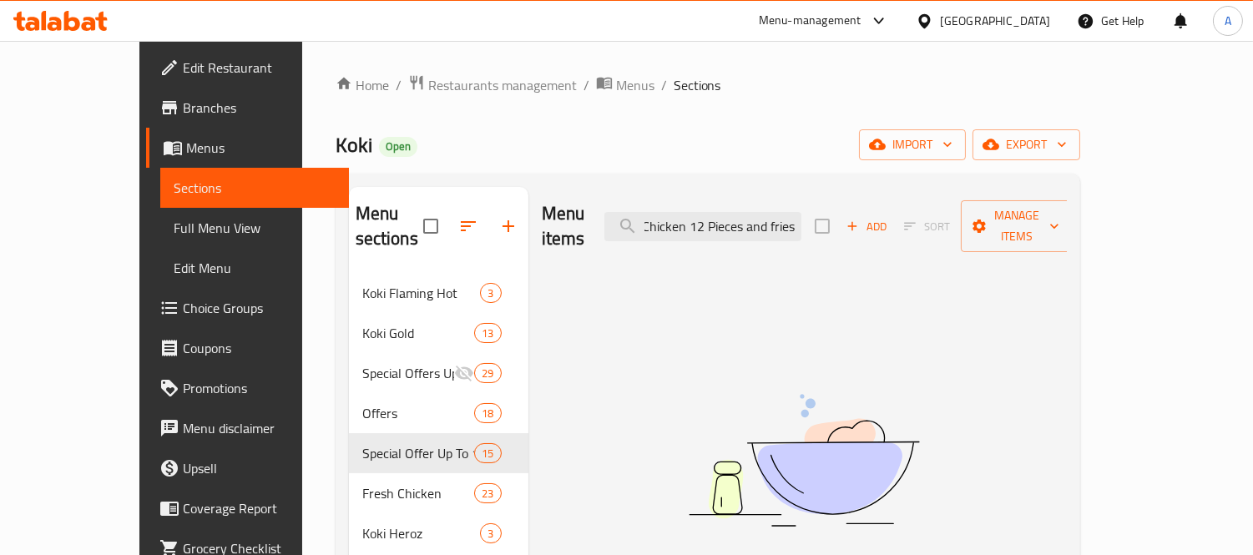
drag, startPoint x: 739, startPoint y: 225, endPoint x: 983, endPoint y: 247, distance: 244.8
click at [983, 247] on div "Menu items Spicy Crunchy Fried Chicken 12 Pieces and fries Add Sort Manage item…" at bounding box center [798, 464] width 539 height 555
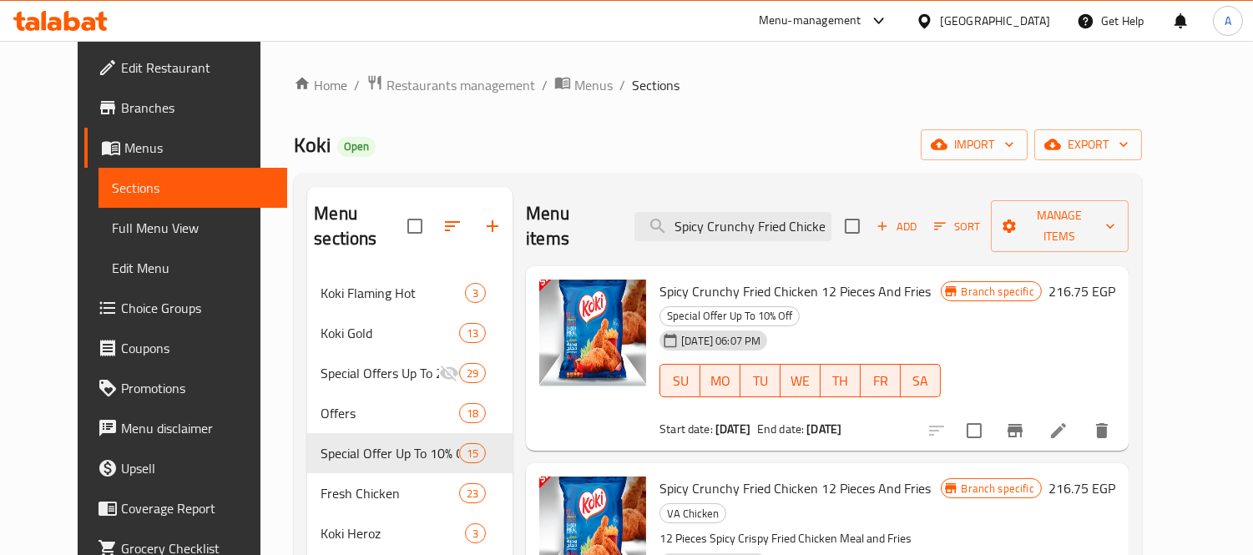
scroll to position [93, 0]
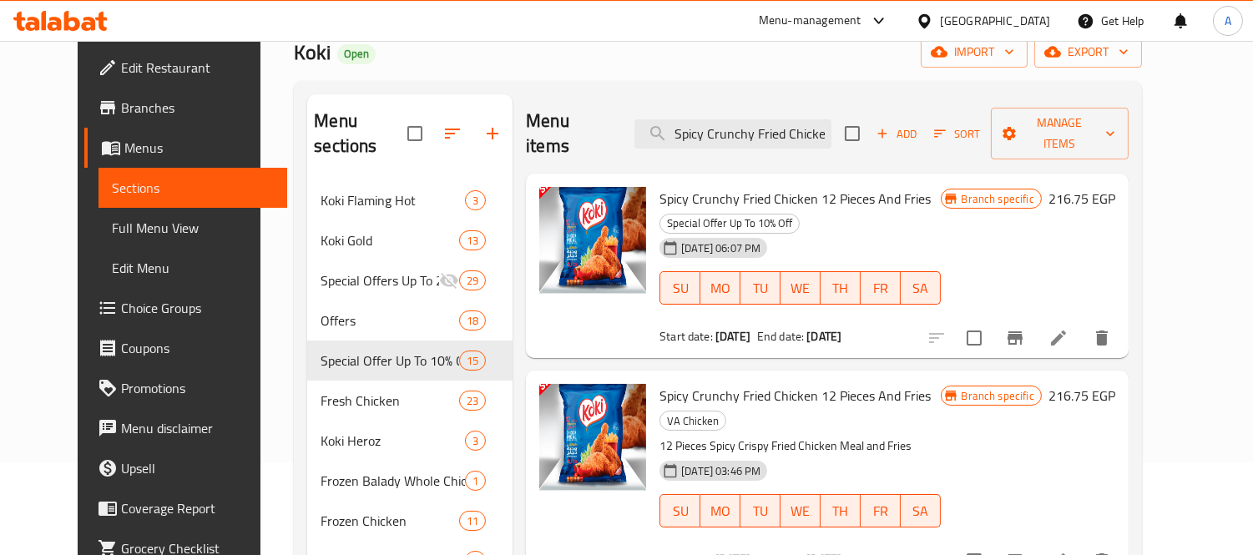
type input "Spicy Crunchy Fried Chicke"
click at [879, 383] on span "Spicy Crunchy Fried Chicken 12 Pieces And Fries" at bounding box center [795, 395] width 271 height 25
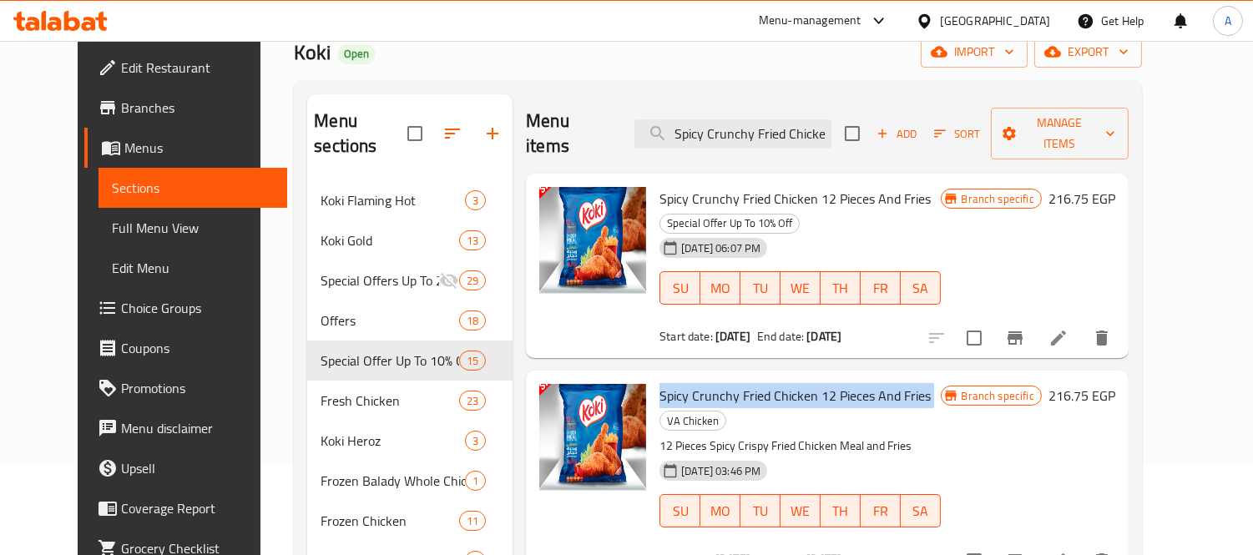
click at [879, 383] on span "Spicy Crunchy Fried Chicken 12 Pieces And Fries" at bounding box center [795, 395] width 271 height 25
copy h6 "Spicy Crunchy Fried Chicken 12 Pieces And Fries"
click at [1035, 541] on button "Branch-specific-item" at bounding box center [1015, 561] width 40 height 40
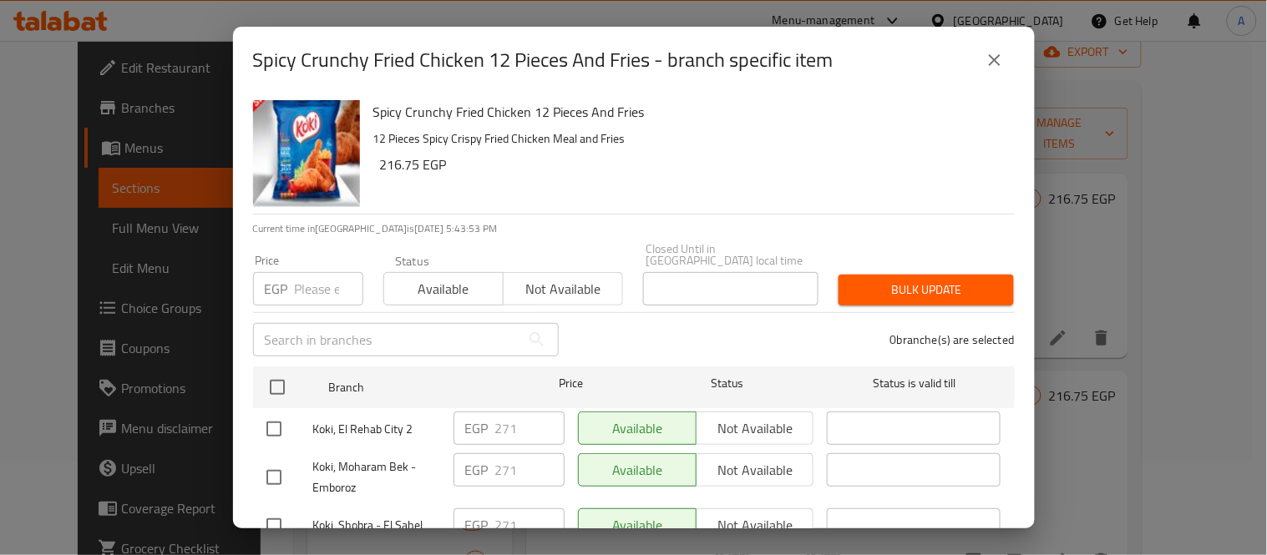
click at [996, 59] on icon "close" at bounding box center [994, 60] width 20 height 20
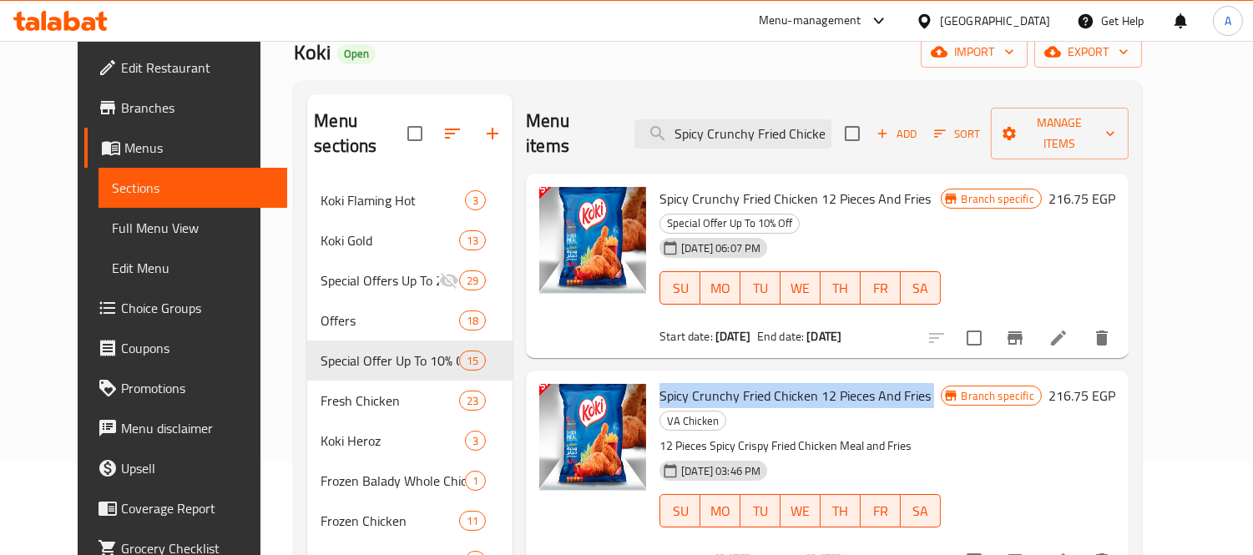
click at [1082, 546] on li at bounding box center [1058, 561] width 47 height 30
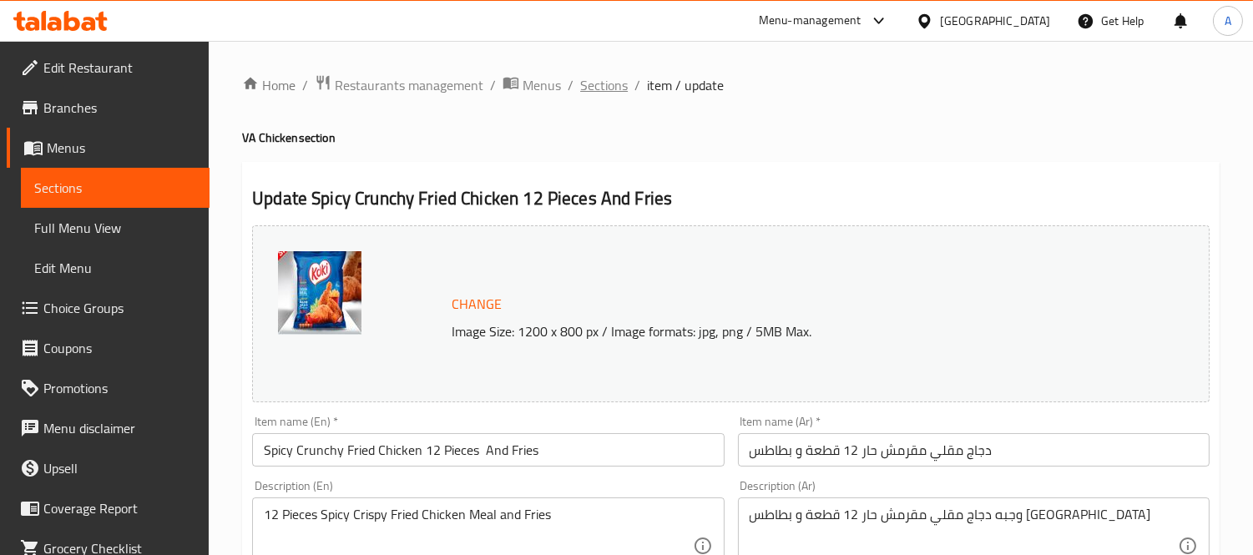
click at [611, 77] on span "Sections" at bounding box center [604, 85] width 48 height 20
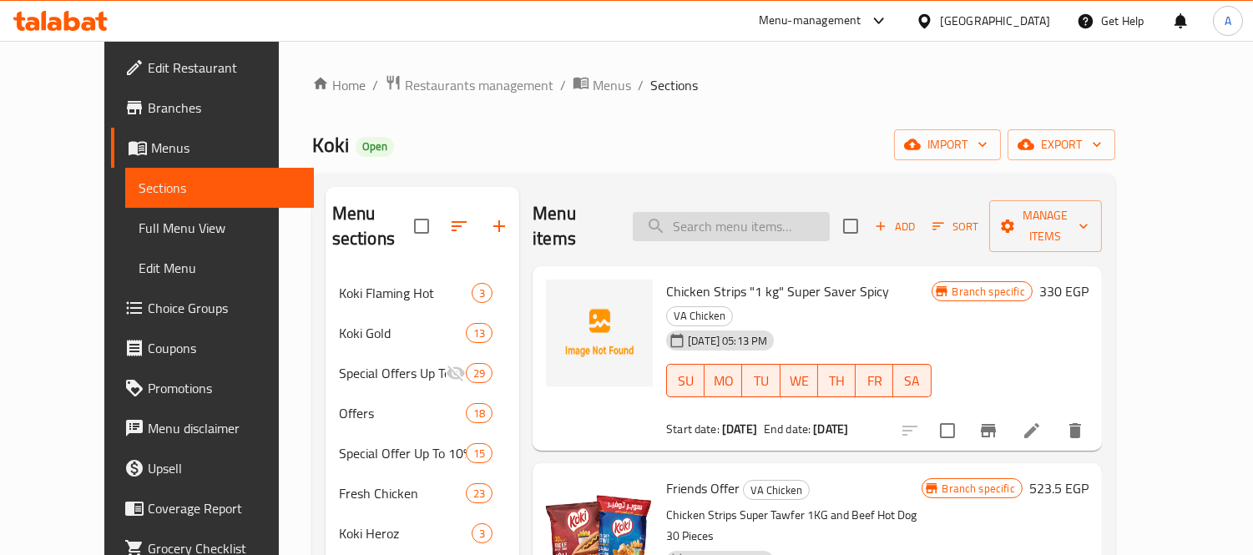
click at [724, 228] on input "search" at bounding box center [731, 226] width 197 height 29
paste input "Koki Beef Haty Kofta 400 gm"
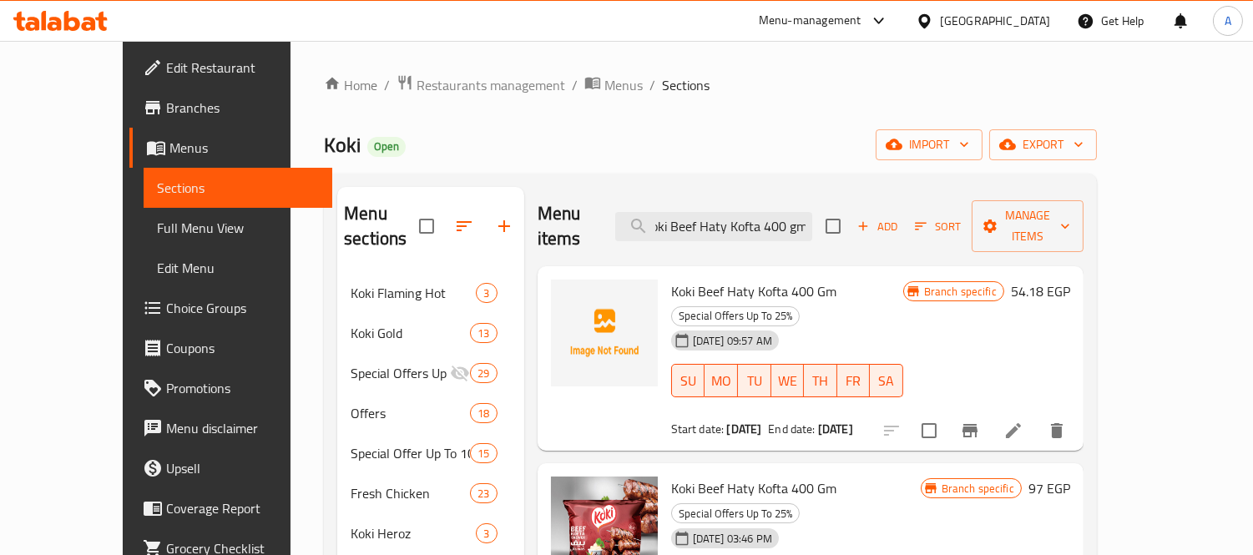
scroll to position [93, 0]
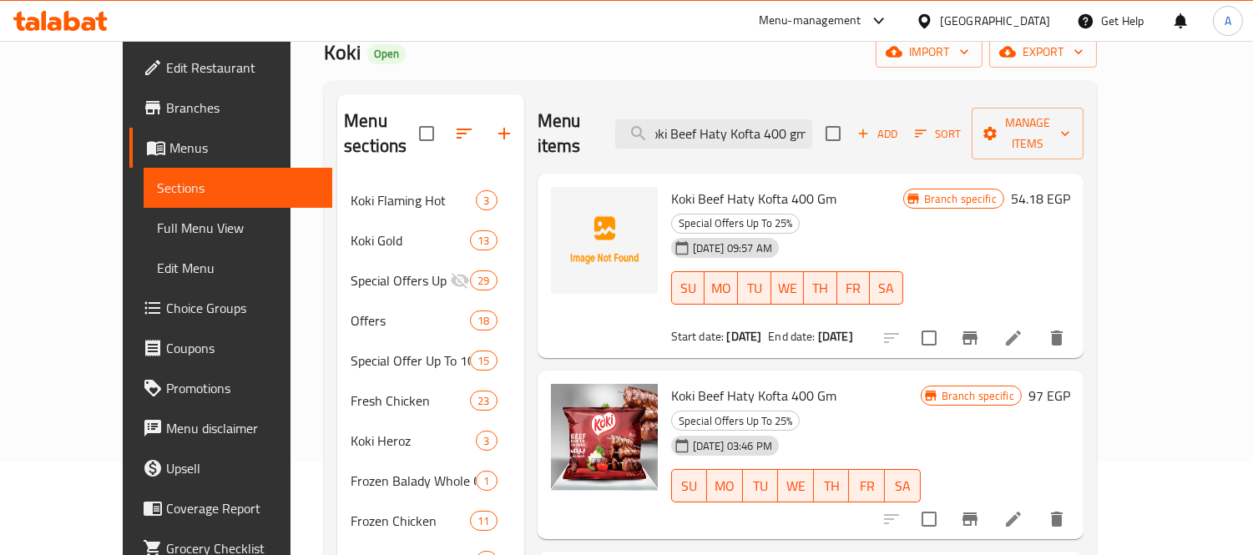
type input "Koki Beef Haty Kofta 400 gm"
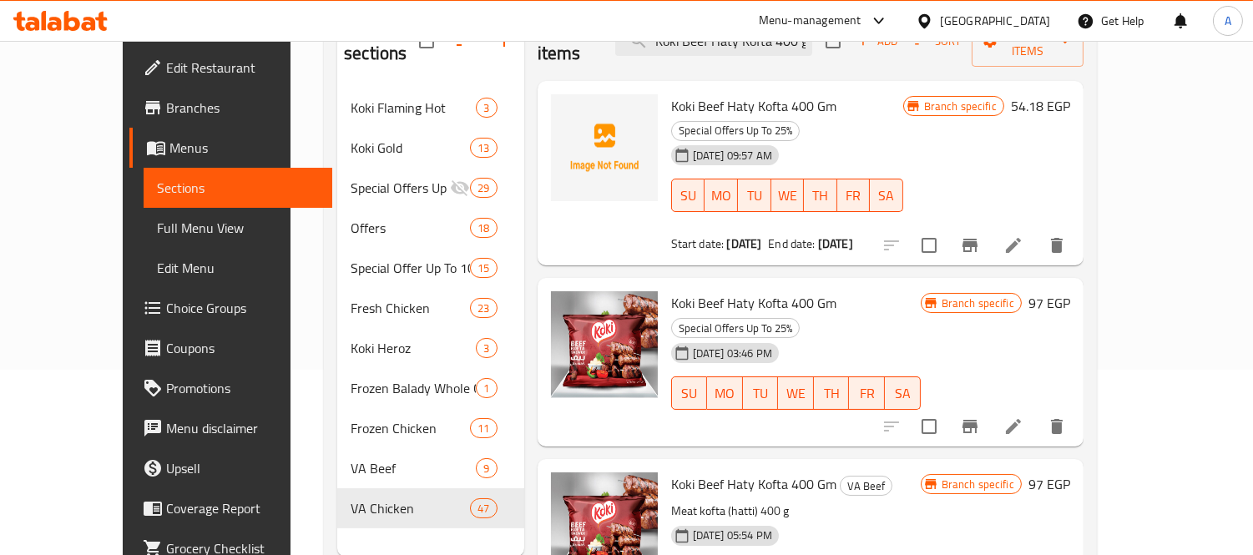
scroll to position [234, 0]
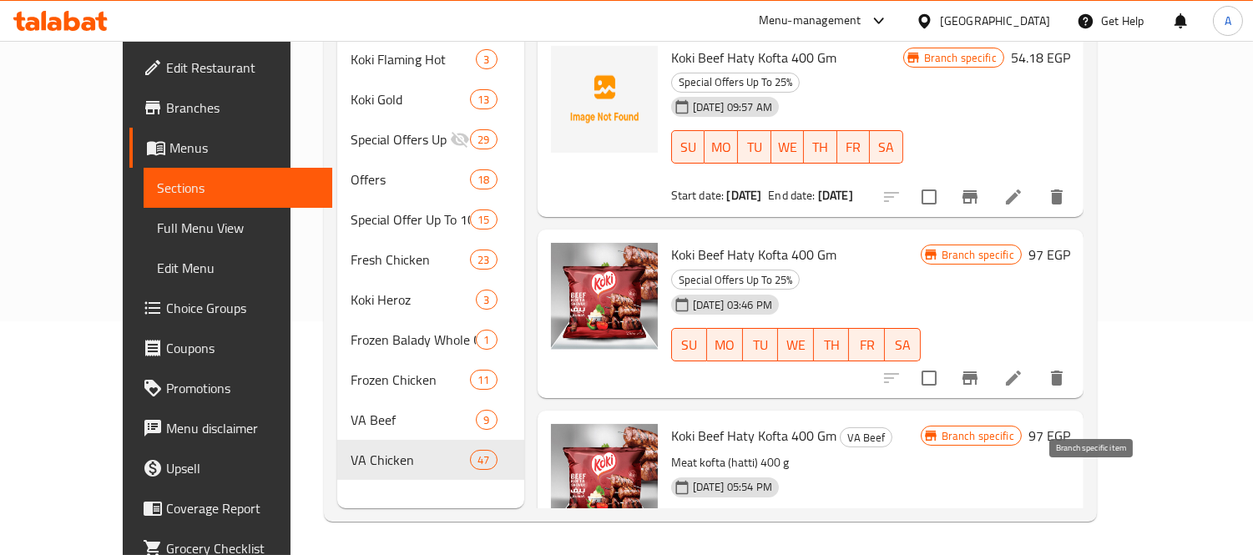
click at [990, 541] on button "Branch-specific-item" at bounding box center [970, 561] width 40 height 40
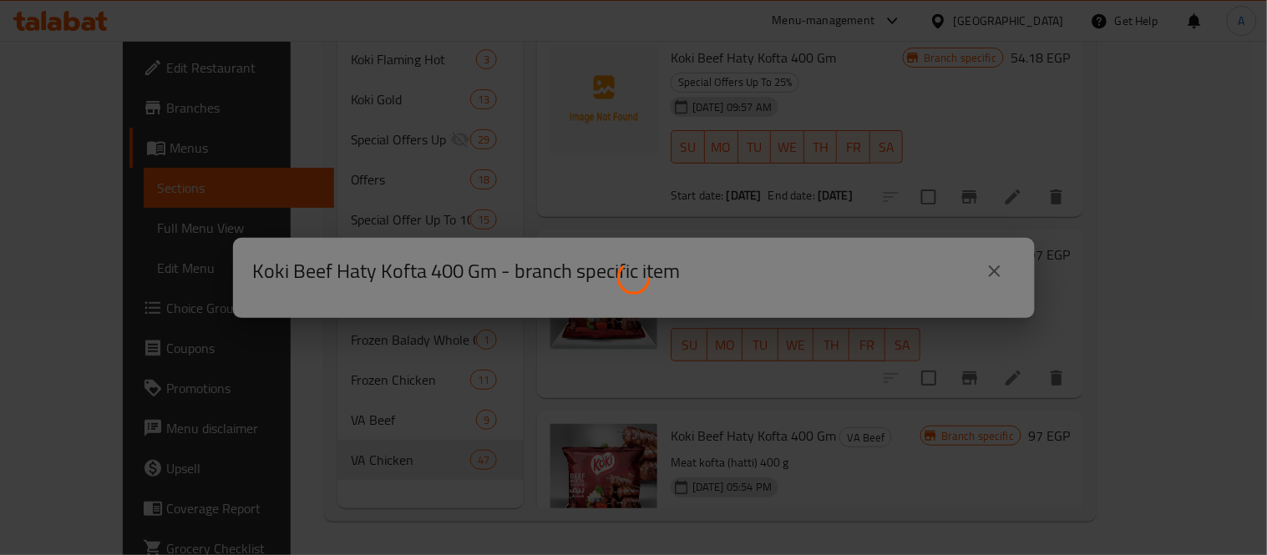
click at [938, 318] on div at bounding box center [633, 277] width 1267 height 555
click at [837, 314] on div at bounding box center [633, 277] width 1267 height 555
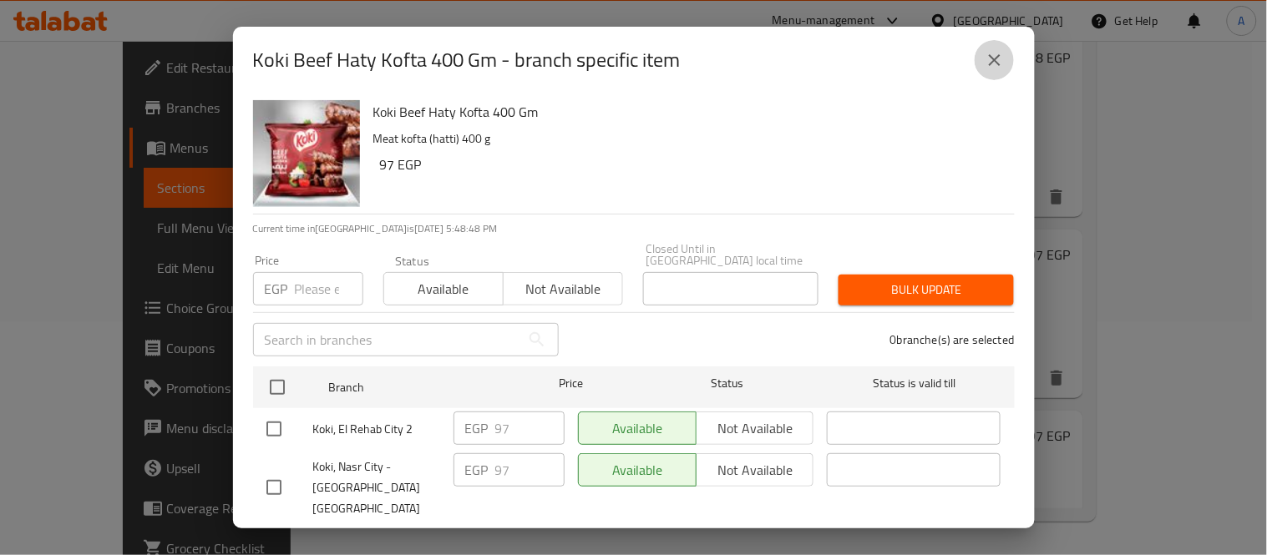
click at [1005, 68] on button "close" at bounding box center [994, 60] width 40 height 40
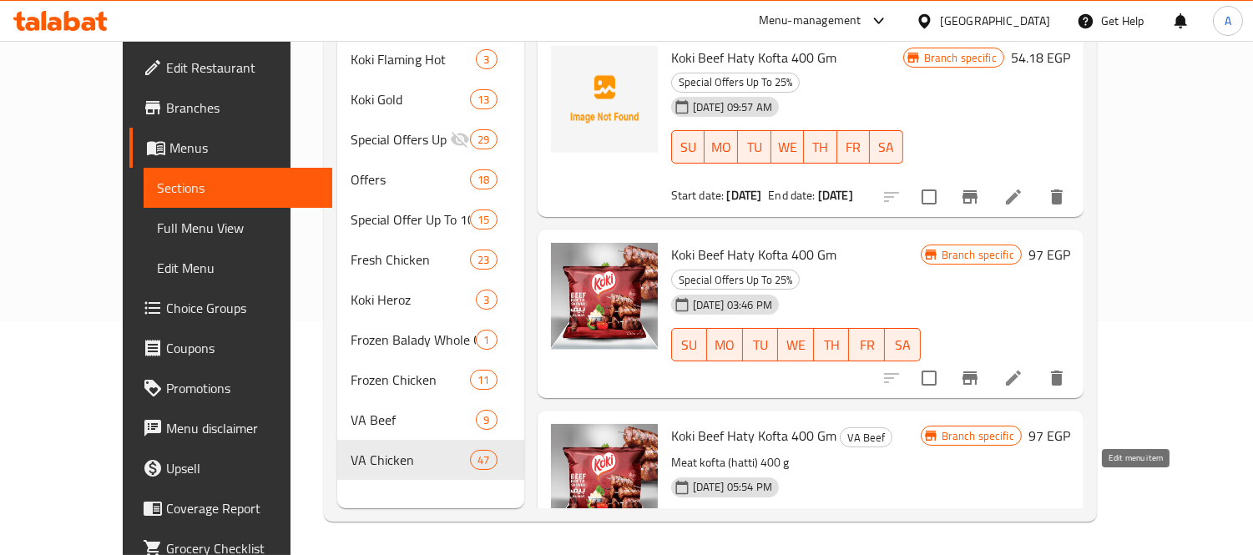
click at [1024, 551] on icon at bounding box center [1014, 561] width 20 height 20
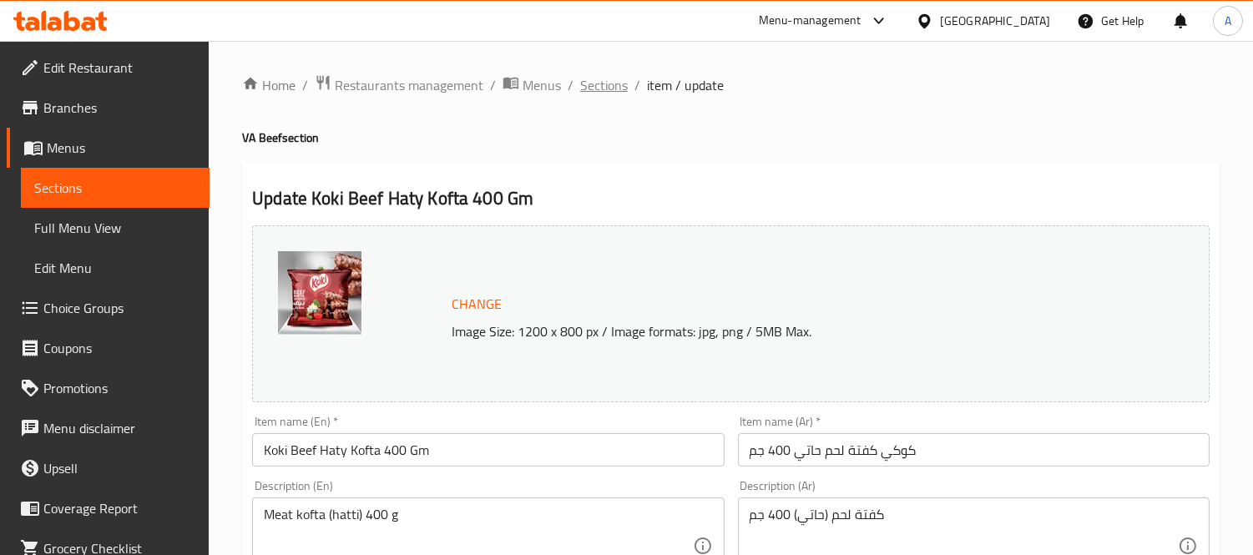
click at [598, 93] on span "Sections" at bounding box center [604, 85] width 48 height 20
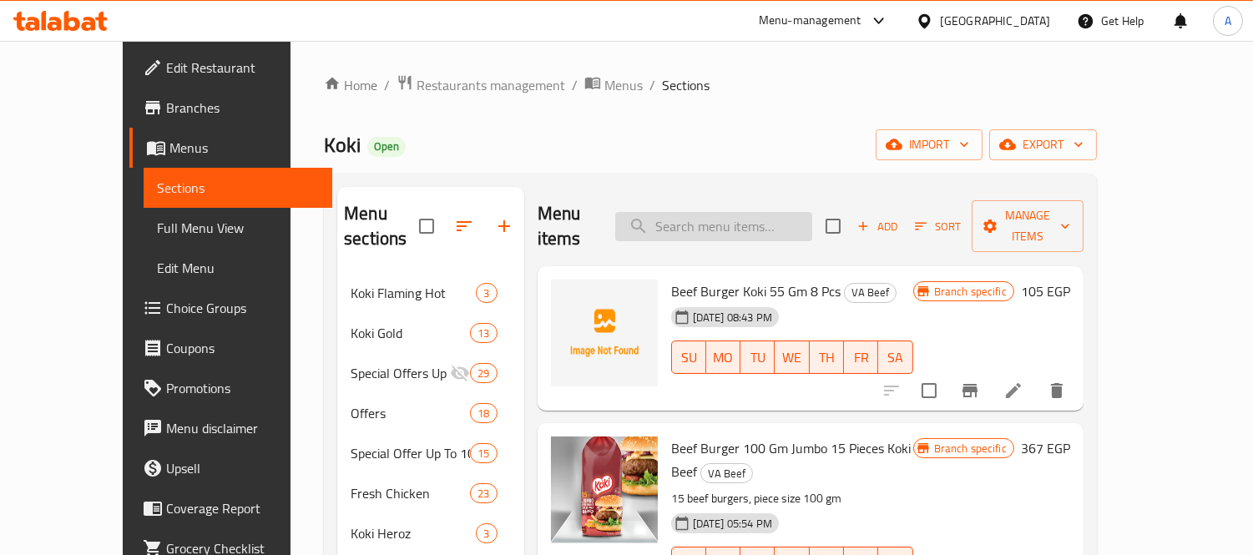
click at [779, 215] on input "search" at bounding box center [713, 226] width 197 height 29
paste input "Koki Beef Burger 1 Kilo"
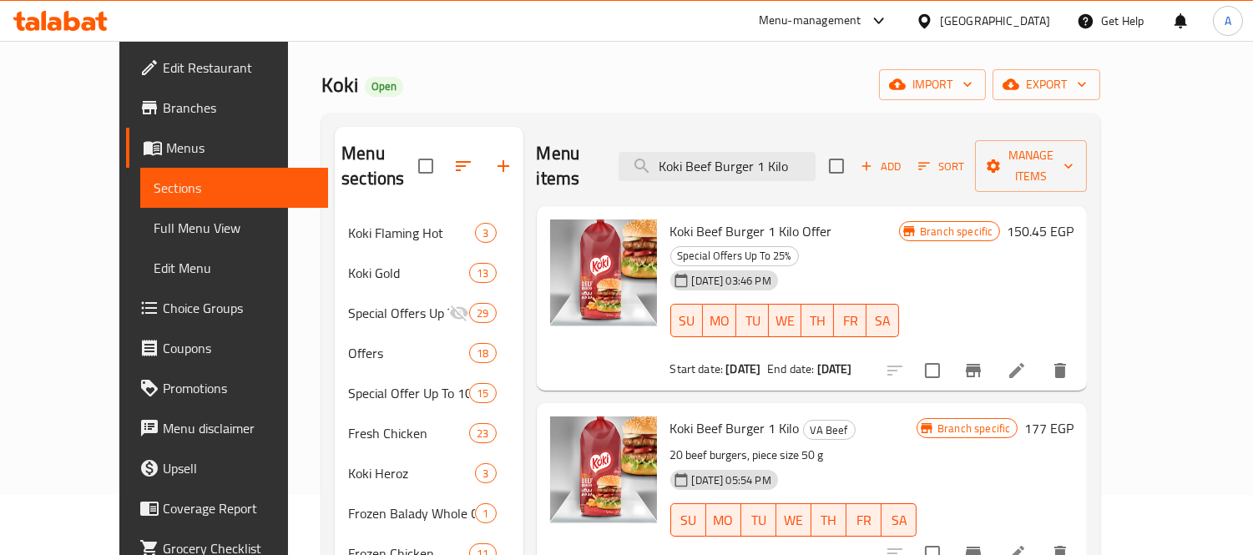
scroll to position [93, 0]
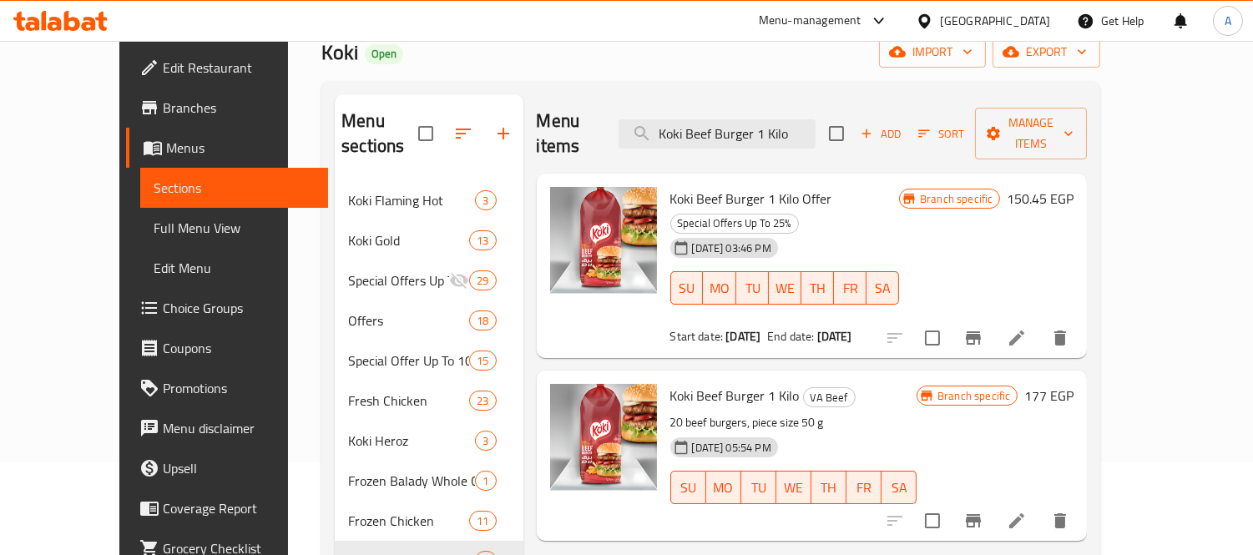
type input "Koki Beef Burger 1 Kilo"
click at [981, 514] on icon "Branch-specific-item" at bounding box center [973, 520] width 15 height 13
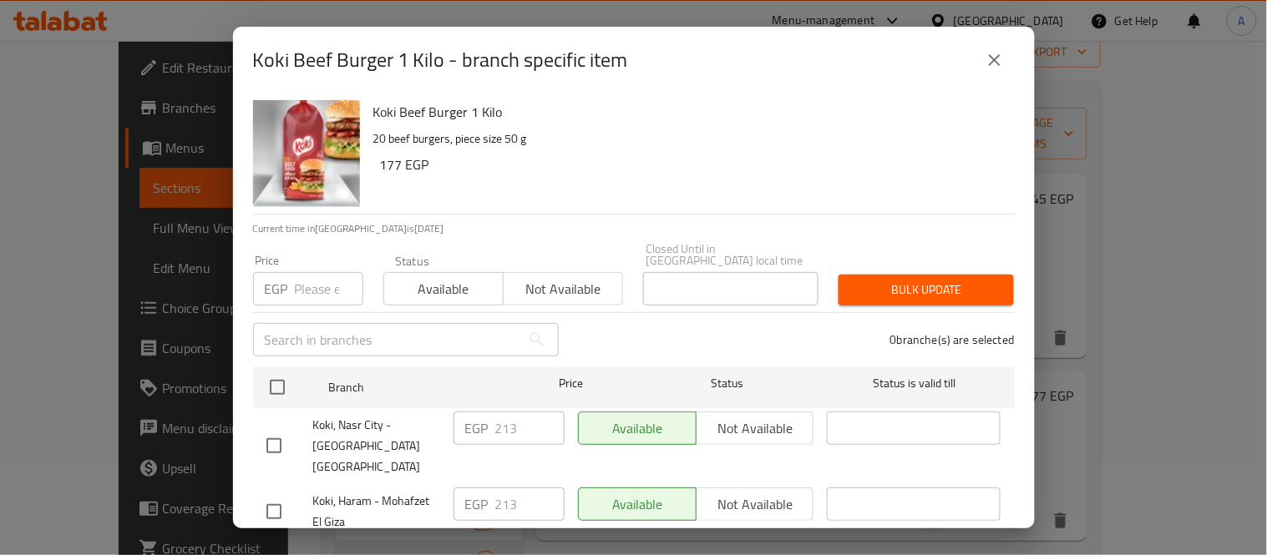
click at [994, 79] on button "close" at bounding box center [994, 60] width 40 height 40
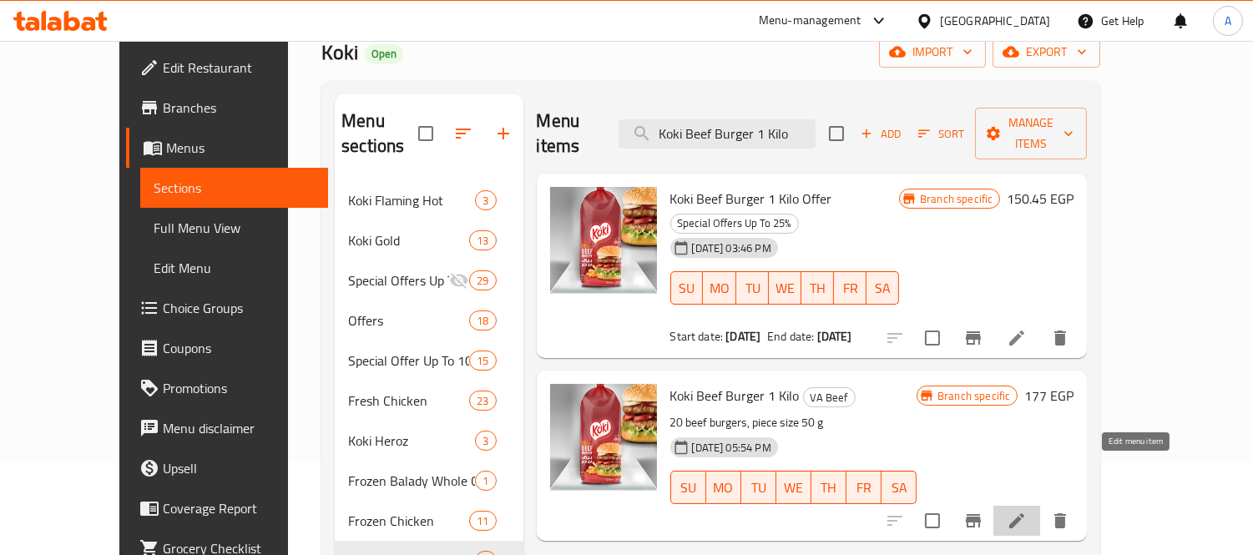
click at [1027, 511] on icon at bounding box center [1017, 521] width 20 height 20
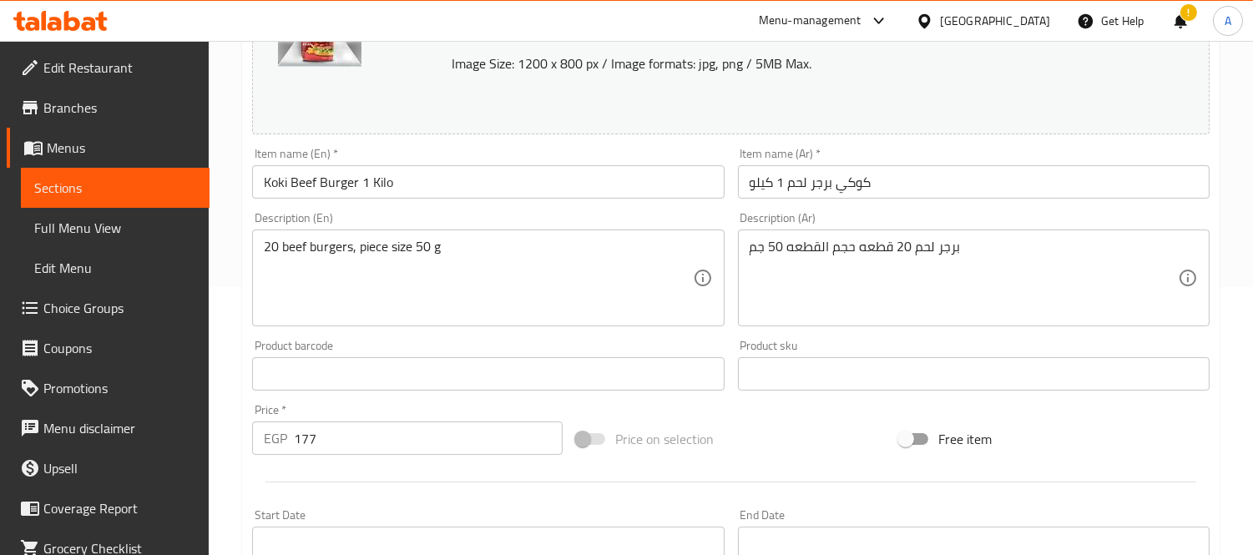
scroll to position [278, 0]
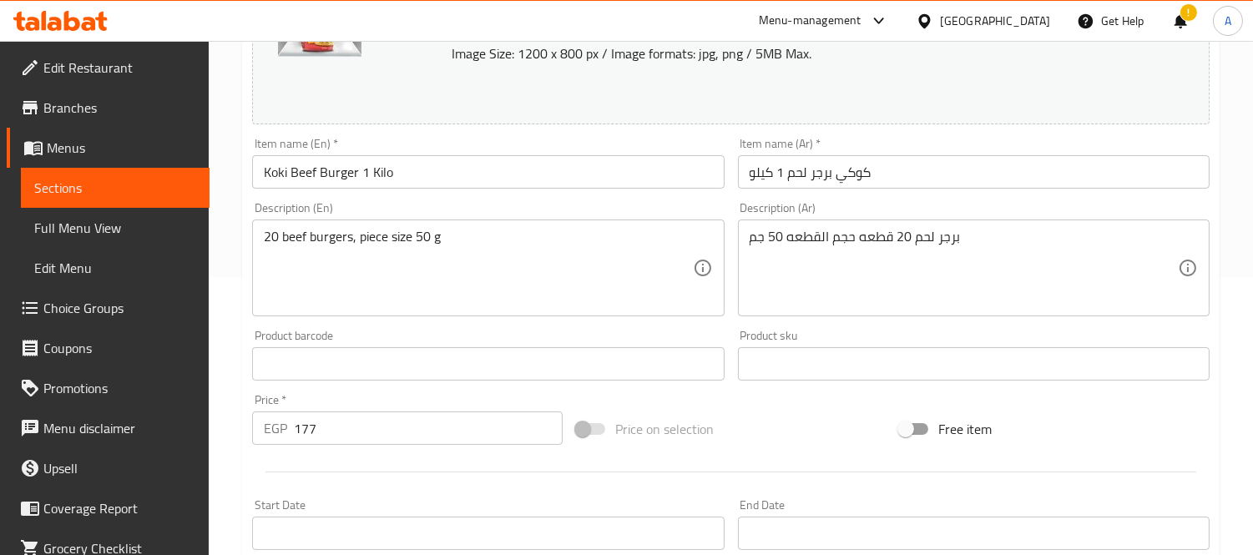
click at [80, 14] on icon at bounding box center [60, 21] width 94 height 20
